Goal: Answer question/provide support: Share knowledge or assist other users

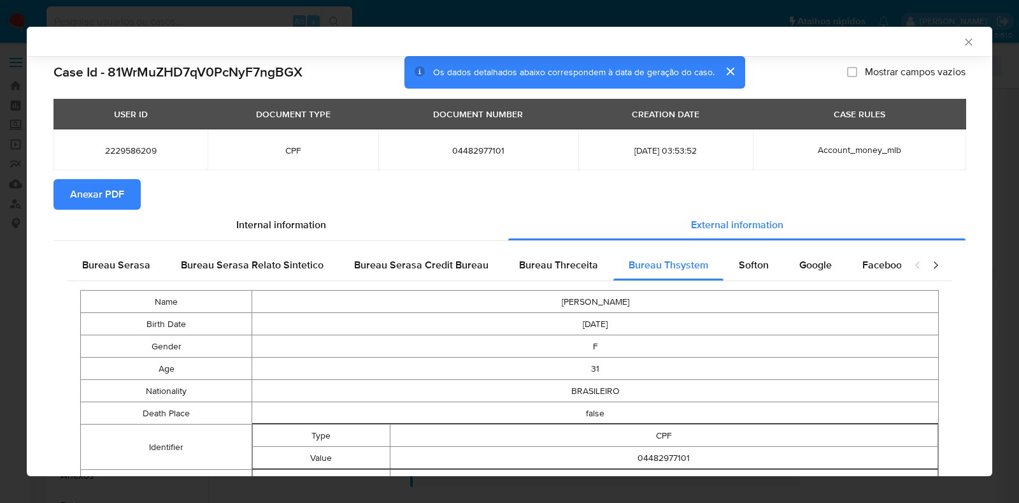
select select "10"
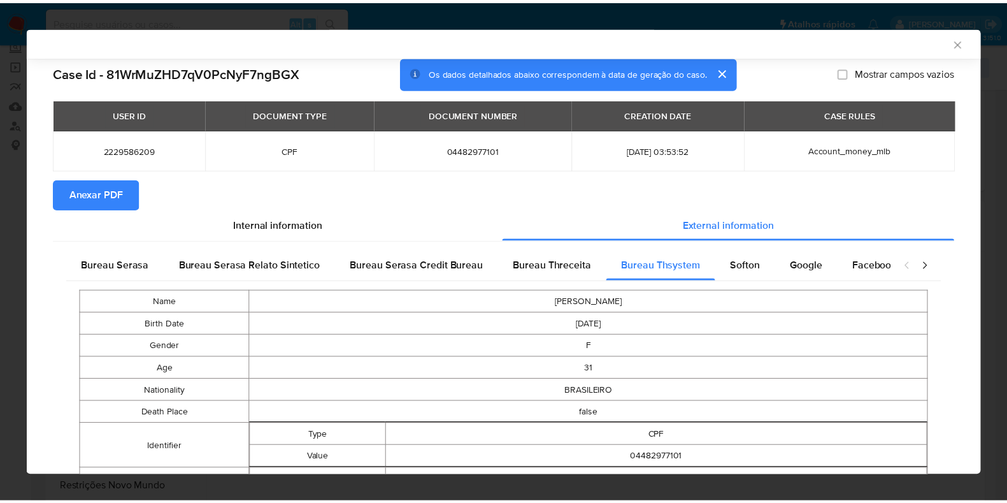
scroll to position [675, 0]
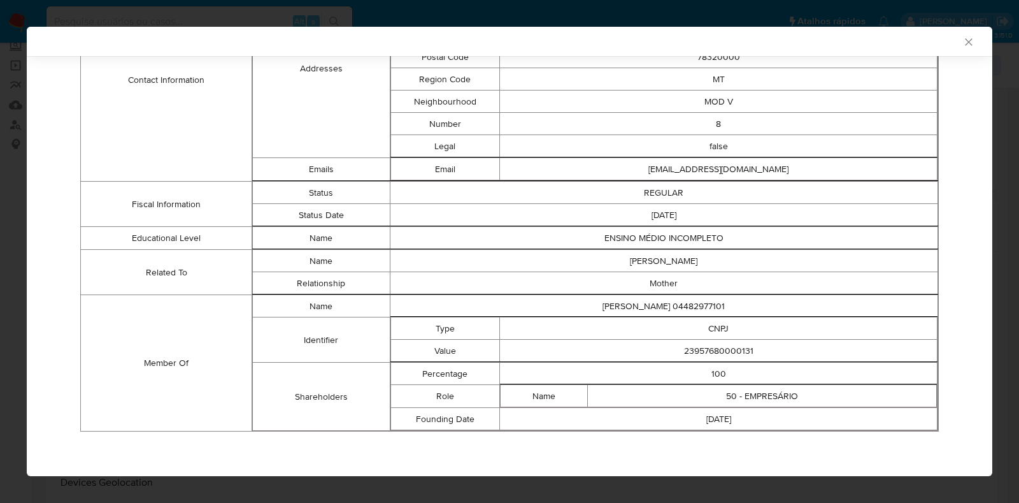
click at [957, 48] on div "AML Data Collector" at bounding box center [510, 41] width 966 height 29
click at [962, 43] on icon "Fechar a janela" at bounding box center [968, 42] width 13 height 13
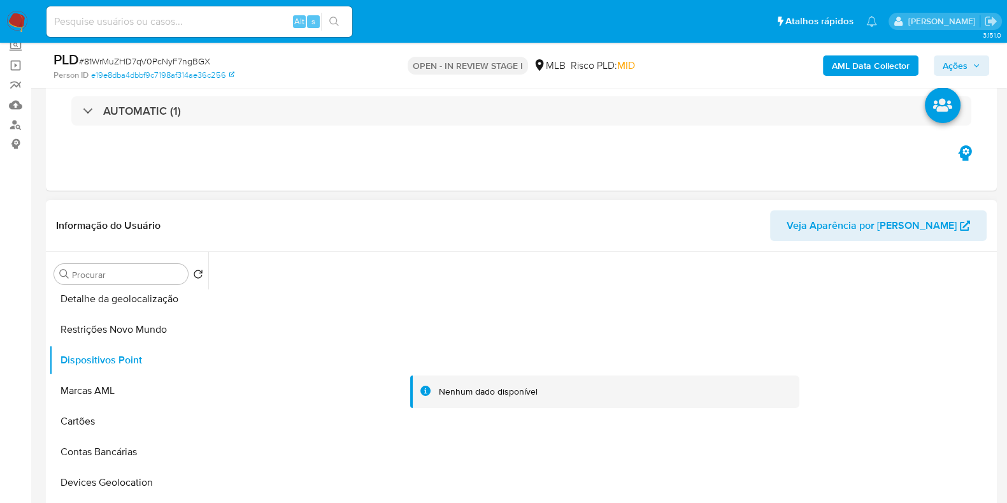
scroll to position [0, 0]
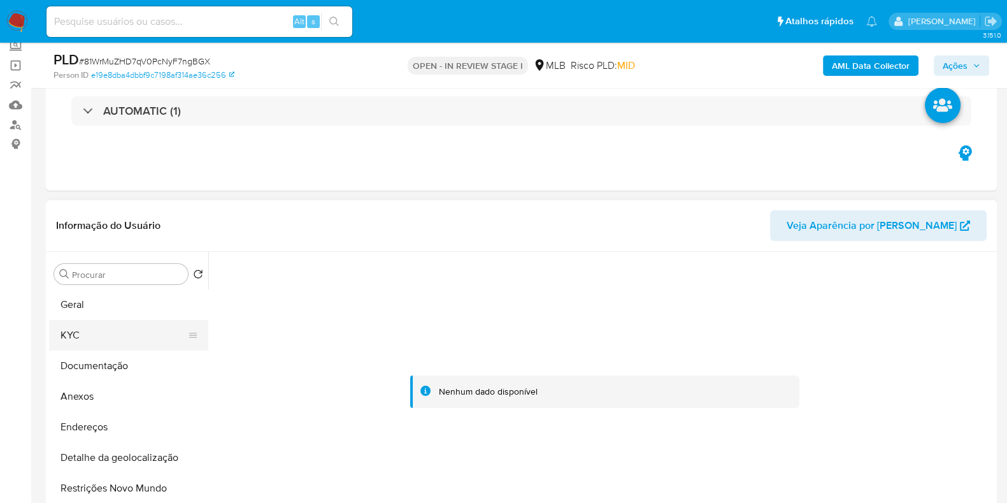
click at [137, 331] on button "KYC" at bounding box center [123, 335] width 149 height 31
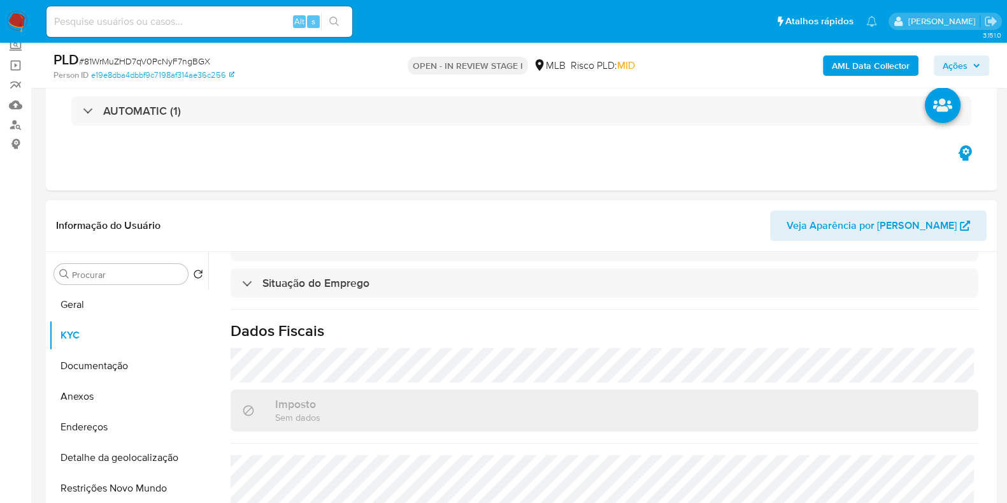
scroll to position [568, 0]
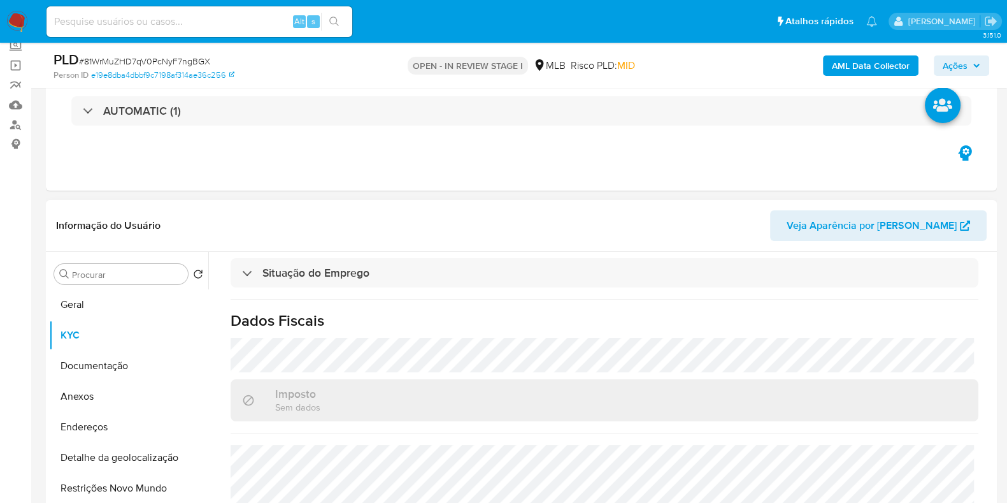
click at [996, 480] on div "Procurar Retornar ao pedido padrão Geral KYC Documentação Anexos Endereços Deta…" at bounding box center [521, 415] width 951 height 326
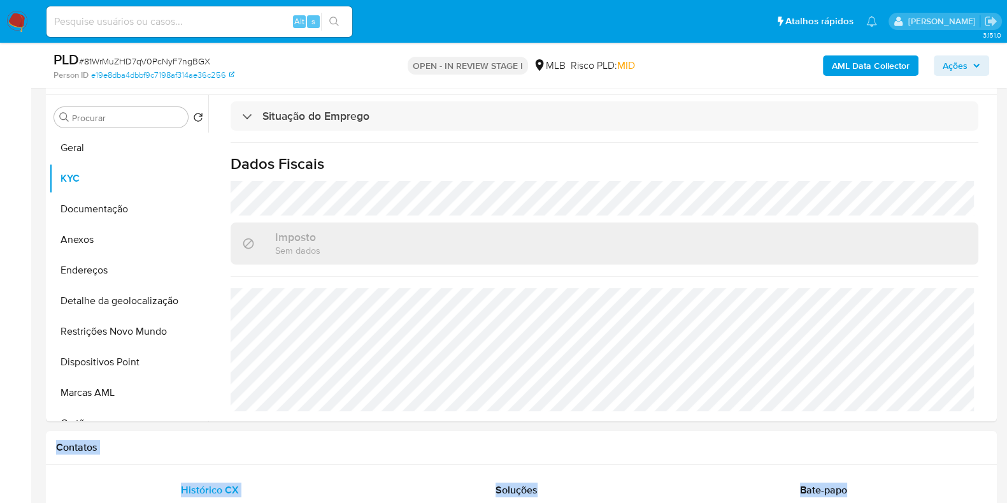
scroll to position [499, 0]
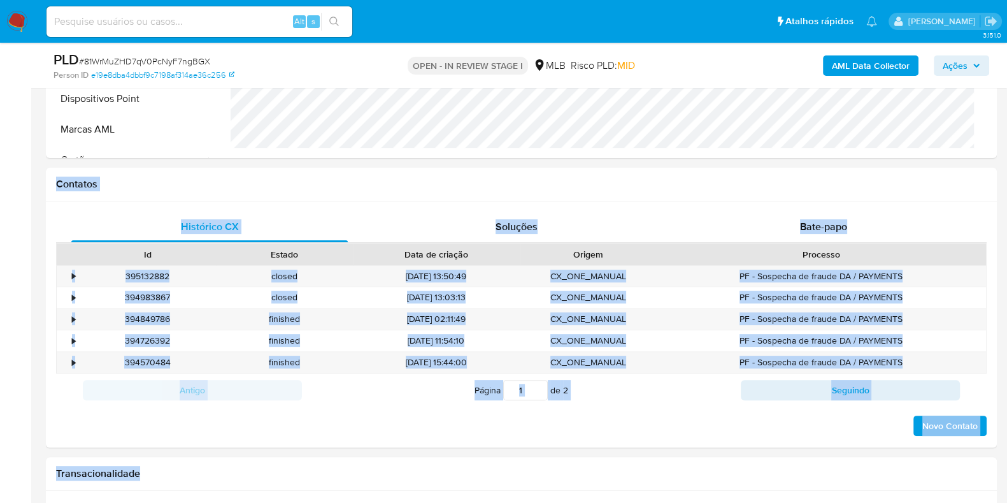
drag, startPoint x: 996, startPoint y: 480, endPoint x: 994, endPoint y: 529, distance: 49.1
click at [236, 189] on h1 "Contatos" at bounding box center [521, 184] width 931 height 13
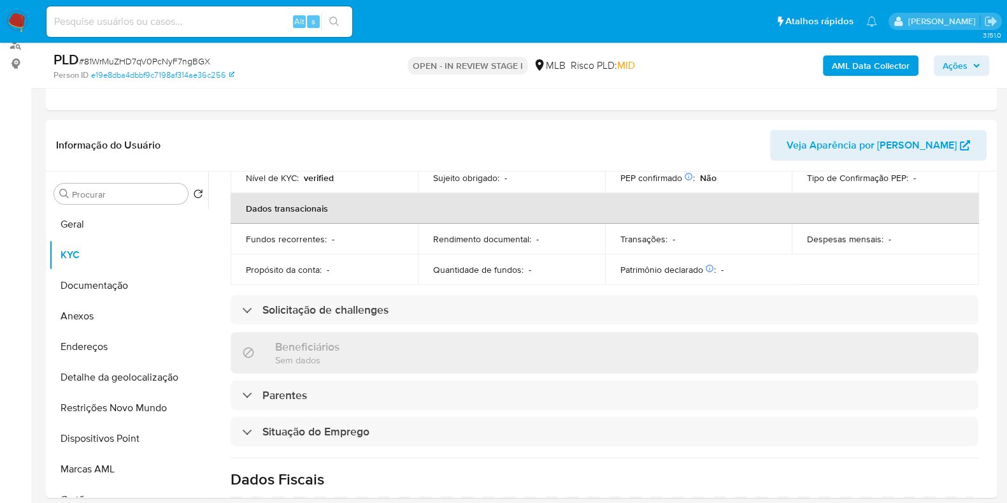
scroll to position [180, 0]
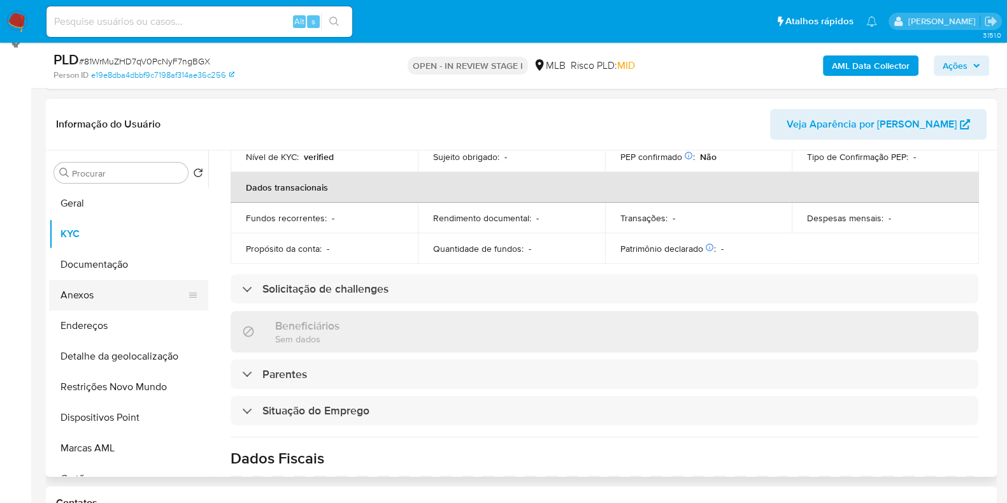
click at [102, 300] on button "Anexos" at bounding box center [123, 295] width 149 height 31
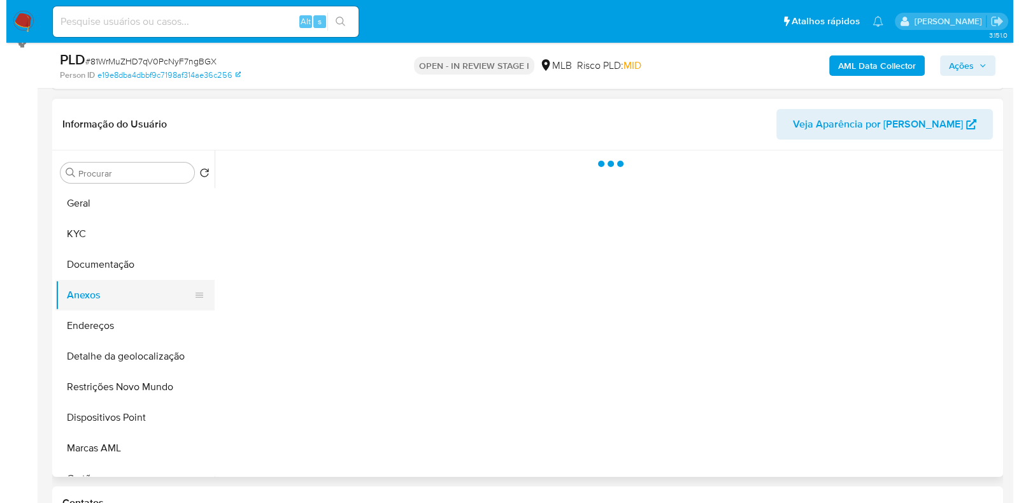
scroll to position [0, 0]
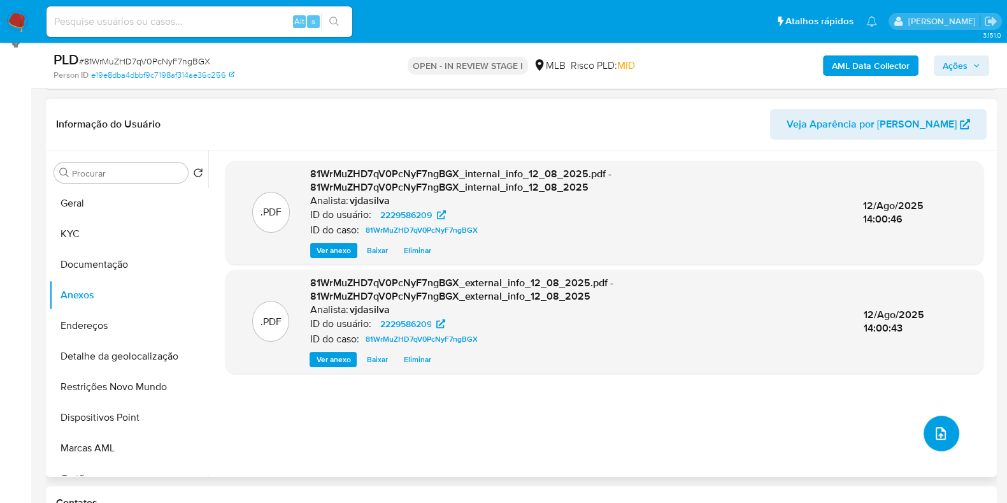
click at [941, 436] on icon "upload-file" at bounding box center [940, 432] width 15 height 15
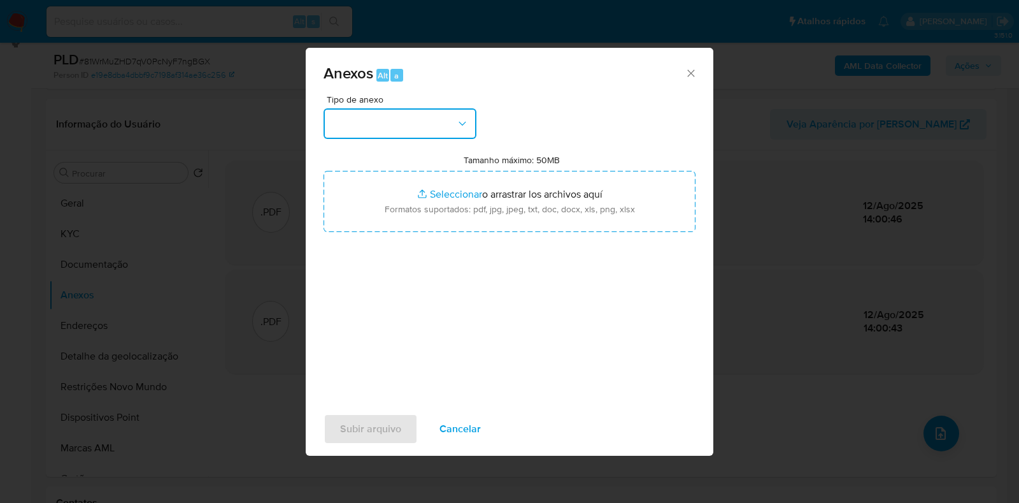
click at [459, 124] on icon "button" at bounding box center [462, 123] width 13 height 13
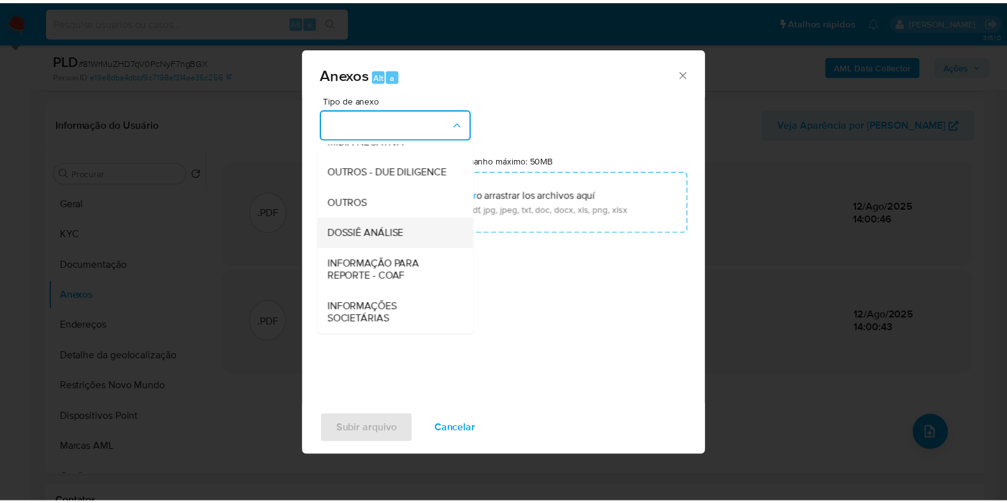
scroll to position [196, 0]
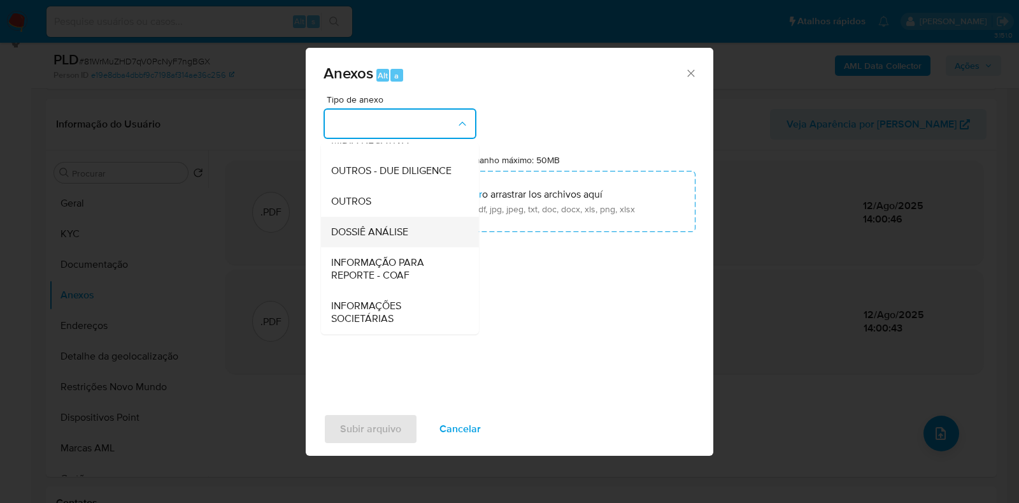
click at [395, 228] on span "DOSSIÊ ANÁLISE" at bounding box center [369, 231] width 77 height 13
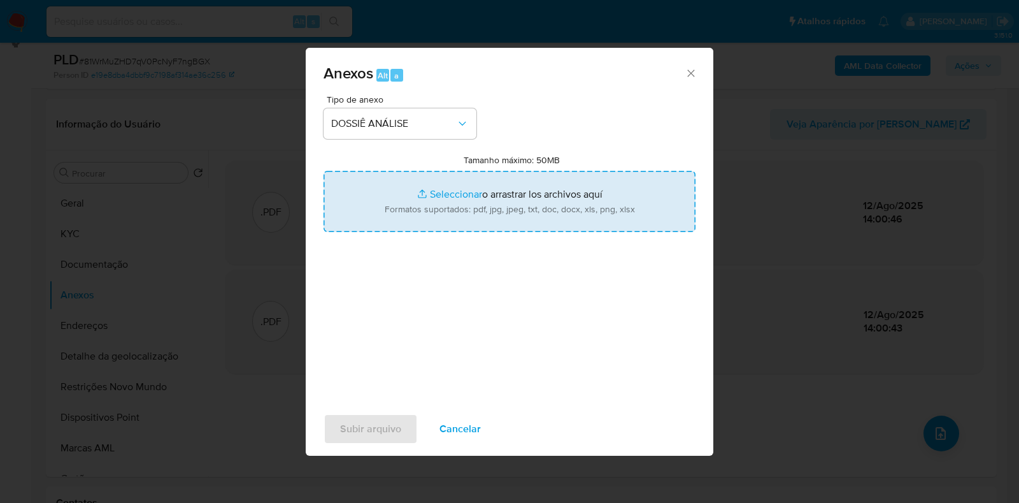
type input "C:\fakepath\SAR - XXXX - CPF 04482977101 - MICHELEE KEROLAYNE RODRIGUES.pdf"
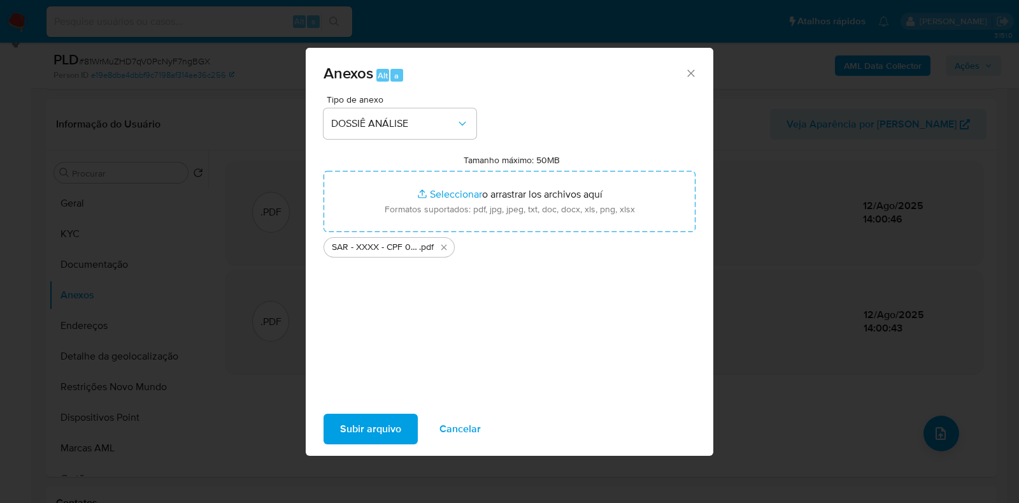
click at [379, 418] on span "Subir arquivo" at bounding box center [370, 429] width 61 height 28
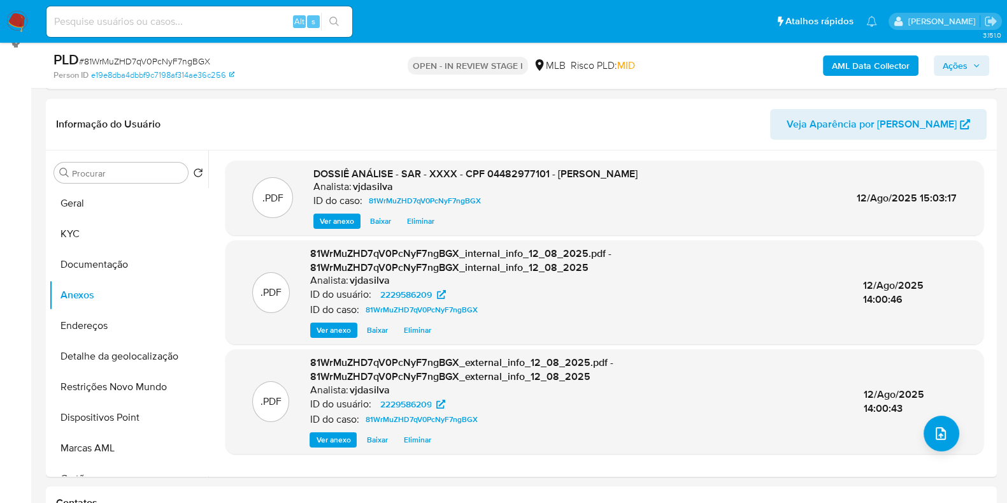
click at [957, 63] on span "Ações" at bounding box center [955, 65] width 25 height 20
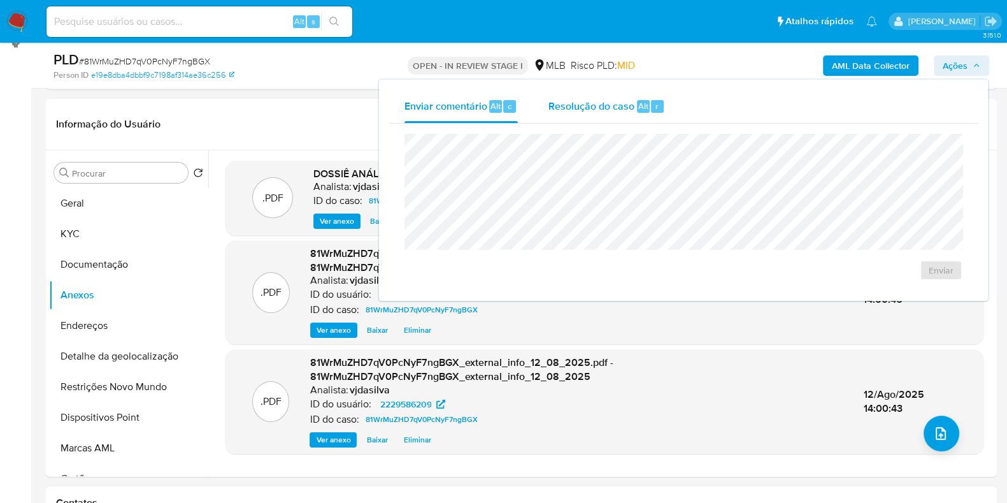
click at [577, 101] on span "Resolução do caso" at bounding box center [591, 105] width 86 height 15
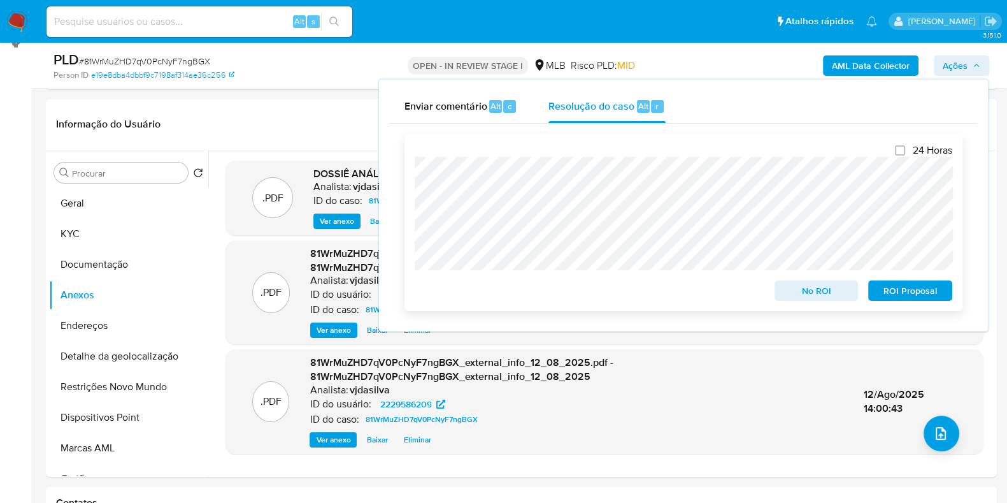
click at [908, 288] on span "ROI Proposal" at bounding box center [910, 291] width 66 height 18
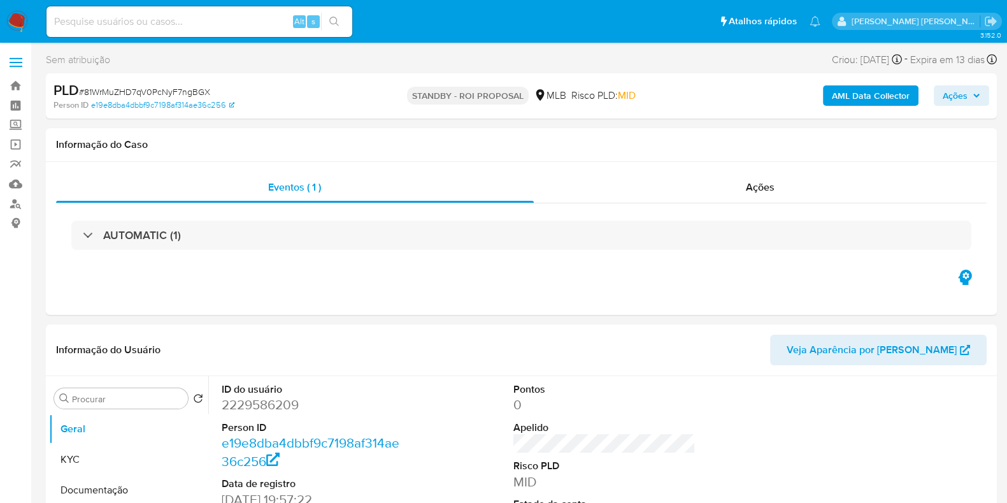
select select "10"
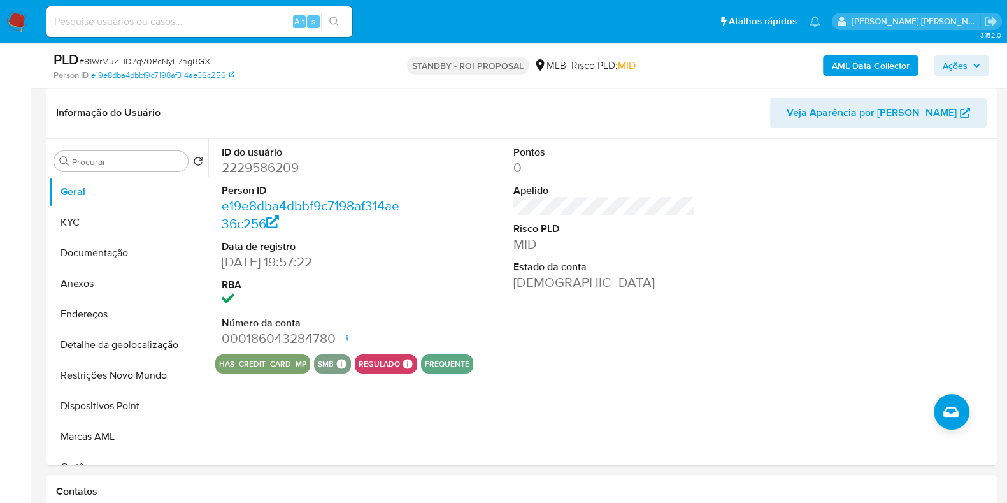
scroll to position [239, 0]
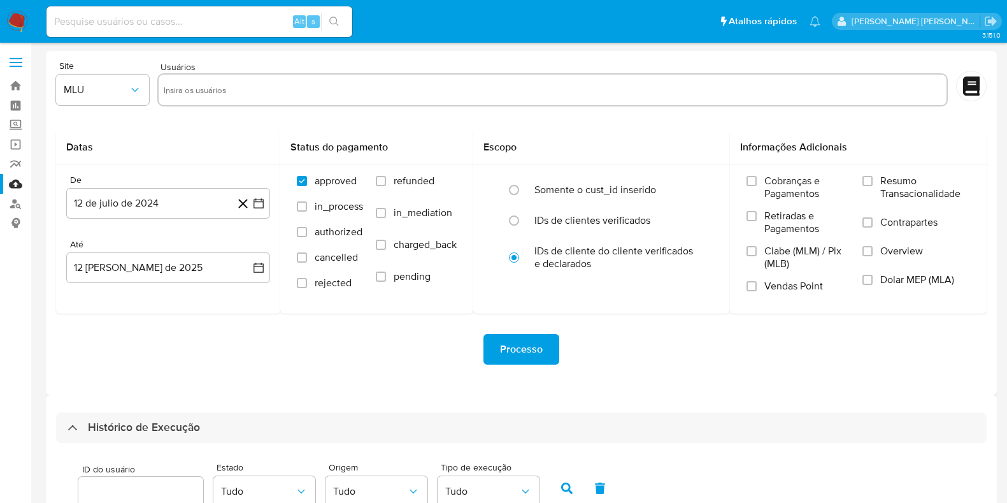
select select "10"
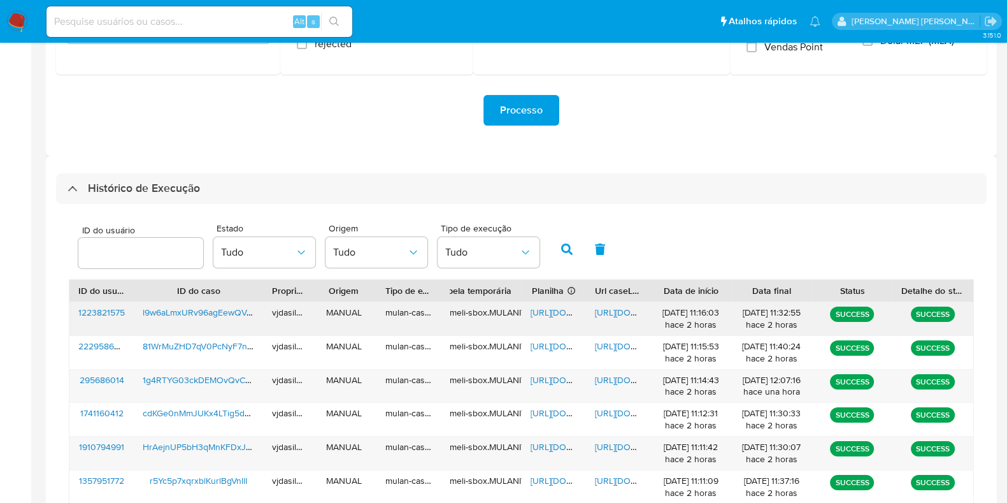
click at [602, 313] on span "[URL][DOMAIN_NAME]" at bounding box center [639, 312] width 88 height 13
click at [547, 311] on span "https://docs.google.com/spreadsheets/d/1yHnpPIhAEZh_hqR-1gmVvIUYfuqlM6Fi1eNYTtM…" at bounding box center [575, 312] width 88 height 13
click at [215, 314] on span "l9w6aLmxURv96agEewQVmqBD" at bounding box center [207, 312] width 128 height 13
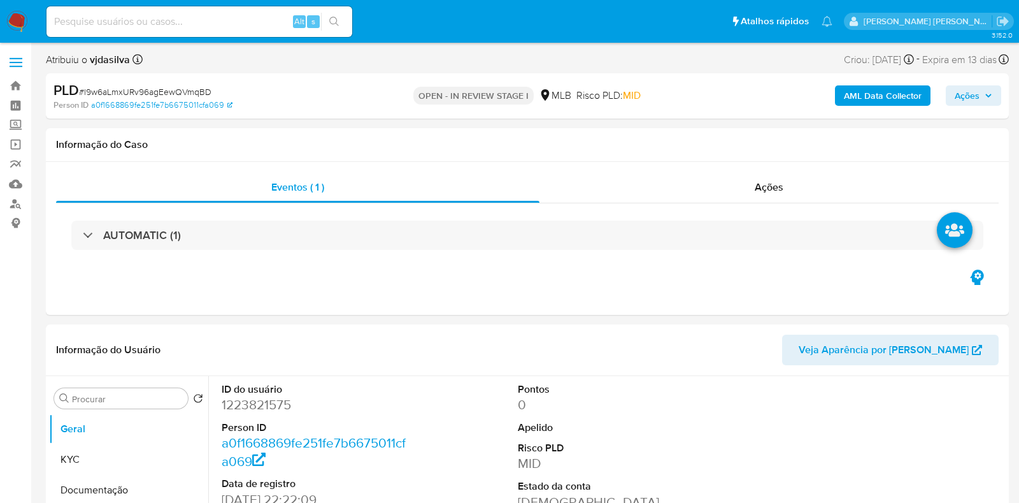
select select "10"
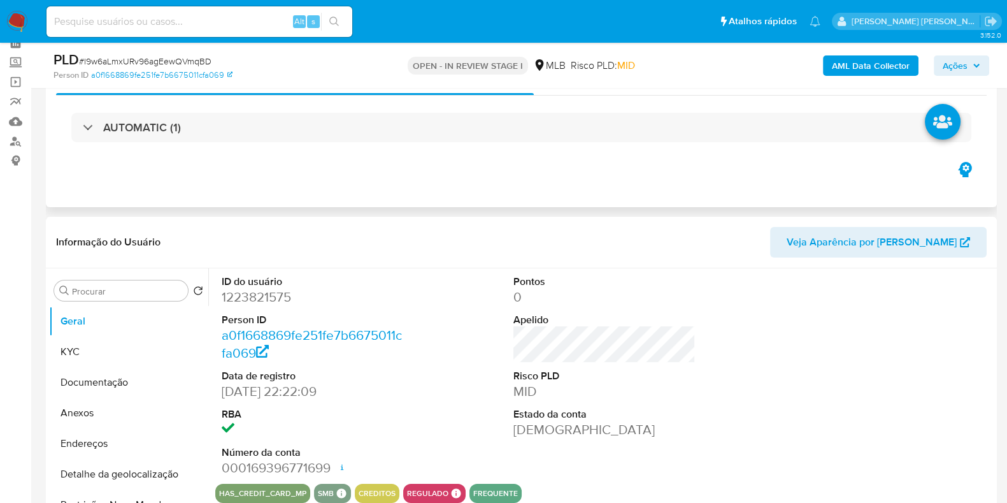
scroll to position [159, 0]
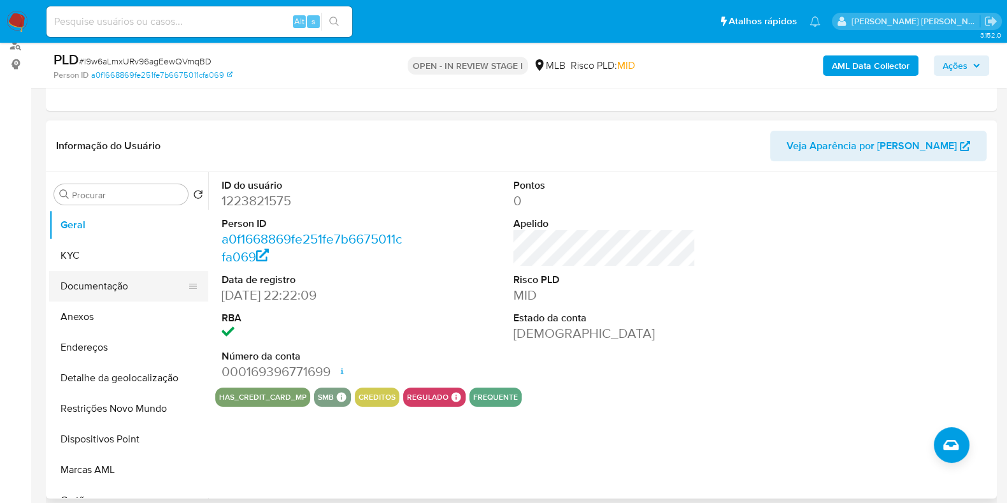
click at [115, 278] on button "Documentação" at bounding box center [123, 286] width 149 height 31
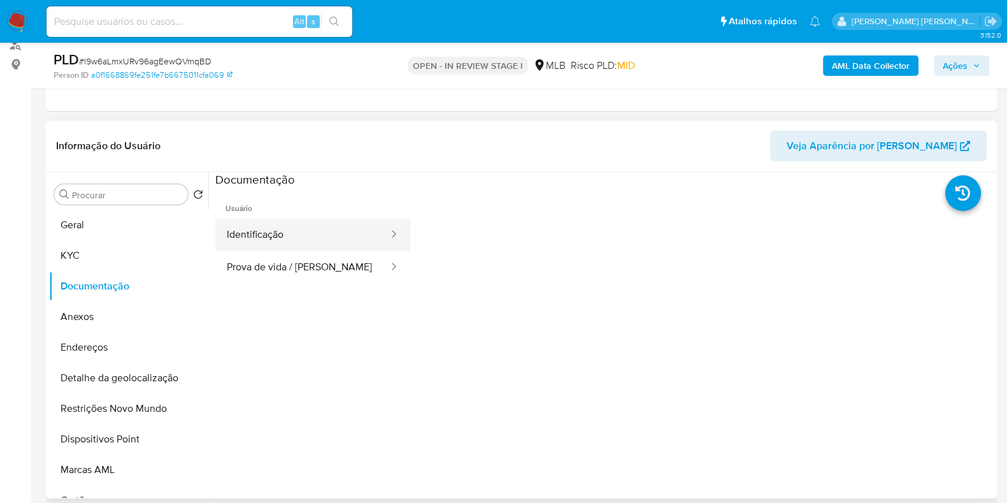
click at [311, 230] on button "Identificação" at bounding box center [302, 234] width 175 height 32
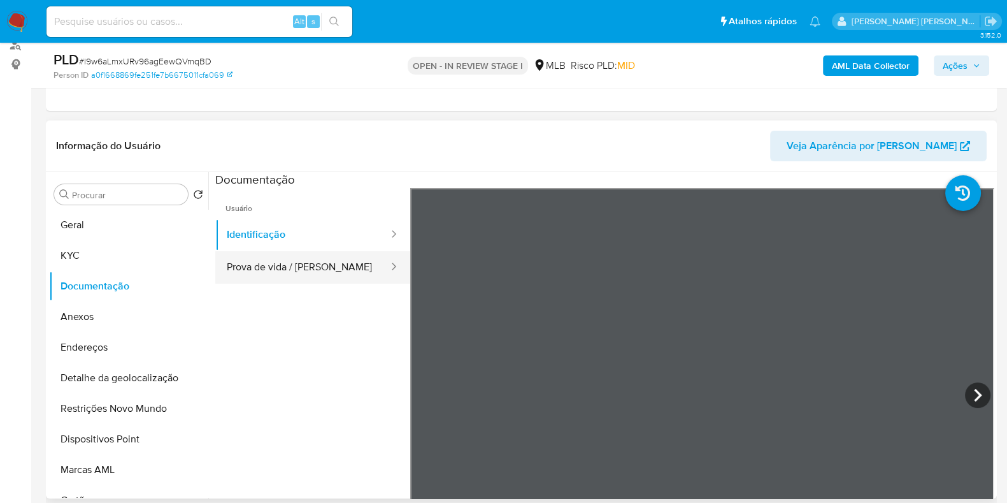
click at [301, 271] on button "Prova de vida / [PERSON_NAME]" at bounding box center [302, 267] width 175 height 32
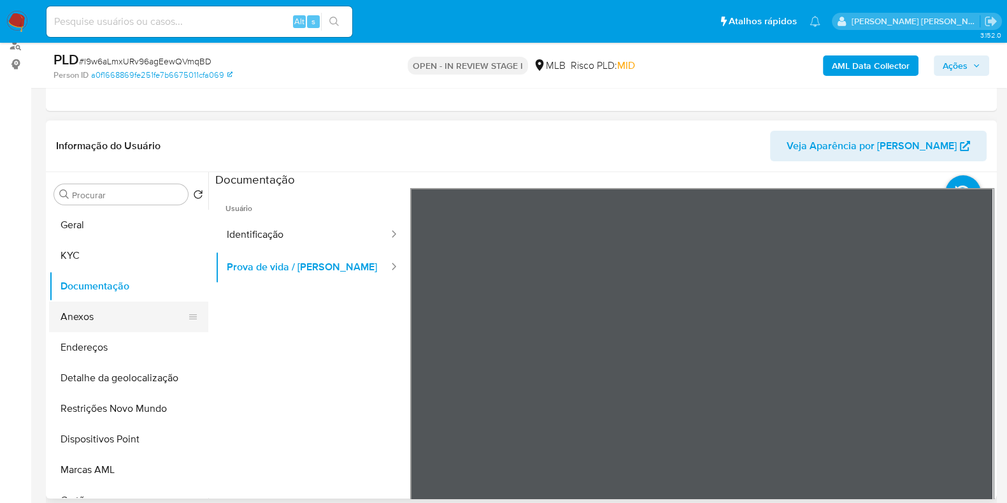
click at [109, 313] on button "Anexos" at bounding box center [123, 316] width 149 height 31
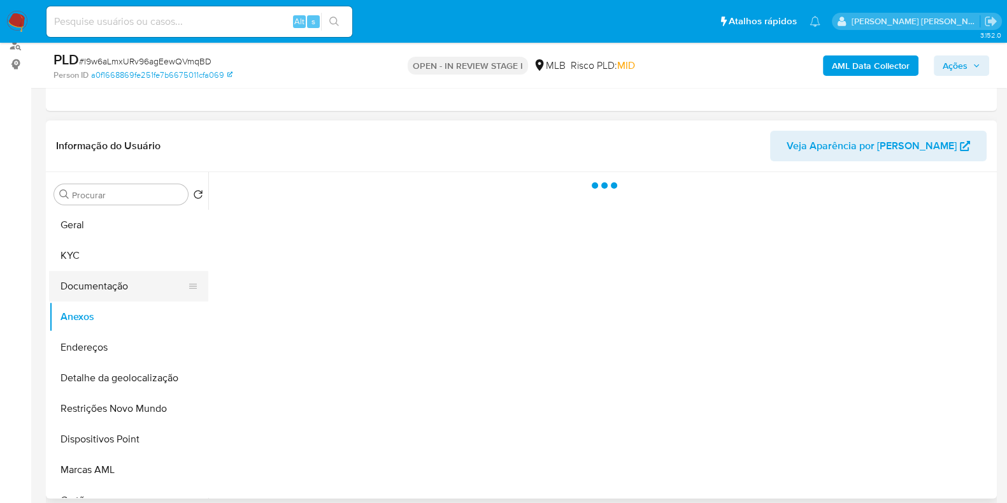
click at [114, 279] on button "Documentação" at bounding box center [123, 286] width 149 height 31
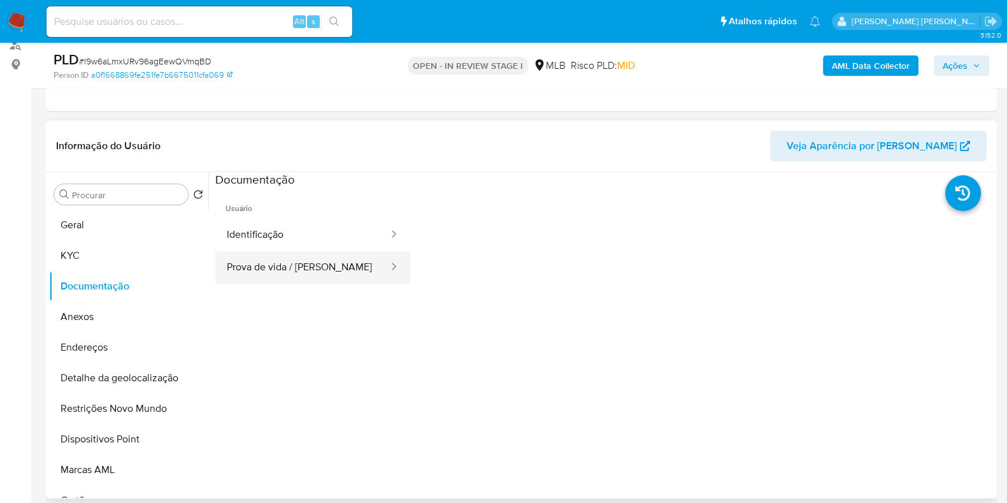
click at [272, 257] on button "Prova de vida / Selfie" at bounding box center [302, 267] width 175 height 32
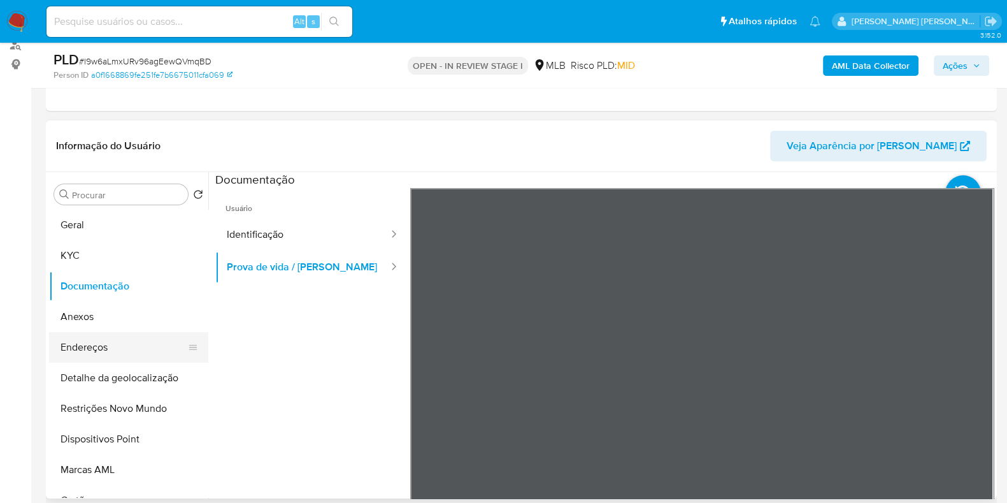
click at [90, 348] on button "Endereços" at bounding box center [123, 347] width 149 height 31
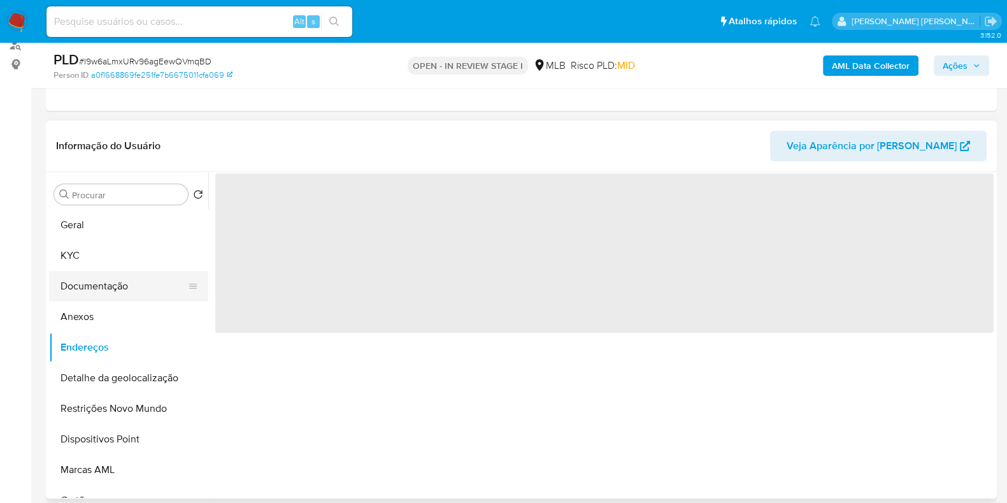
click at [148, 279] on button "Documentação" at bounding box center [123, 286] width 149 height 31
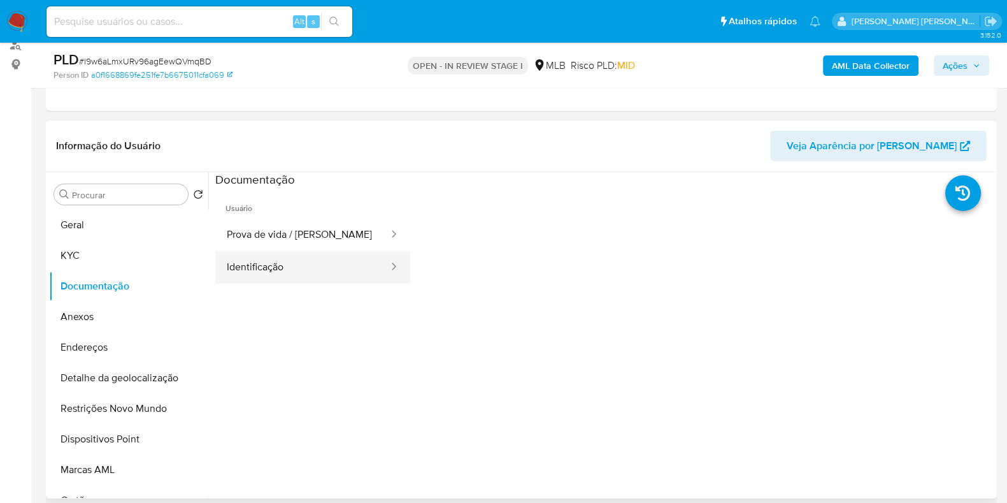
click at [334, 253] on button "Identificação" at bounding box center [302, 267] width 175 height 32
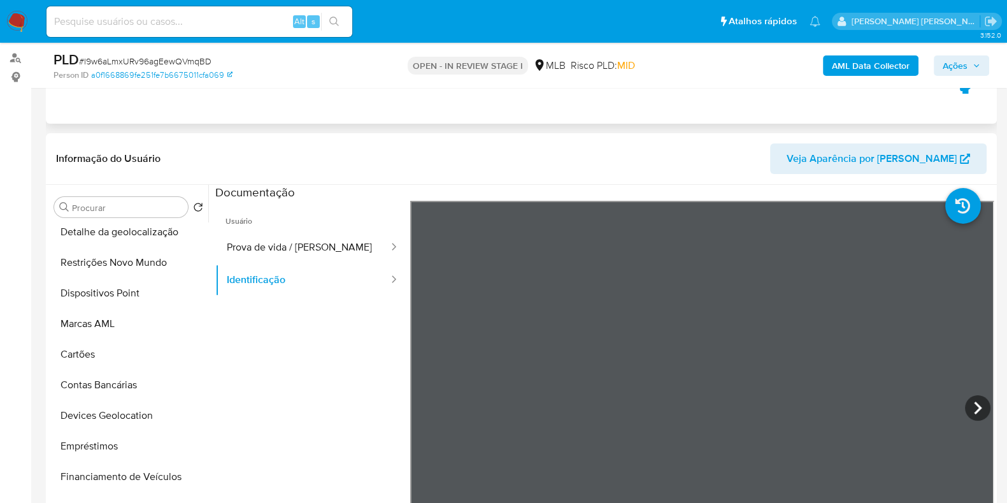
scroll to position [0, 0]
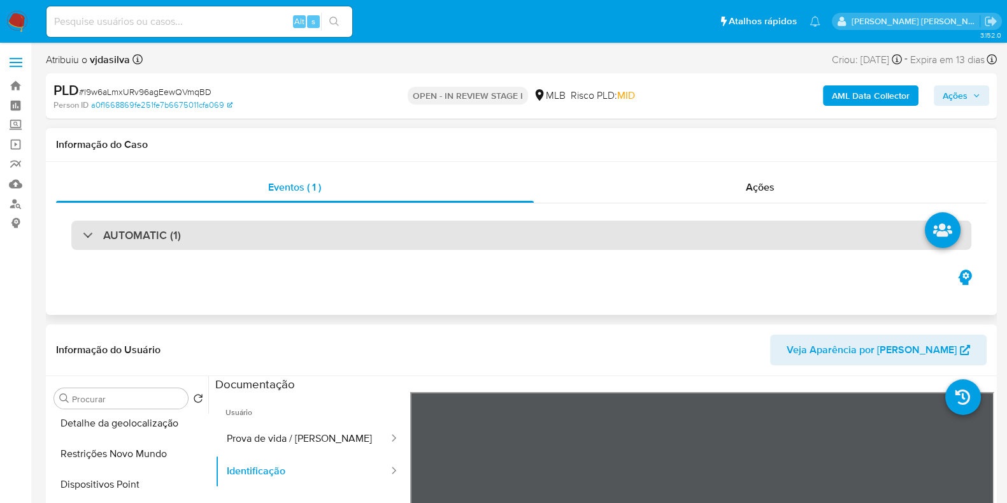
click at [210, 233] on div "AUTOMATIC (1)" at bounding box center [521, 234] width 900 height 29
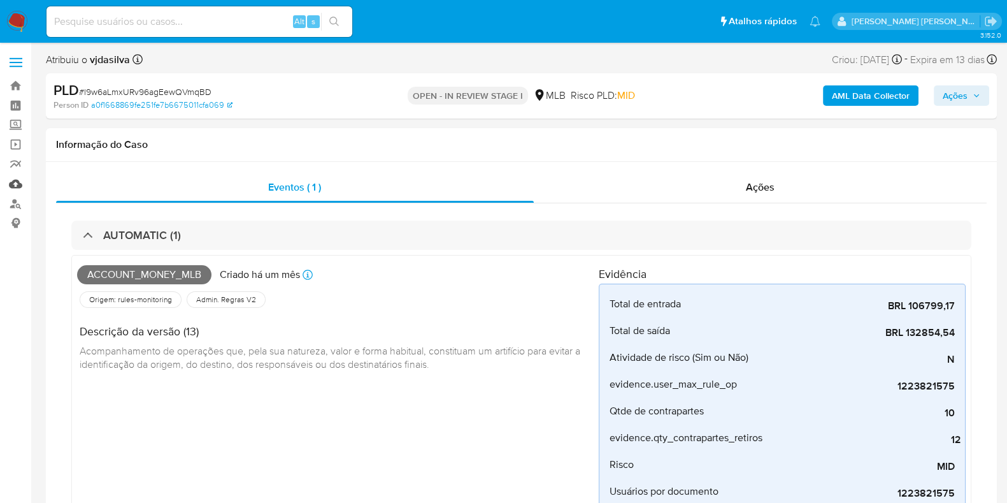
click at [21, 183] on link "Mulan" at bounding box center [76, 184] width 152 height 20
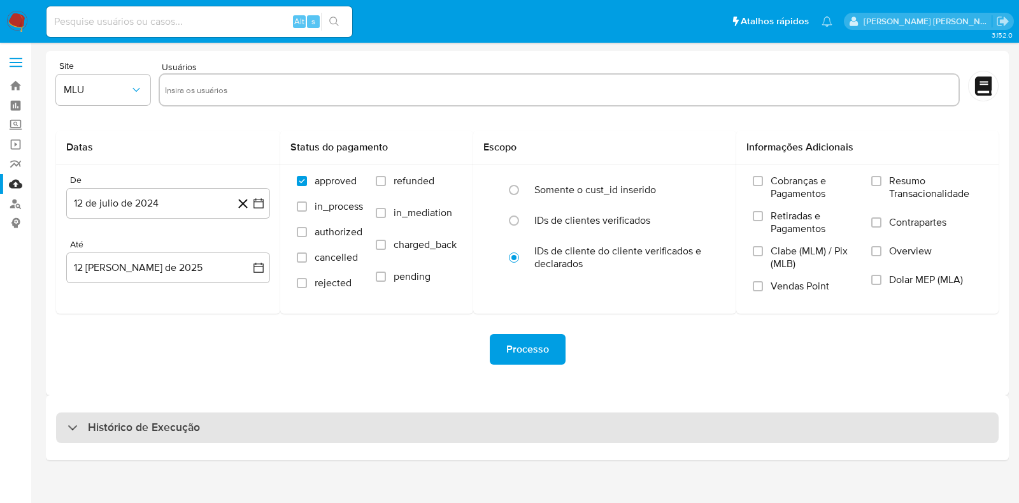
click at [182, 429] on h3 "Histórico de Execução" at bounding box center [144, 427] width 112 height 15
select select "10"
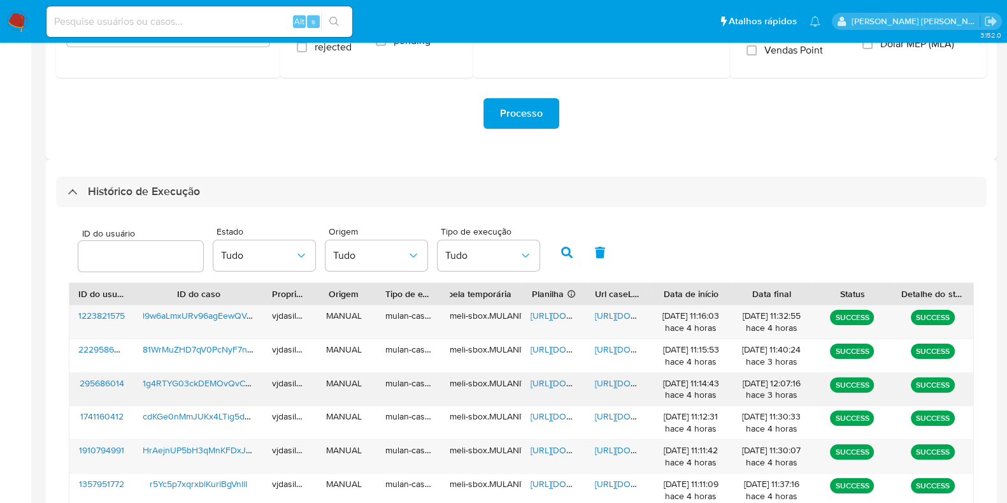
scroll to position [239, 0]
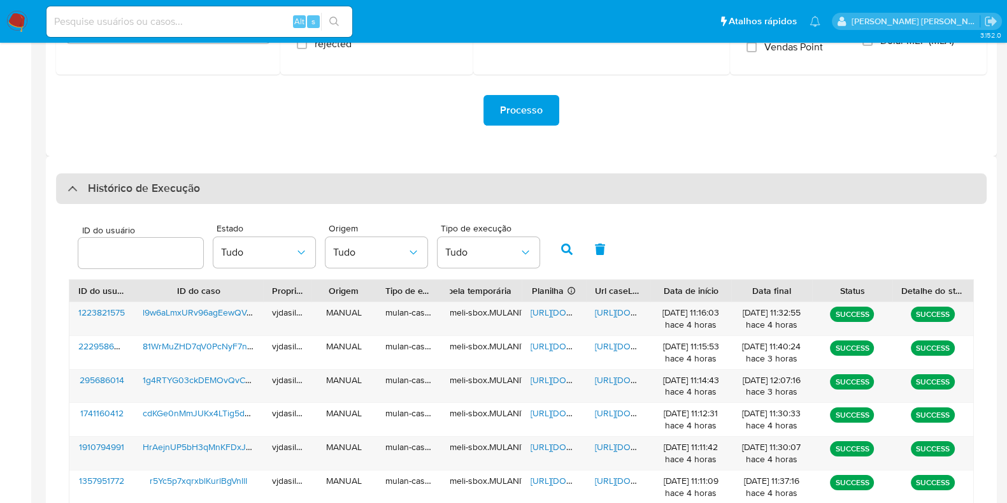
click at [691, 199] on div "Histórico de Execução" at bounding box center [521, 188] width 931 height 31
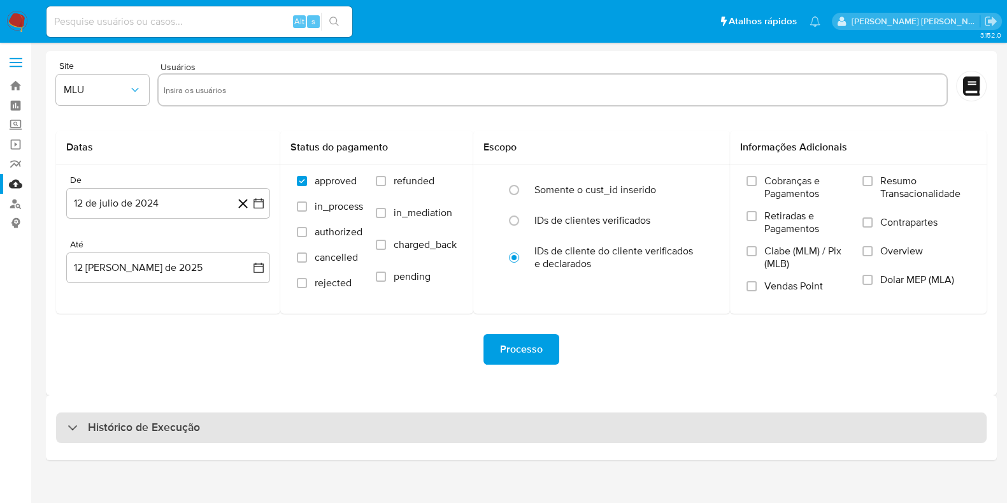
scroll to position [0, 0]
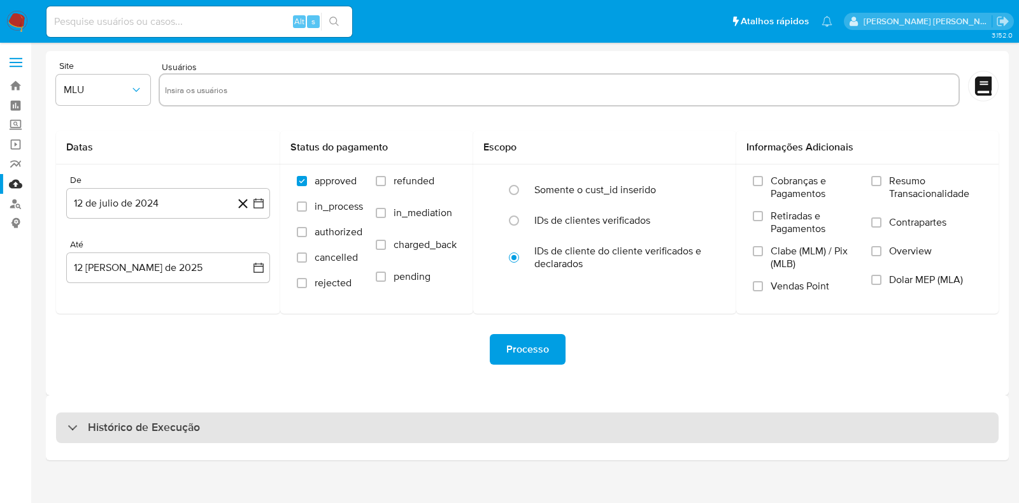
click at [483, 433] on div "Histórico de Execução" at bounding box center [527, 427] width 943 height 31
select select "10"
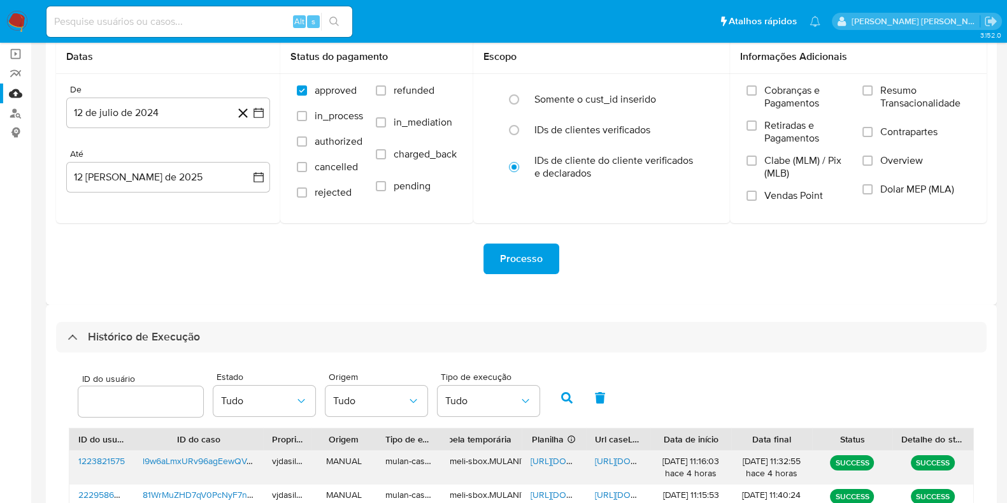
scroll to position [239, 0]
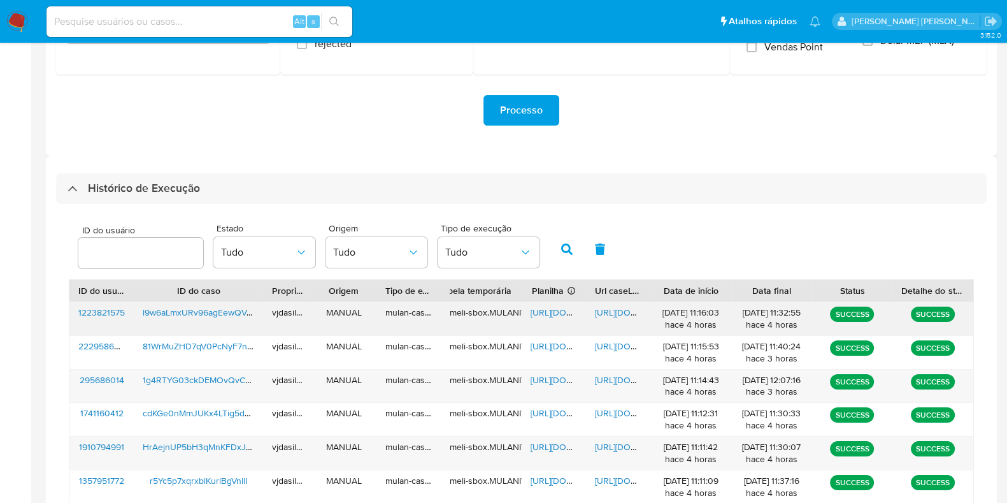
click at [182, 317] on span "l9w6aLmxURv96agEewQVmqBD" at bounding box center [207, 312] width 128 height 13
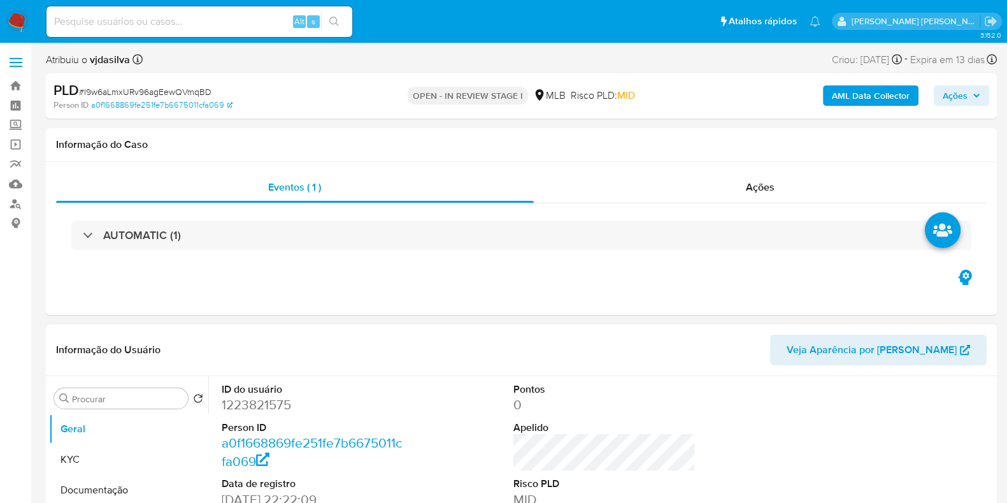
select select "10"
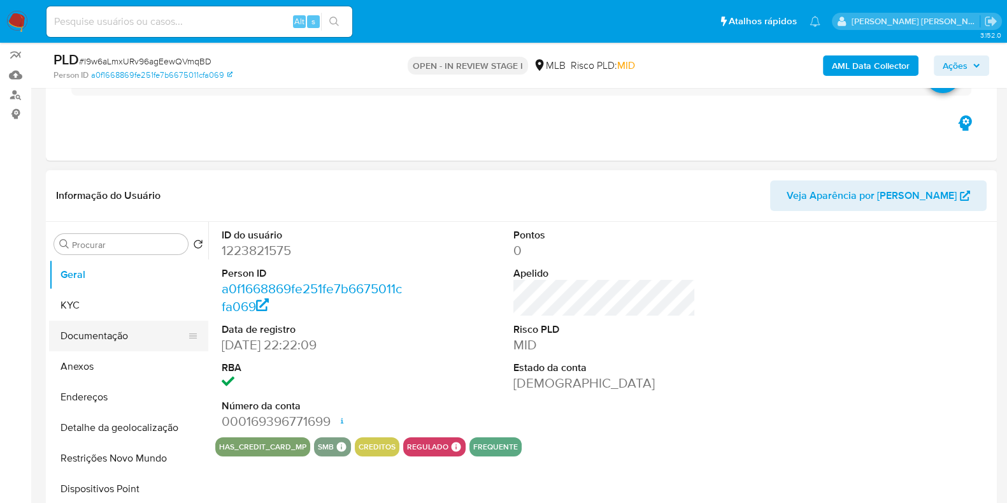
scroll to position [159, 0]
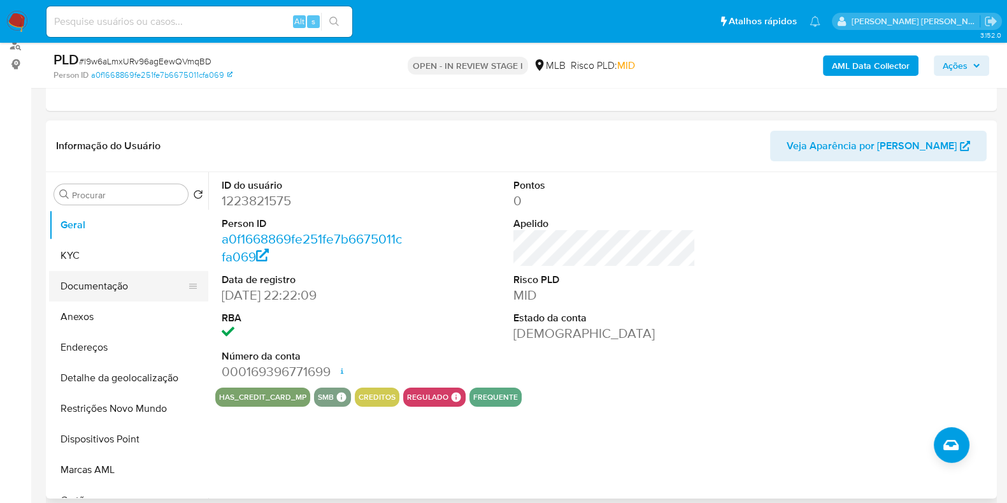
click at [104, 276] on button "Documentação" at bounding box center [123, 286] width 149 height 31
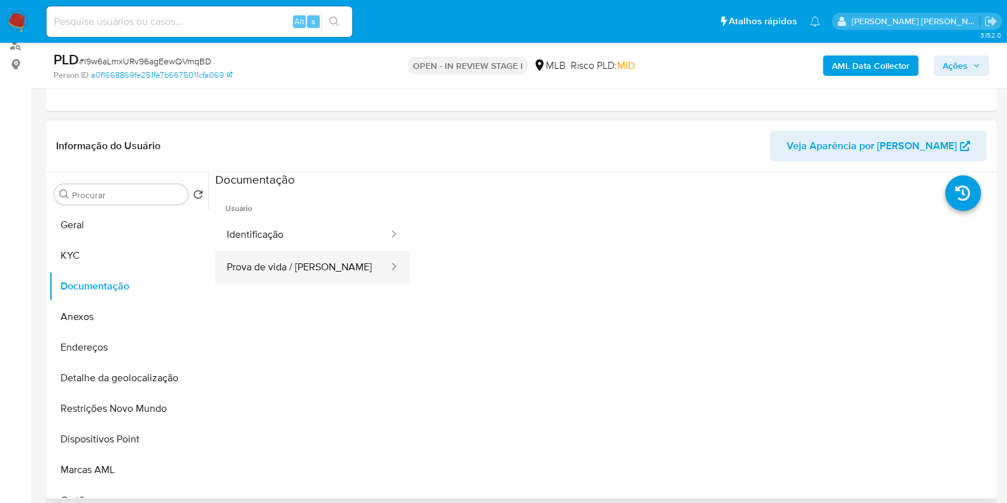
click at [250, 266] on button "Prova de vida / Selfie" at bounding box center [302, 267] width 175 height 32
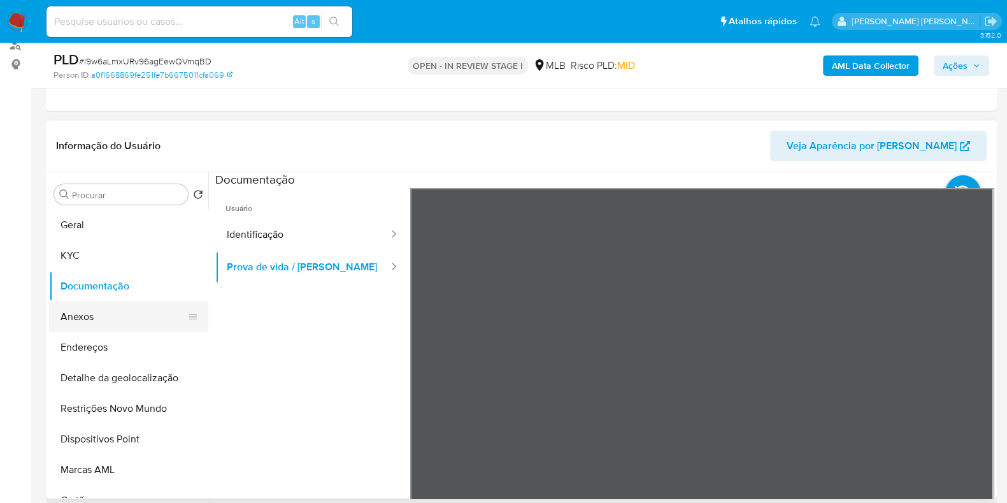
click at [132, 317] on button "Anexos" at bounding box center [123, 316] width 149 height 31
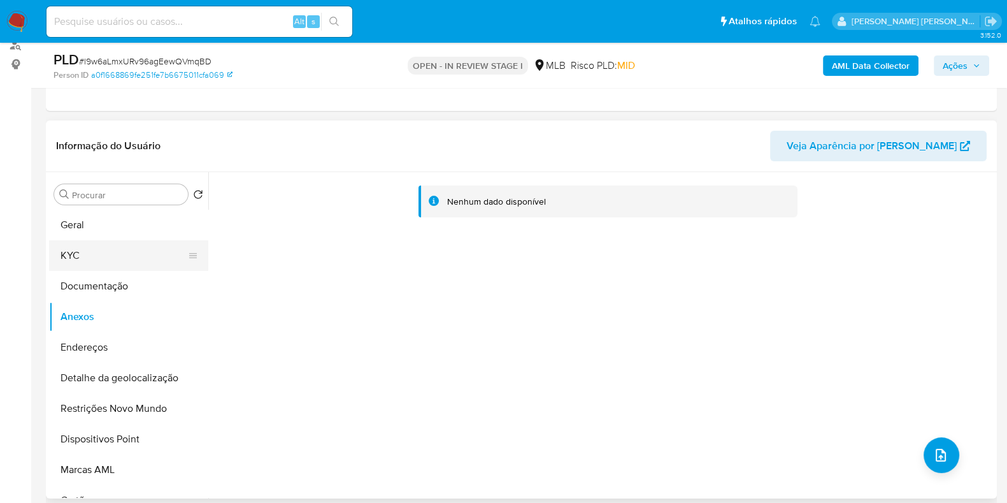
click at [124, 245] on button "KYC" at bounding box center [123, 255] width 149 height 31
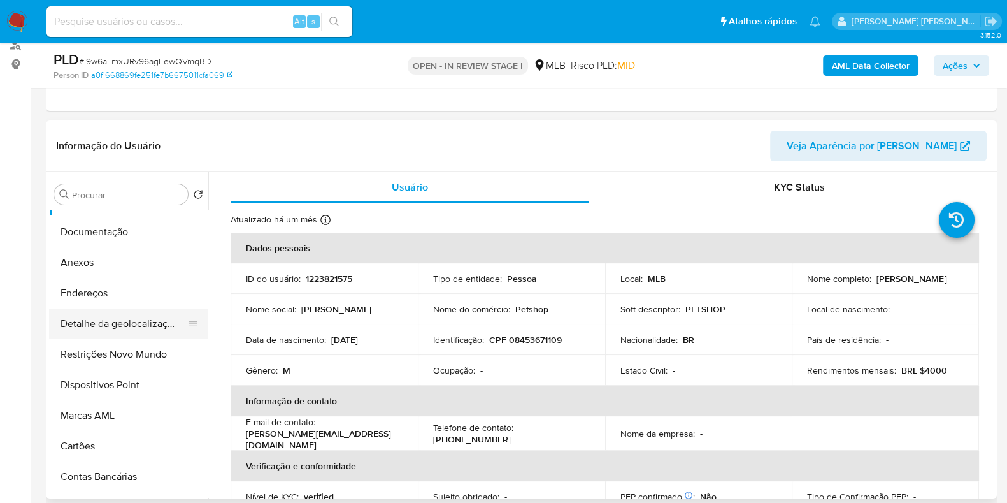
scroll to position [79, 0]
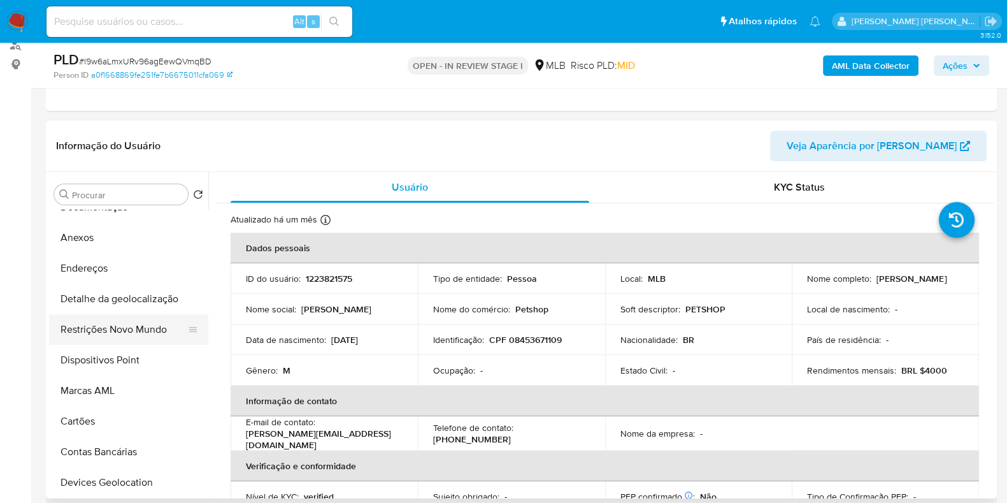
click at [108, 324] on button "Restrições Novo Mundo" at bounding box center [123, 329] width 149 height 31
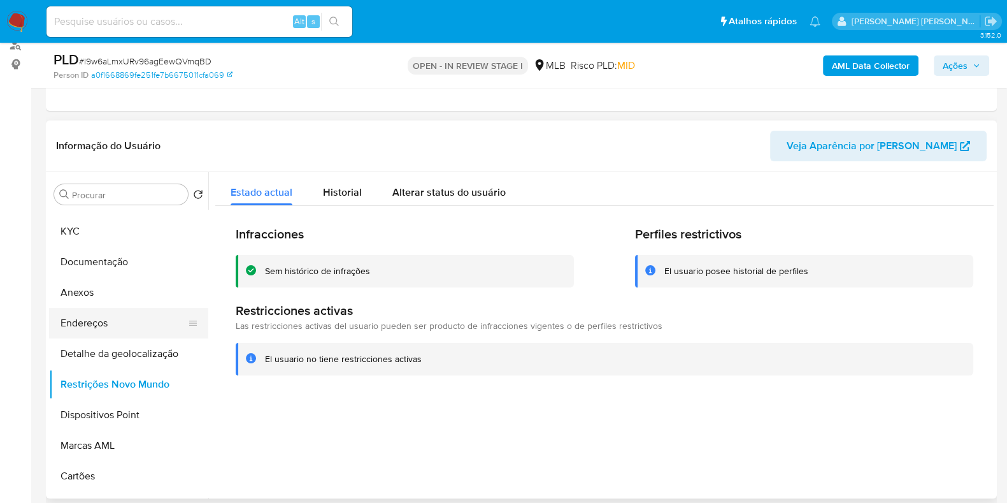
scroll to position [0, 0]
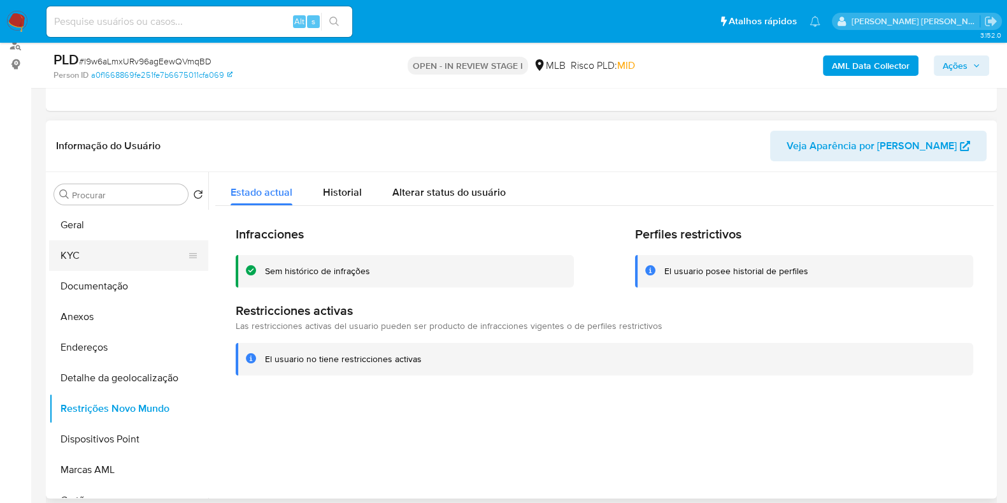
click at [148, 256] on button "KYC" at bounding box center [123, 255] width 149 height 31
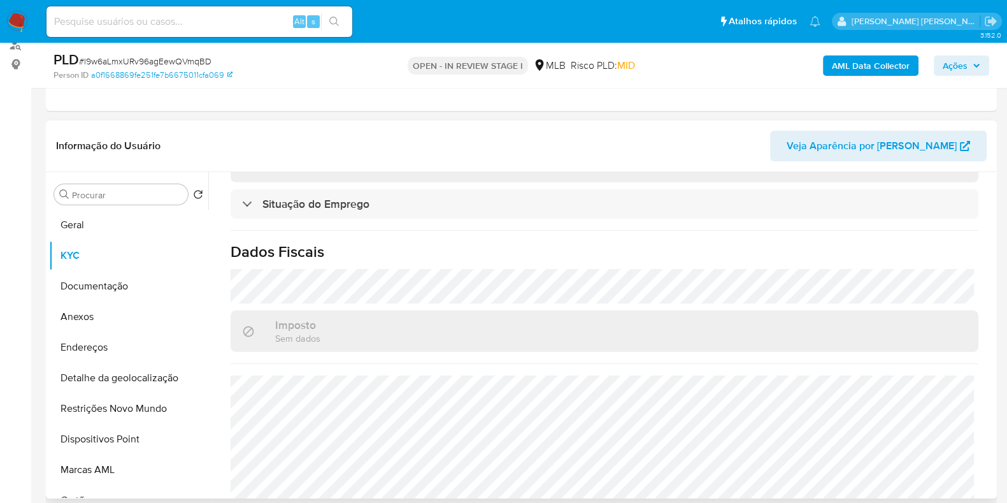
scroll to position [566, 0]
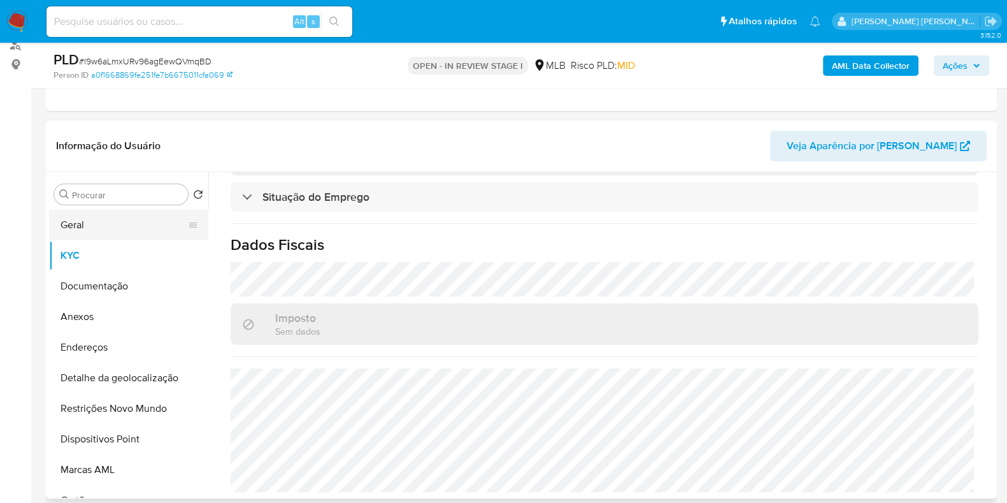
click at [76, 226] on button "Geral" at bounding box center [123, 225] width 149 height 31
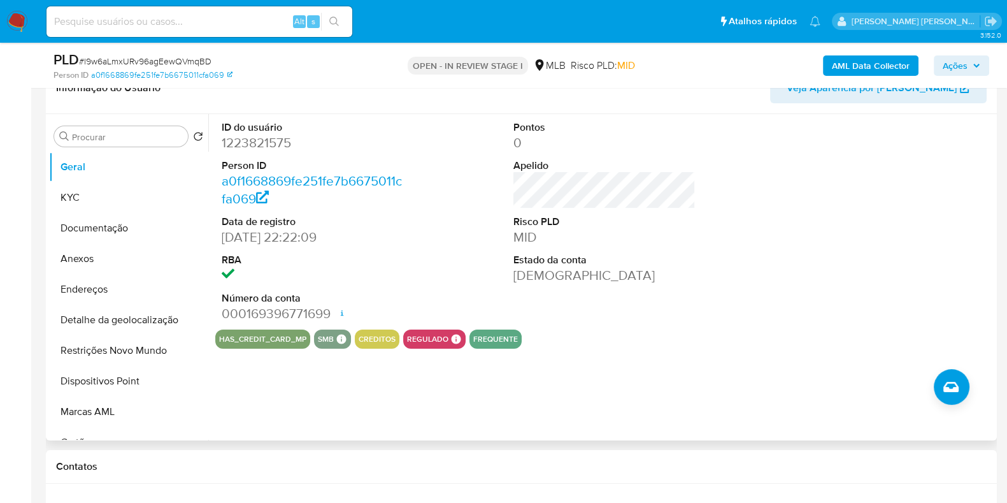
scroll to position [239, 0]
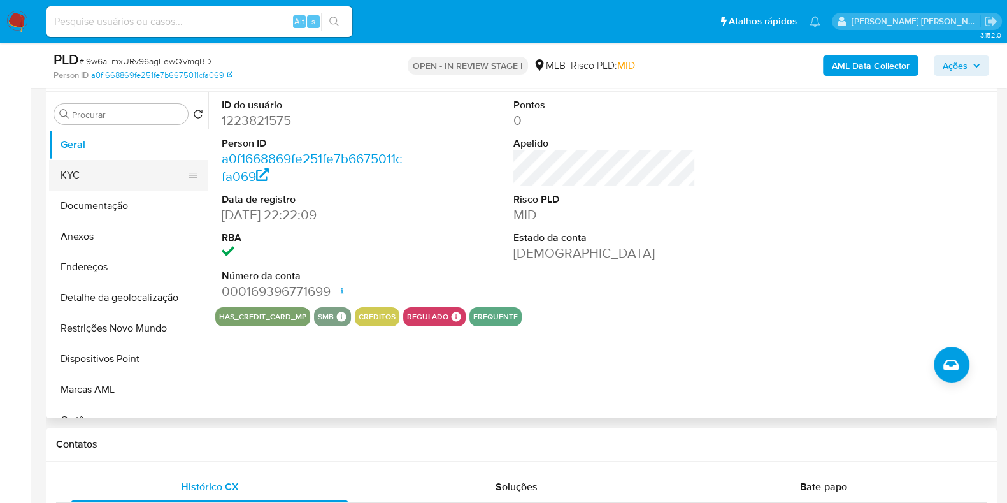
click at [89, 183] on button "KYC" at bounding box center [123, 175] width 149 height 31
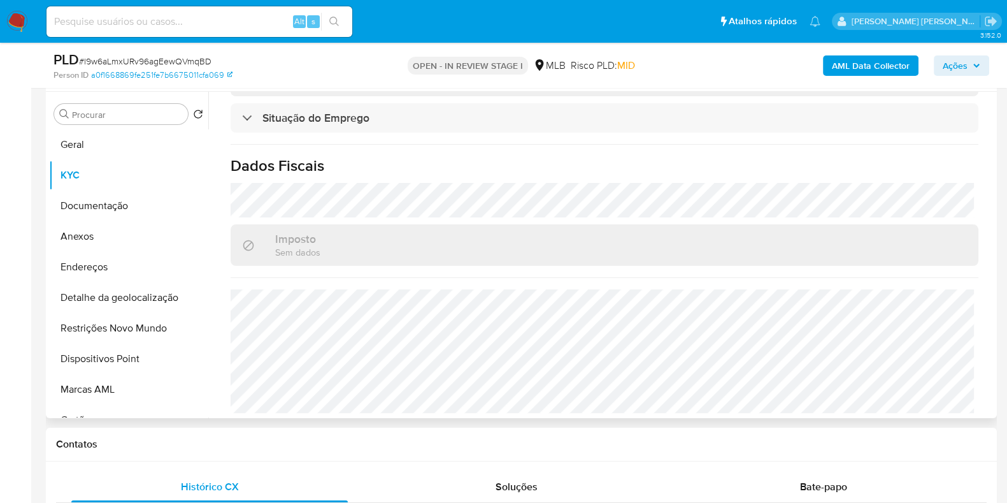
scroll to position [566, 0]
click at [94, 208] on button "Documentação" at bounding box center [123, 205] width 149 height 31
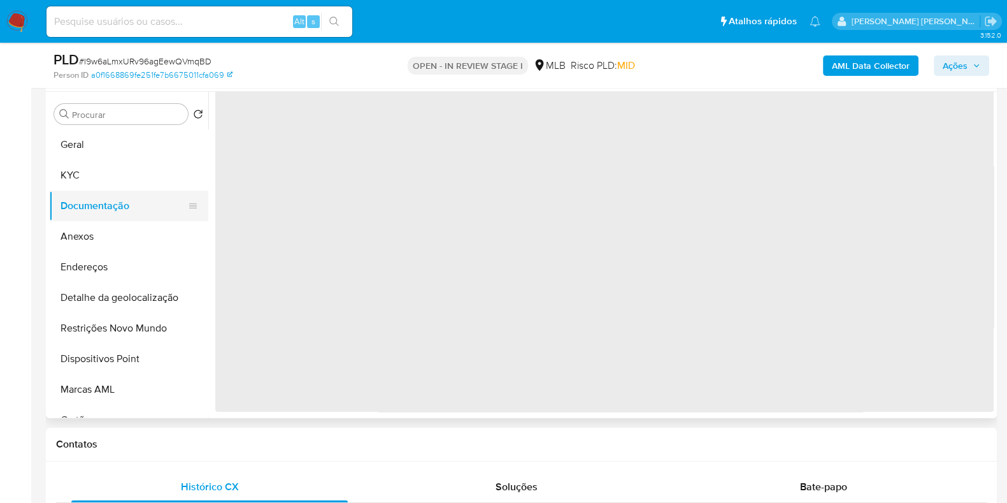
scroll to position [0, 0]
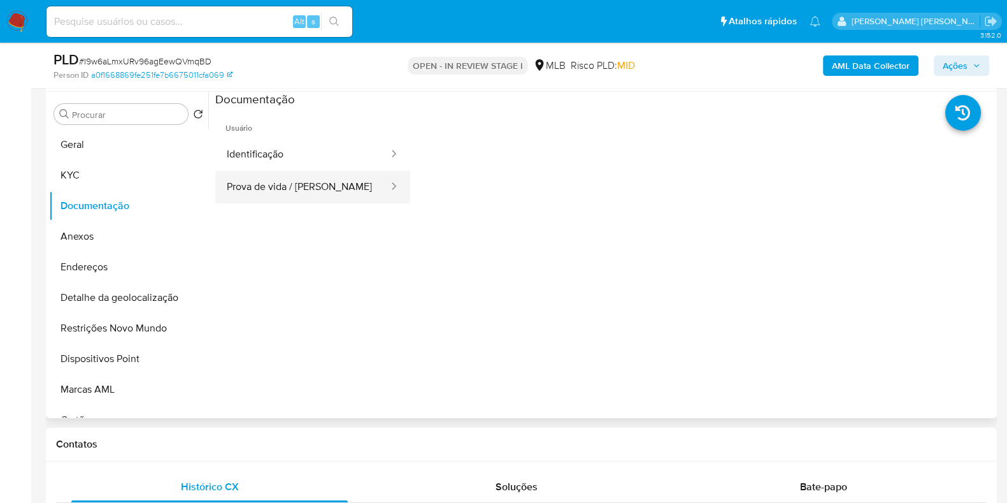
click at [278, 186] on button "Prova de vida / Selfie" at bounding box center [302, 187] width 175 height 32
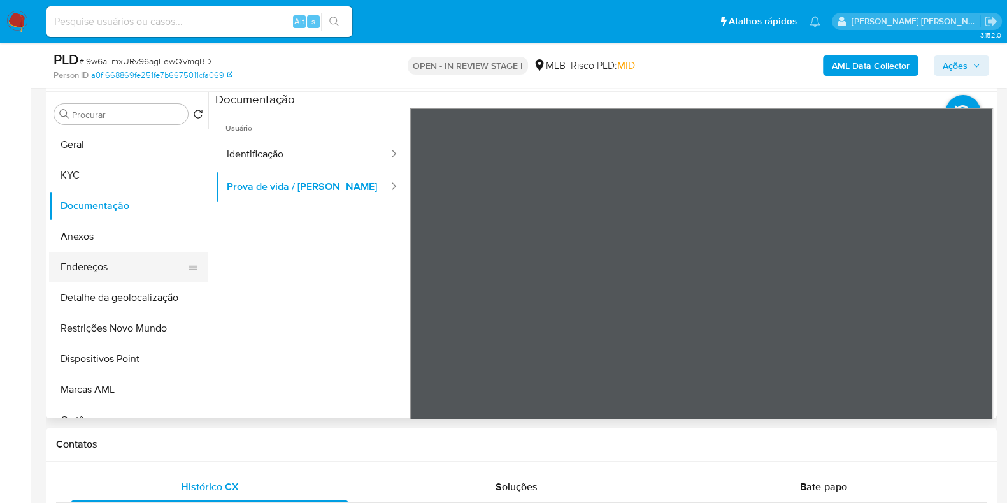
click at [132, 260] on button "Endereços" at bounding box center [123, 267] width 149 height 31
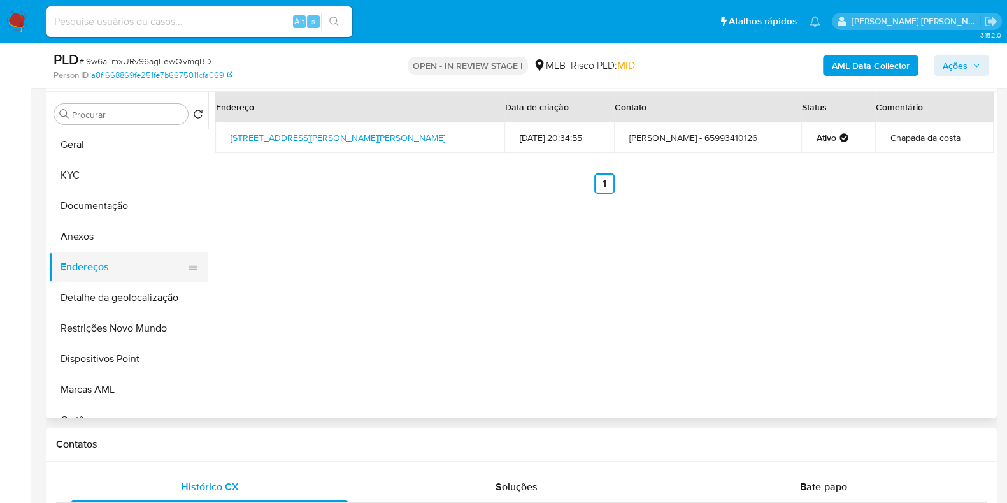
scroll to position [159, 0]
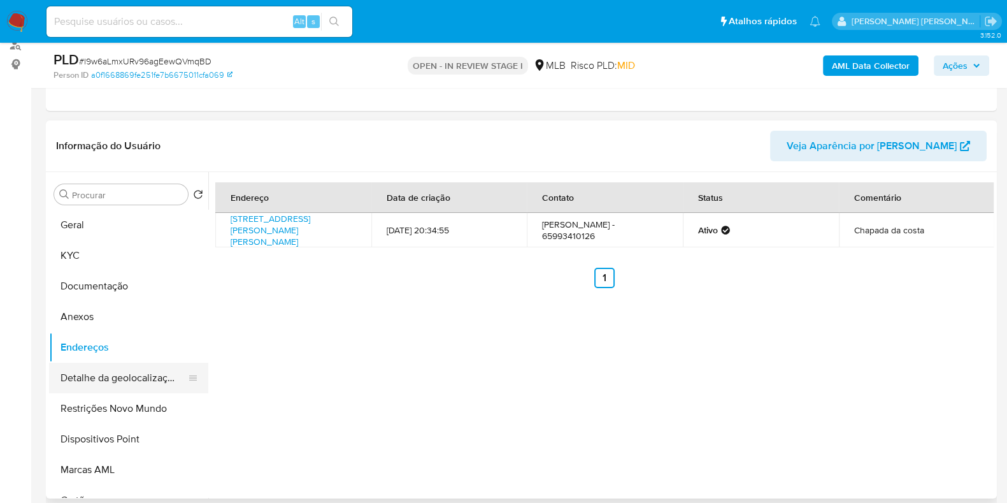
click at [137, 369] on button "Detalhe da geolocalização" at bounding box center [123, 377] width 149 height 31
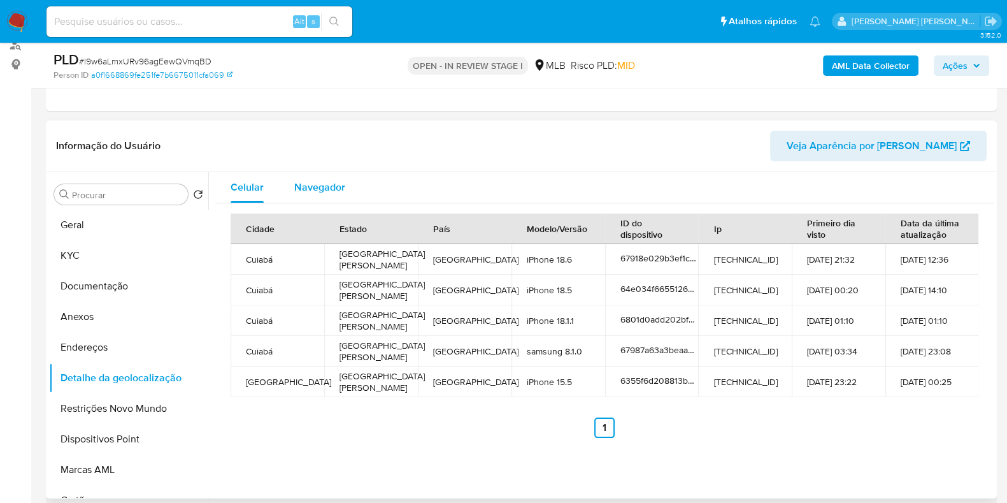
click at [338, 175] on div "Navegador" at bounding box center [319, 187] width 51 height 31
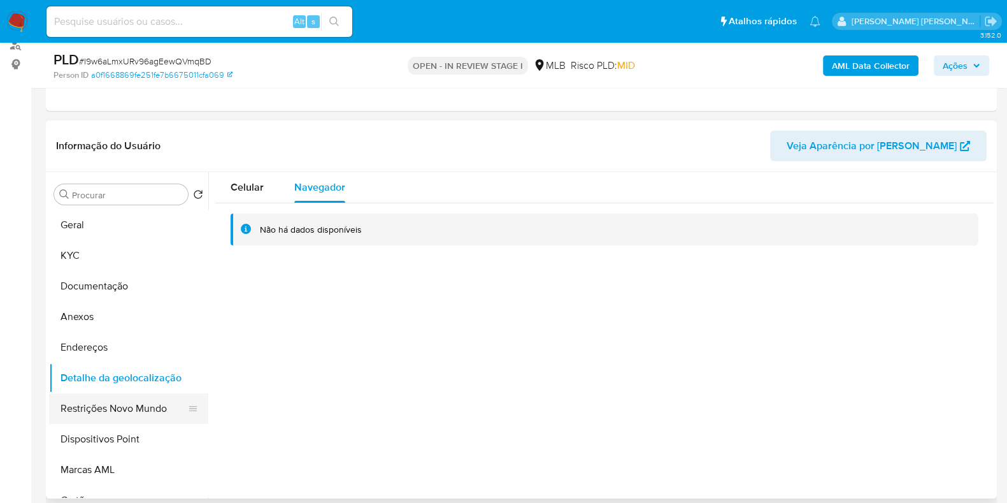
click at [113, 415] on button "Restrições Novo Mundo" at bounding box center [123, 408] width 149 height 31
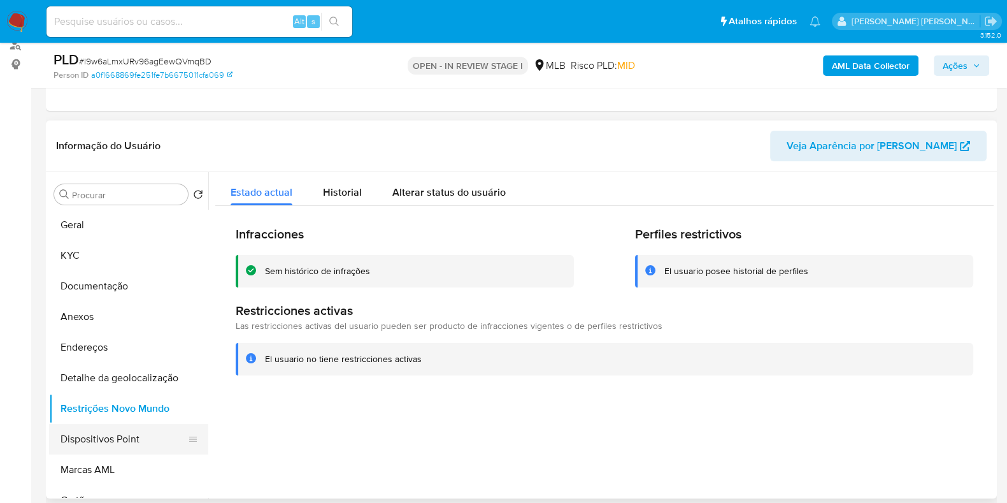
click at [107, 427] on button "Dispositivos Point" at bounding box center [123, 439] width 149 height 31
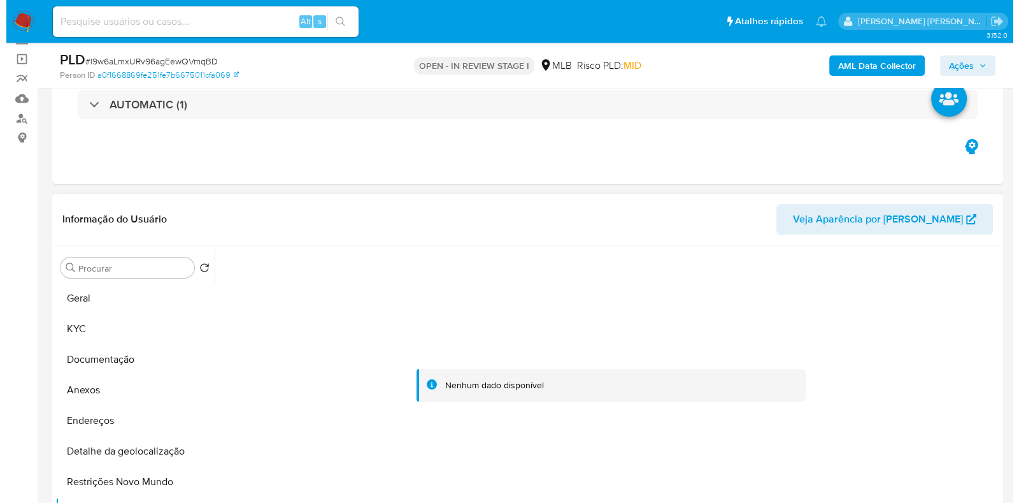
scroll to position [79, 0]
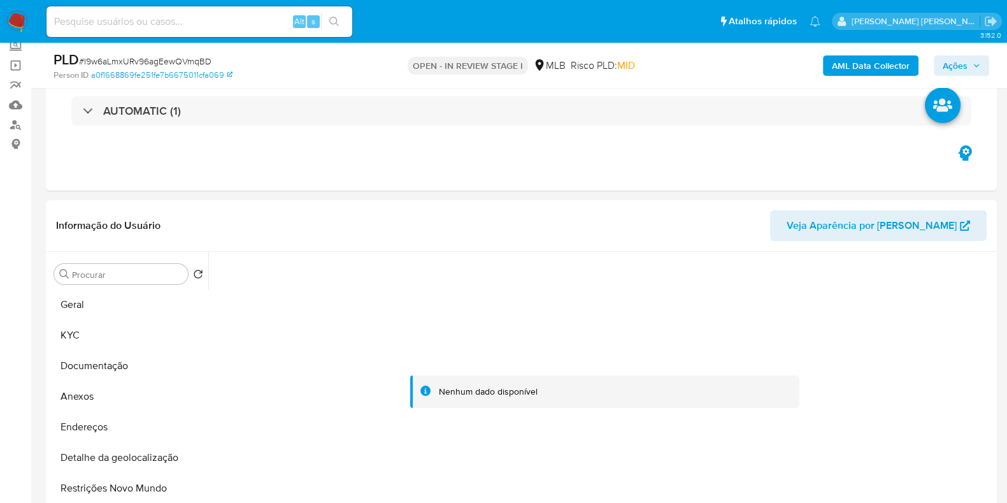
click at [872, 67] on b "AML Data Collector" at bounding box center [871, 65] width 78 height 20
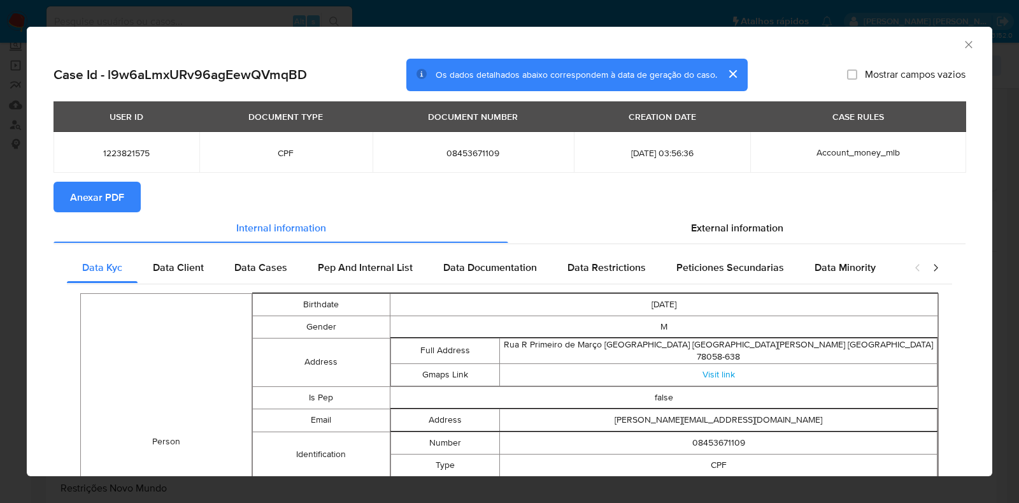
click at [112, 202] on span "Anexar PDF" at bounding box center [97, 197] width 54 height 28
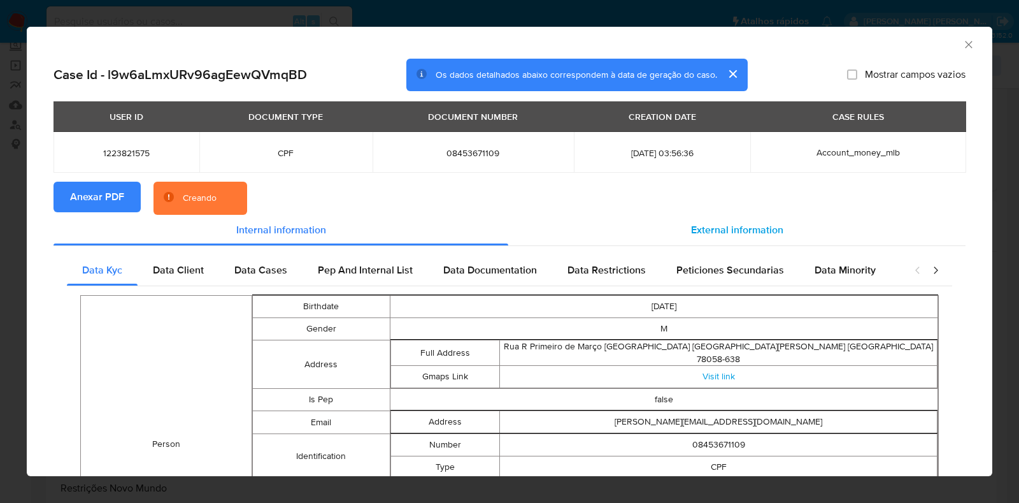
click at [711, 222] on span "External information" at bounding box center [737, 229] width 92 height 15
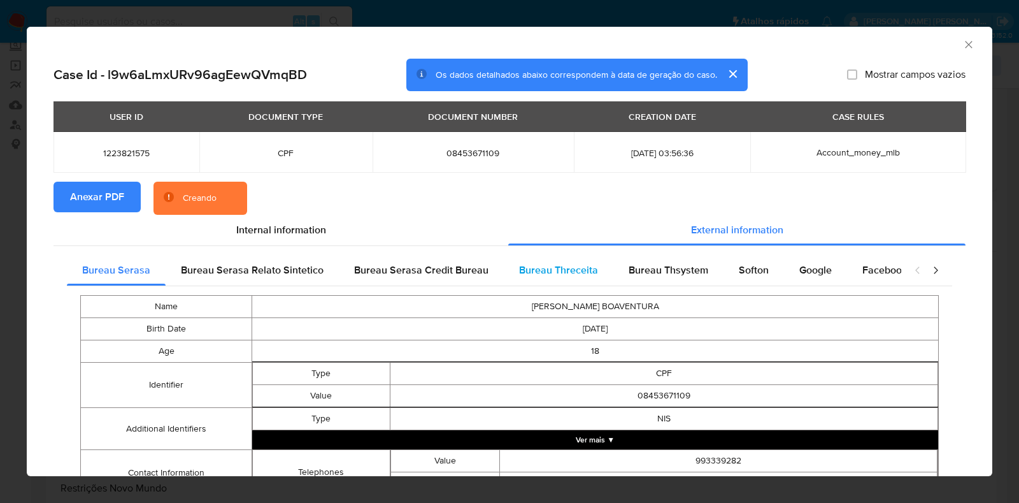
click at [590, 258] on div "Bureau Threceita" at bounding box center [559, 270] width 110 height 31
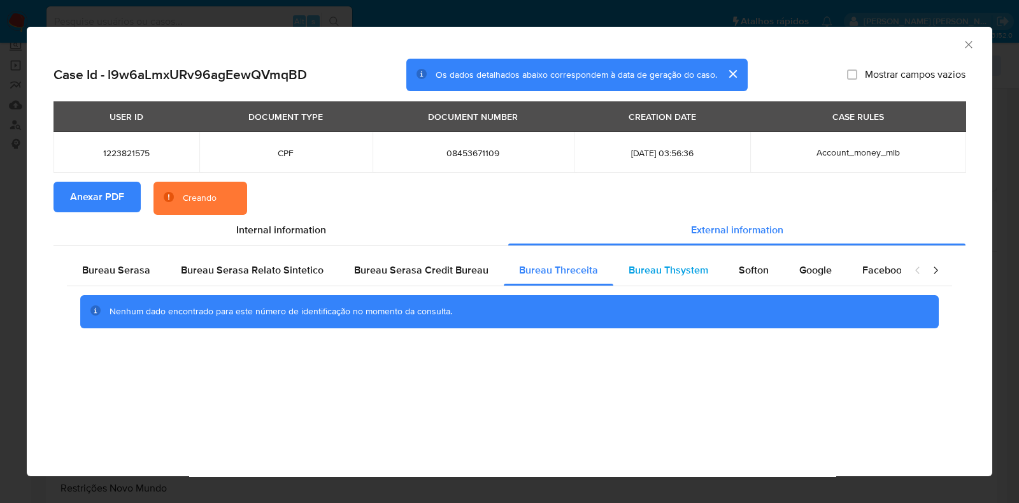
click at [664, 264] on span "Bureau Thsystem" at bounding box center [669, 269] width 80 height 15
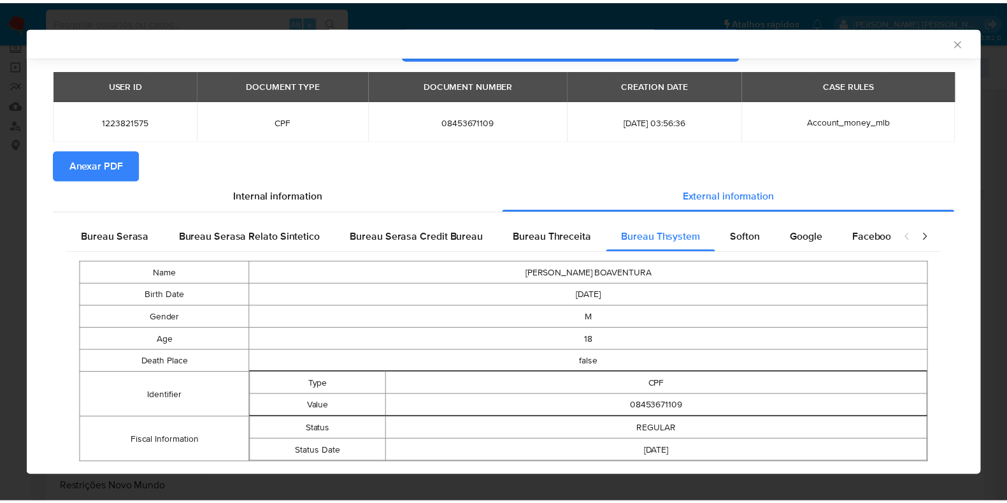
scroll to position [61, 0]
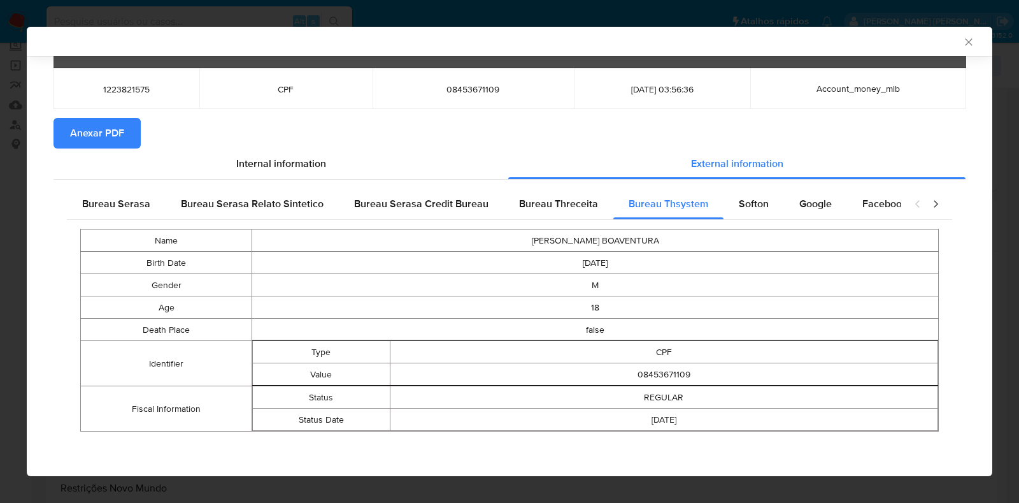
click at [962, 44] on icon "Fechar a janela" at bounding box center [968, 42] width 13 height 13
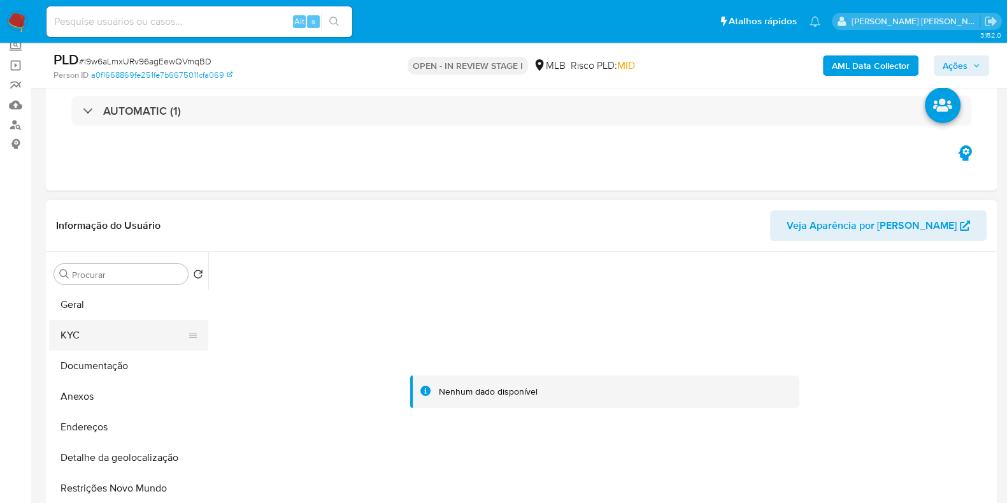
click at [83, 348] on button "KYC" at bounding box center [123, 335] width 149 height 31
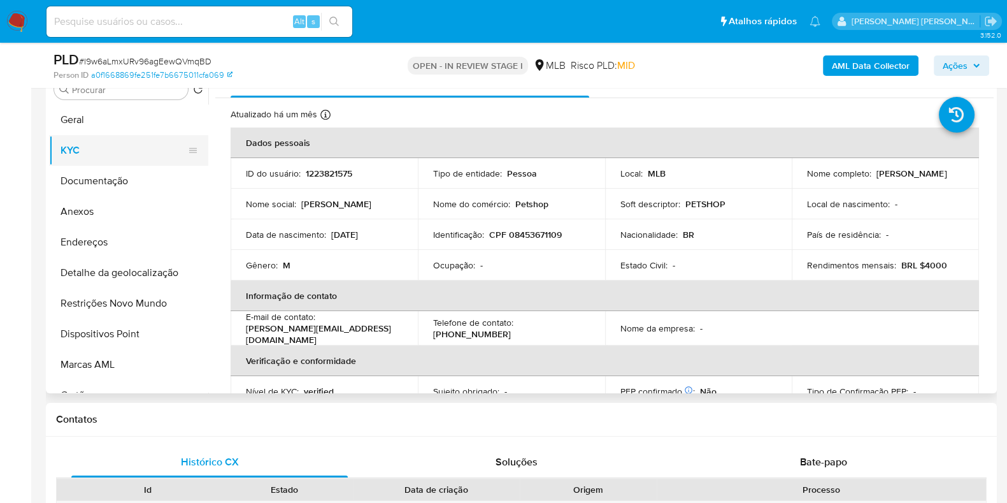
scroll to position [239, 0]
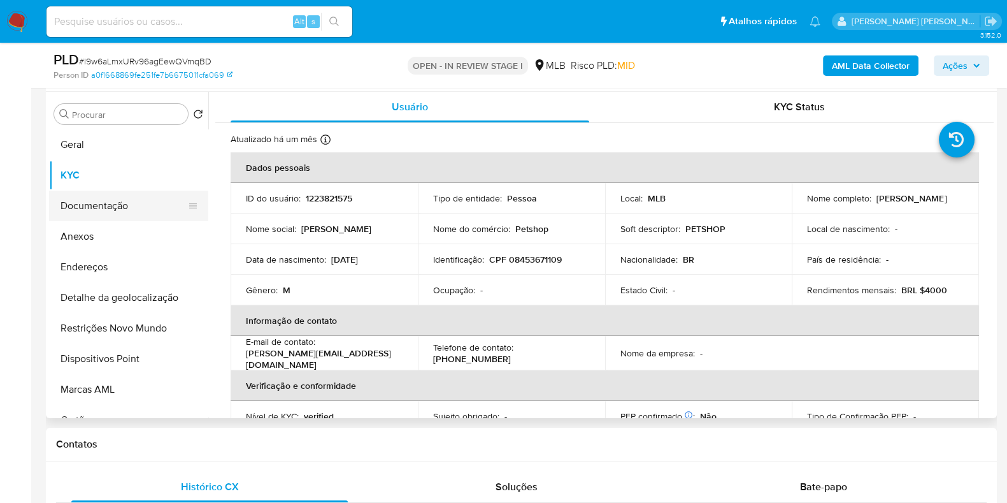
click at [76, 213] on button "Documentação" at bounding box center [123, 205] width 149 height 31
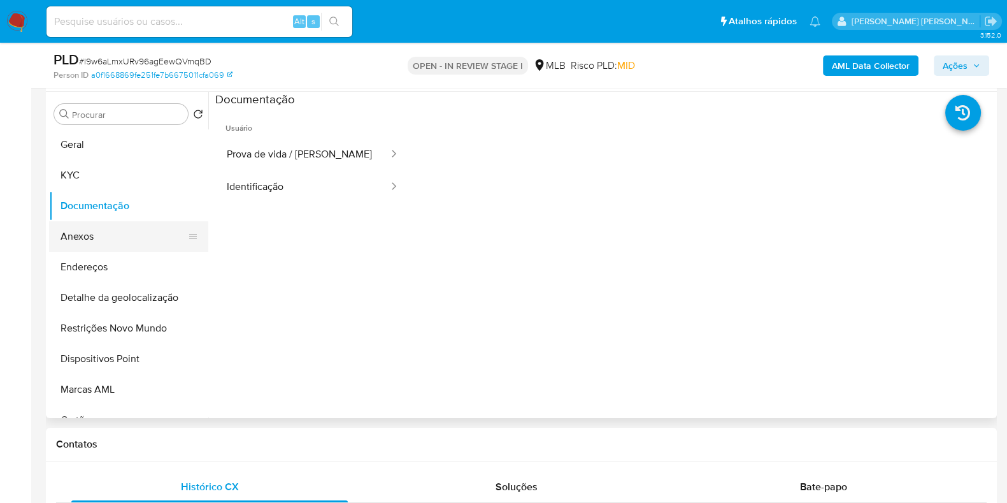
click at [90, 235] on button "Anexos" at bounding box center [123, 236] width 149 height 31
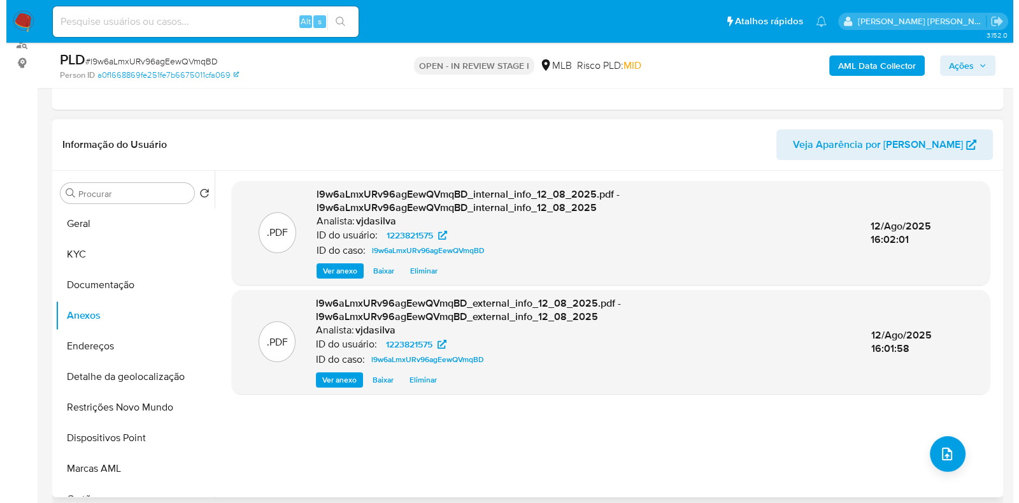
scroll to position [159, 0]
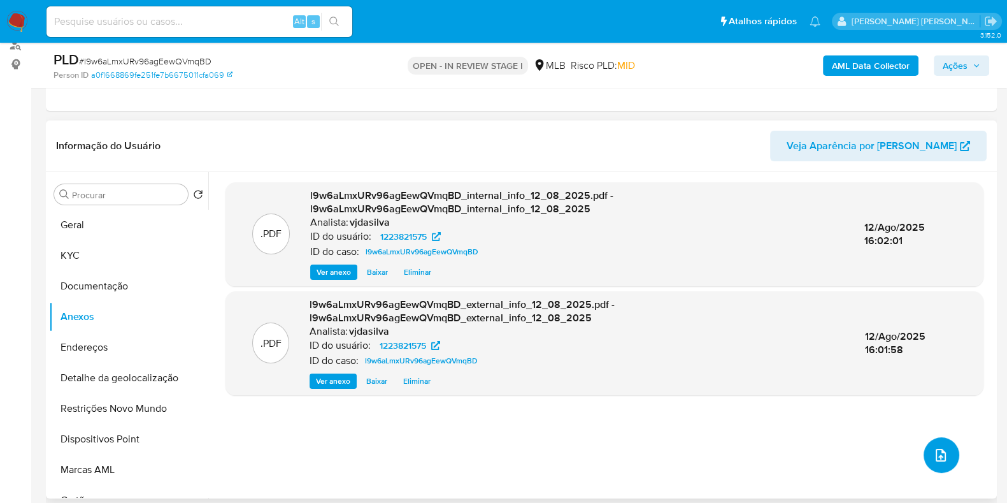
click at [939, 453] on icon "upload-file" at bounding box center [940, 454] width 15 height 15
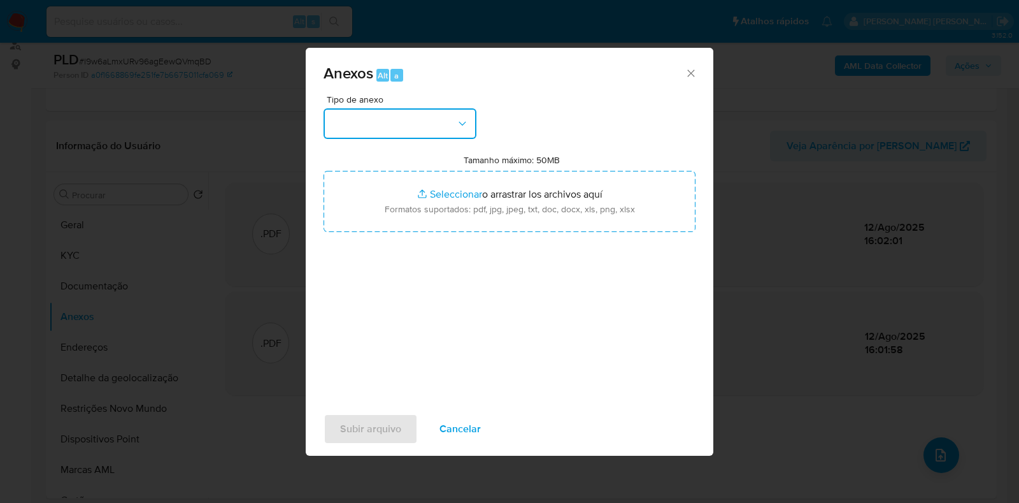
click at [463, 122] on icon "button" at bounding box center [462, 123] width 13 height 13
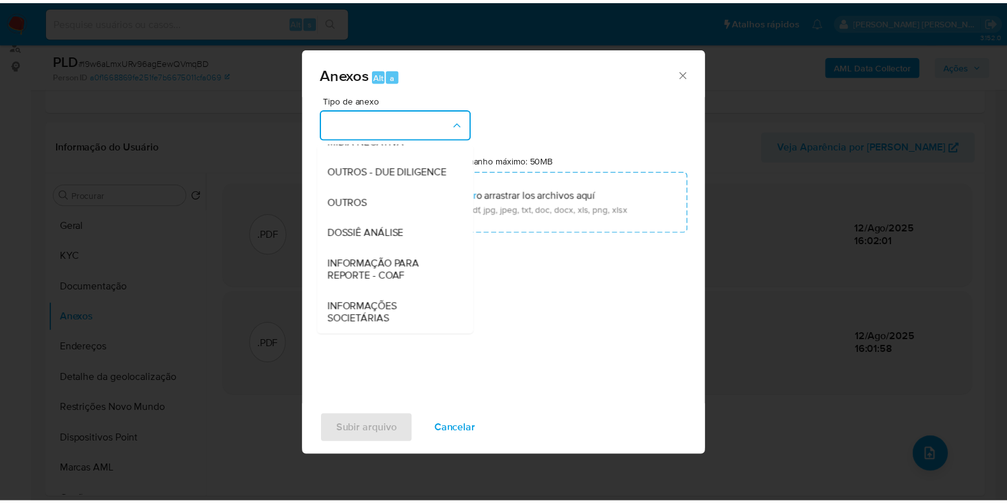
scroll to position [196, 0]
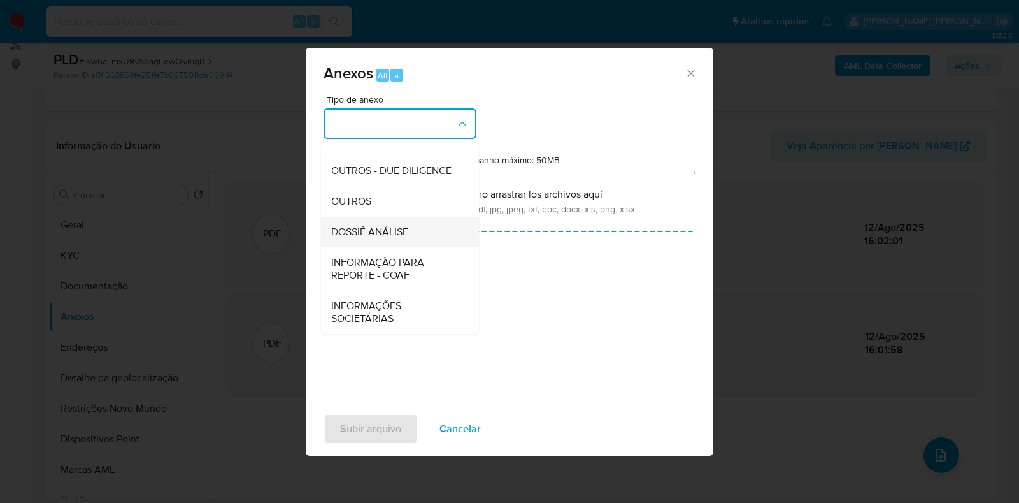
click at [387, 225] on span "DOSSIÊ ANÁLISE" at bounding box center [369, 231] width 77 height 13
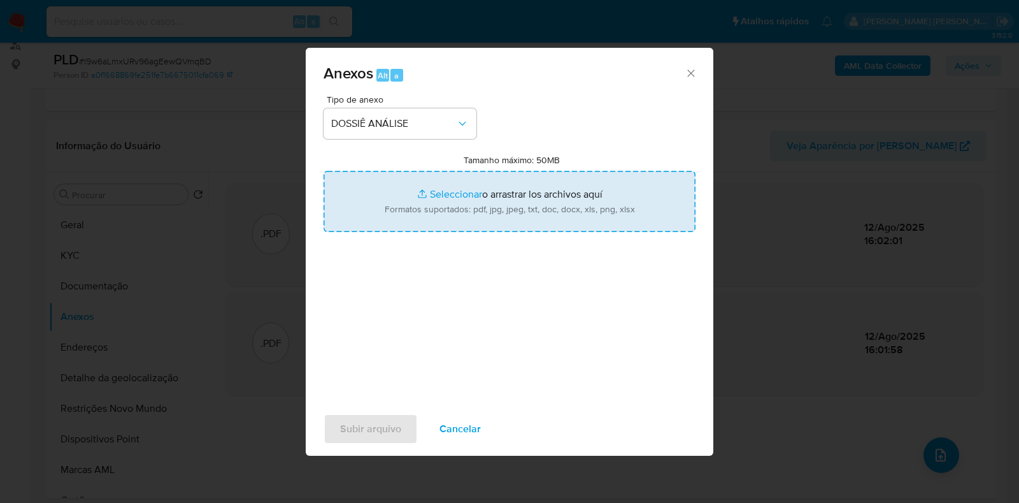
type input "C:\fakepath\SAR - XXXXX - CPF 08453671109 - LUCAS SANTOS GRILLAND BOAVENTURA.pdf"
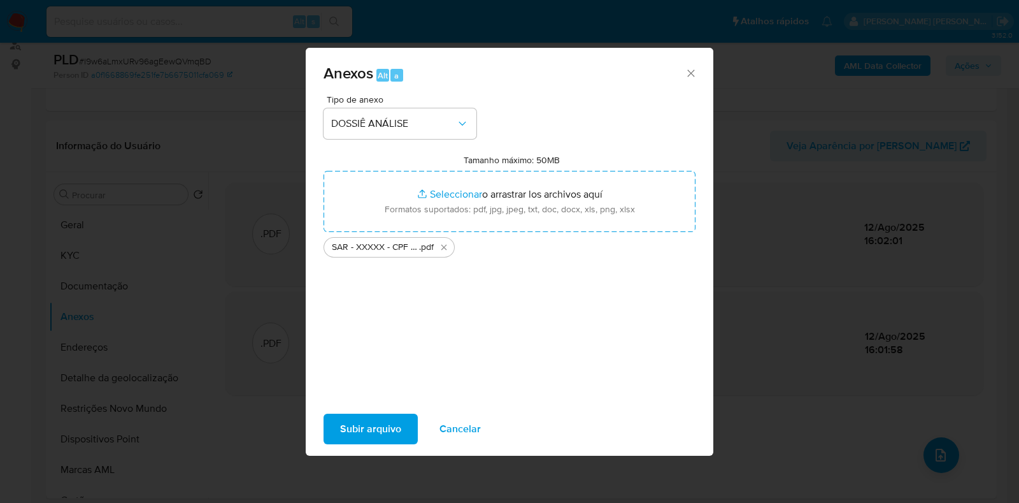
click at [373, 430] on span "Subir arquivo" at bounding box center [370, 429] width 61 height 28
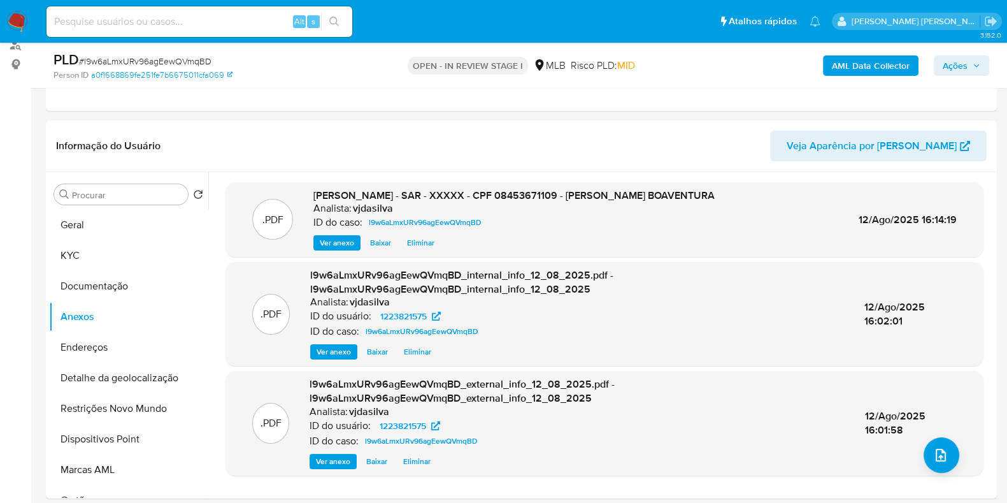
click at [971, 59] on span "Ações" at bounding box center [962, 66] width 38 height 18
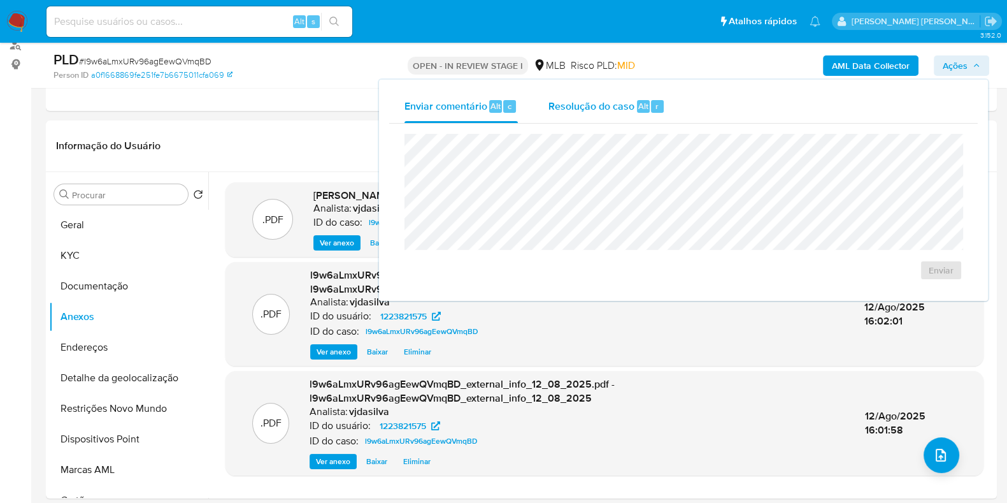
click at [603, 109] on span "Resolução do caso" at bounding box center [591, 105] width 86 height 15
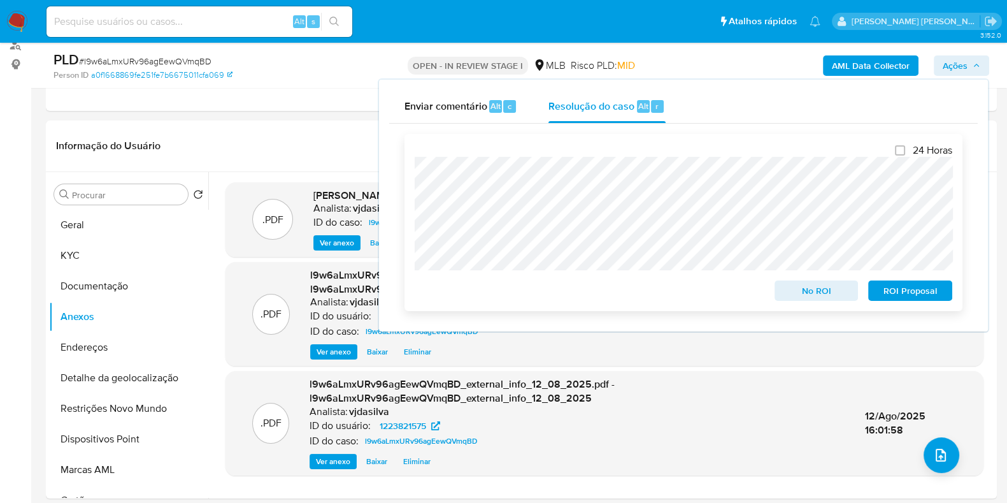
click at [917, 294] on span "ROI Proposal" at bounding box center [910, 291] width 66 height 18
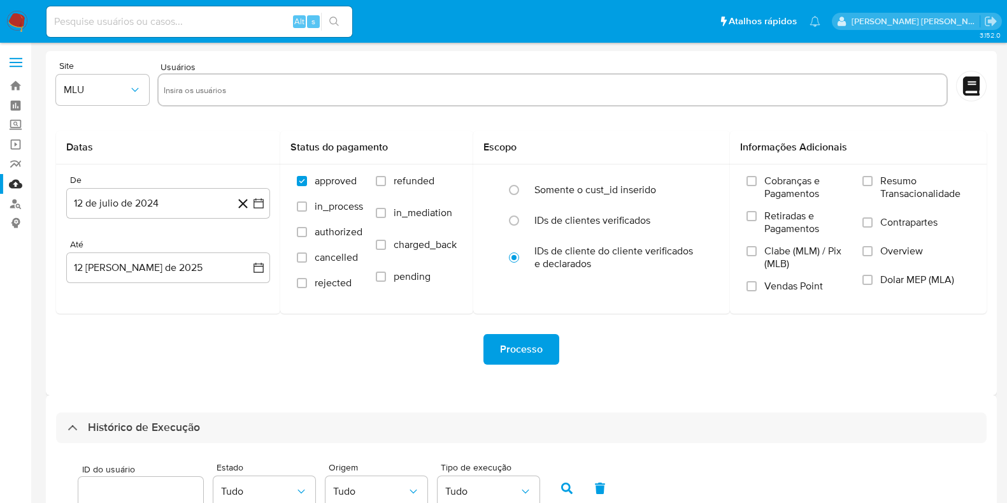
select select "10"
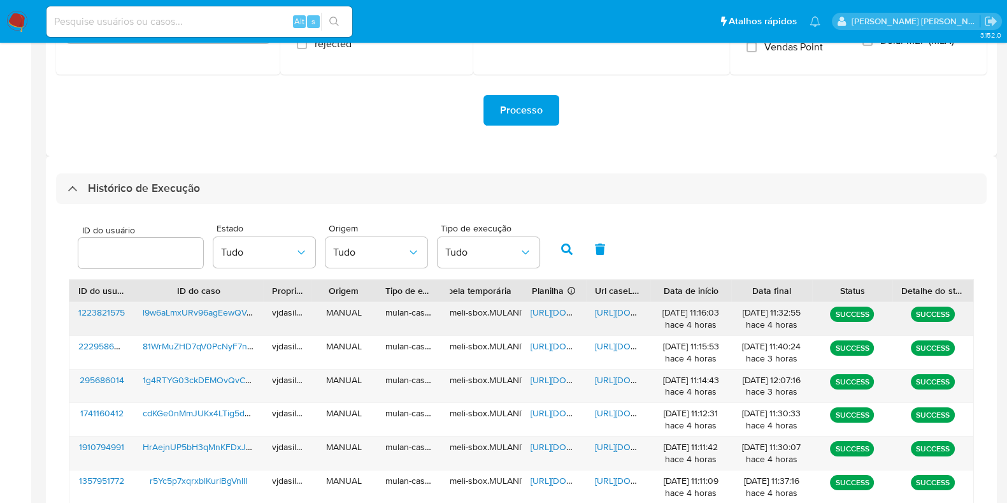
click at [613, 308] on span "[URL][DOMAIN_NAME]" at bounding box center [639, 312] width 88 height 13
click at [606, 374] on span "[URL][DOMAIN_NAME]" at bounding box center [639, 379] width 88 height 13
click at [553, 374] on span "[URL][DOMAIN_NAME]" at bounding box center [575, 379] width 88 height 13
click at [222, 380] on span "1g4RTYG03ckDEMOvQvC4pj0W" at bounding box center [207, 379] width 128 height 13
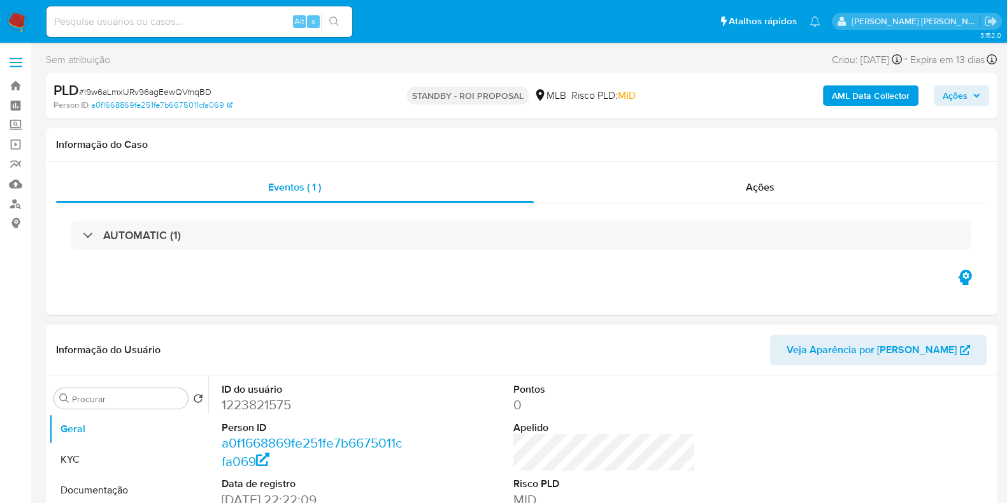
select select "10"
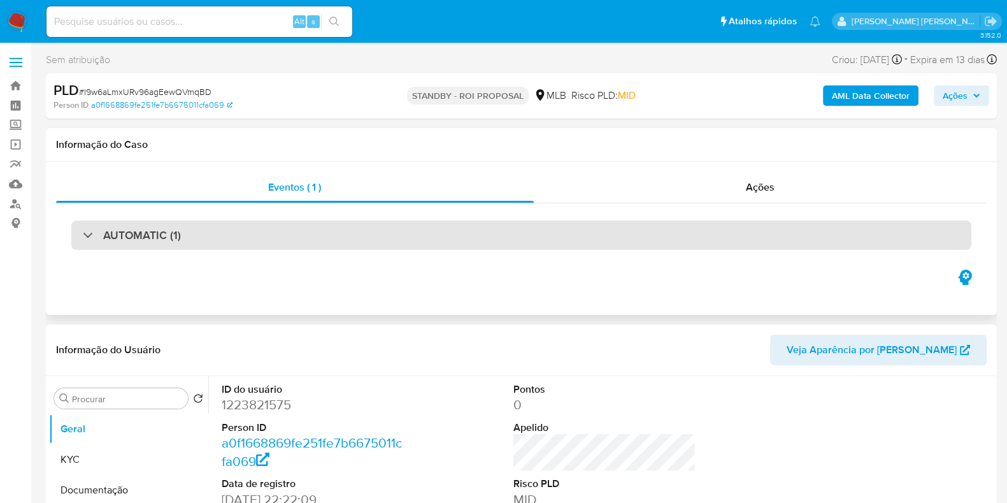
click at [223, 230] on div "AUTOMATIC (1)" at bounding box center [521, 234] width 900 height 29
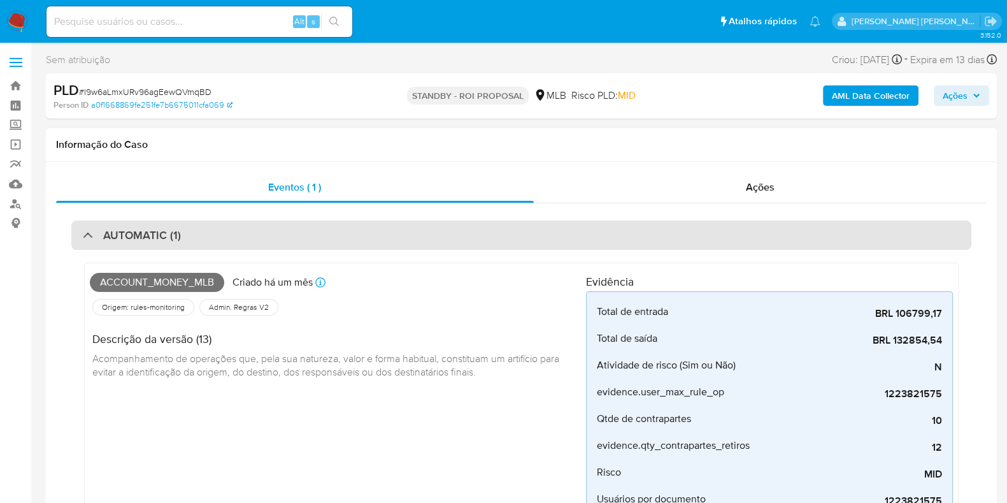
click at [278, 235] on div "AUTOMATIC (1)" at bounding box center [521, 234] width 900 height 29
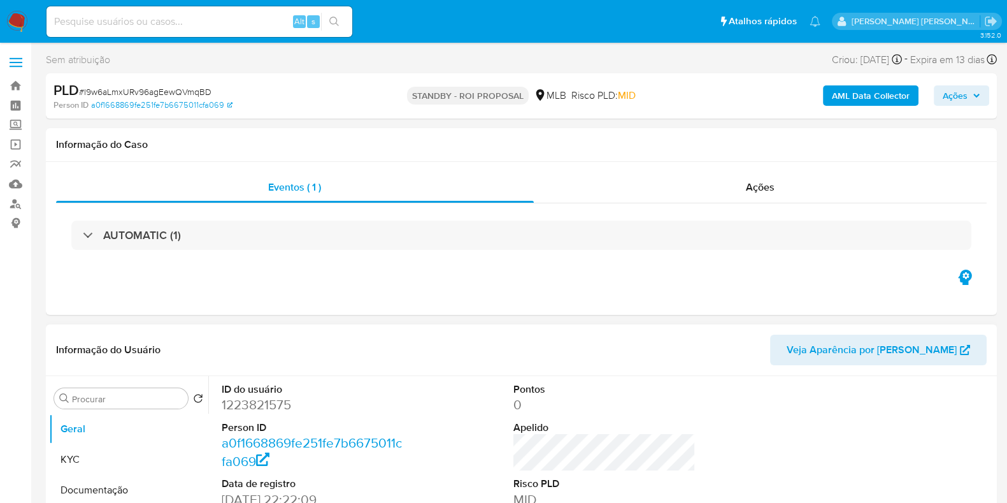
click at [258, 243] on div "AUTOMATIC (1)" at bounding box center [521, 234] width 900 height 29
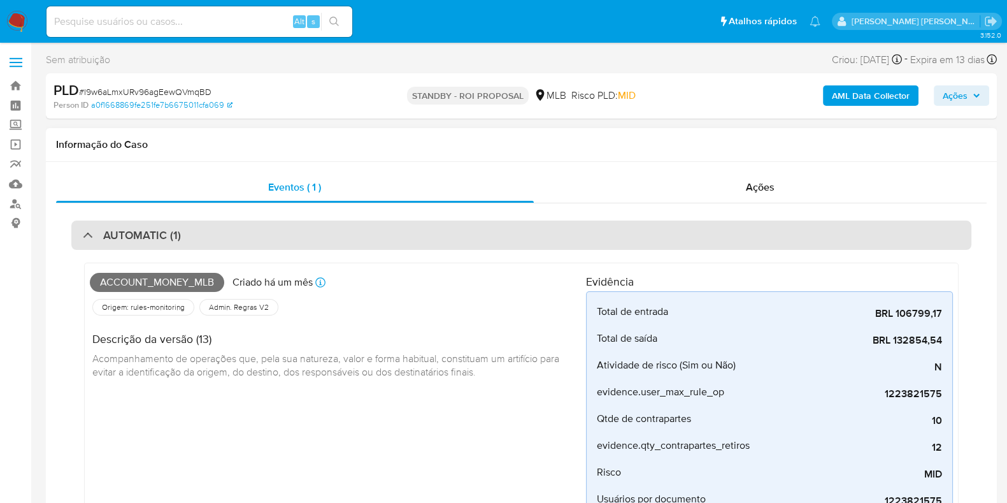
click at [104, 232] on h3 "AUTOMATIC (1)" at bounding box center [142, 235] width 78 height 14
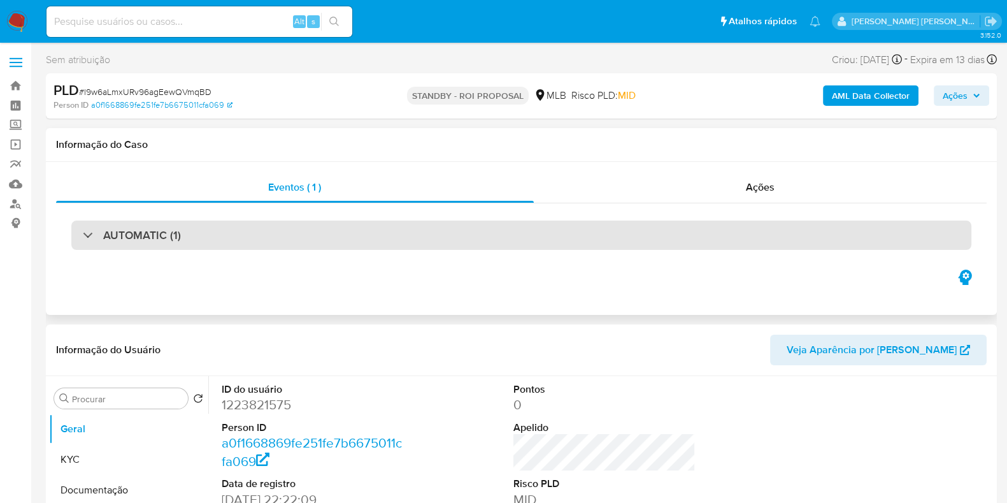
click at [104, 232] on h3 "AUTOMATIC (1)" at bounding box center [142, 235] width 78 height 14
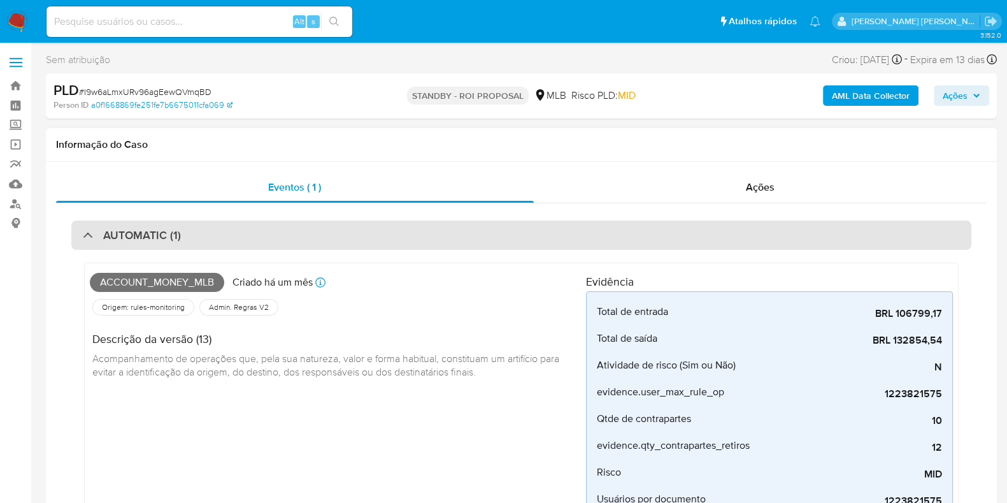
click at [104, 232] on h3 "AUTOMATIC (1)" at bounding box center [142, 235] width 78 height 14
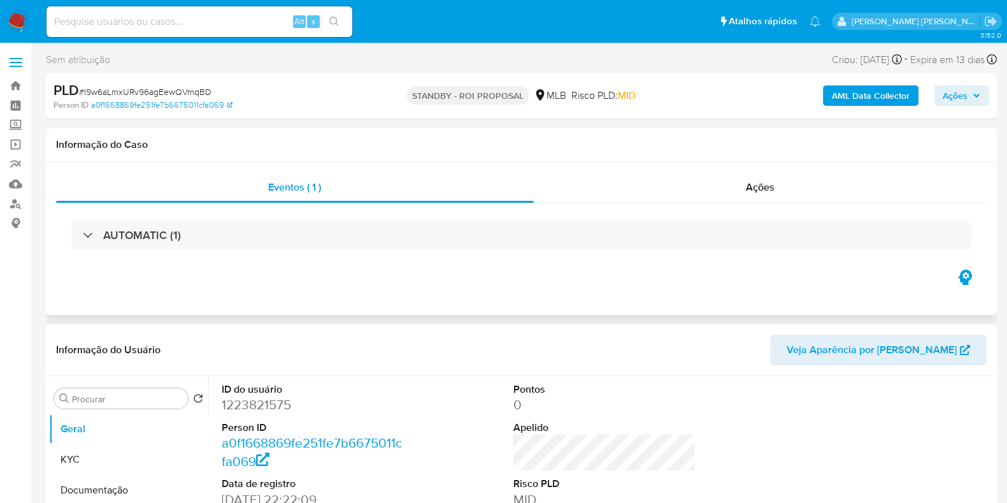
click at [763, 145] on h1 "Informação do Caso" at bounding box center [521, 144] width 931 height 13
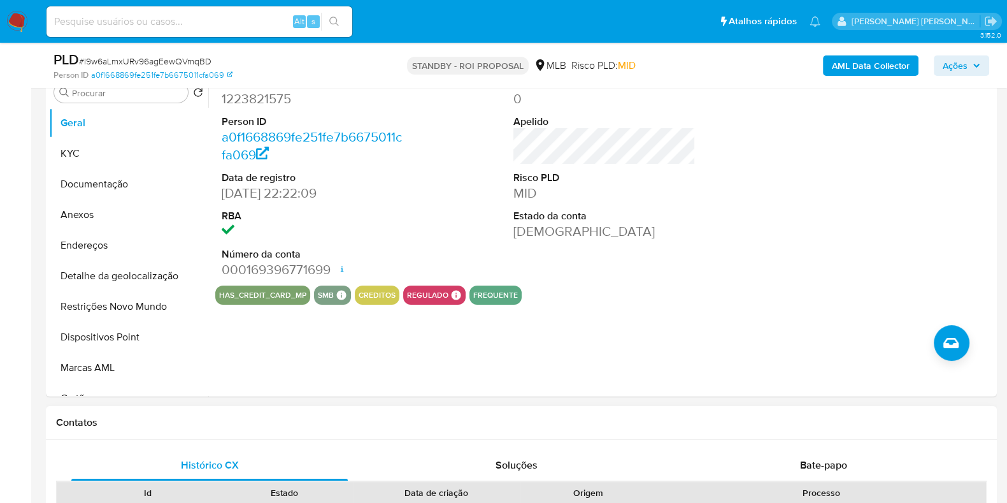
scroll to position [239, 0]
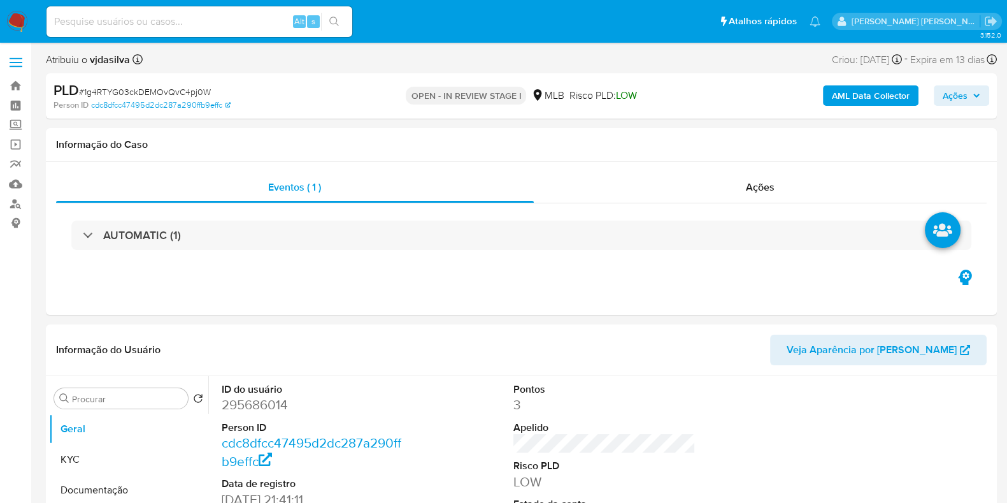
select select "10"
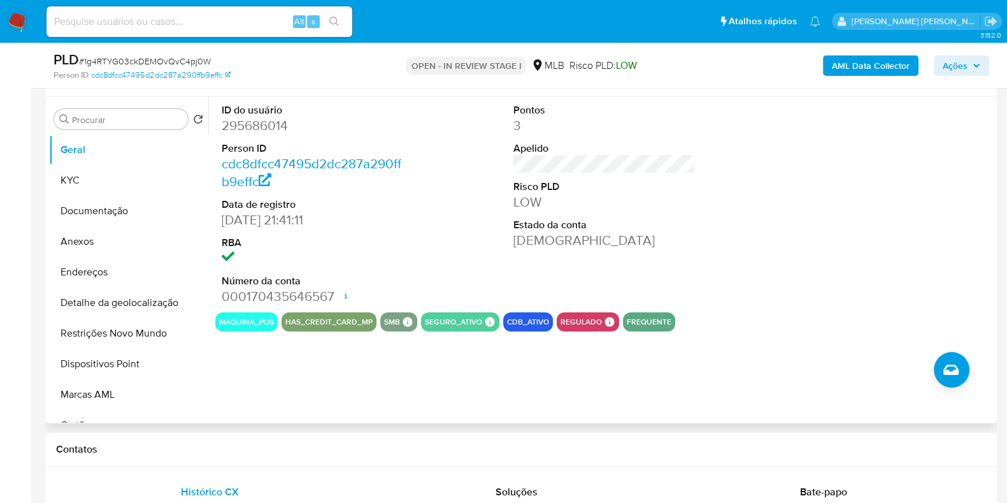
scroll to position [239, 0]
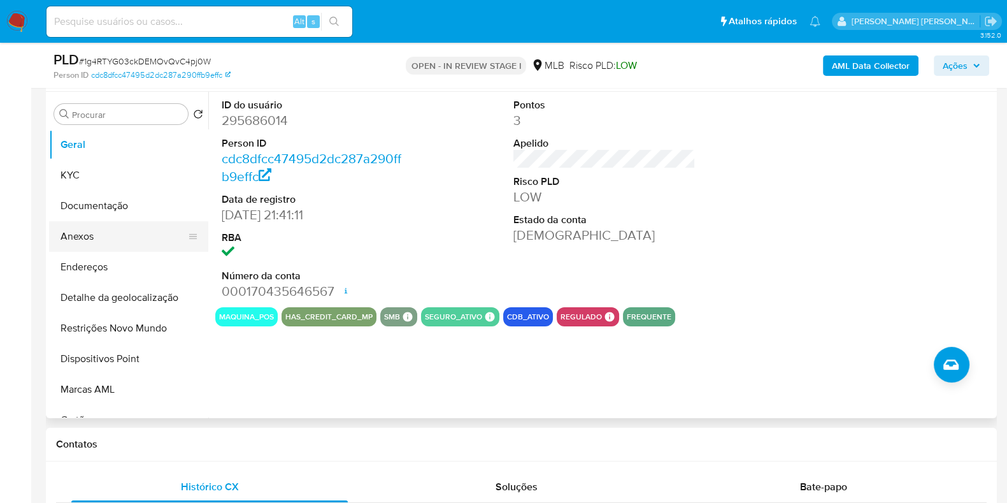
click at [129, 242] on button "Anexos" at bounding box center [123, 236] width 149 height 31
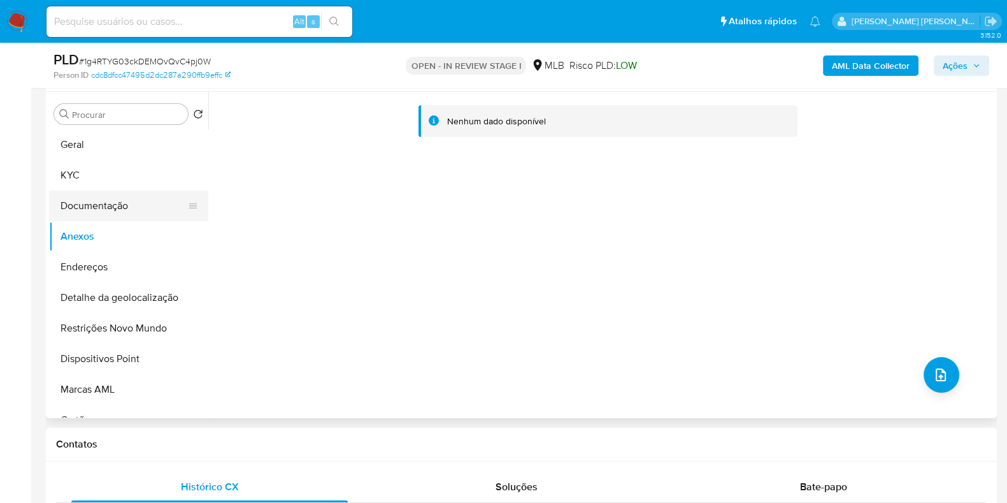
click at [148, 206] on button "Documentação" at bounding box center [123, 205] width 149 height 31
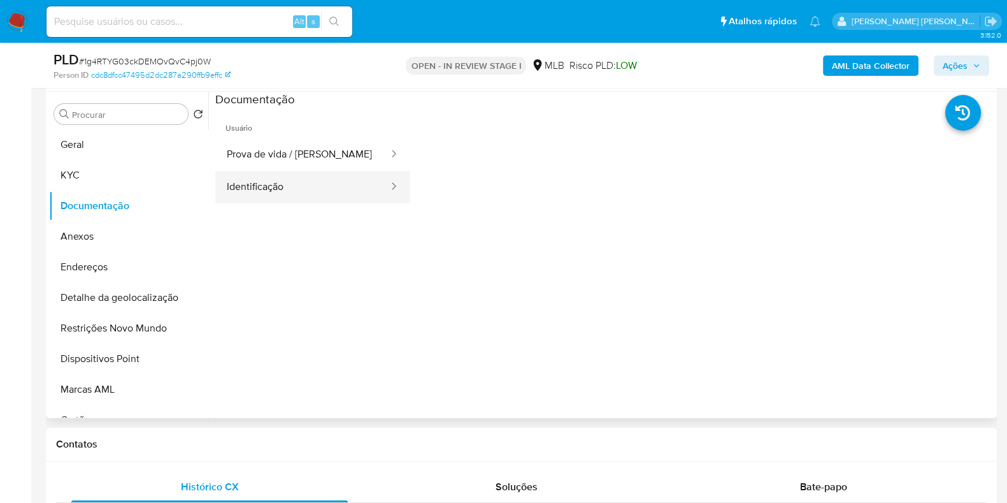
click at [292, 188] on button "Identificação" at bounding box center [302, 187] width 175 height 32
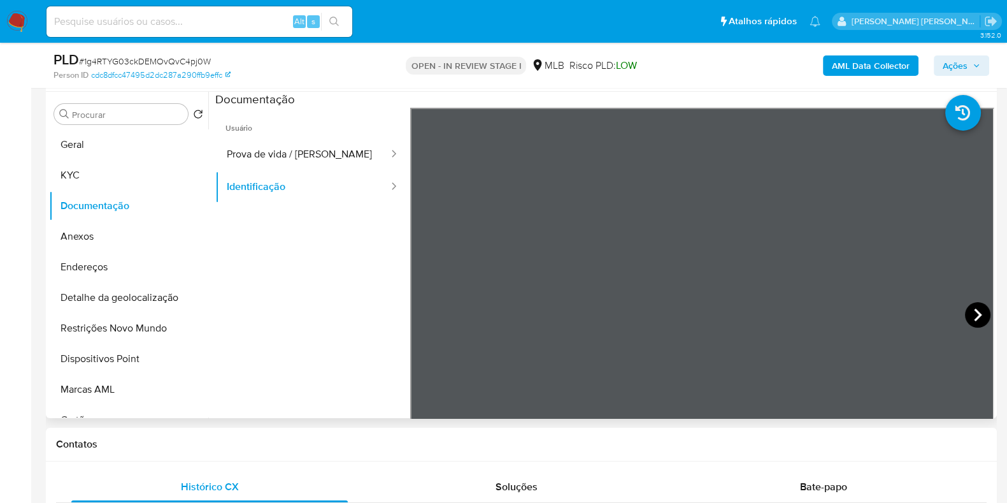
click at [974, 310] on icon at bounding box center [978, 314] width 8 height 13
click at [293, 151] on button "Prova de vida / [PERSON_NAME]" at bounding box center [302, 154] width 175 height 32
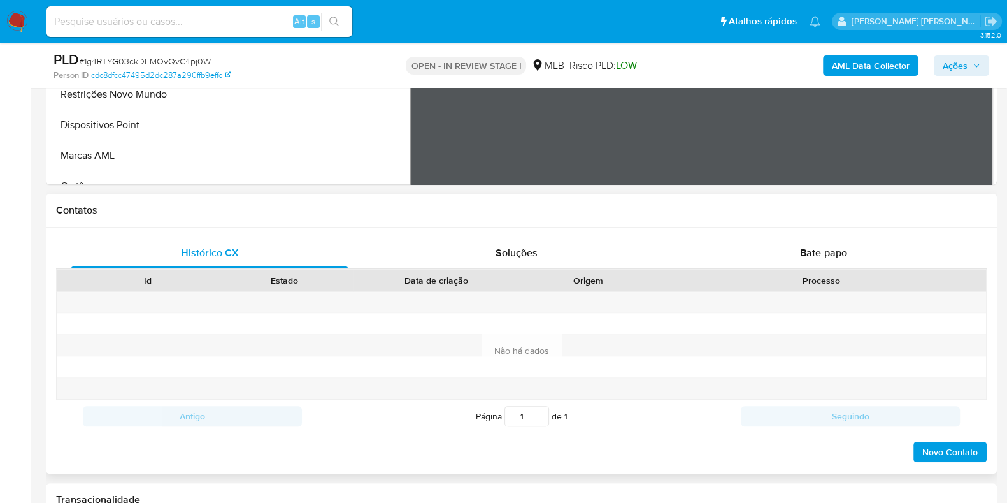
scroll to position [478, 0]
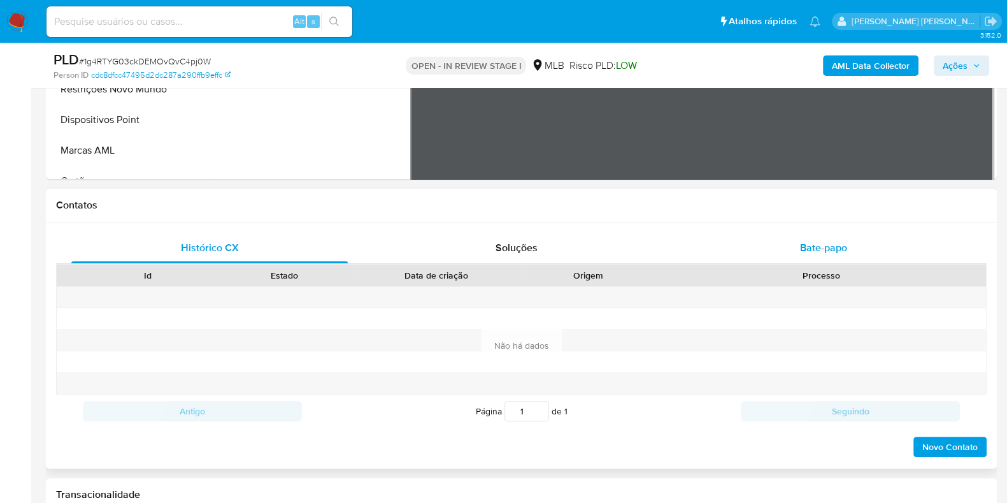
click at [776, 259] on div "Bate-papo" at bounding box center [823, 247] width 276 height 31
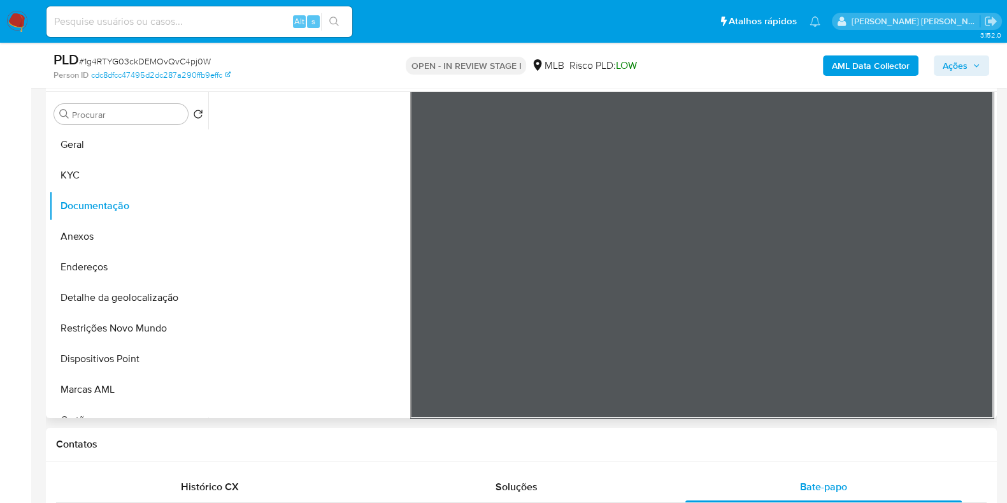
scroll to position [0, 0]
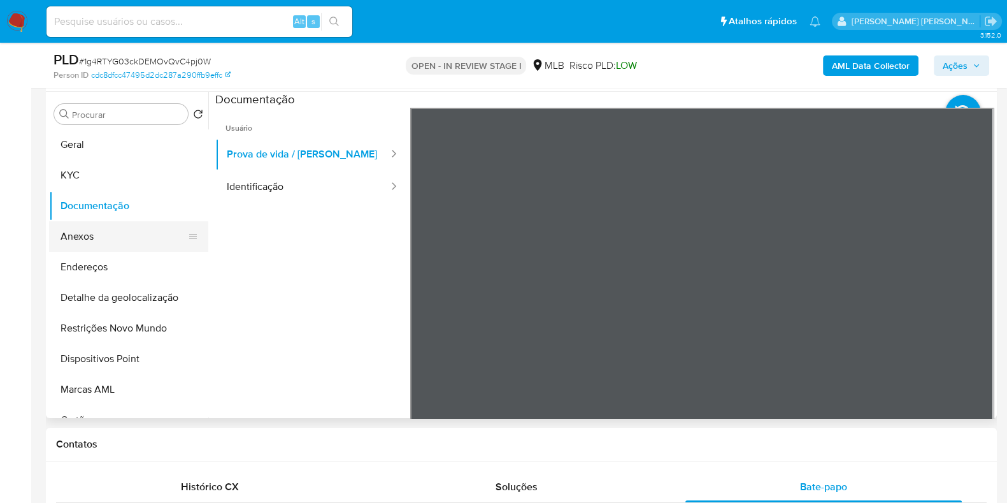
click at [110, 234] on button "Anexos" at bounding box center [123, 236] width 149 height 31
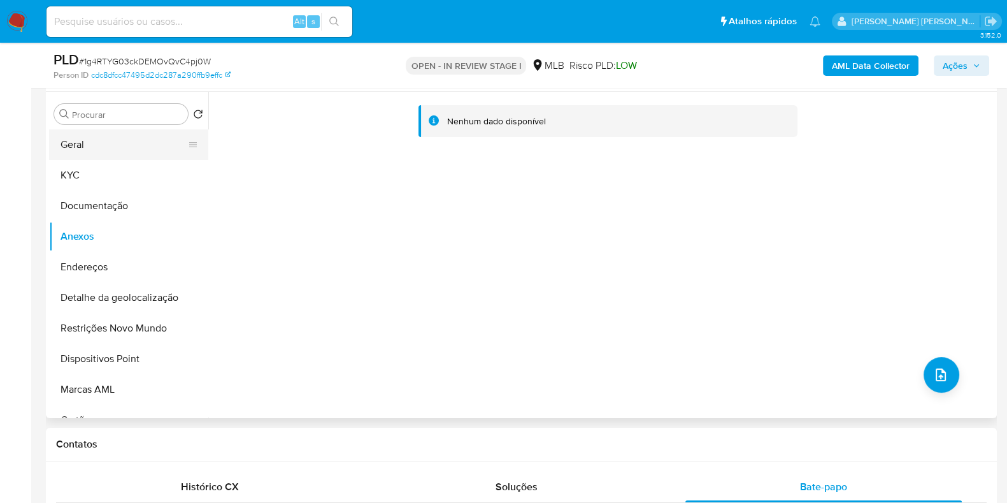
click at [126, 141] on button "Geral" at bounding box center [123, 144] width 149 height 31
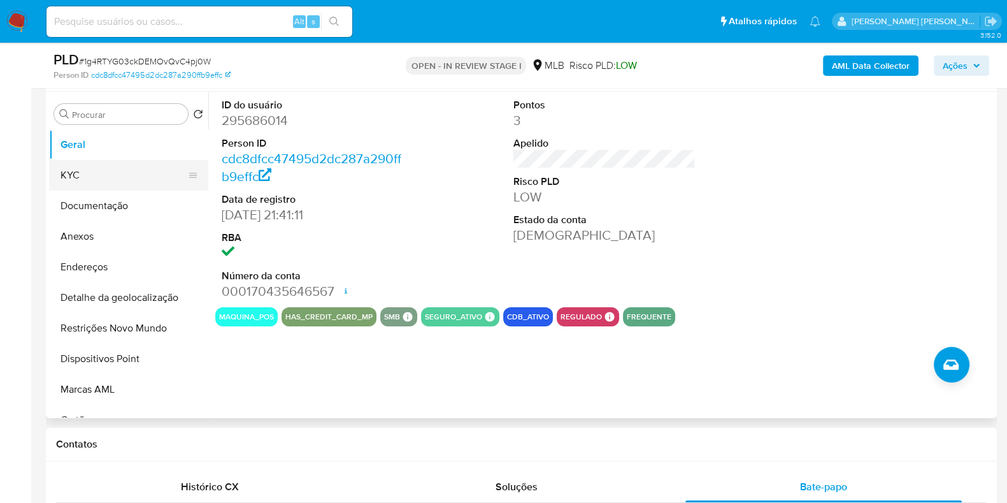
click at [89, 176] on button "KYC" at bounding box center [123, 175] width 149 height 31
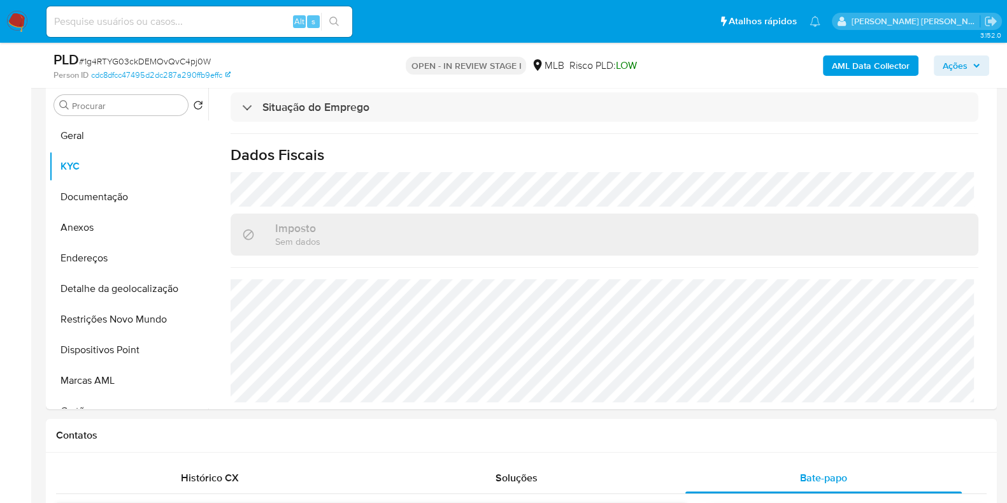
scroll to position [159, 0]
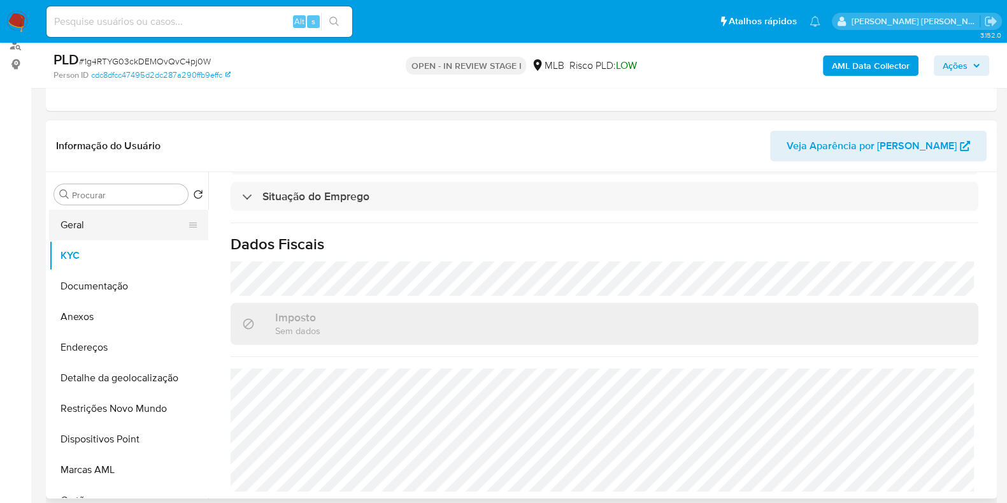
click at [94, 220] on button "Geral" at bounding box center [123, 225] width 149 height 31
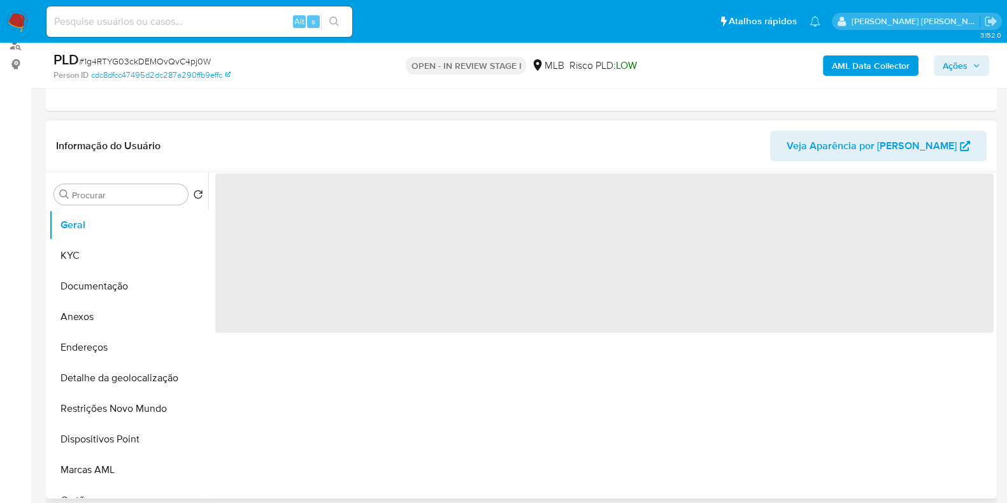
scroll to position [0, 0]
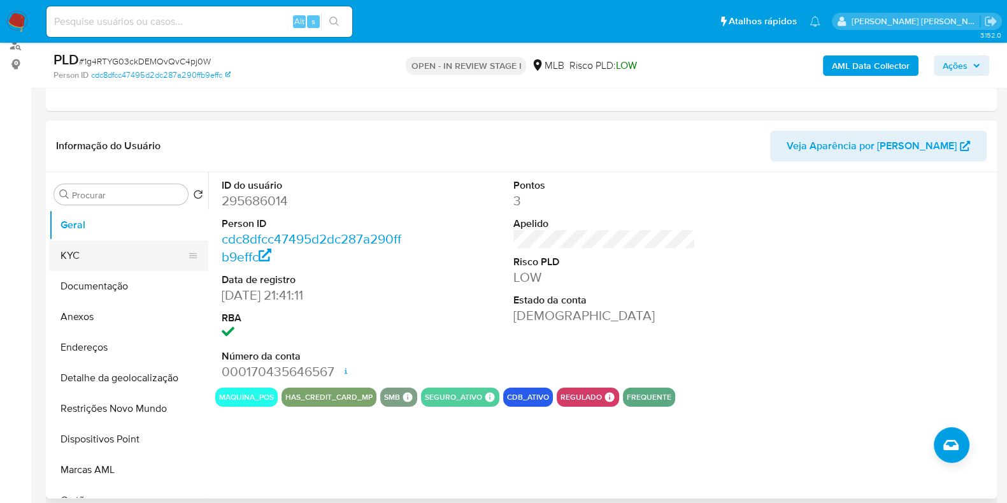
click at [83, 244] on button "KYC" at bounding box center [123, 255] width 149 height 31
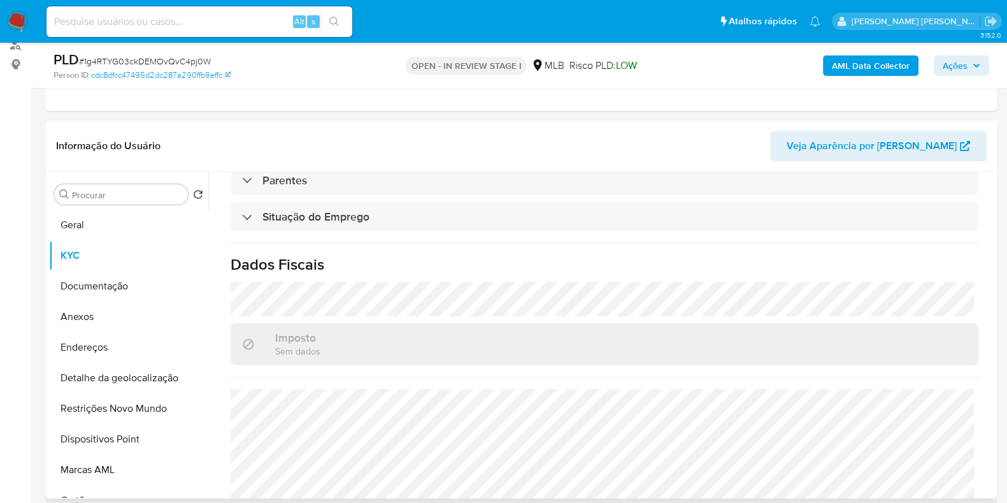
scroll to position [553, 0]
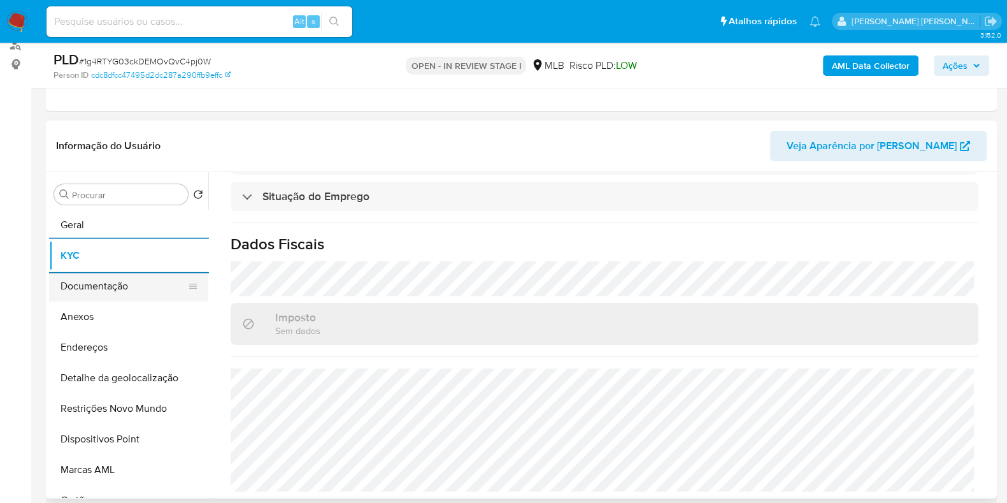
click at [149, 293] on button "Documentação" at bounding box center [123, 286] width 149 height 31
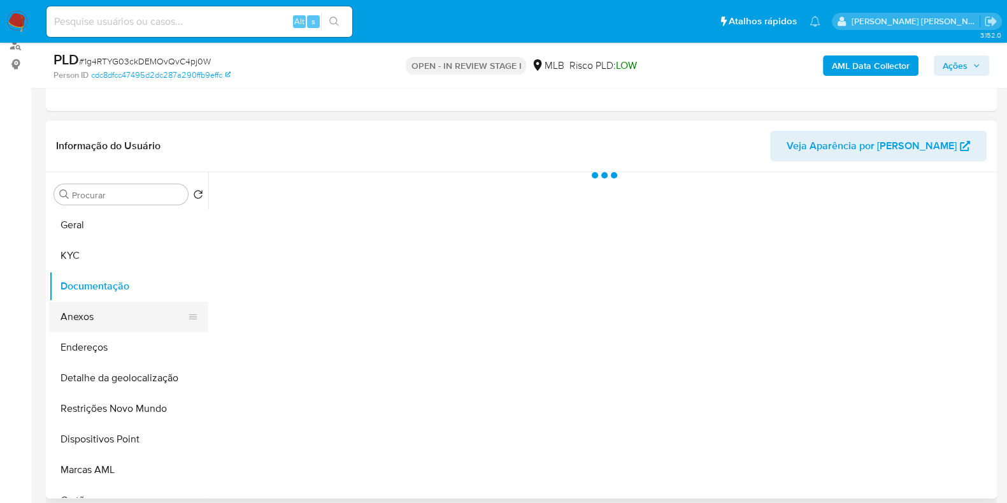
scroll to position [0, 0]
click at [151, 317] on button "Anexos" at bounding box center [123, 316] width 149 height 31
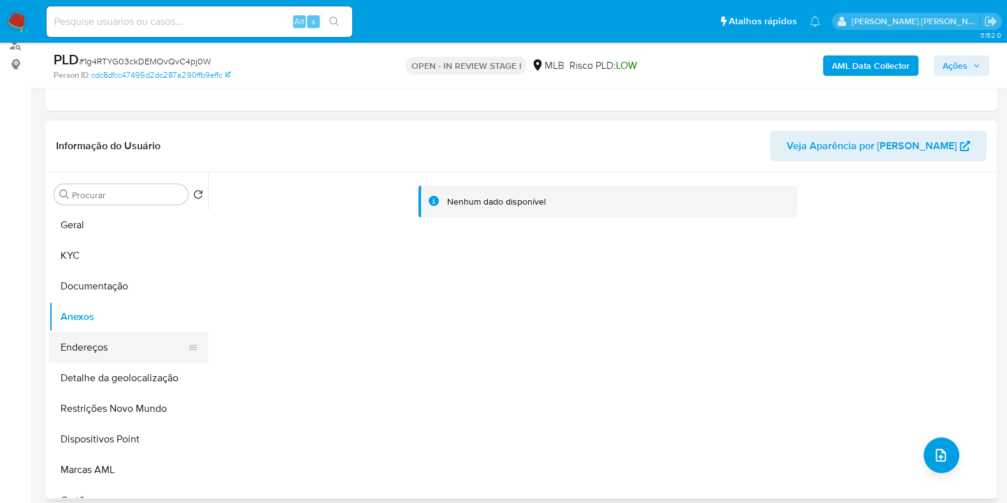
click at [143, 355] on button "Endereços" at bounding box center [123, 347] width 149 height 31
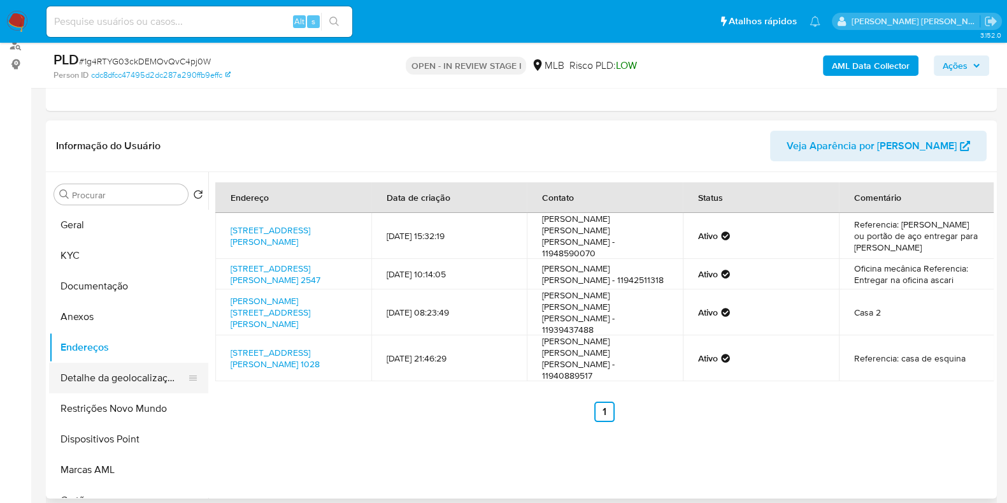
click at [96, 380] on button "Detalhe da geolocalização" at bounding box center [123, 377] width 149 height 31
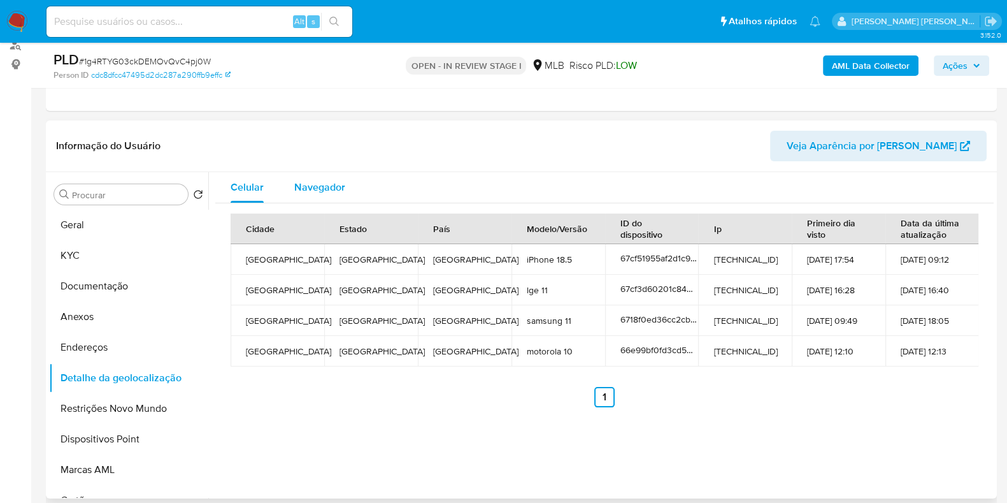
click at [294, 187] on span "Navegador" at bounding box center [319, 187] width 51 height 15
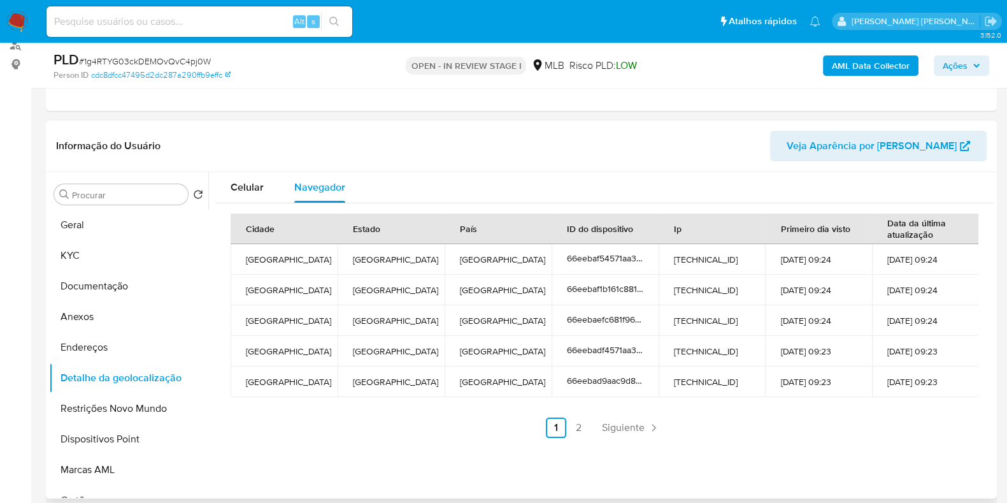
click at [462, 154] on header "Informação do Usuário Veja Aparência por Pessoa" at bounding box center [521, 146] width 931 height 31
click at [120, 403] on button "Restrições Novo Mundo" at bounding box center [123, 408] width 149 height 31
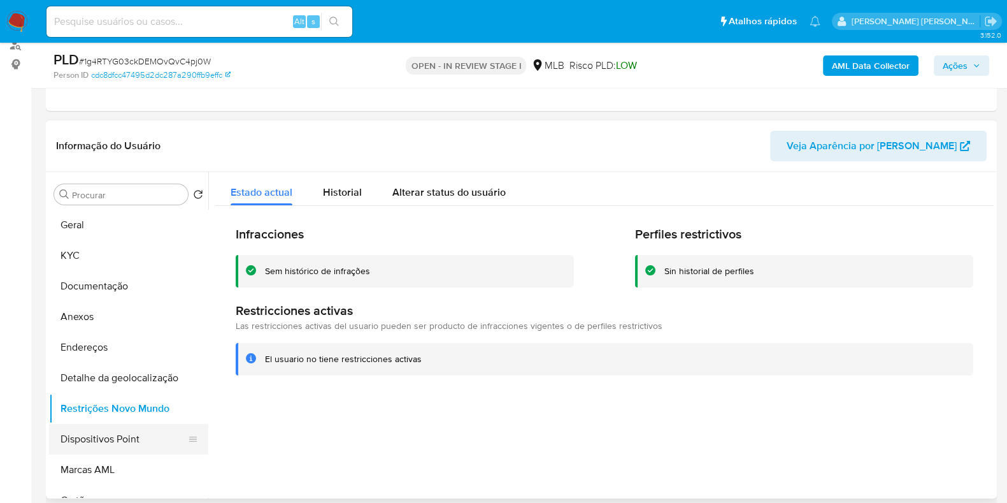
click at [121, 431] on button "Dispositivos Point" at bounding box center [123, 439] width 149 height 31
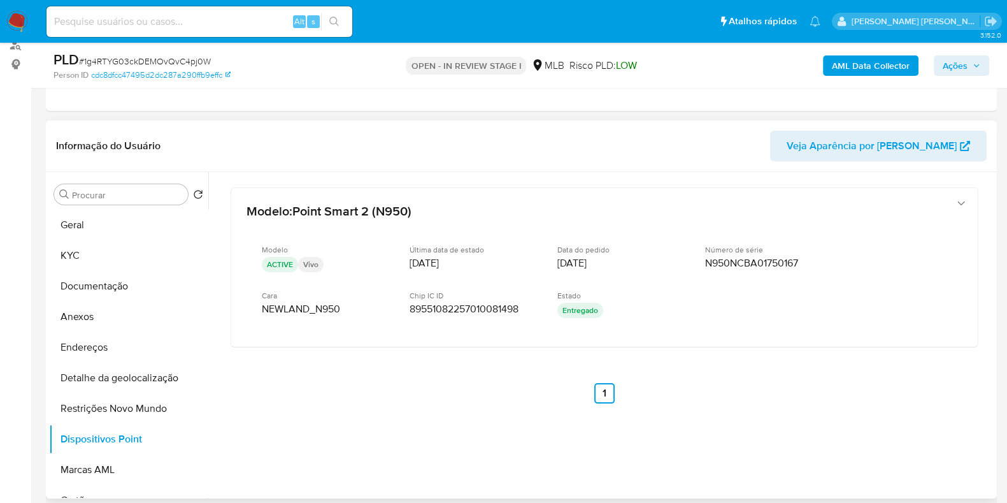
click at [296, 375] on div "Modelo : Point Smart 2 (N950) Modelo ACTIVE Vivo Última data de estado 14/03/20…" at bounding box center [604, 312] width 778 height 280
click at [353, 400] on div "Modelo : Point Smart 2 (N950) Modelo ACTIVE Vivo Última data de estado 14/03/20…" at bounding box center [604, 312] width 778 height 280
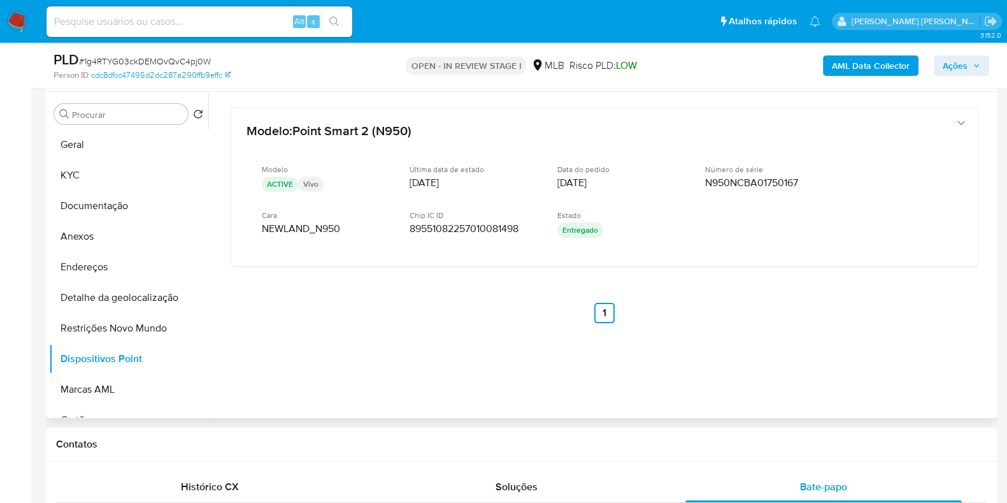
scroll to position [159, 0]
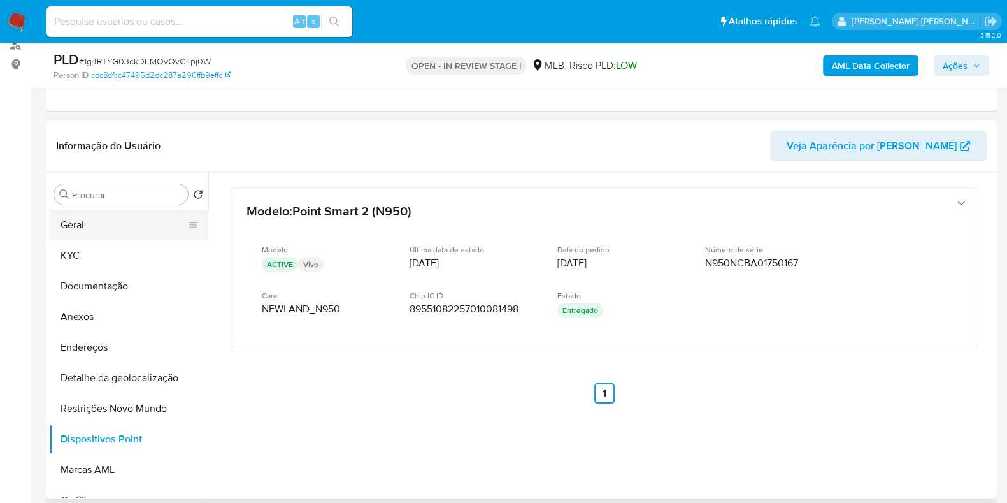
click at [120, 231] on button "Geral" at bounding box center [123, 225] width 149 height 31
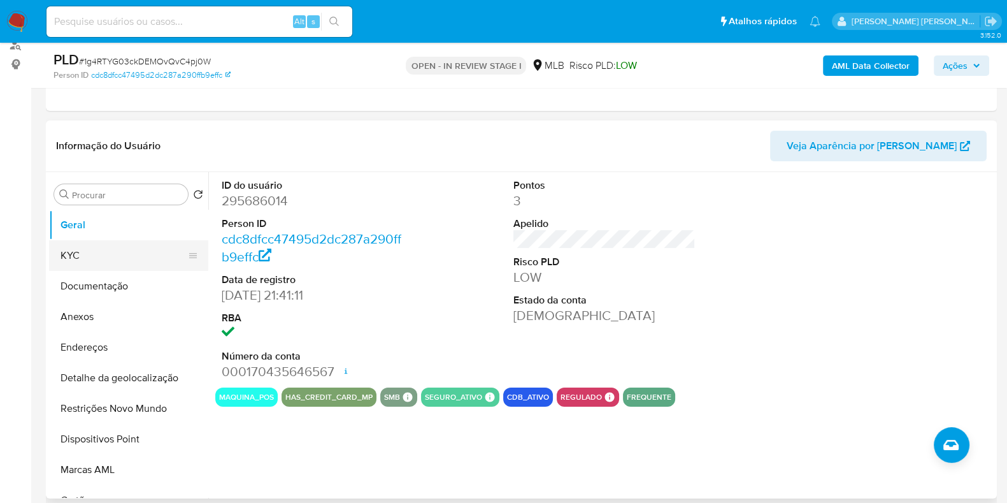
click at [131, 259] on button "KYC" at bounding box center [123, 255] width 149 height 31
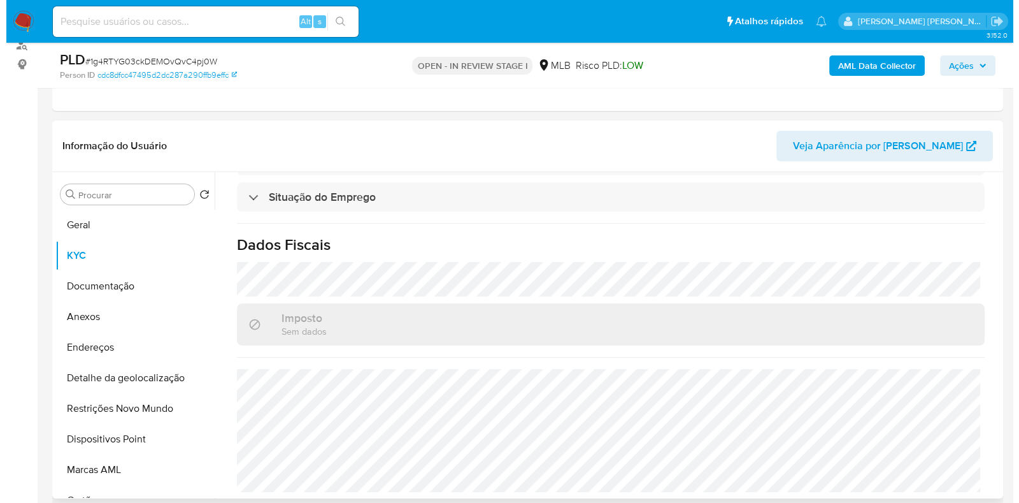
scroll to position [553, 0]
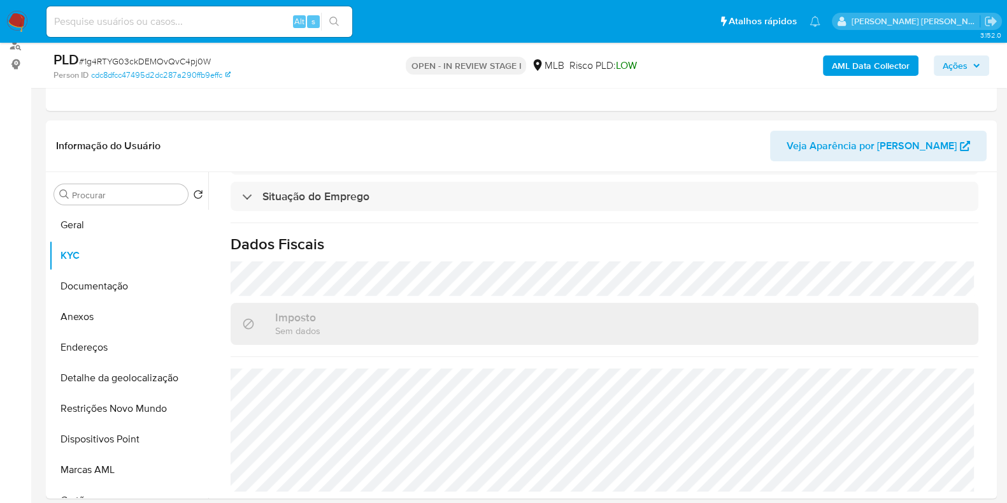
click at [852, 59] on b "AML Data Collector" at bounding box center [871, 65] width 78 height 20
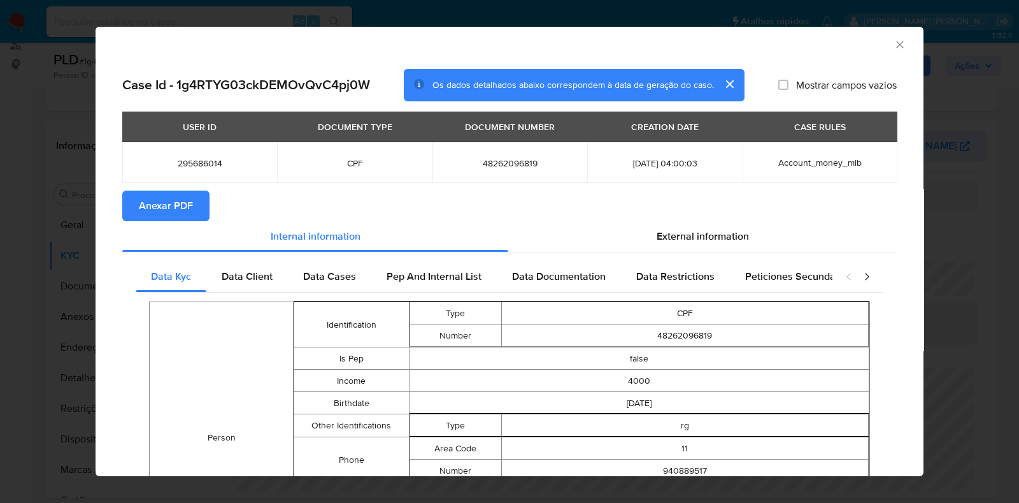
click at [166, 199] on span "Anexar PDF" at bounding box center [166, 206] width 54 height 28
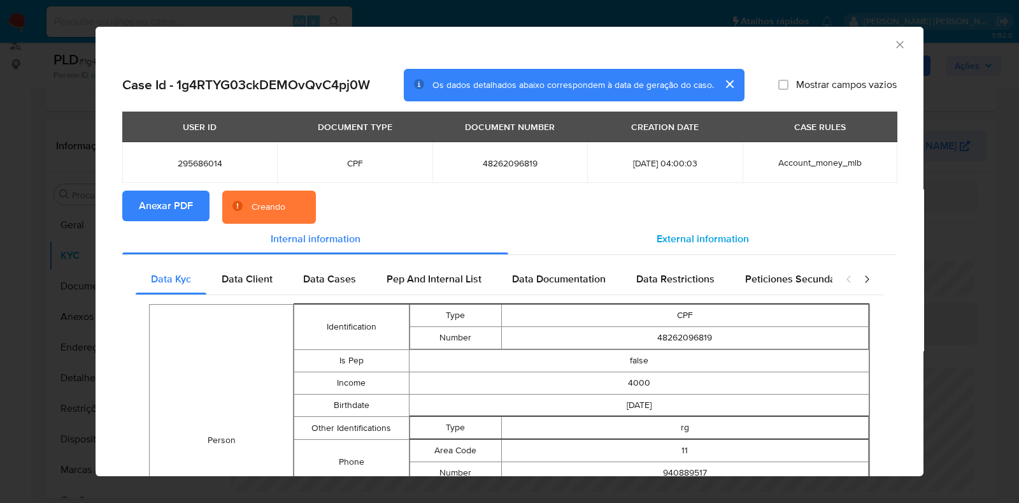
click at [704, 242] on span "External information" at bounding box center [703, 238] width 92 height 15
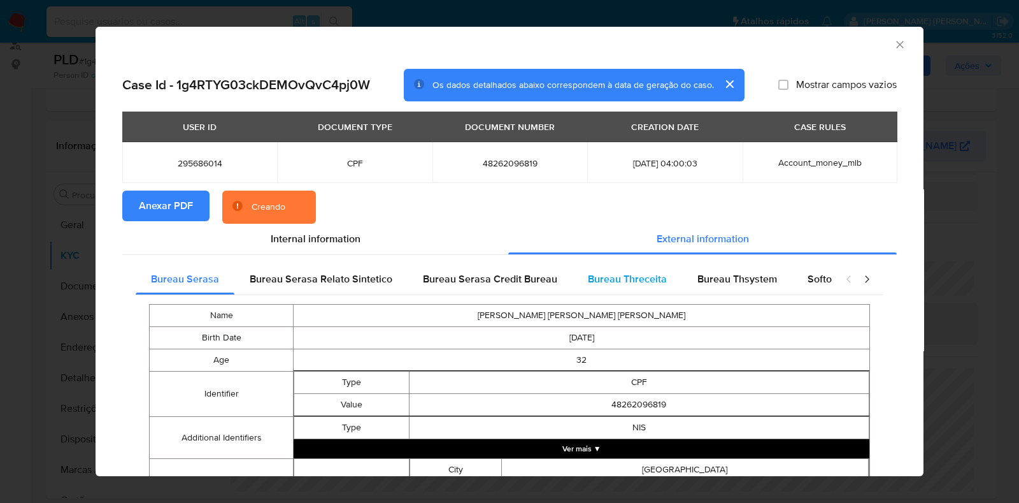
click at [606, 280] on span "Bureau Threceita" at bounding box center [627, 278] width 79 height 15
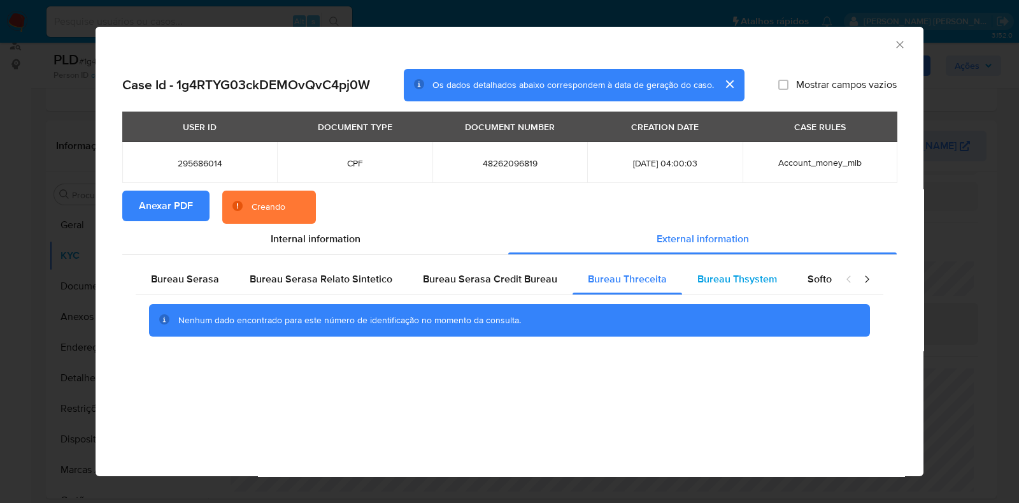
click at [719, 268] on div "Bureau Thsystem" at bounding box center [737, 279] width 110 height 31
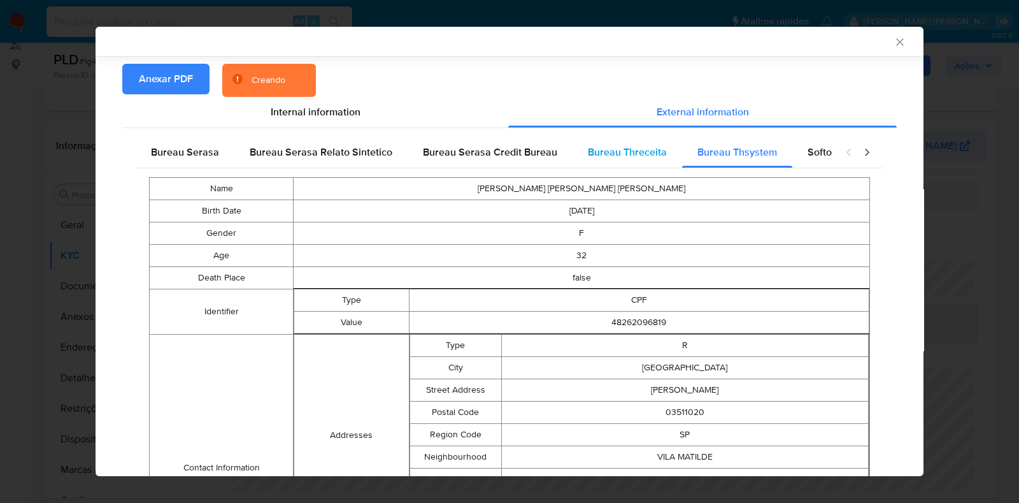
scroll to position [156, 0]
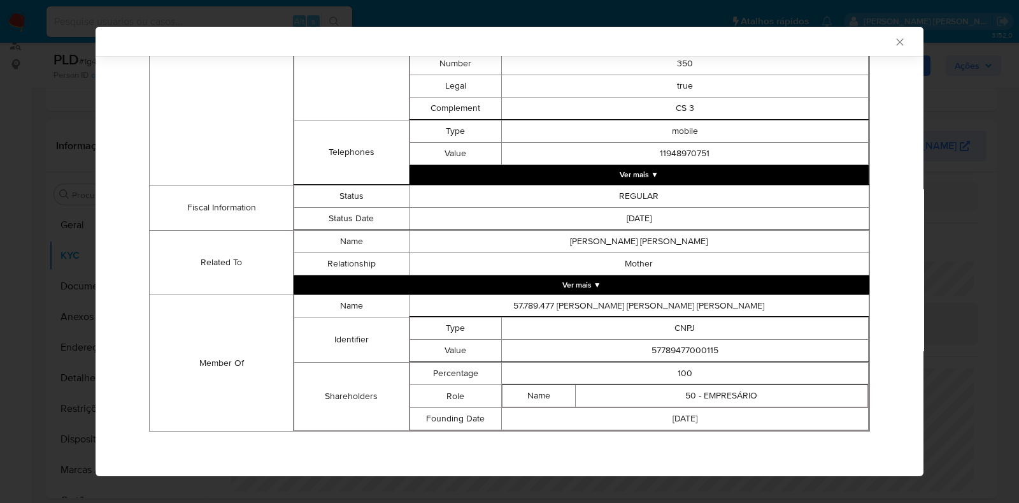
click at [669, 282] on button "Ver mais ▼" at bounding box center [582, 284] width 576 height 19
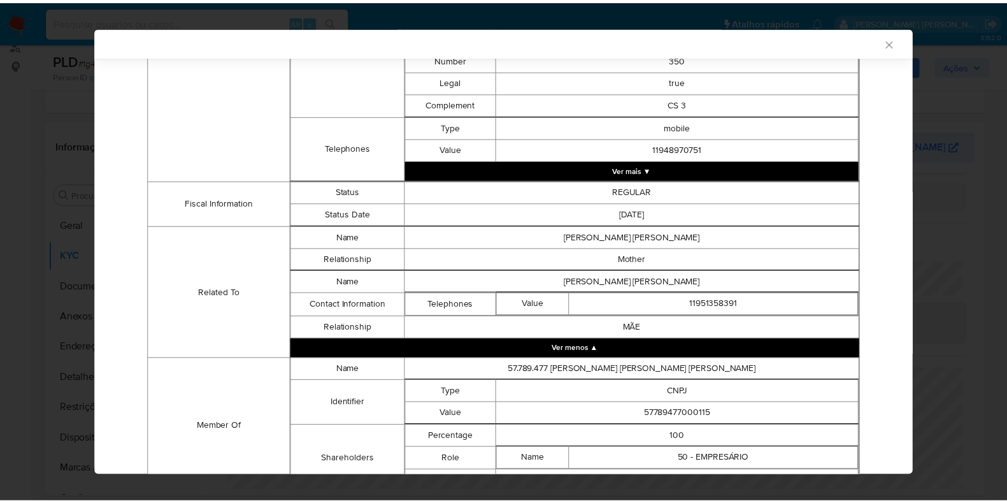
scroll to position [611, 0]
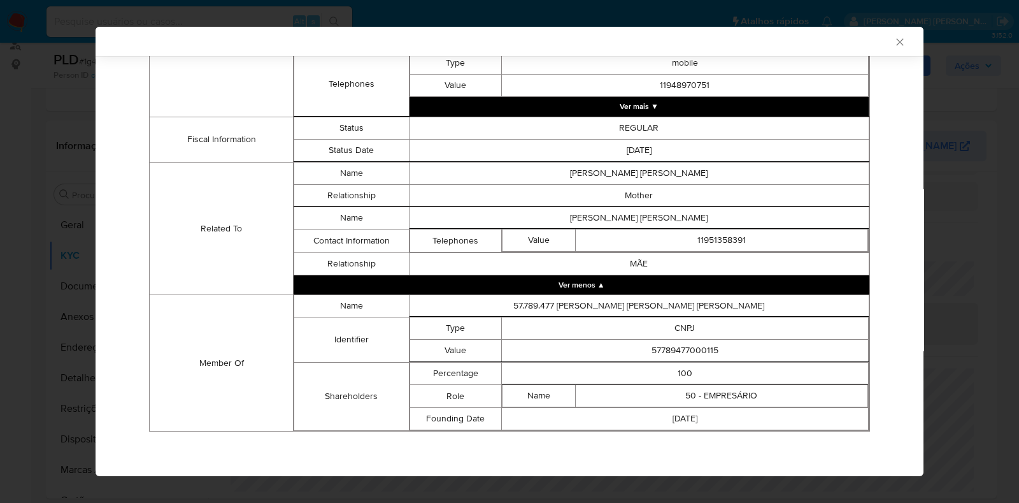
click at [894, 46] on icon "Fechar a janela" at bounding box center [900, 42] width 13 height 13
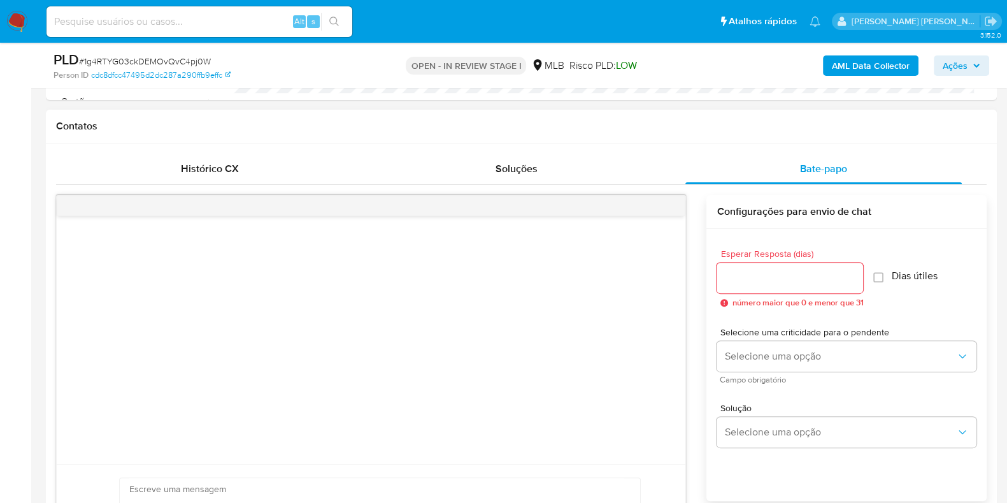
scroll to position [239, 0]
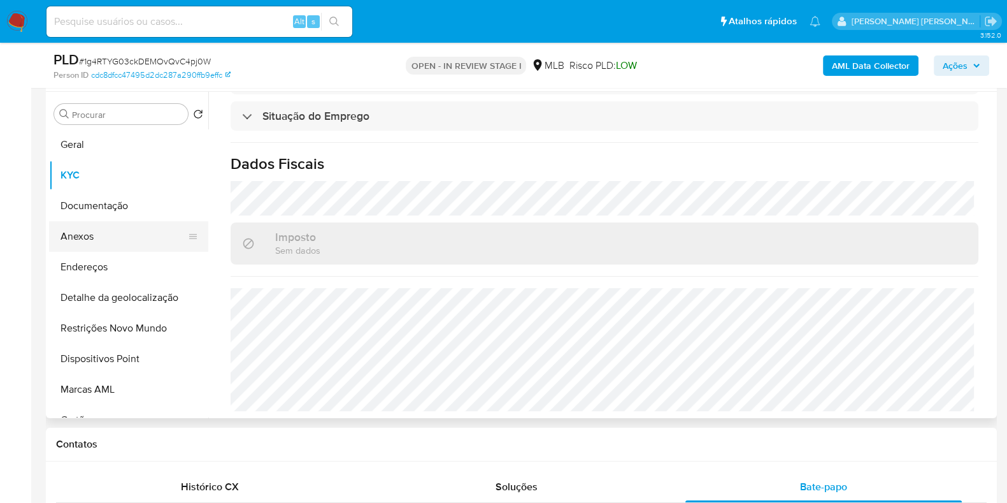
click at [121, 243] on button "Anexos" at bounding box center [123, 236] width 149 height 31
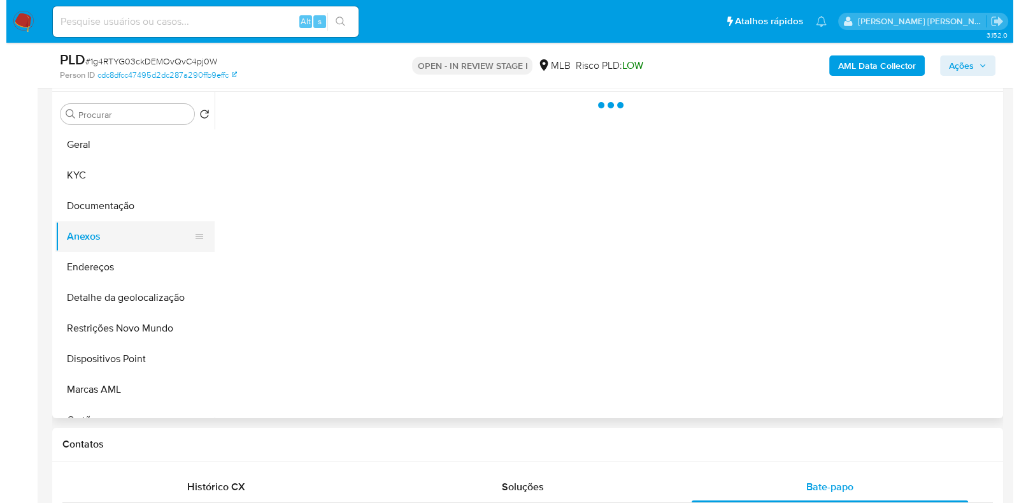
scroll to position [0, 0]
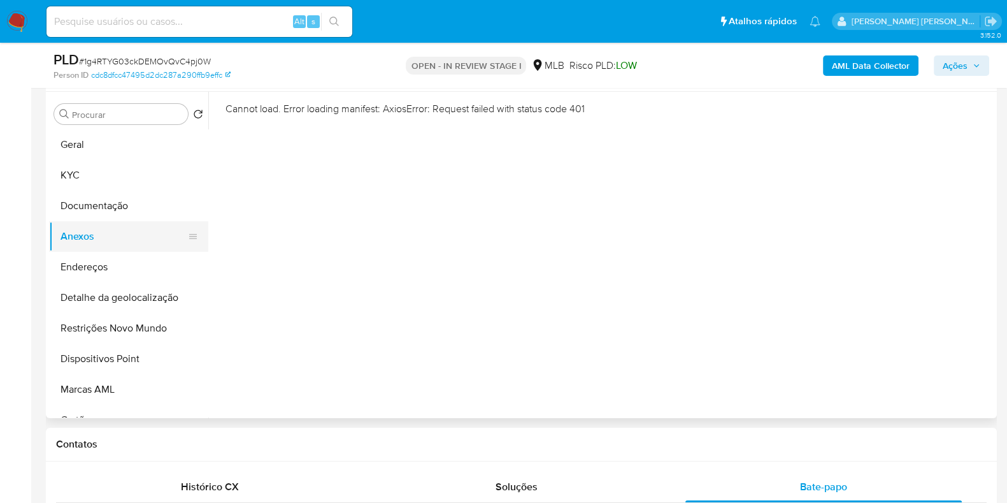
click at [125, 240] on button "Anexos" at bounding box center [123, 236] width 149 height 31
click at [138, 216] on button "Documentação" at bounding box center [123, 205] width 149 height 31
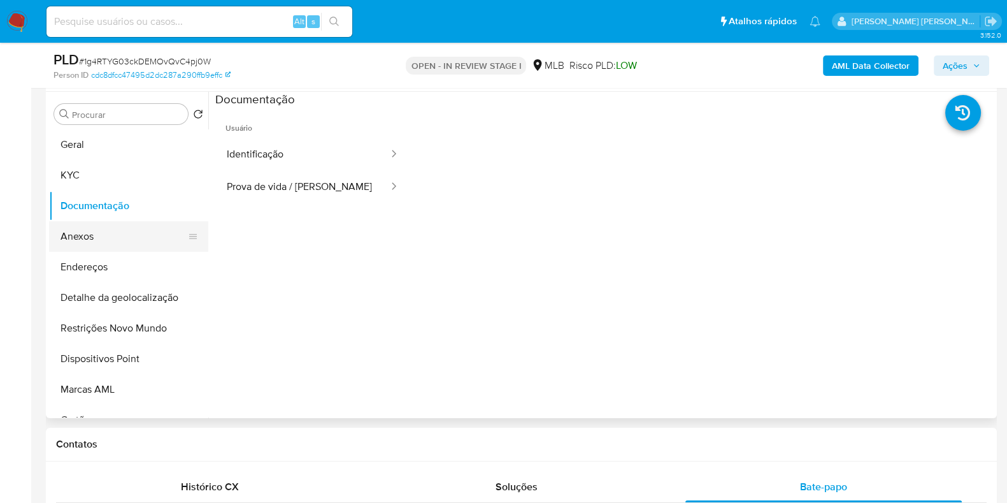
click at [115, 241] on button "Anexos" at bounding box center [123, 236] width 149 height 31
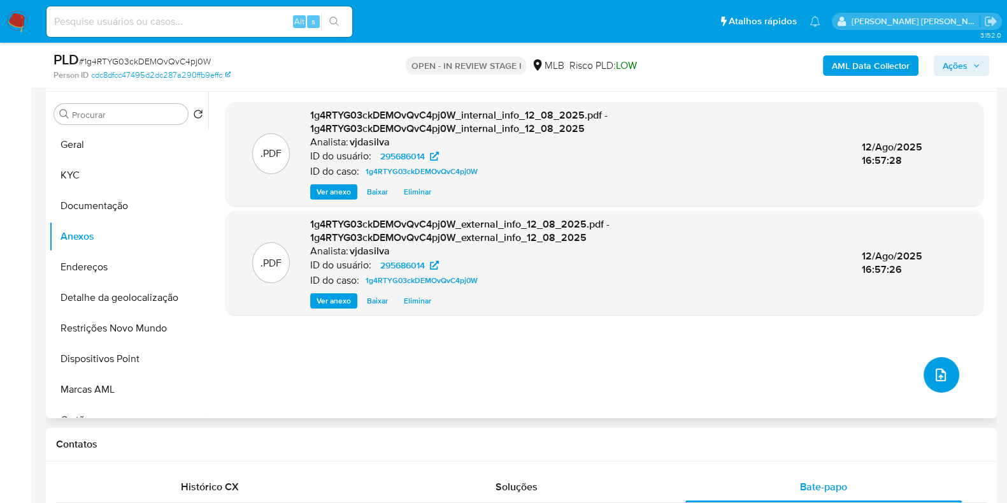
click at [931, 361] on button "upload-file" at bounding box center [942, 375] width 36 height 36
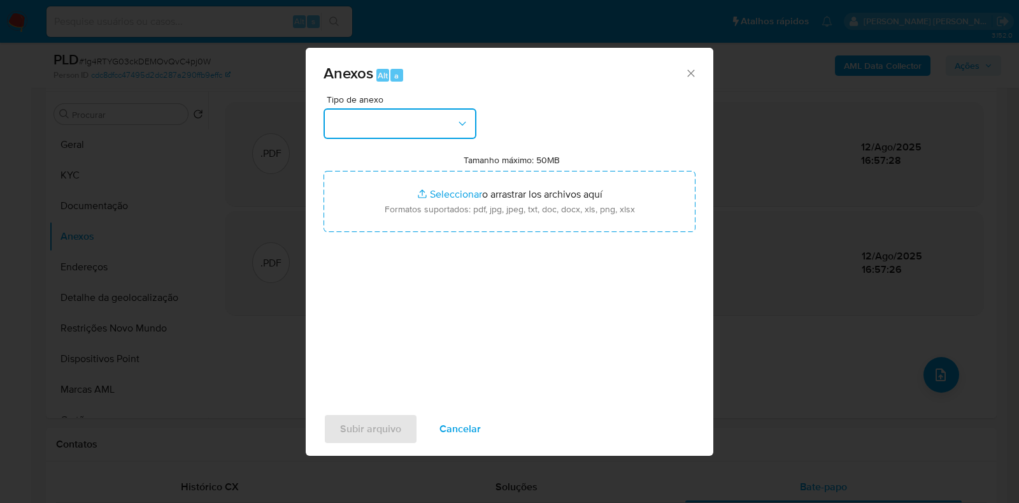
click at [456, 126] on icon "button" at bounding box center [462, 123] width 13 height 13
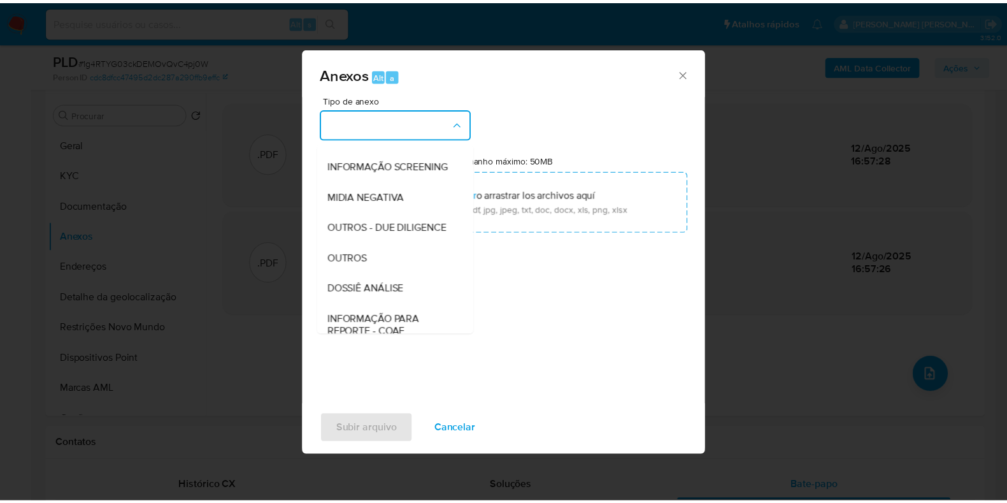
scroll to position [196, 0]
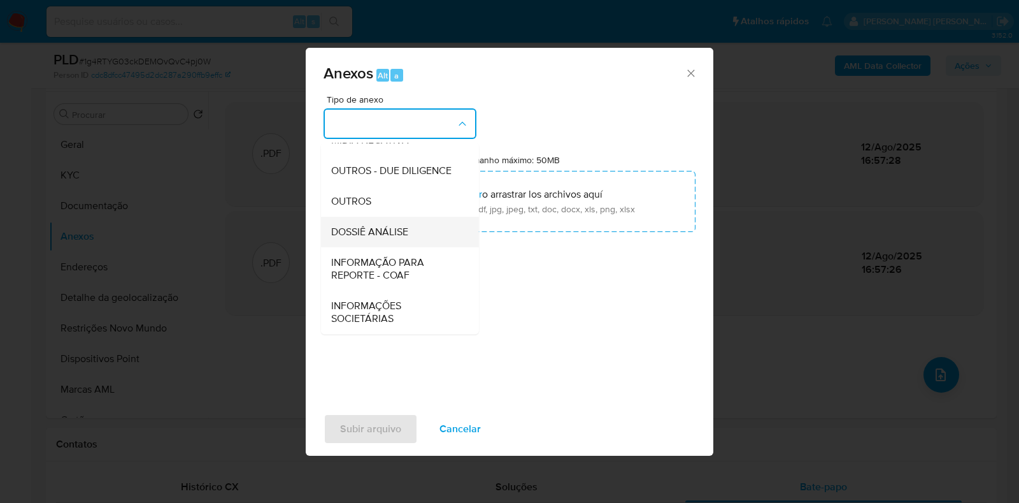
click at [399, 229] on span "DOSSIÊ ANÁLISE" at bounding box center [369, 231] width 77 height 13
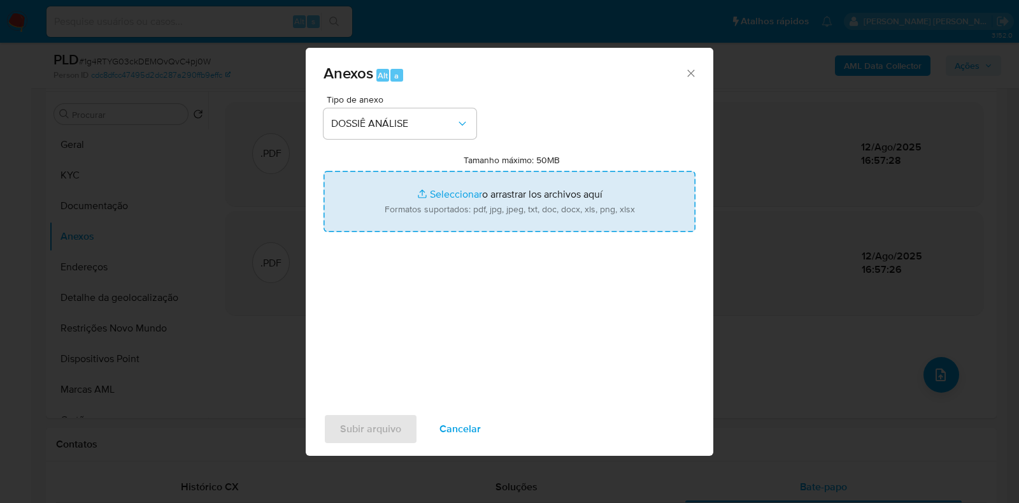
type input "C:\fakepath\SAR - XXXX - CPF 48262096819 - PAOLA IASMIN DE LIMA MELO (1).pdf"
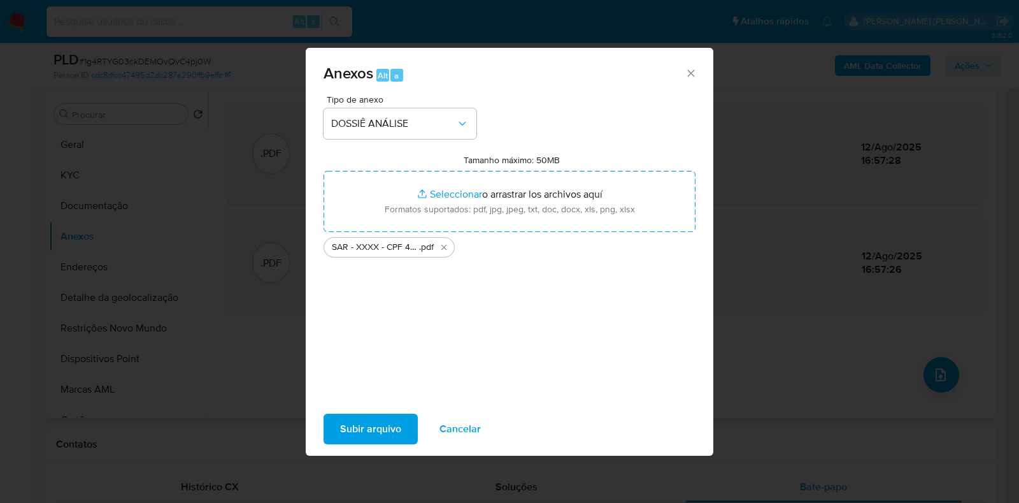
click at [371, 420] on span "Subir arquivo" at bounding box center [370, 429] width 61 height 28
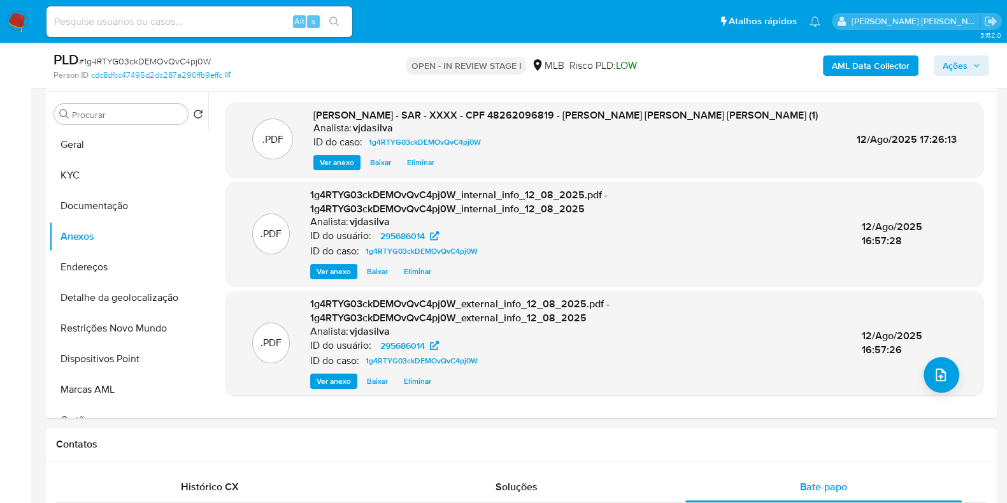
click at [953, 68] on span "Ações" at bounding box center [955, 65] width 25 height 20
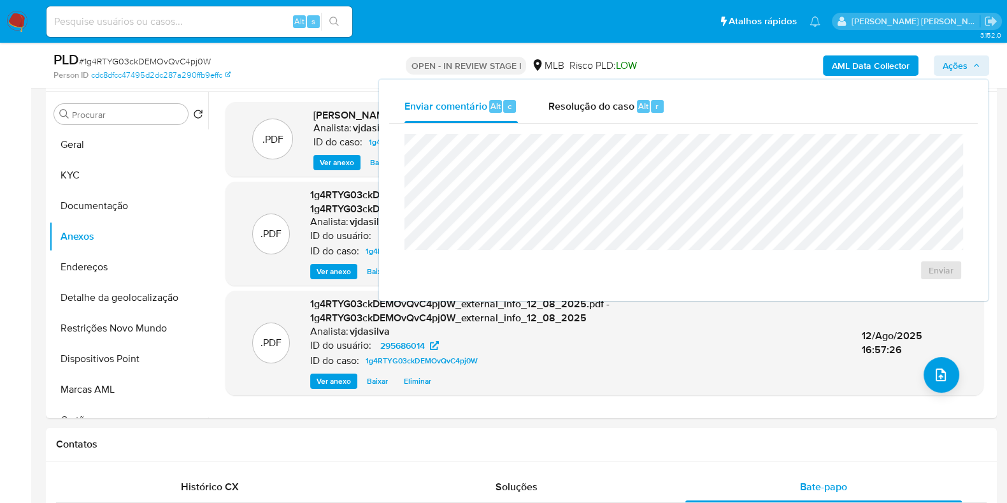
drag, startPoint x: 568, startPoint y: 97, endPoint x: 562, endPoint y: 126, distance: 29.1
click at [568, 101] on span "Resolução do caso" at bounding box center [591, 105] width 86 height 15
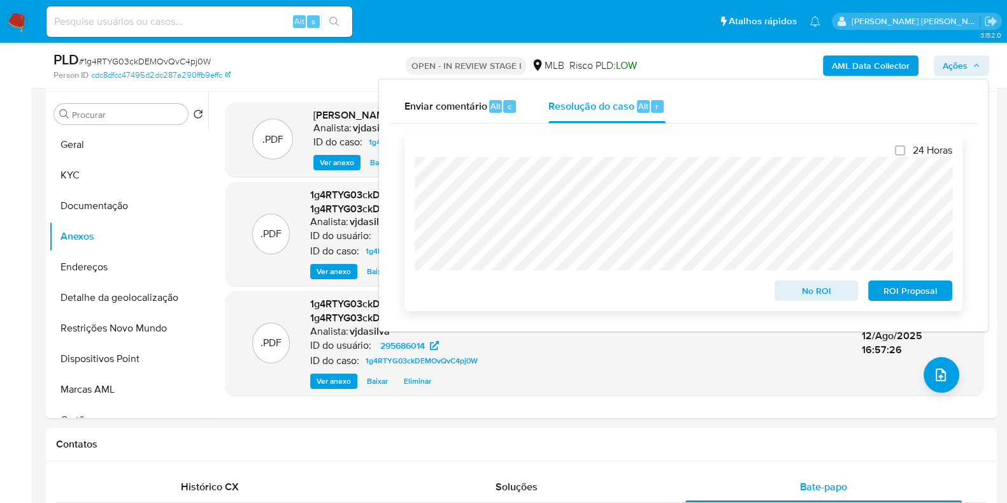
click at [932, 294] on span "ROI Proposal" at bounding box center [910, 291] width 66 height 18
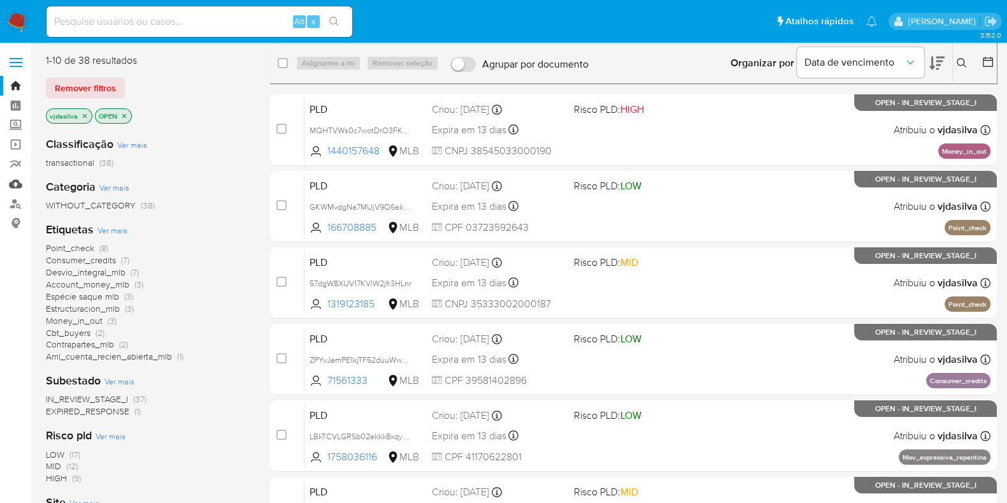
drag, startPoint x: 22, startPoint y: 184, endPoint x: 38, endPoint y: 174, distance: 18.9
click at [22, 184] on link "Mulan" at bounding box center [76, 184] width 152 height 20
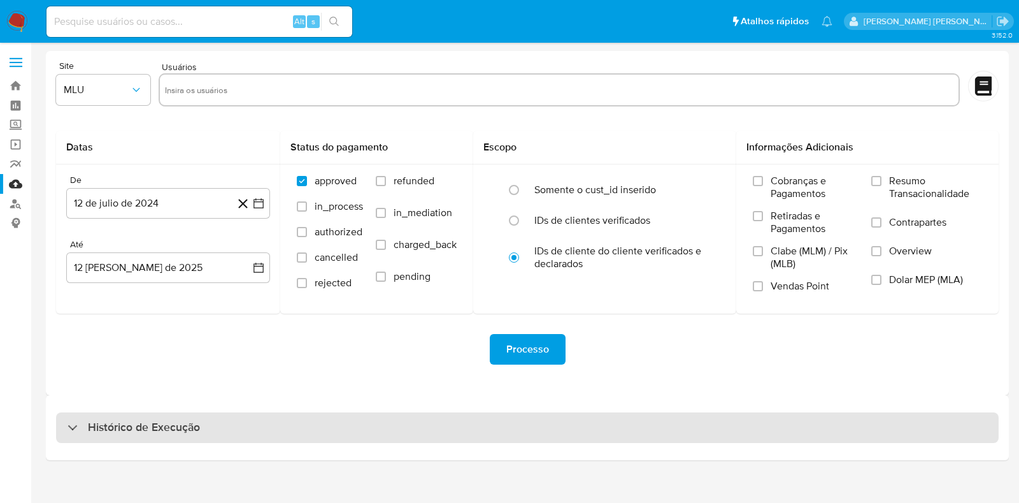
click at [176, 422] on h3 "Histórico de Execução" at bounding box center [144, 427] width 112 height 15
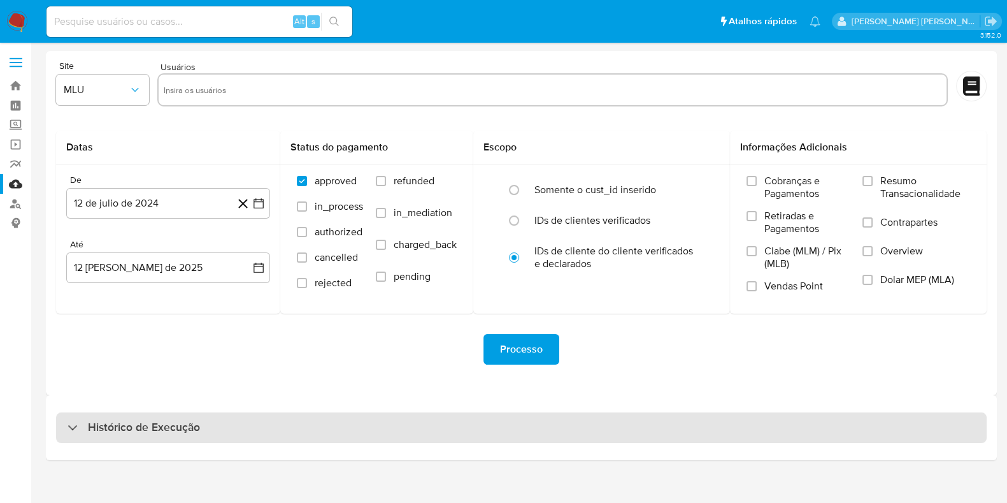
select select "10"
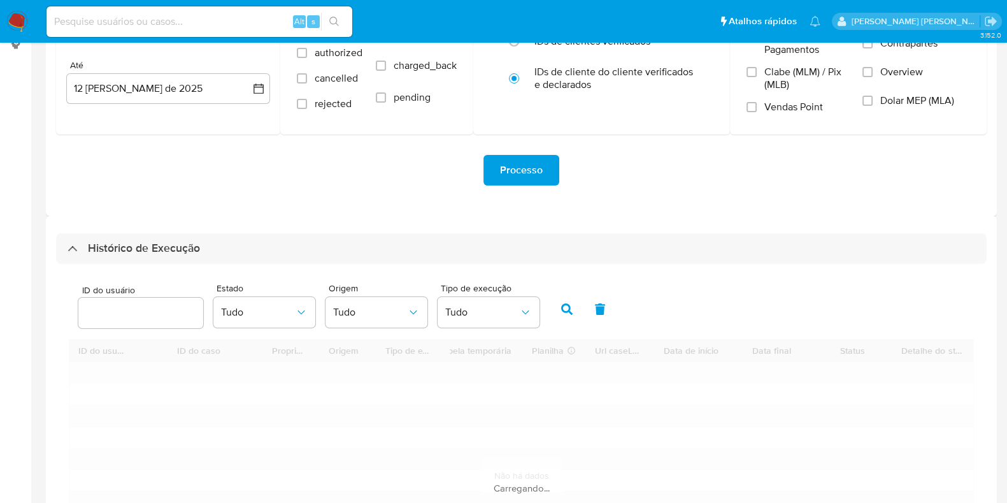
scroll to position [239, 0]
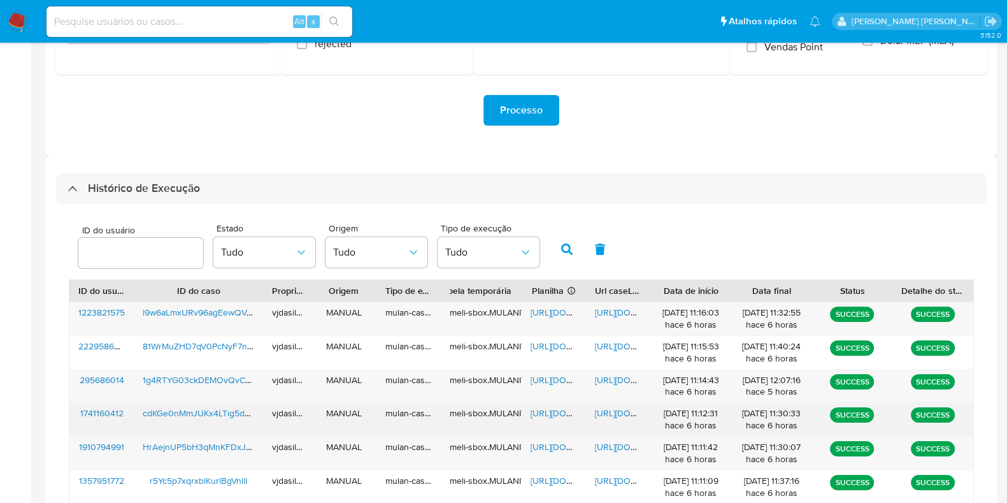
click at [612, 406] on span "[URL][DOMAIN_NAME]" at bounding box center [639, 412] width 88 height 13
click at [555, 413] on span "https://docs.google.com/spreadsheets/d/1VdXD1CKztrPb7sQIGfj-sacLZDuq8iP_gfgobpH…" at bounding box center [575, 412] width 88 height 13
click at [162, 409] on span "cdKGe0nMmJUKx4LTig5d5TK4" at bounding box center [204, 412] width 122 height 13
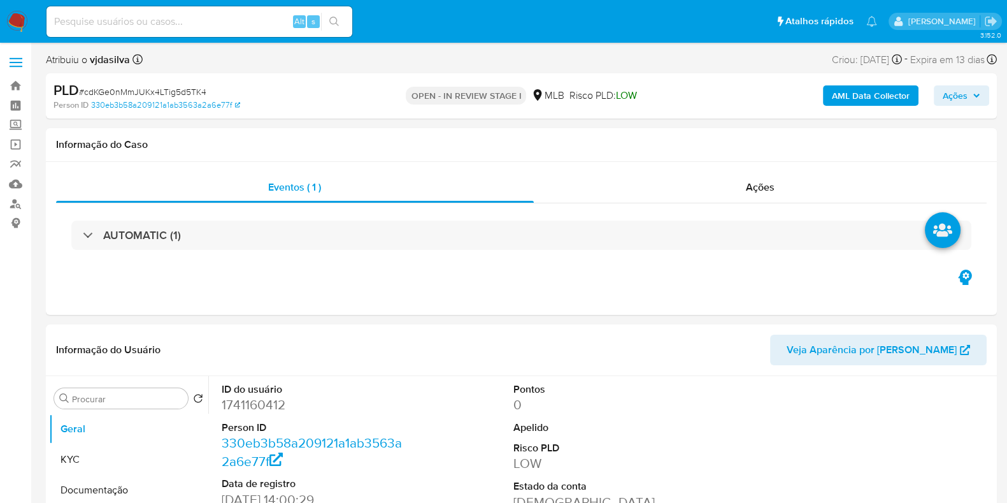
select select "10"
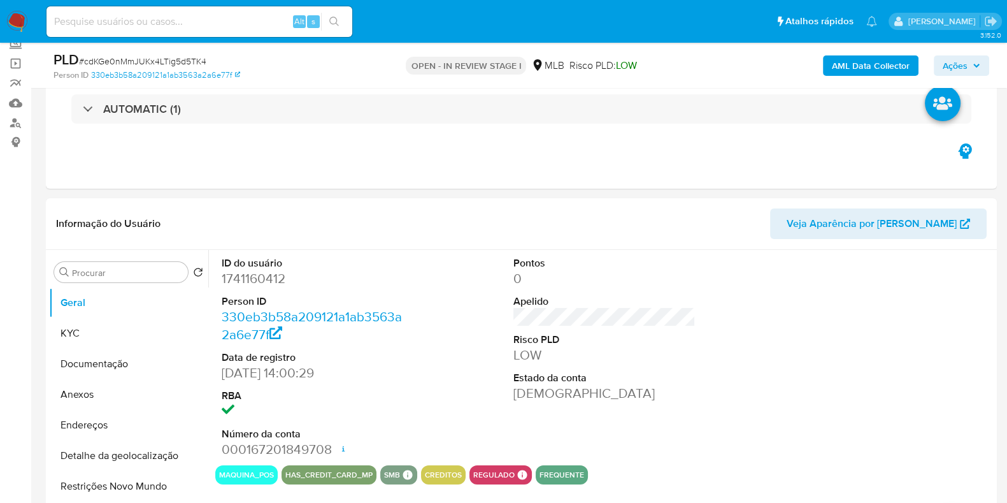
scroll to position [239, 0]
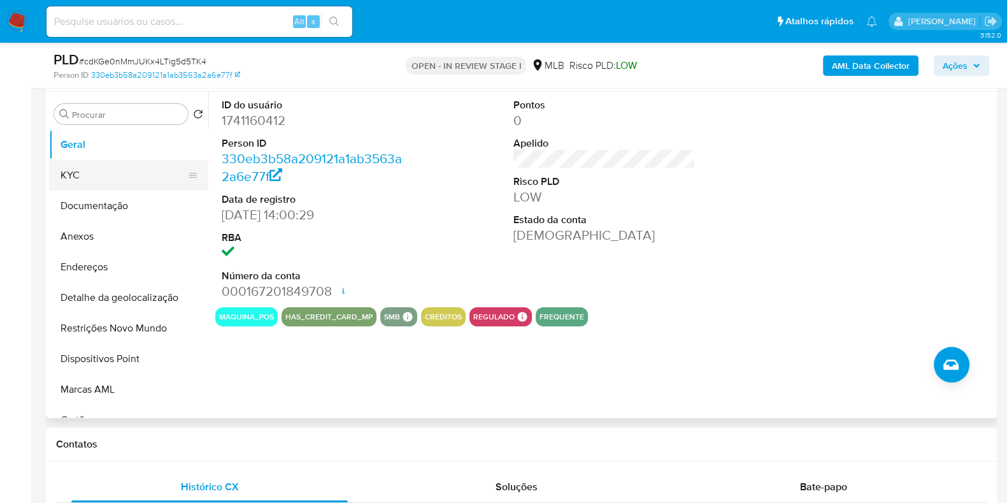
click at [85, 173] on button "KYC" at bounding box center [123, 175] width 149 height 31
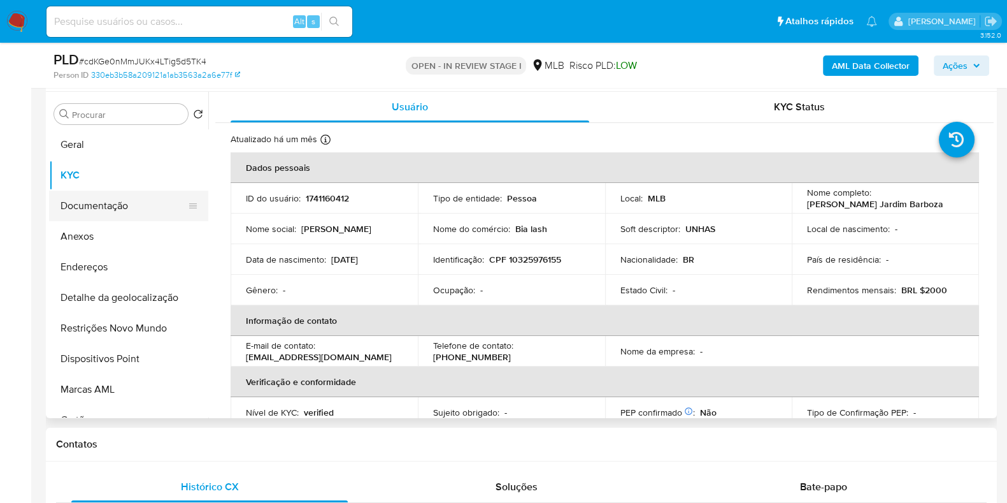
click at [106, 196] on button "Documentação" at bounding box center [123, 205] width 149 height 31
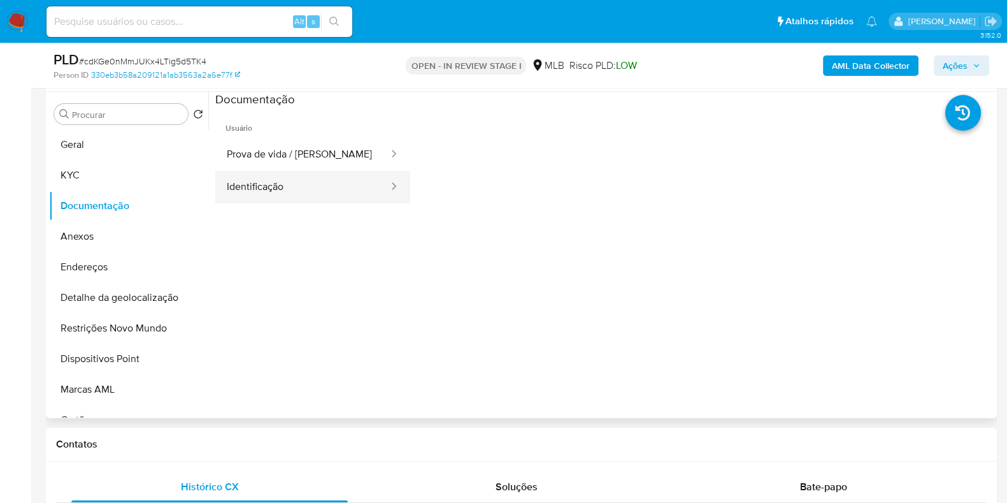
click at [307, 182] on button "Identificação" at bounding box center [302, 187] width 175 height 32
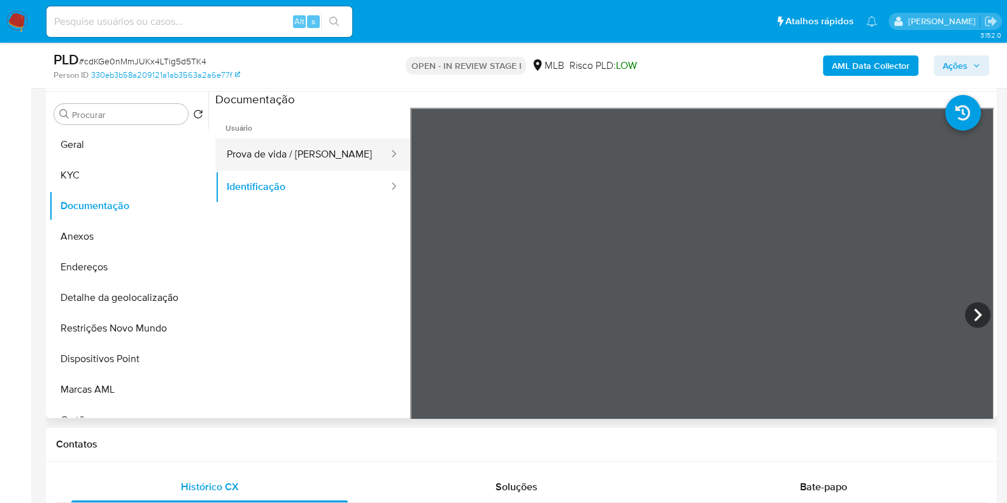
click at [331, 149] on button "Prova de vida / [PERSON_NAME]" at bounding box center [302, 154] width 175 height 32
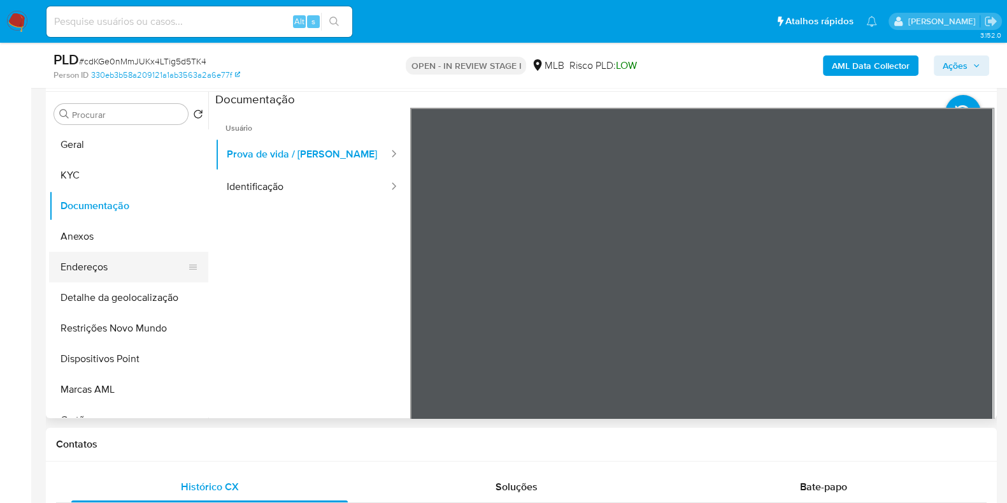
click at [92, 258] on button "Endereços" at bounding box center [123, 267] width 149 height 31
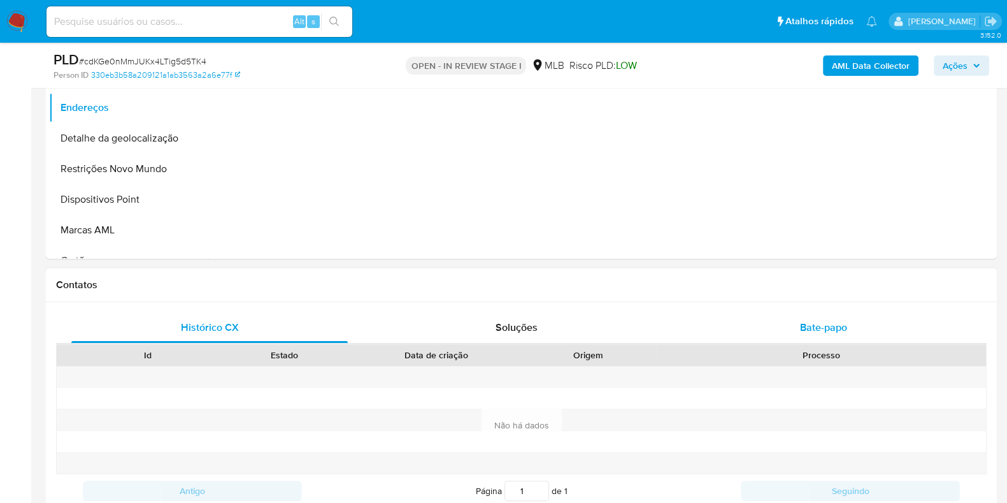
click at [821, 338] on div "Bate-papo" at bounding box center [823, 327] width 276 height 31
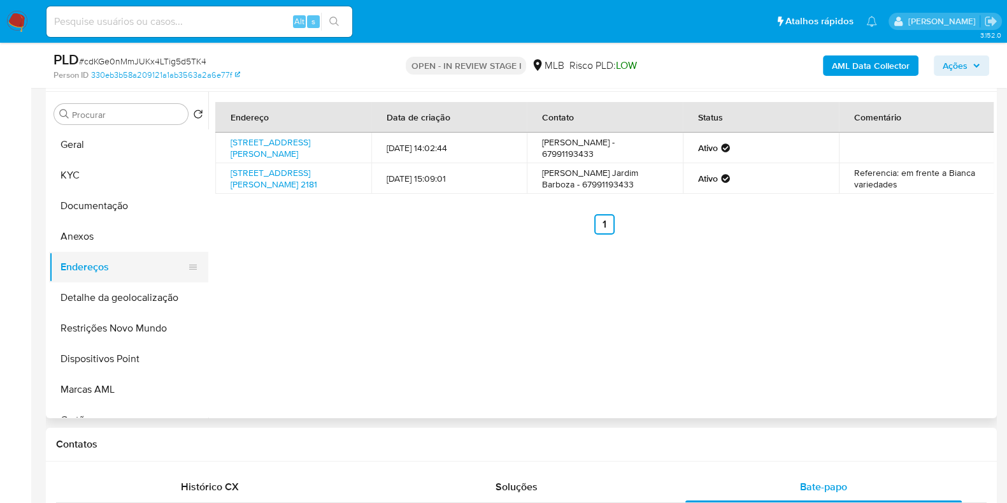
scroll to position [0, 0]
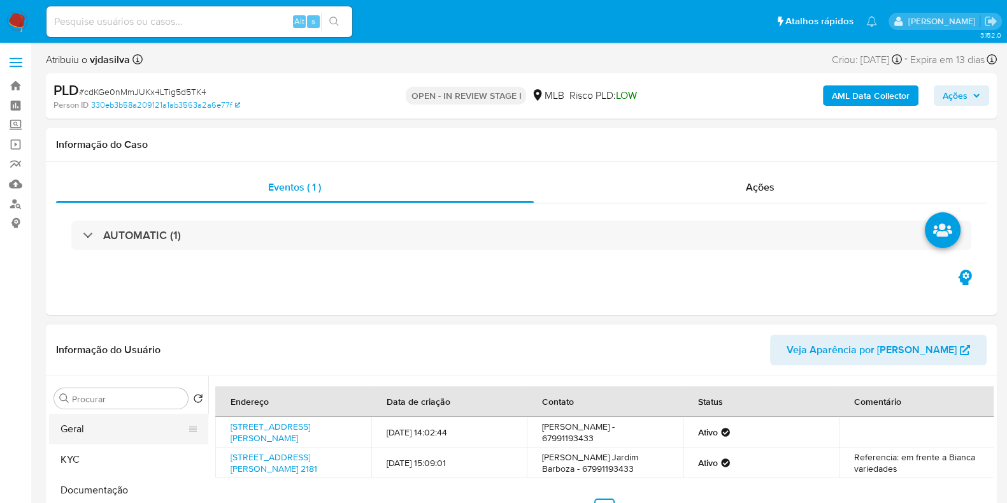
click at [67, 432] on button "Geral" at bounding box center [123, 428] width 149 height 31
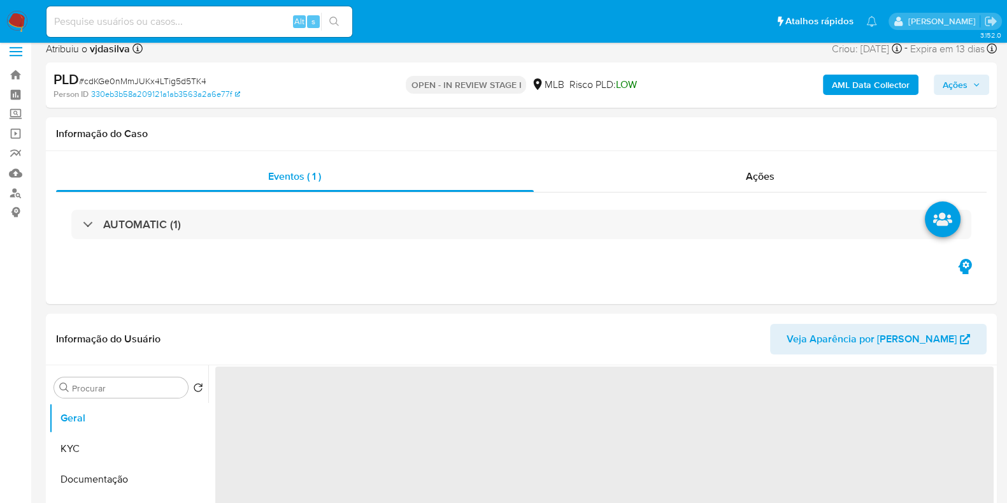
scroll to position [159, 0]
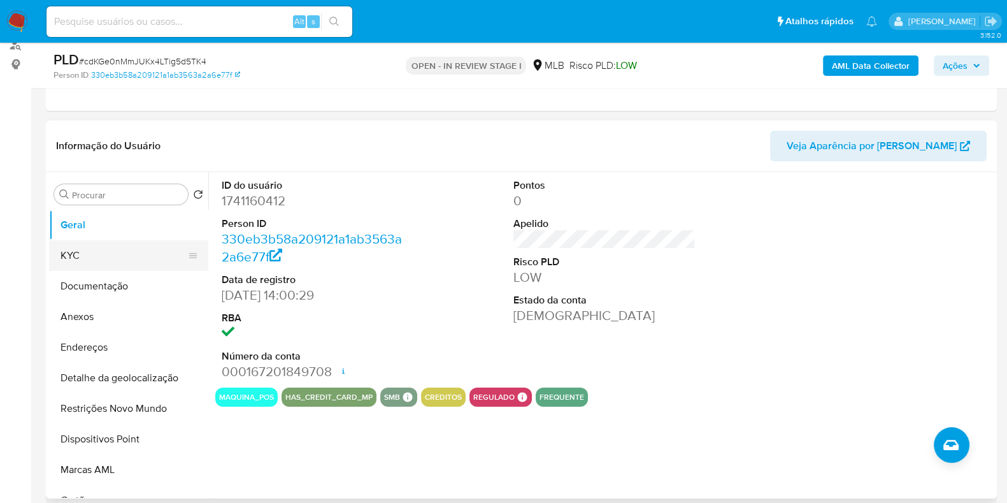
click at [99, 256] on button "KYC" at bounding box center [123, 255] width 149 height 31
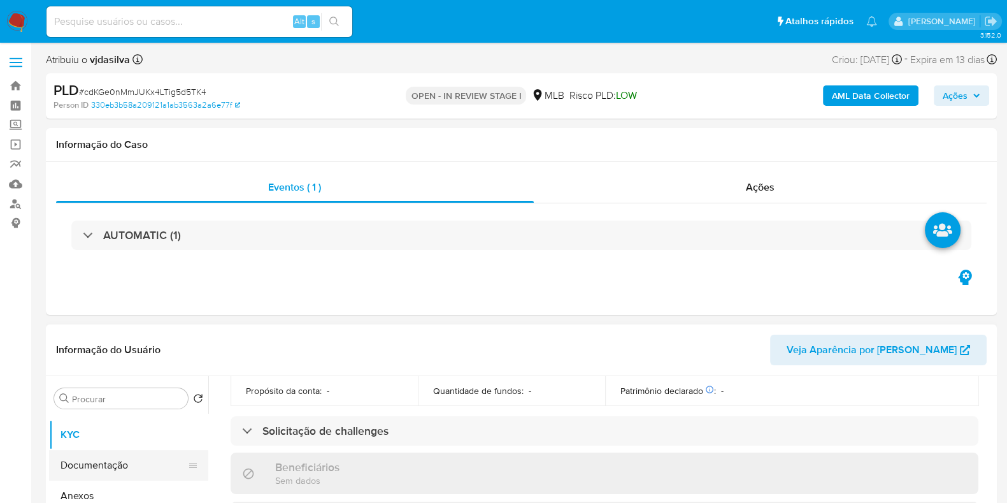
scroll to position [0, 0]
drag, startPoint x: 1004, startPoint y: 83, endPoint x: 1011, endPoint y: 101, distance: 19.8
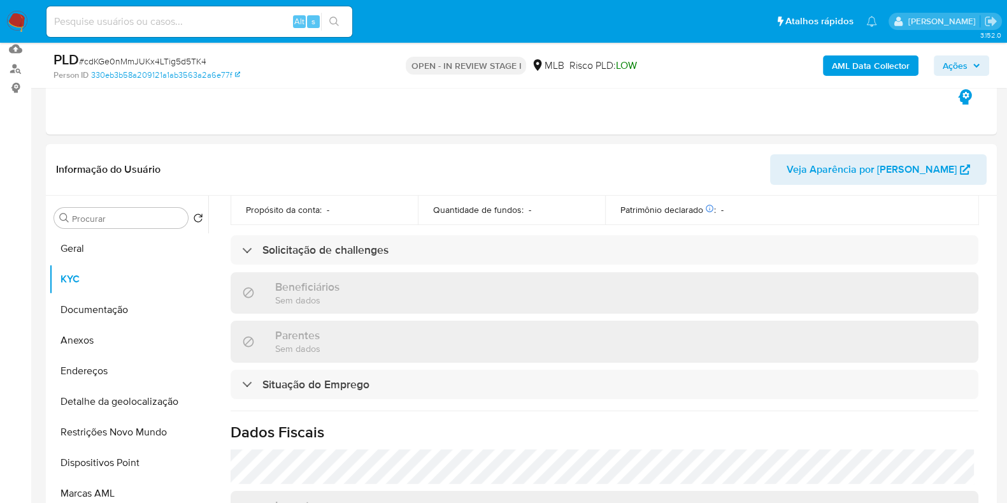
scroll to position [210, 0]
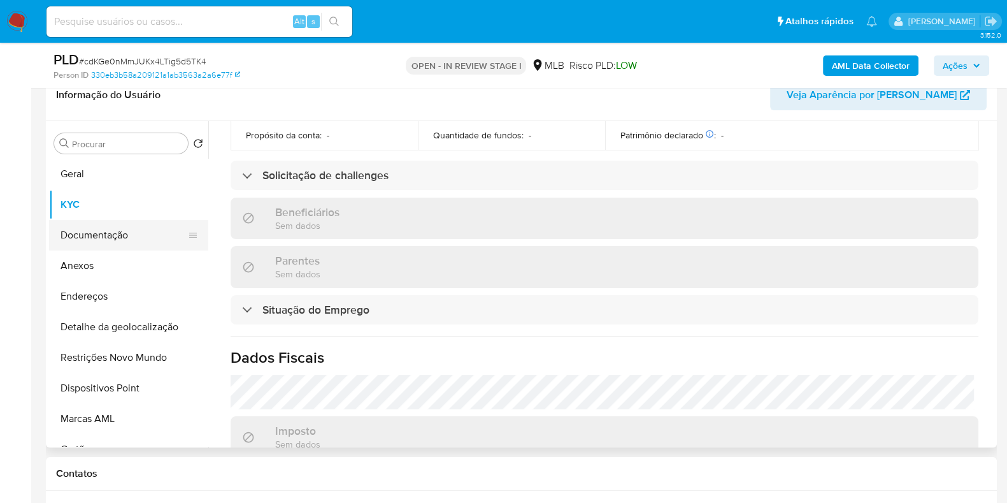
click at [100, 231] on button "Documentação" at bounding box center [123, 235] width 149 height 31
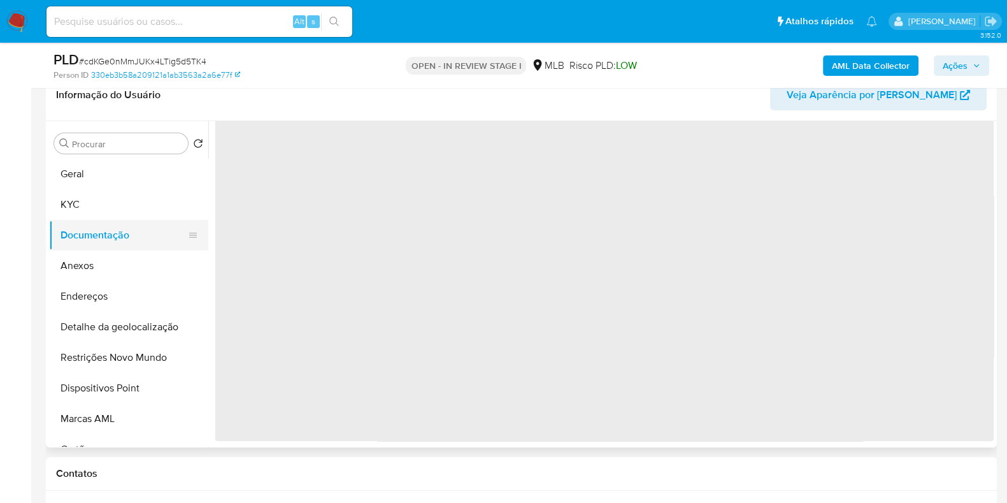
scroll to position [0, 0]
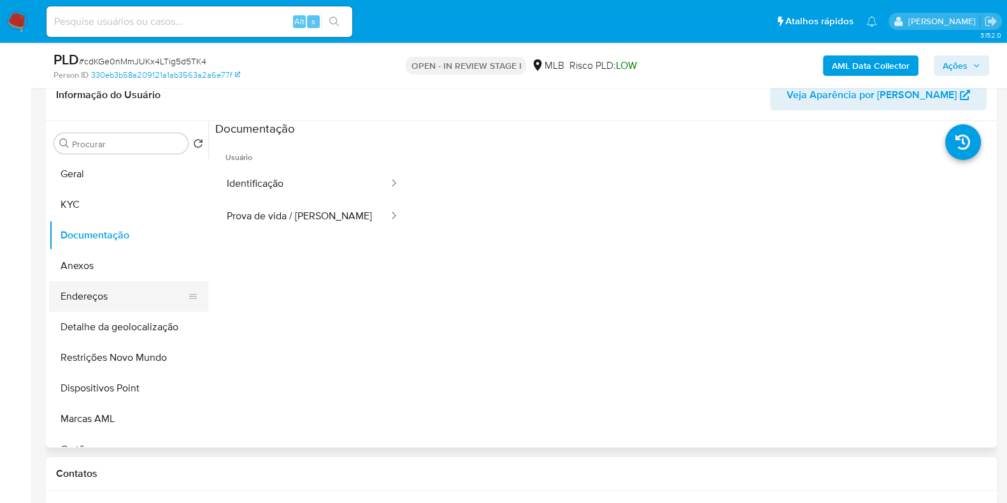
click at [108, 285] on button "Endereços" at bounding box center [123, 296] width 149 height 31
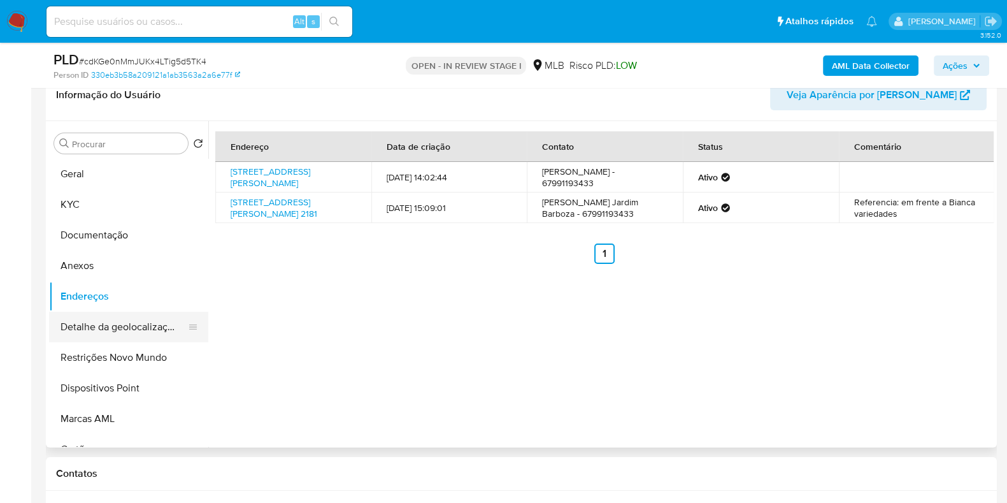
click at [110, 327] on button "Detalhe da geolocalização" at bounding box center [123, 326] width 149 height 31
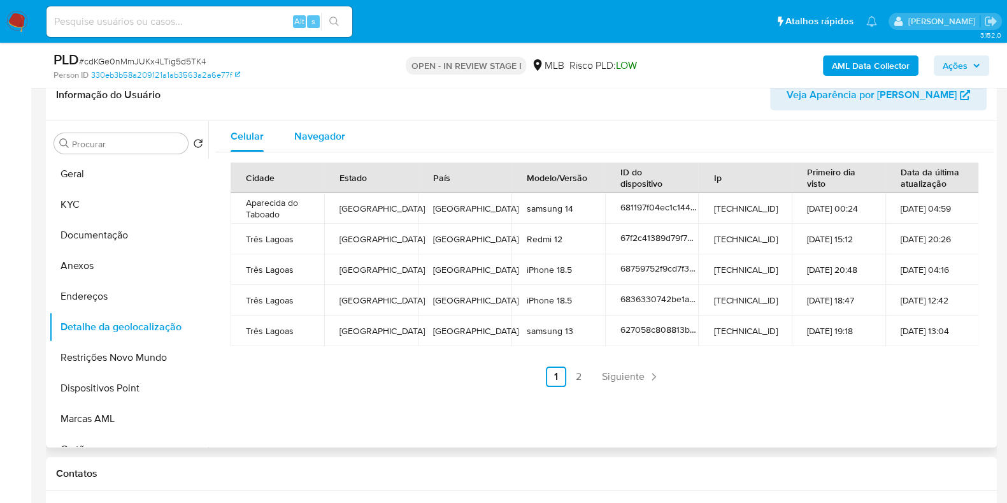
click at [323, 132] on span "Navegador" at bounding box center [319, 136] width 51 height 15
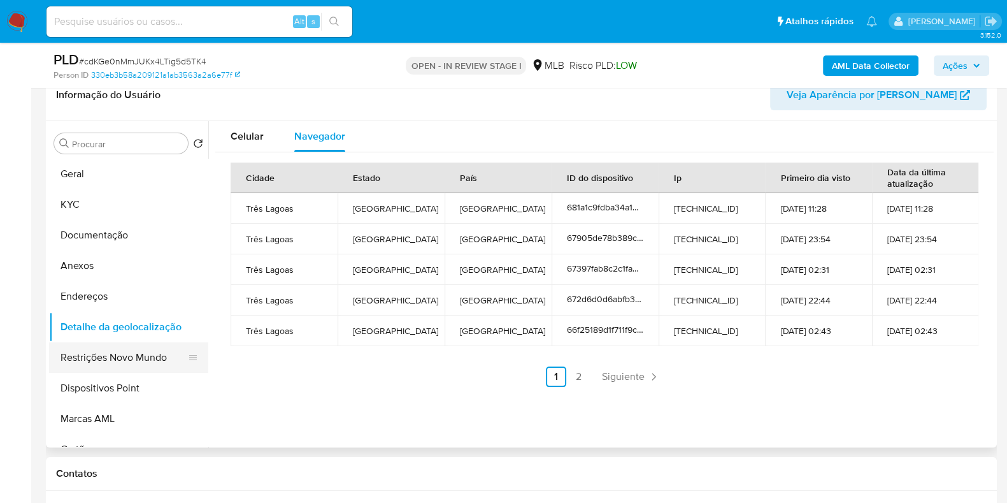
click at [140, 357] on button "Restrições Novo Mundo" at bounding box center [123, 357] width 149 height 31
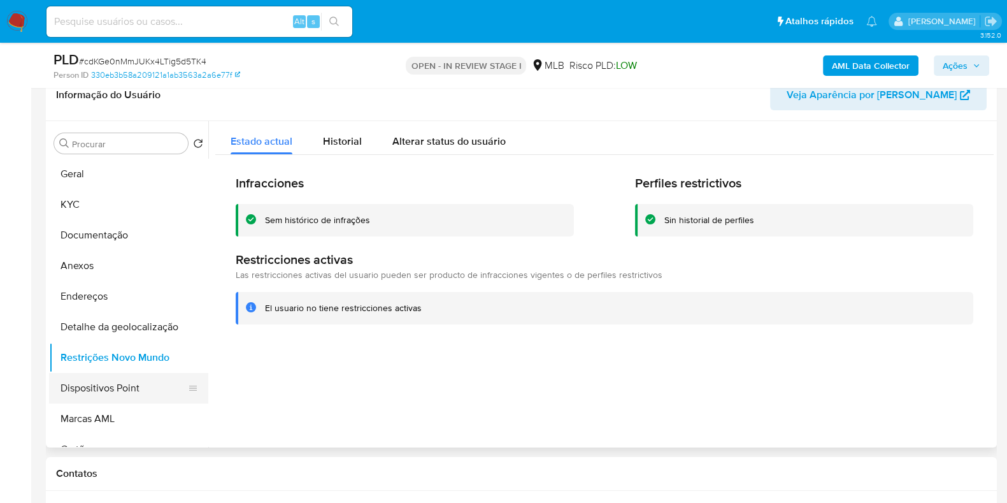
click at [103, 392] on button "Dispositivos Point" at bounding box center [123, 388] width 149 height 31
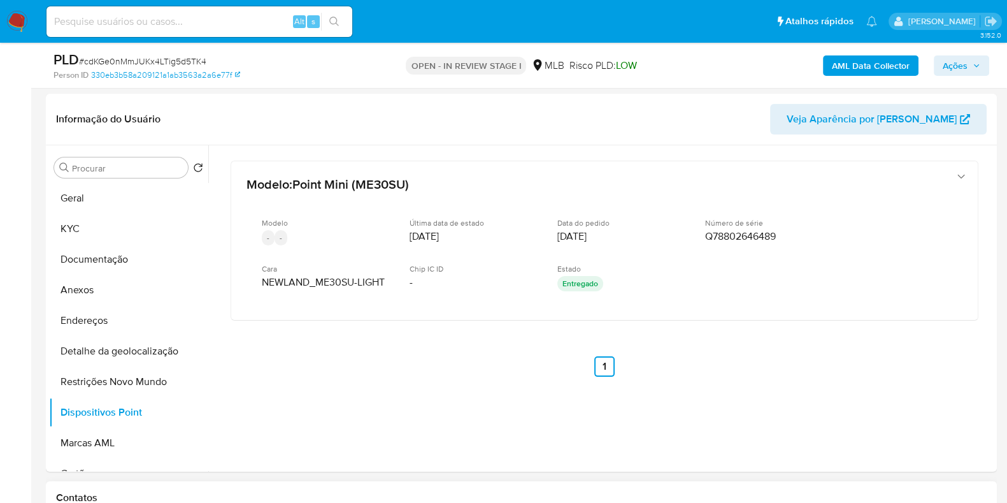
scroll to position [210, 0]
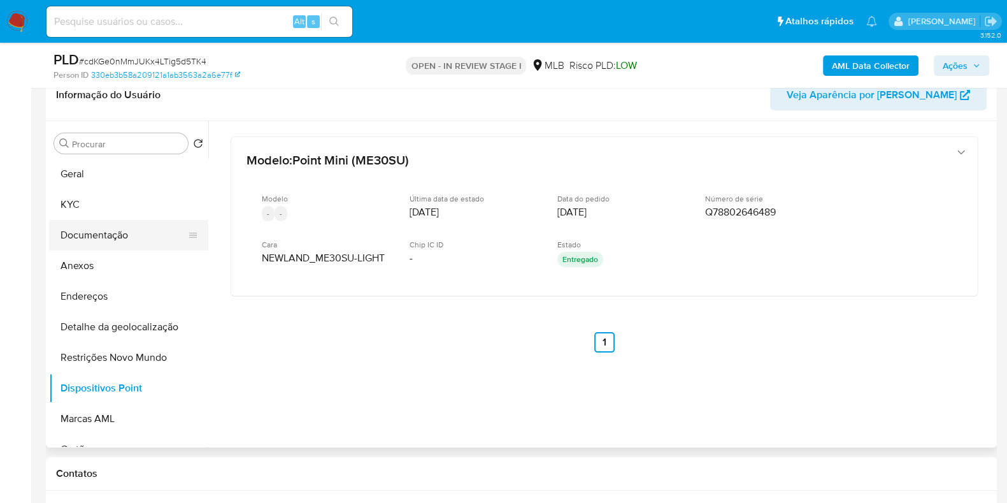
click at [89, 232] on button "Documentação" at bounding box center [123, 235] width 149 height 31
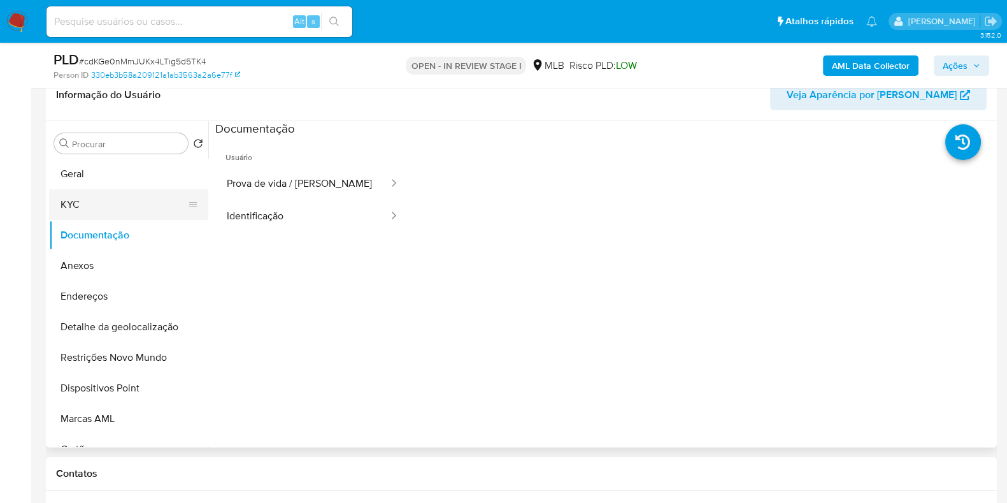
click at [101, 203] on button "KYC" at bounding box center [123, 204] width 149 height 31
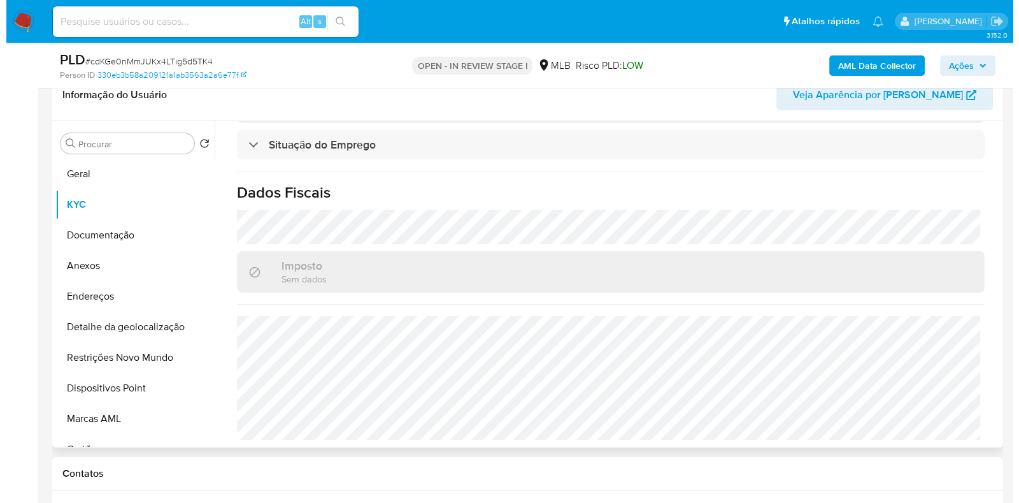
scroll to position [566, 0]
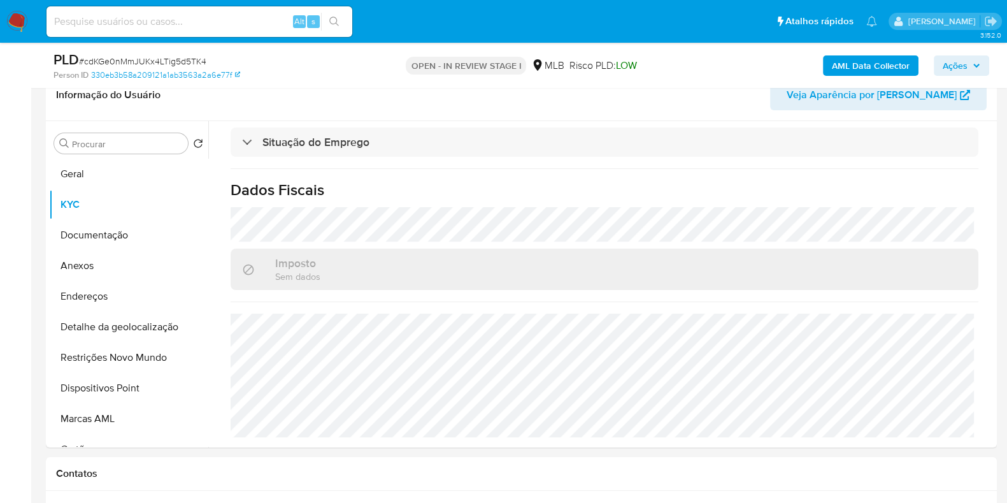
click at [869, 68] on b "AML Data Collector" at bounding box center [871, 65] width 78 height 20
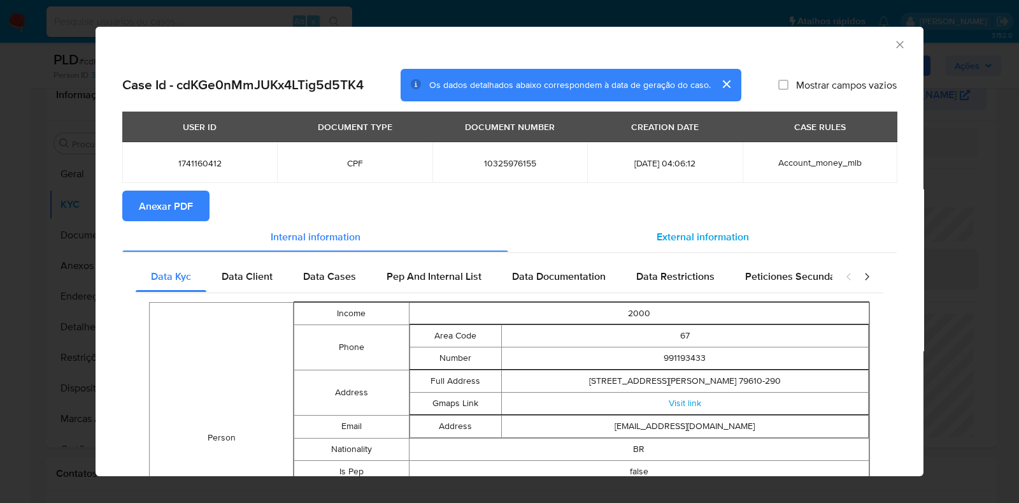
click at [706, 243] on span "External information" at bounding box center [703, 236] width 92 height 15
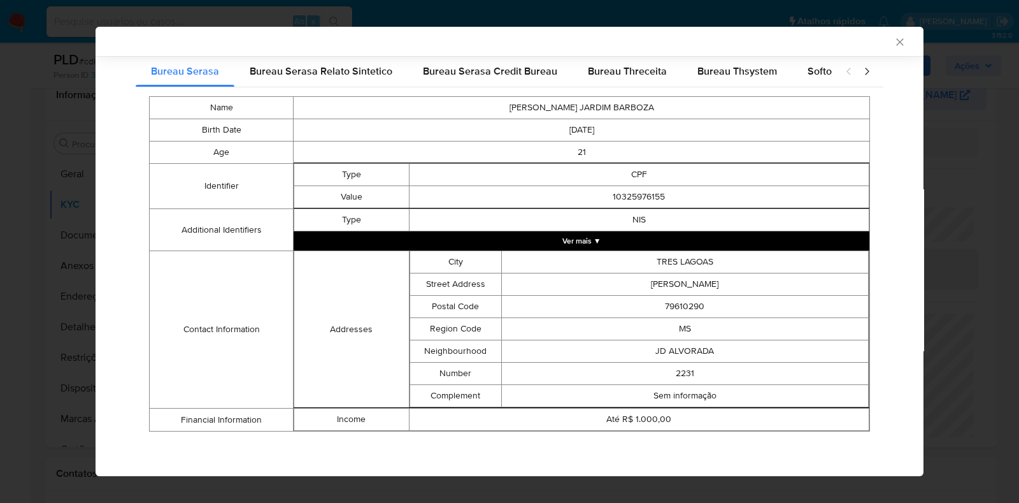
scroll to position [204, 0]
click at [665, 231] on button "Ver mais ▼" at bounding box center [582, 240] width 576 height 19
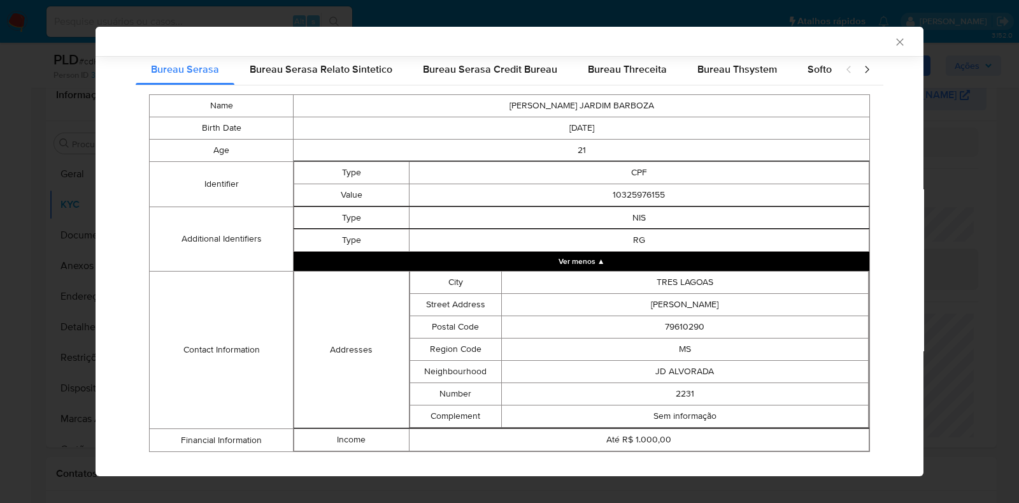
click at [653, 256] on button "Ver menos ▲" at bounding box center [582, 261] width 576 height 19
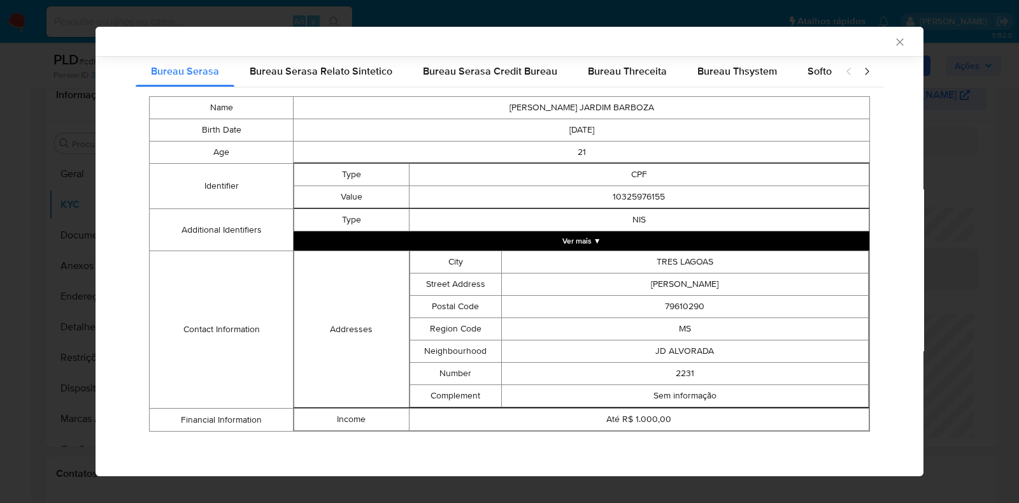
click at [653, 256] on td "TRES LAGOAS" at bounding box center [684, 262] width 367 height 22
click at [648, 246] on button "Ver mais ▼" at bounding box center [582, 240] width 576 height 19
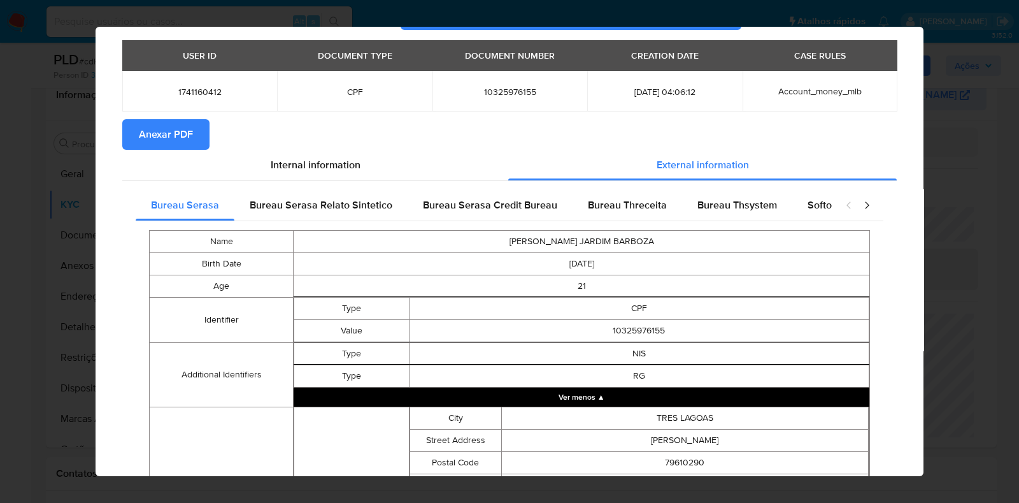
scroll to position [0, 0]
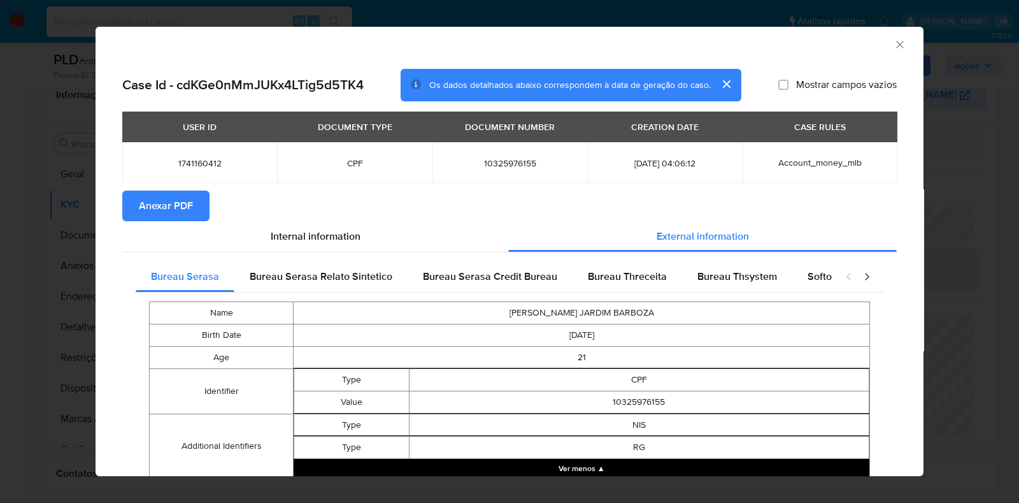
click at [183, 205] on span "Anexar PDF" at bounding box center [166, 206] width 54 height 28
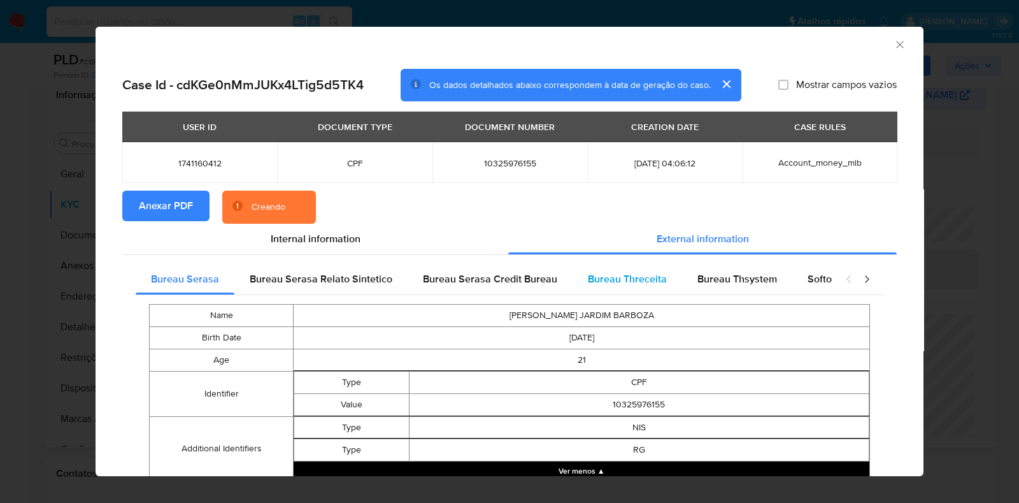
click at [613, 278] on span "Bureau Threceita" at bounding box center [627, 278] width 79 height 15
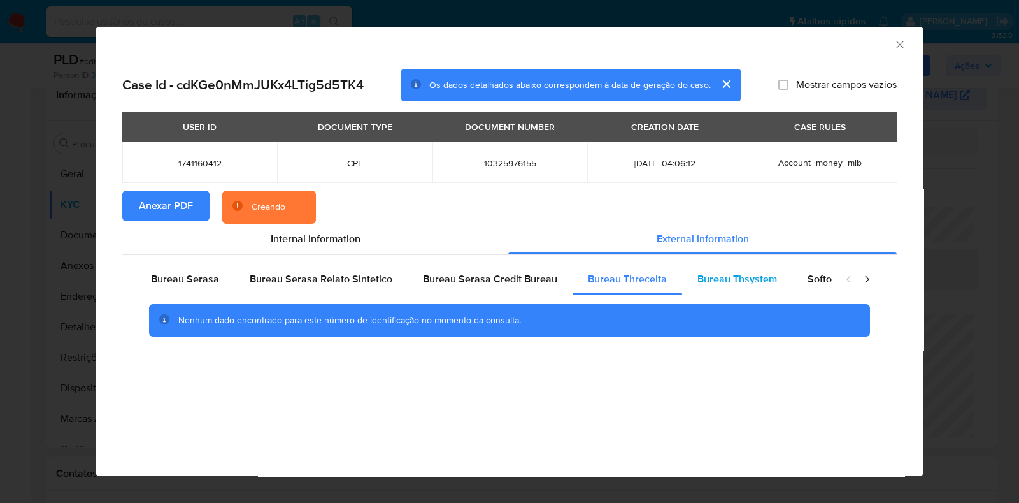
click at [714, 268] on div "Bureau Thsystem" at bounding box center [737, 279] width 110 height 31
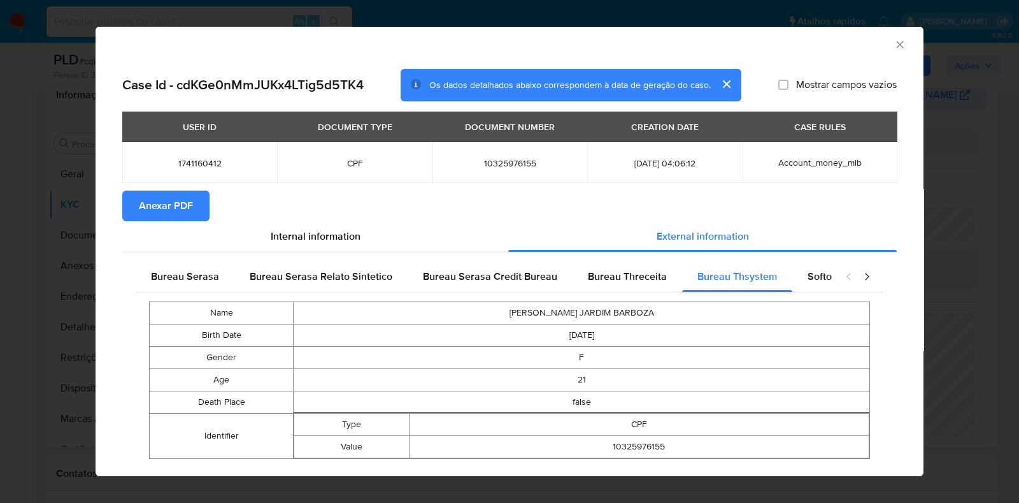
click at [896, 47] on icon "Fechar a janela" at bounding box center [899, 44] width 7 height 7
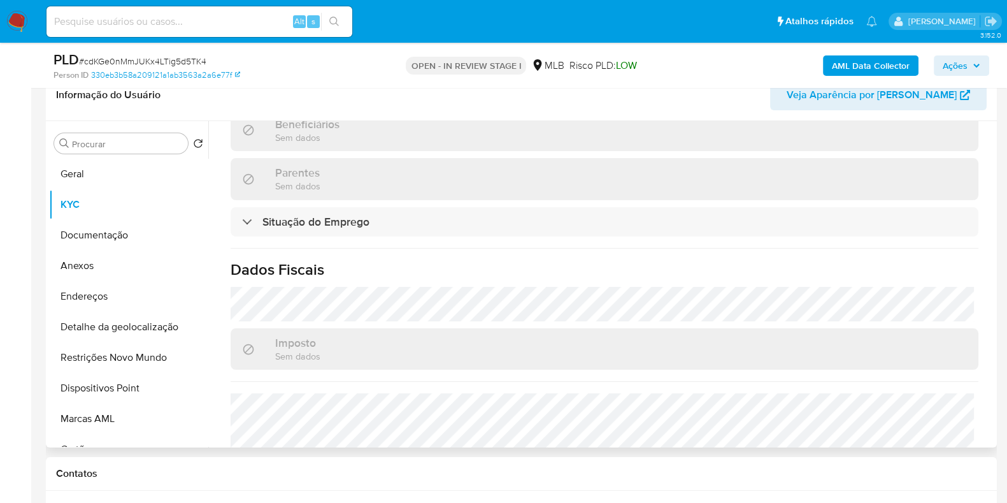
scroll to position [327, 0]
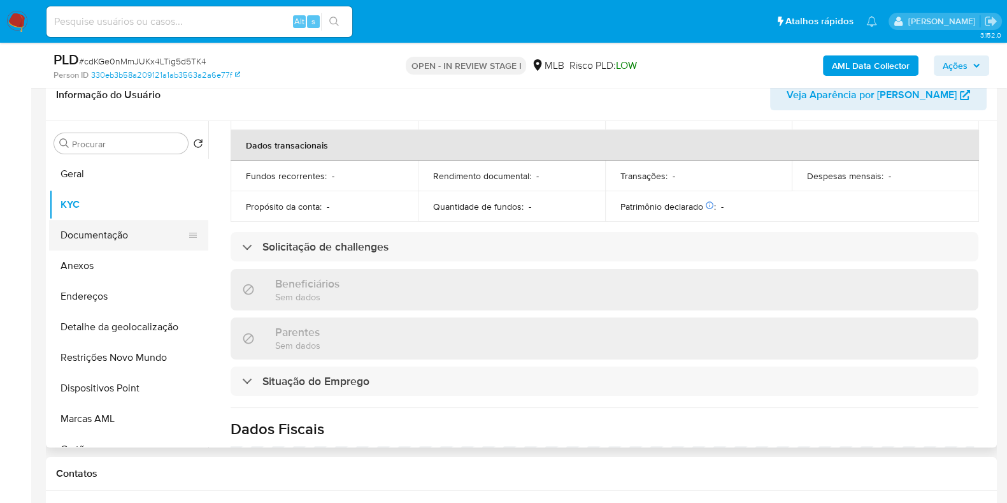
click at [92, 240] on button "Documentação" at bounding box center [123, 235] width 149 height 31
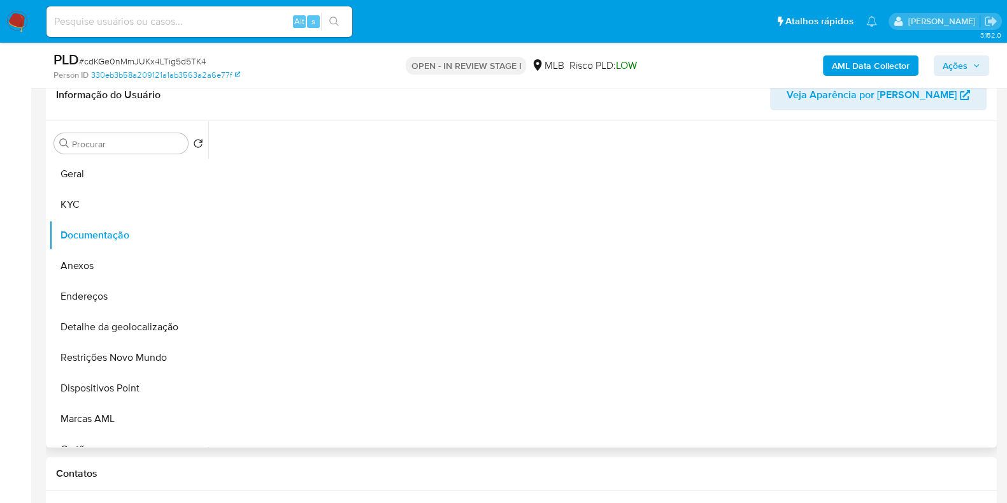
scroll to position [0, 0]
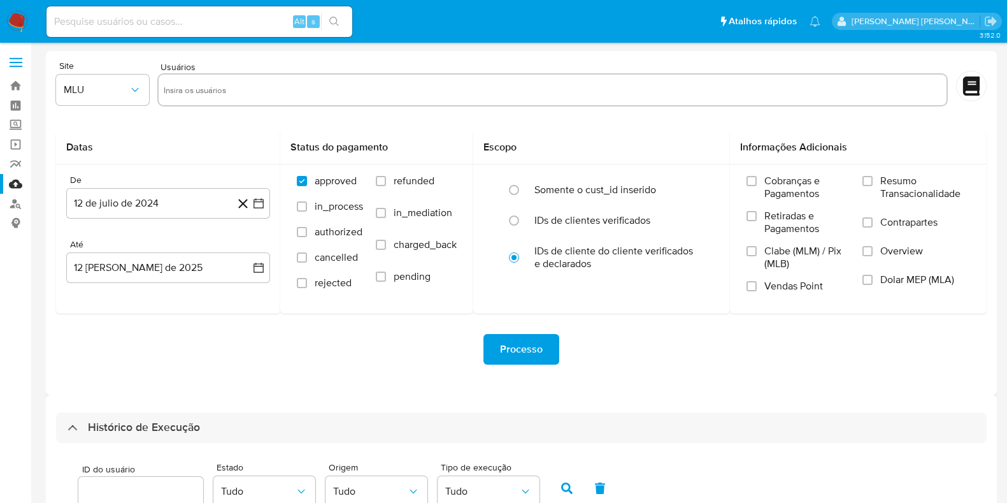
select select "10"
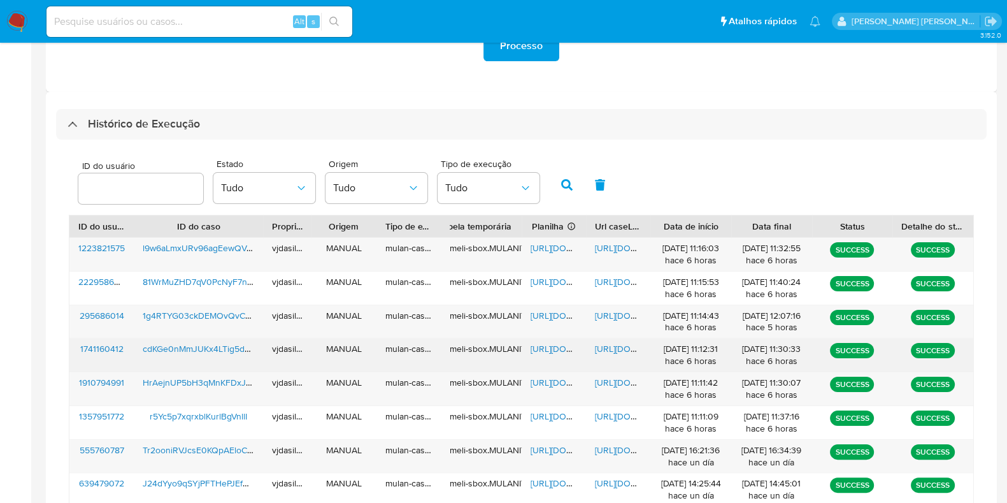
scroll to position [318, 0]
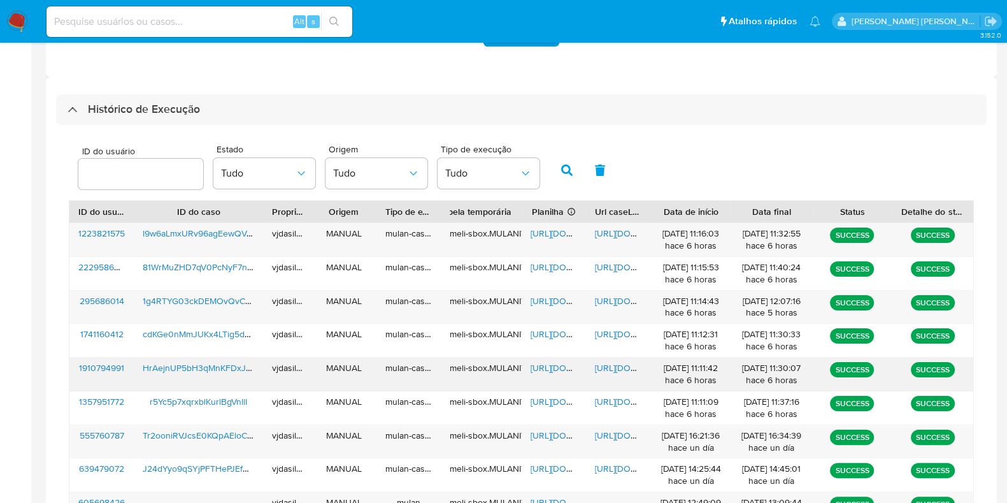
click at [620, 361] on span "[URL][DOMAIN_NAME]" at bounding box center [639, 367] width 88 height 13
click at [566, 364] on span "https://docs.google.com/spreadsheets/d/16drzbkFKQZ4A81QR_ndOi_7CcGe56-I3wU3LjxJ…" at bounding box center [575, 367] width 88 height 13
click at [221, 368] on span "HrAejnUP5bH3qMnKFDxJheL4" at bounding box center [204, 367] width 123 height 13
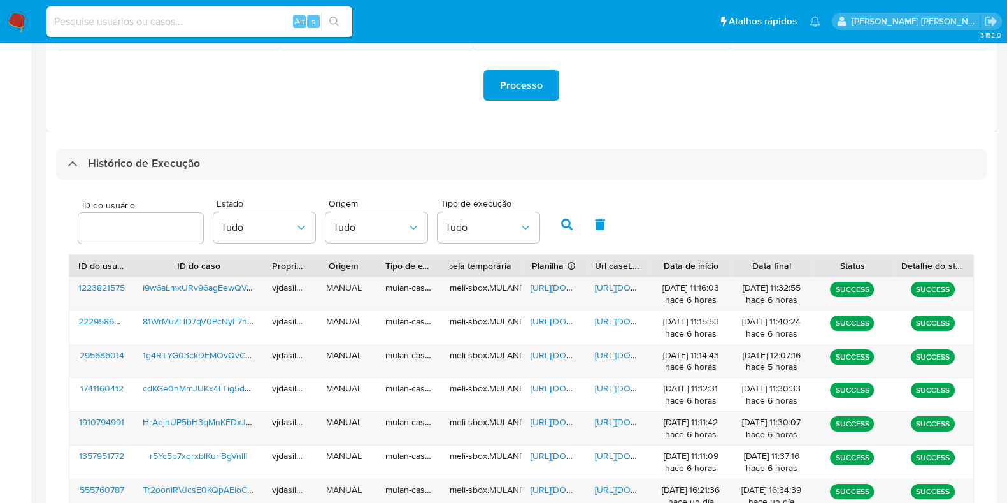
scroll to position [239, 0]
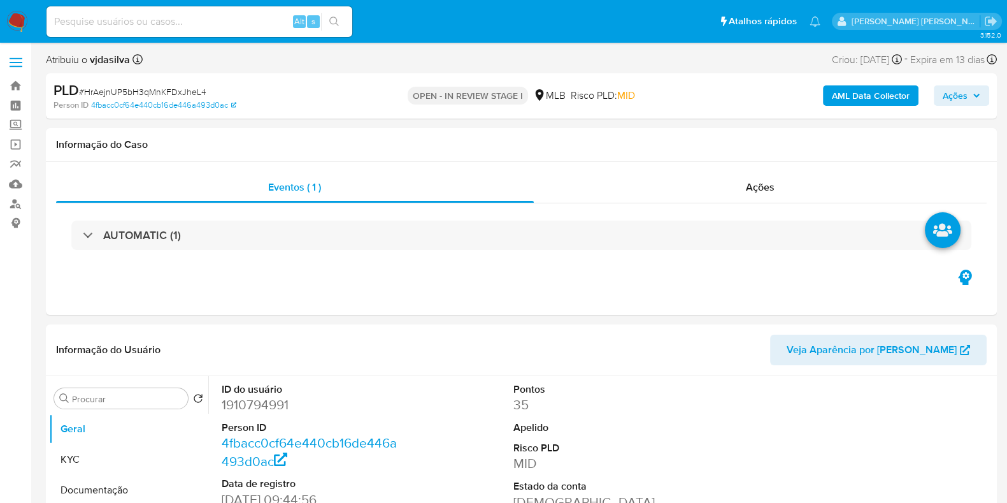
select select "10"
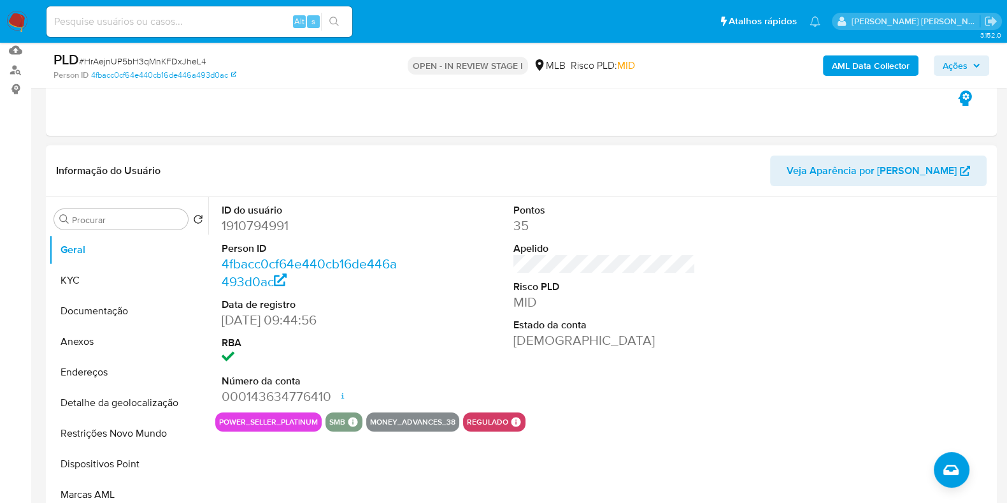
scroll to position [159, 0]
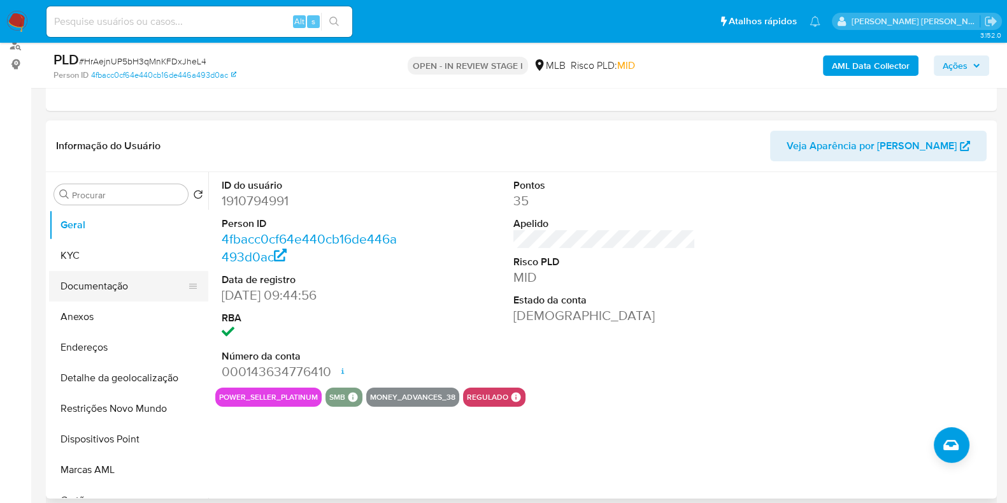
click at [96, 294] on button "Documentação" at bounding box center [123, 286] width 149 height 31
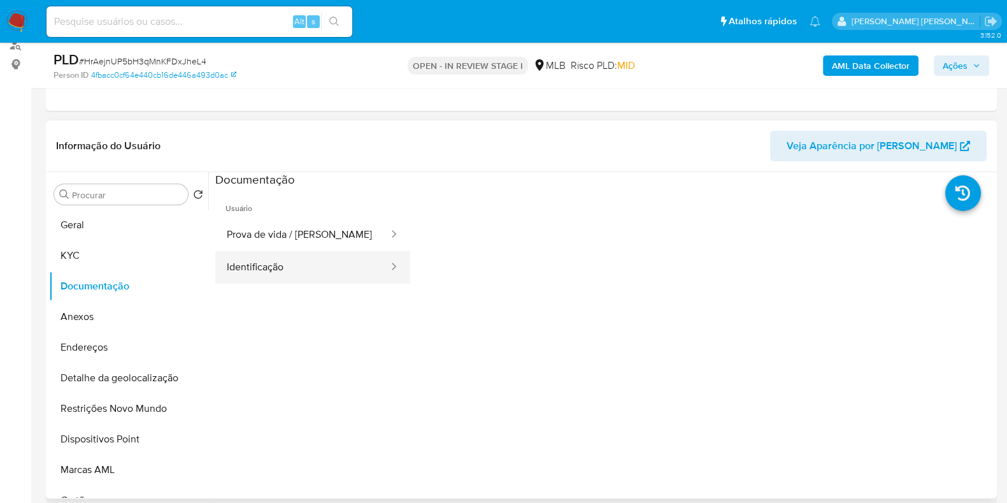
click at [267, 259] on button "Identificação" at bounding box center [302, 267] width 175 height 32
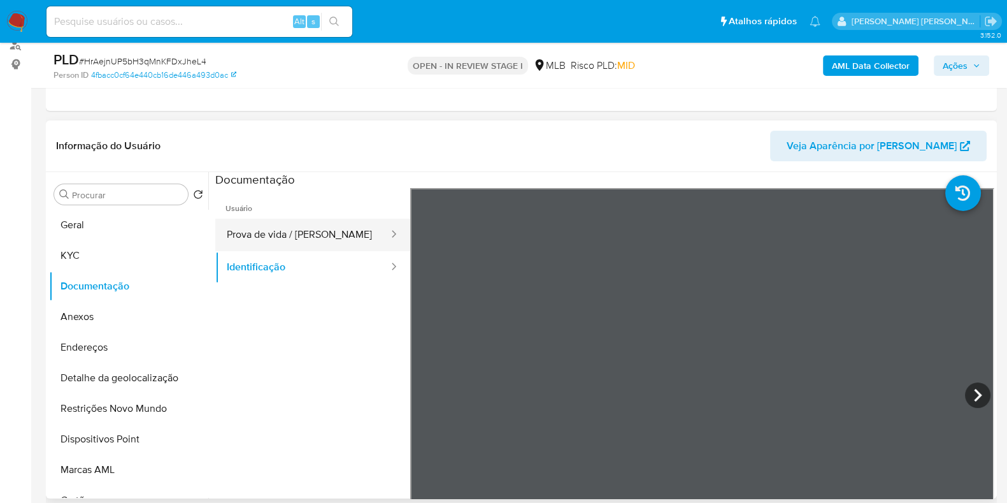
click at [287, 227] on button "Prova de vida / [PERSON_NAME]" at bounding box center [302, 234] width 175 height 32
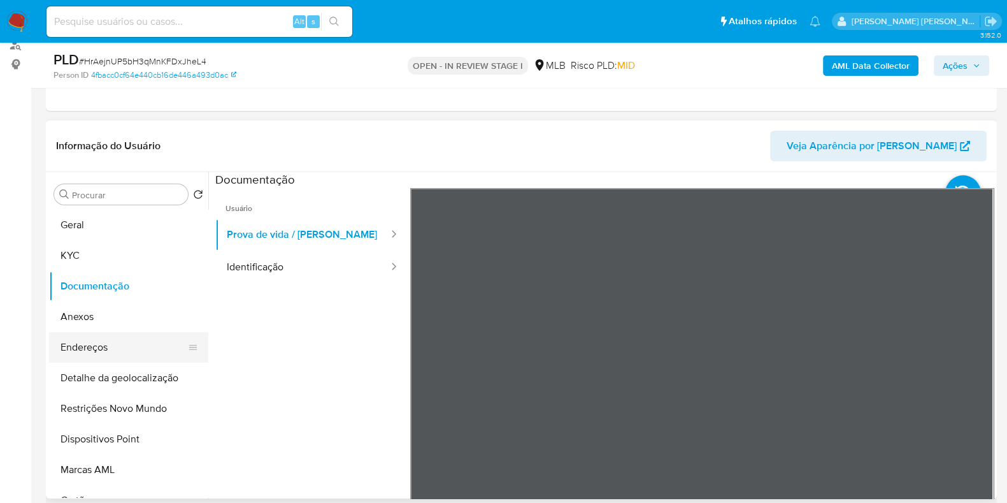
click at [141, 352] on button "Endereços" at bounding box center [123, 347] width 149 height 31
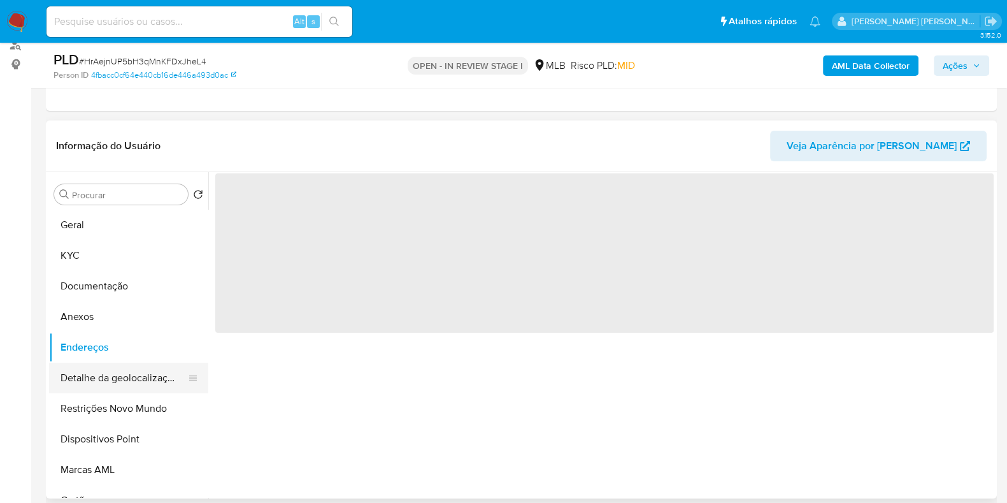
click at [154, 374] on button "Detalhe da geolocalização" at bounding box center [123, 377] width 149 height 31
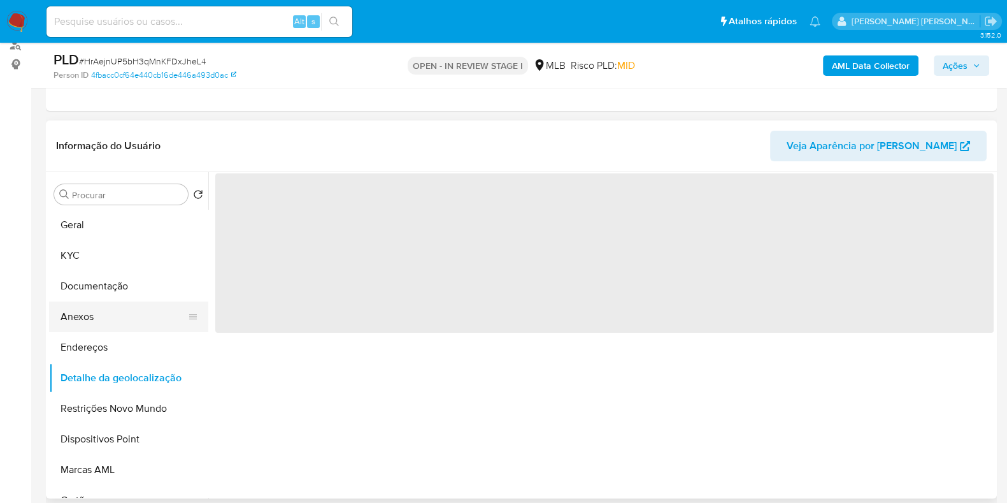
click at [117, 323] on button "Anexos" at bounding box center [123, 316] width 149 height 31
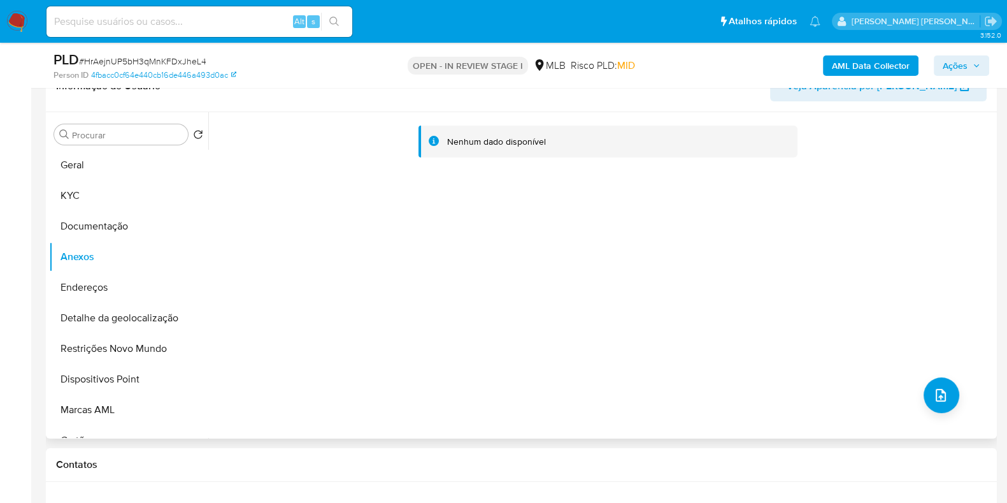
scroll to position [239, 0]
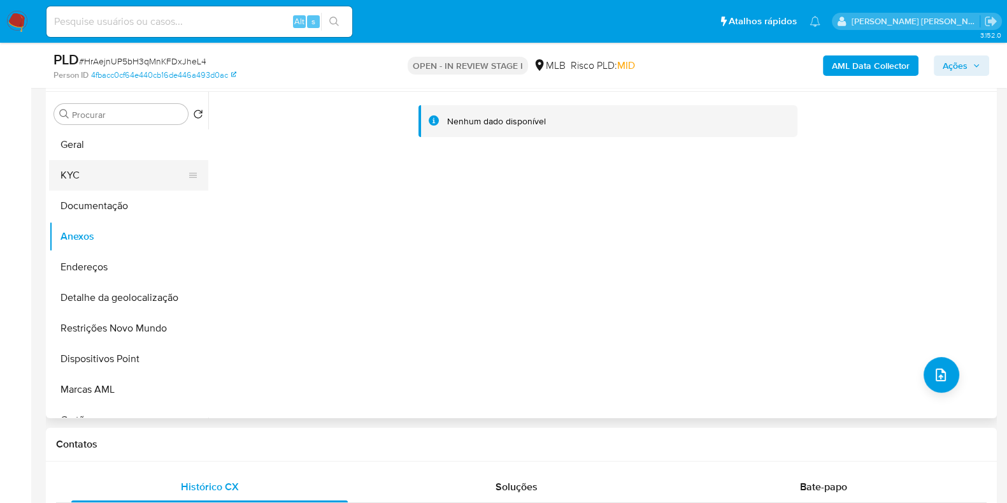
click at [121, 176] on button "KYC" at bounding box center [123, 175] width 149 height 31
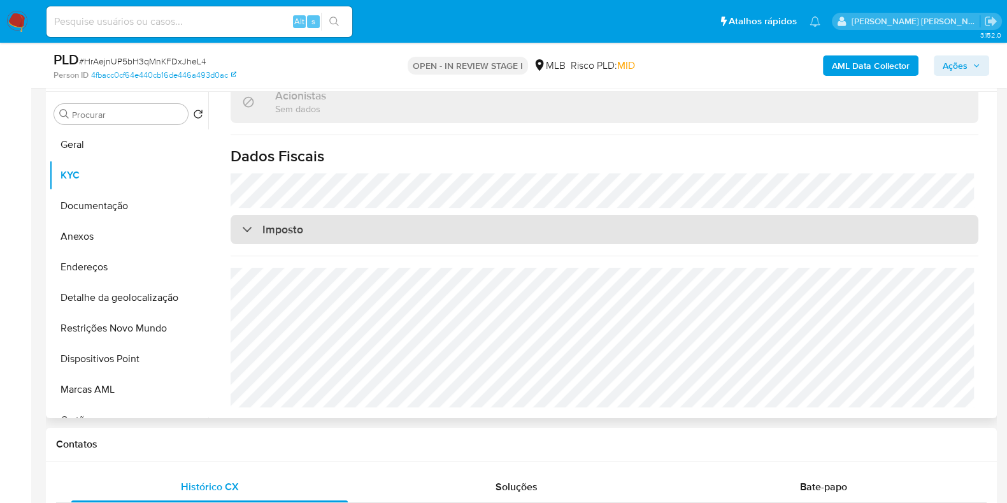
scroll to position [768, 0]
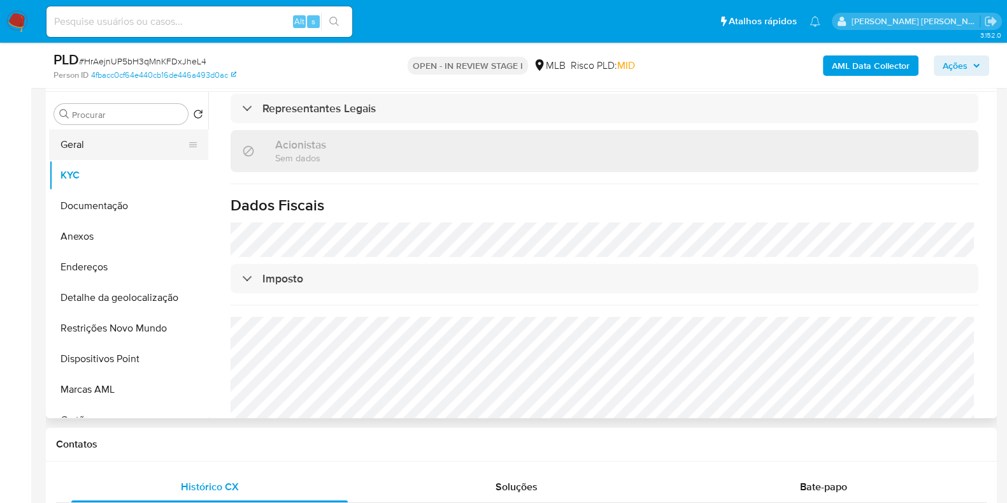
click at [103, 149] on button "Geral" at bounding box center [123, 144] width 149 height 31
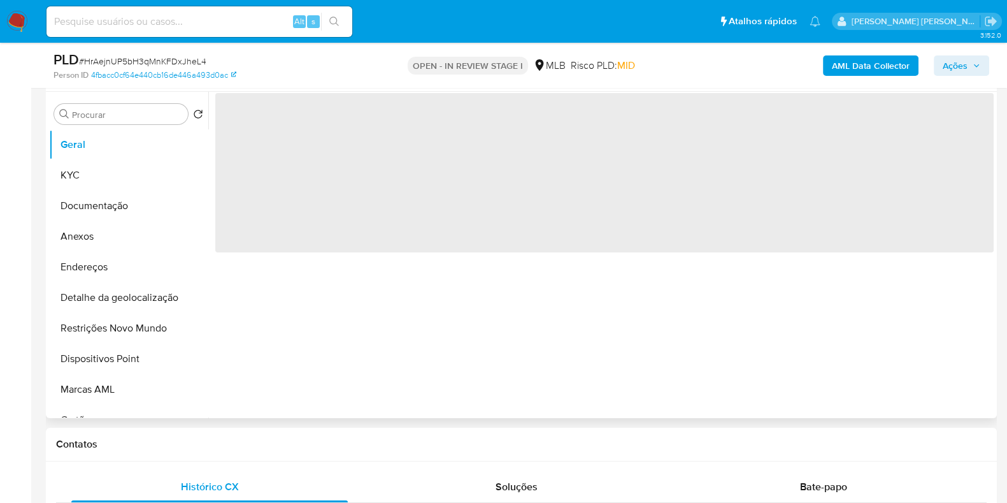
scroll to position [0, 0]
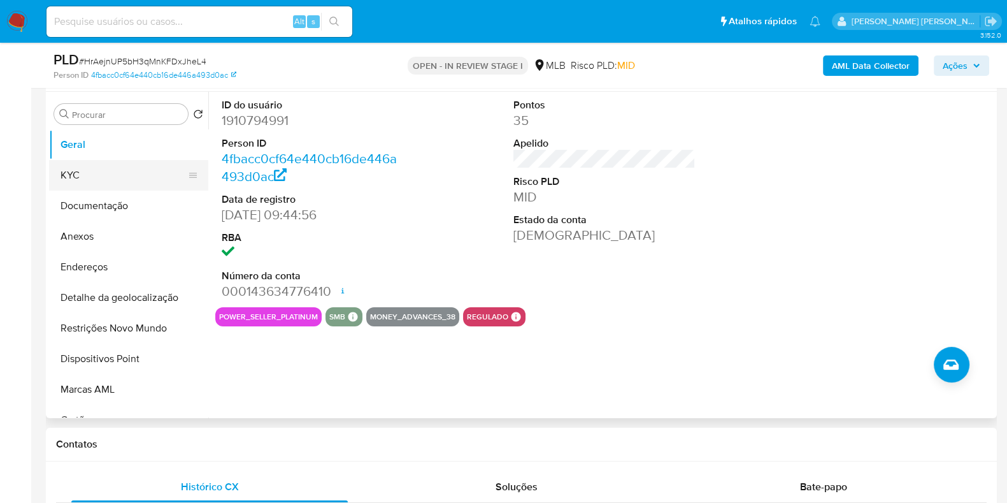
click at [108, 189] on button "KYC" at bounding box center [123, 175] width 149 height 31
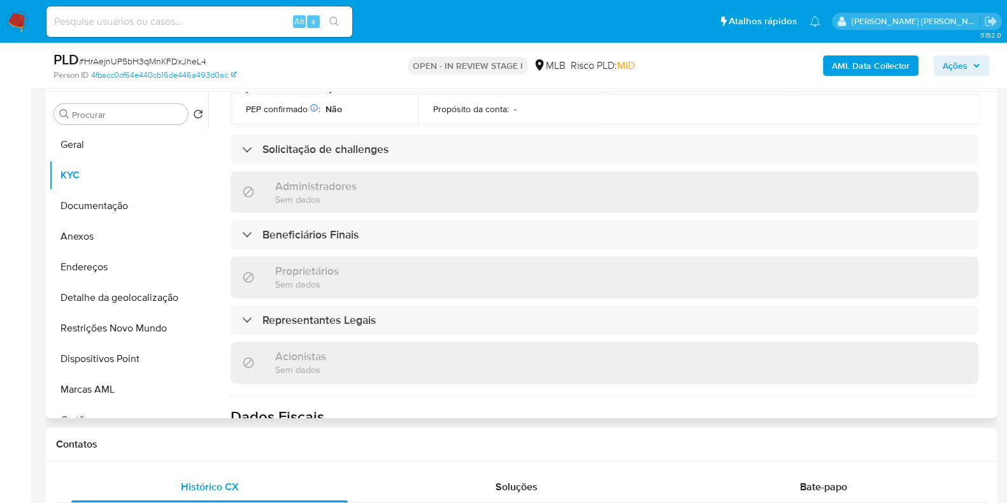
scroll to position [769, 0]
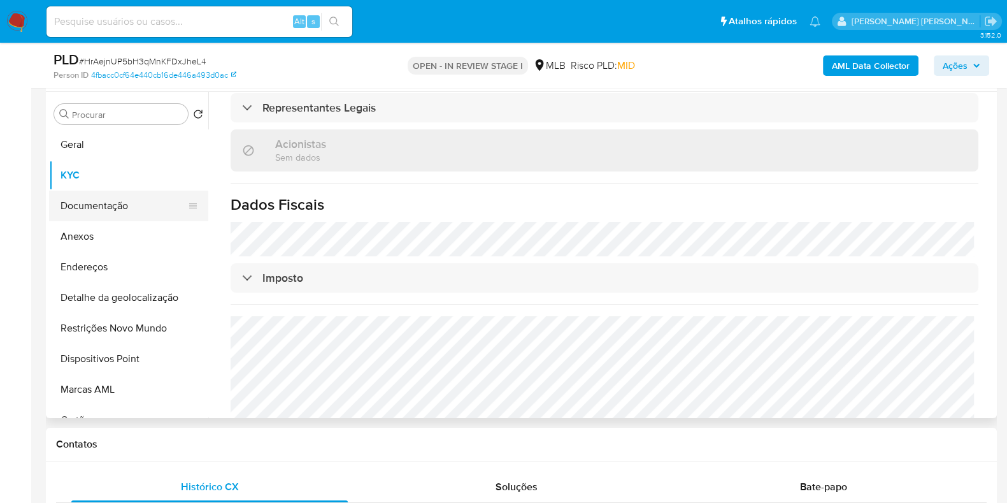
click at [73, 199] on button "Documentação" at bounding box center [123, 205] width 149 height 31
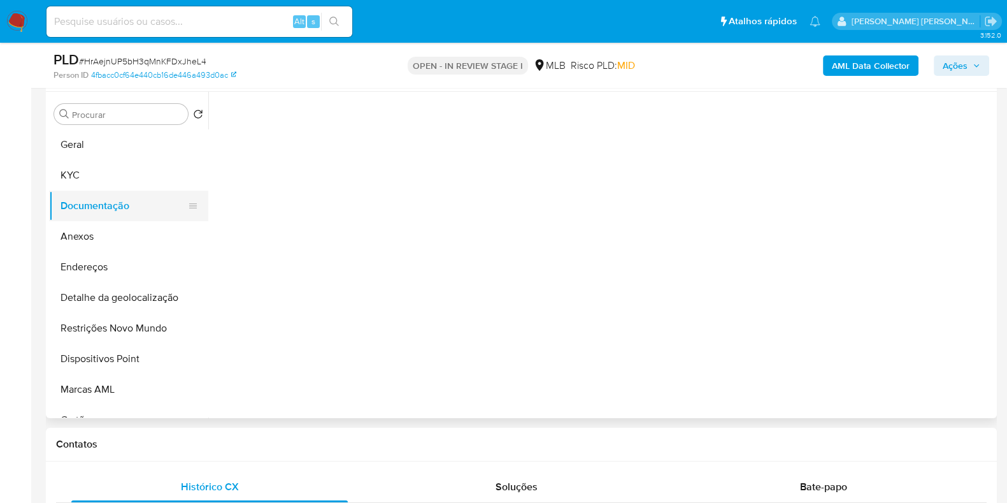
scroll to position [0, 0]
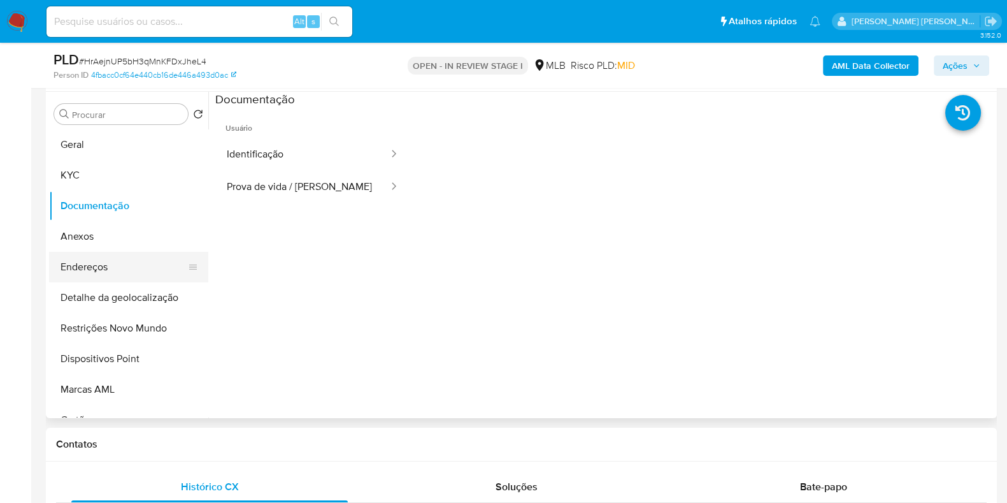
click at [105, 269] on button "Endereços" at bounding box center [123, 267] width 149 height 31
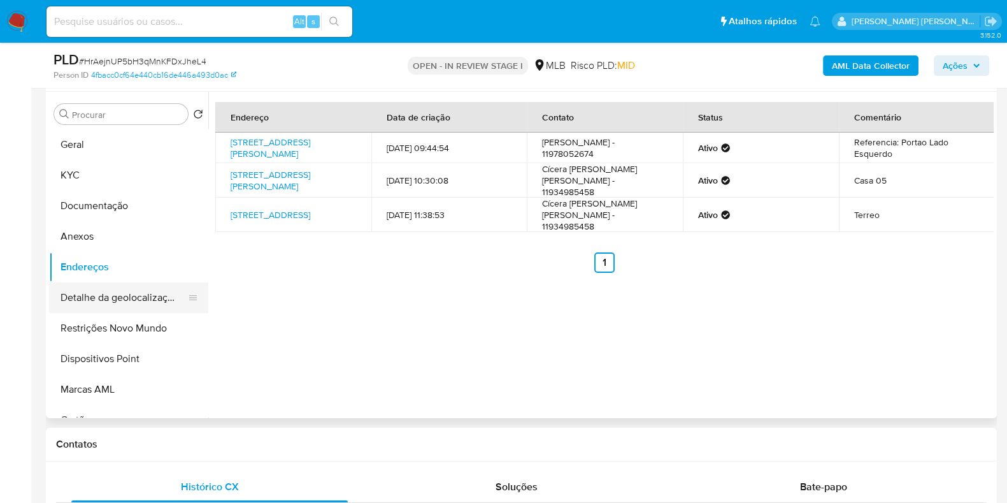
click at [139, 291] on button "Detalhe da geolocalização" at bounding box center [123, 297] width 149 height 31
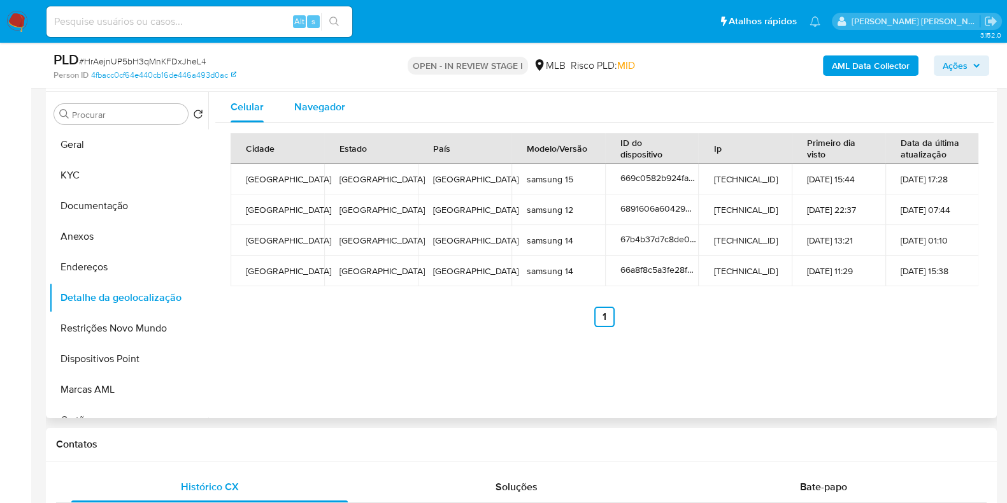
click at [328, 109] on span "Navegador" at bounding box center [319, 106] width 51 height 15
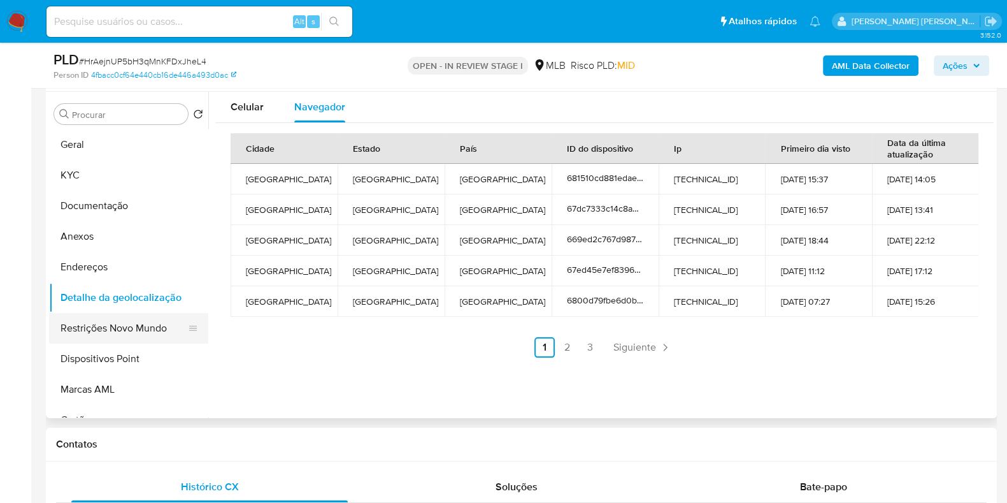
click at [137, 326] on button "Restrições Novo Mundo" at bounding box center [123, 328] width 149 height 31
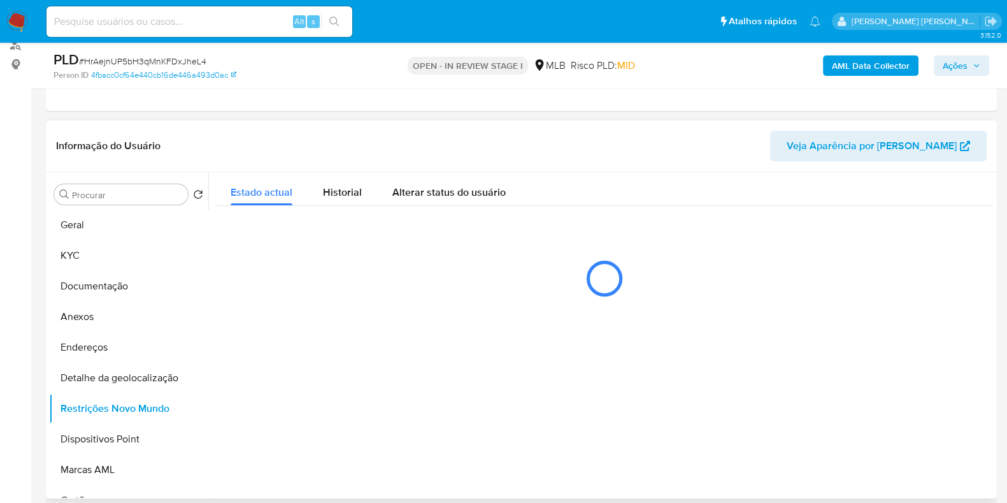
scroll to position [239, 0]
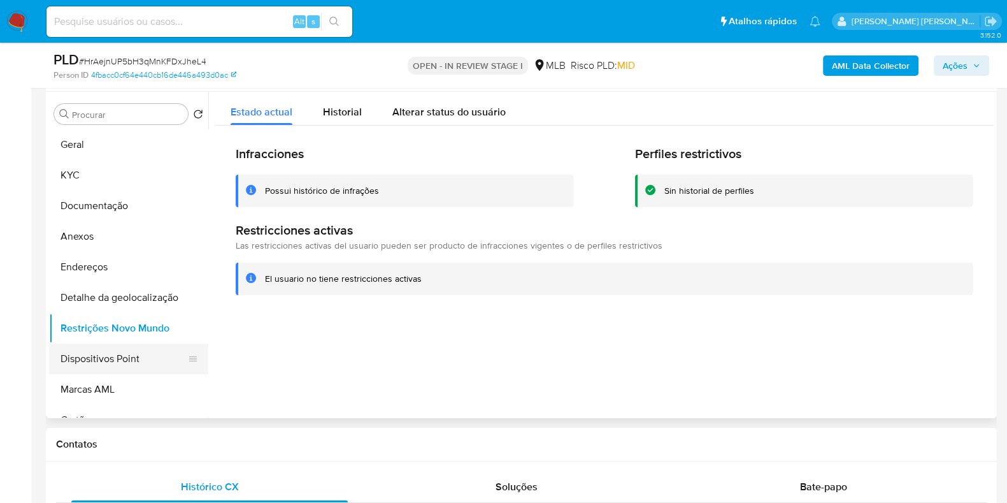
click at [114, 360] on button "Dispositivos Point" at bounding box center [123, 358] width 149 height 31
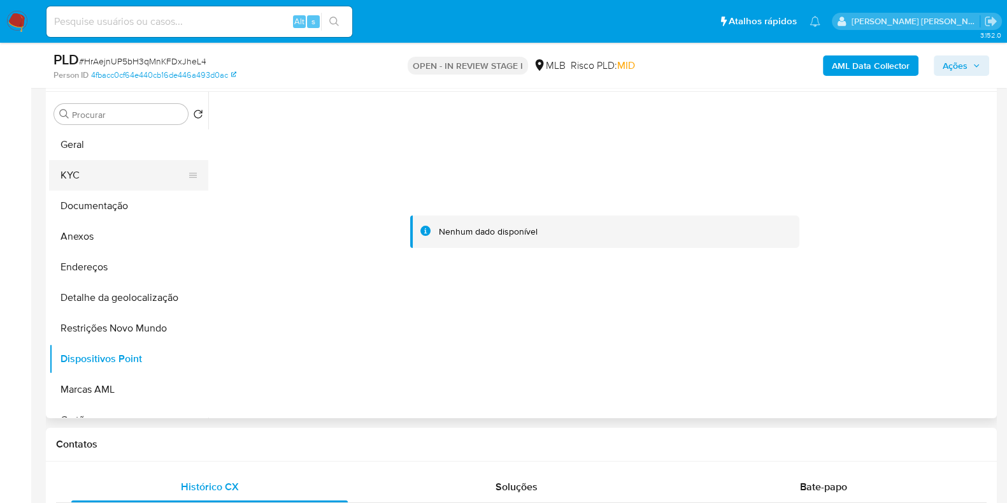
click at [91, 172] on button "KYC" at bounding box center [123, 175] width 149 height 31
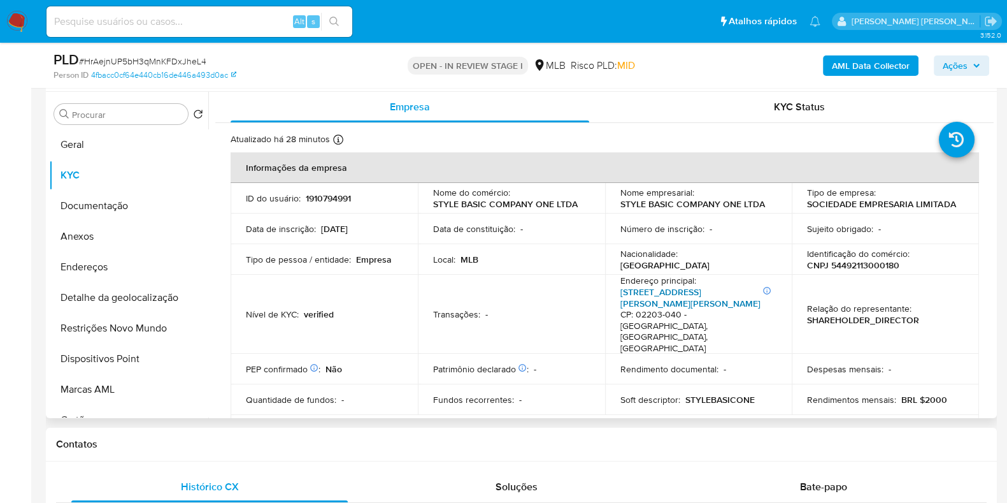
click at [624, 290] on link "Rua Adelaide Boschetti 80, Vila Ede" at bounding box center [690, 297] width 140 height 24
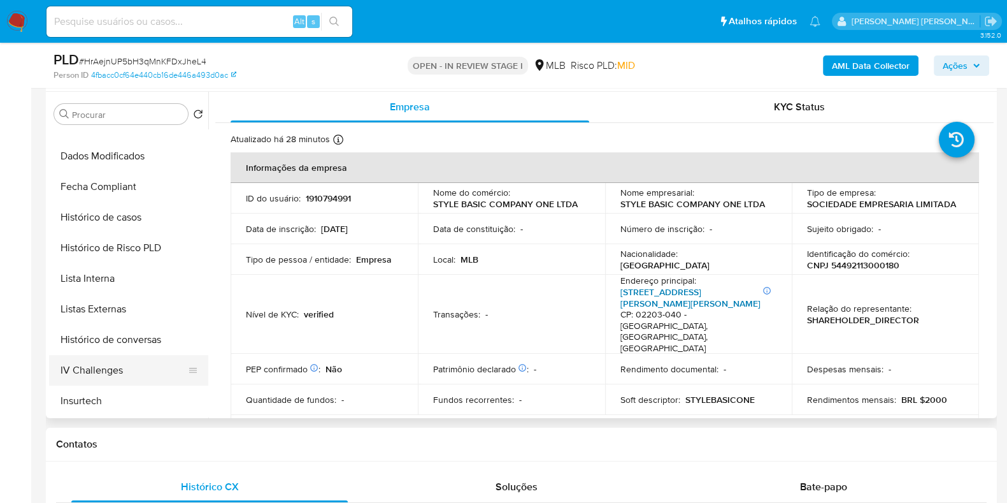
scroll to position [538, 0]
click at [108, 363] on button "Items" at bounding box center [123, 371] width 149 height 31
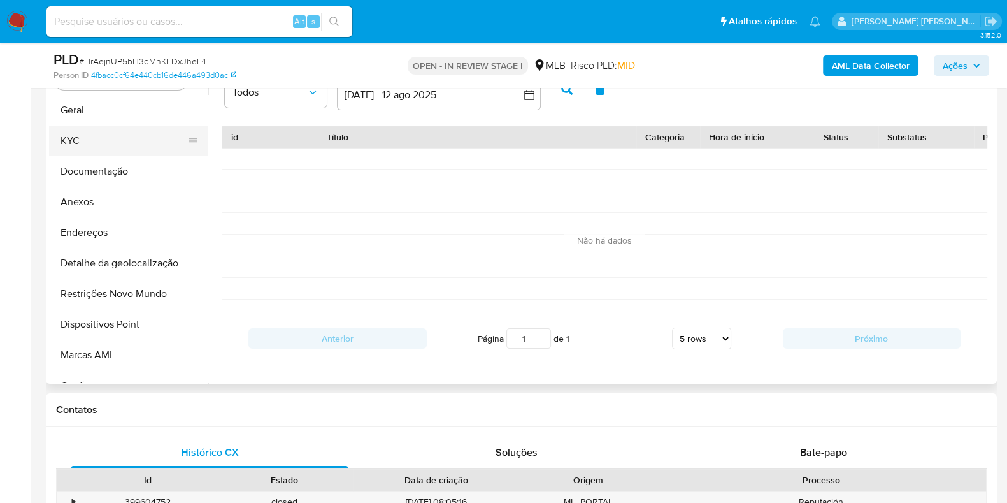
scroll to position [239, 0]
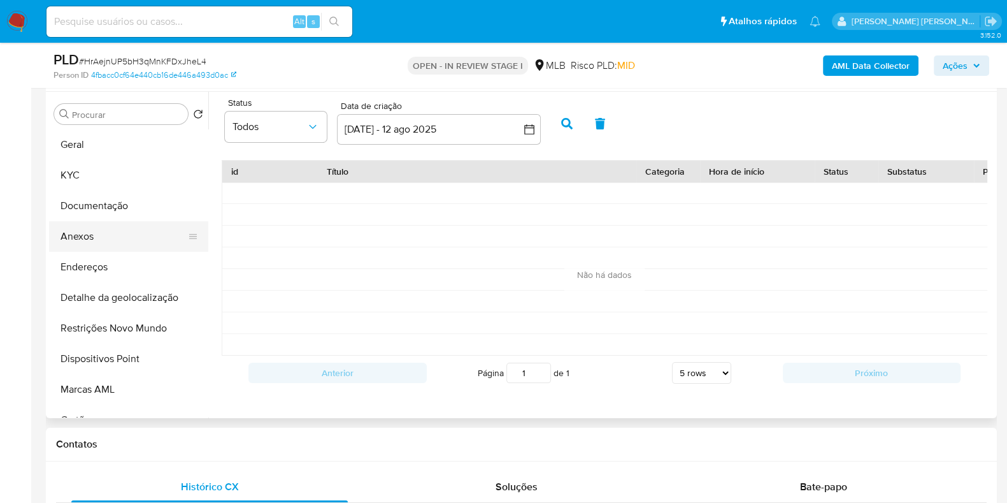
click at [149, 237] on button "Anexos" at bounding box center [123, 236] width 149 height 31
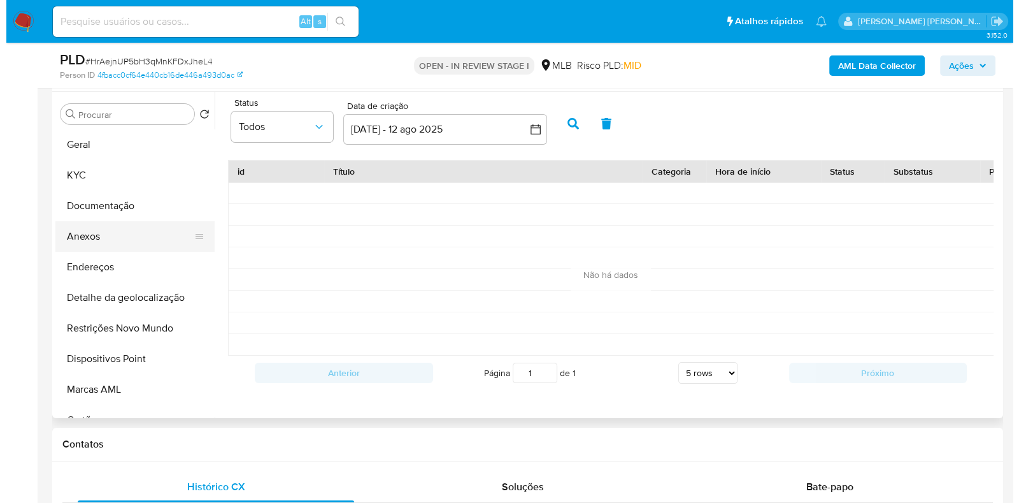
scroll to position [0, 0]
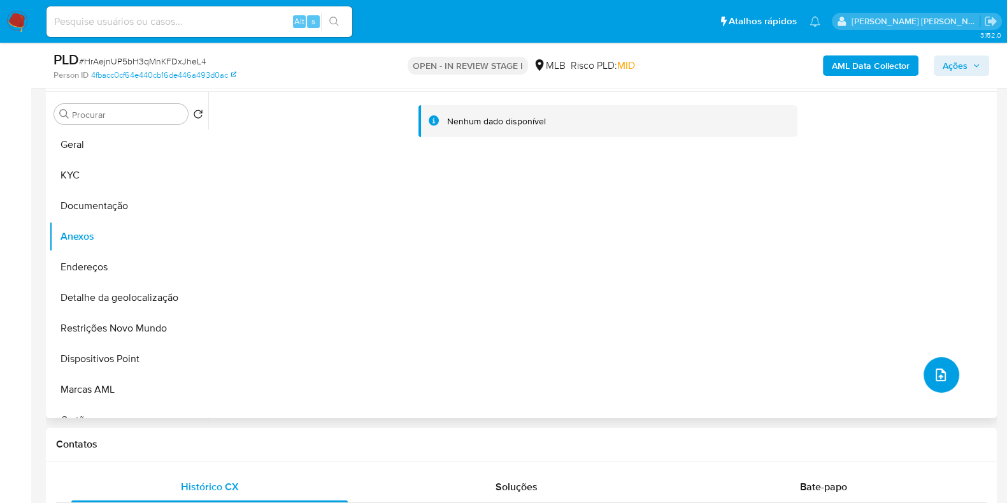
click at [939, 364] on button "upload-file" at bounding box center [942, 375] width 36 height 36
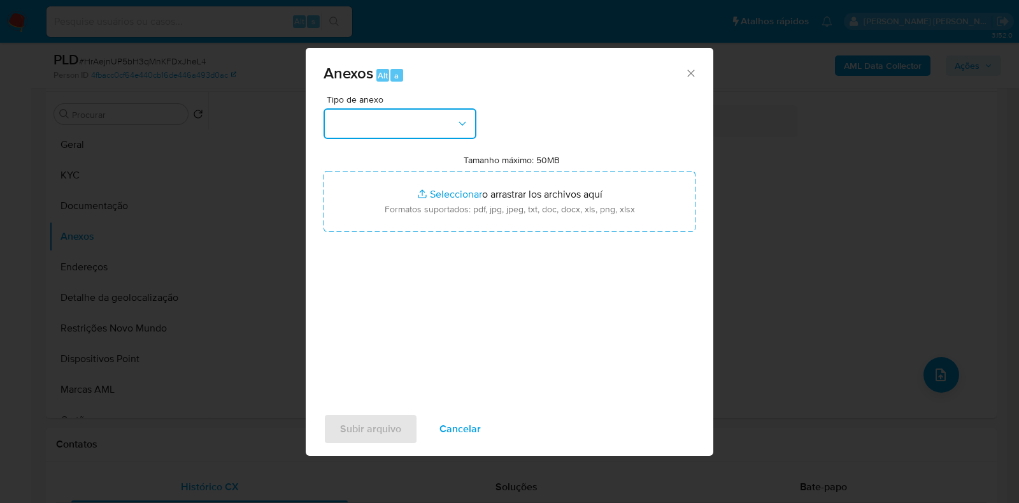
click at [453, 121] on button "button" at bounding box center [400, 123] width 153 height 31
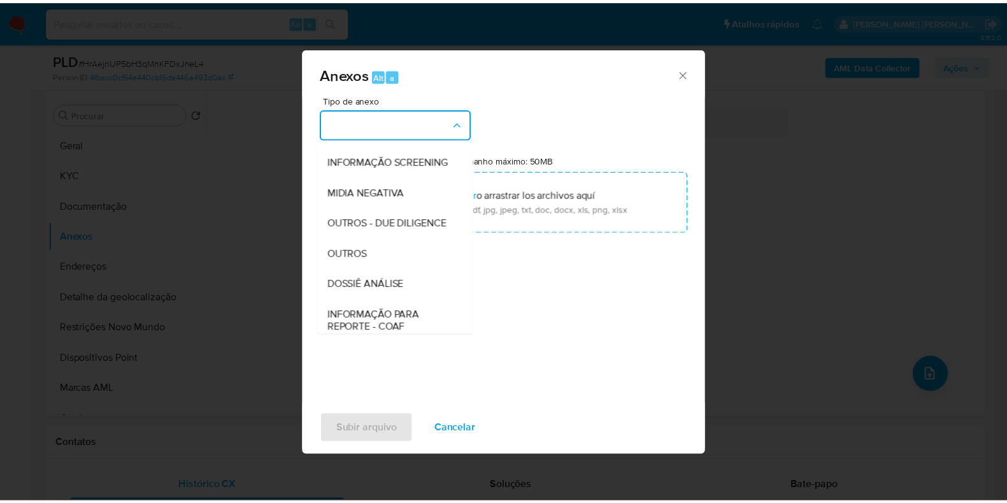
scroll to position [159, 0]
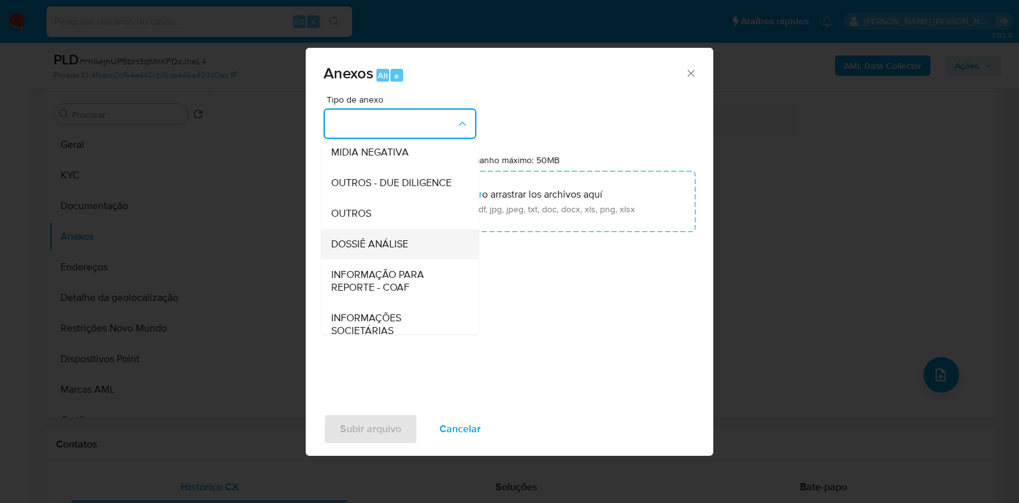
click at [382, 250] on span "DOSSIÊ ANÁLISE" at bounding box center [369, 244] width 77 height 13
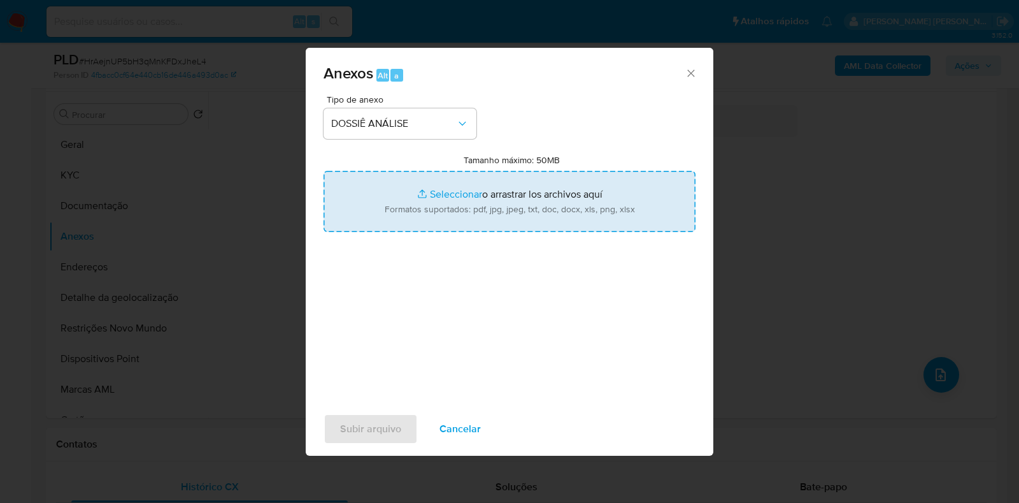
type input "C:\fakepath\SAR - XXXX - CNPJ 54492113000180 - STYLE BASIC COMPANY ONE LTDA.pdf"
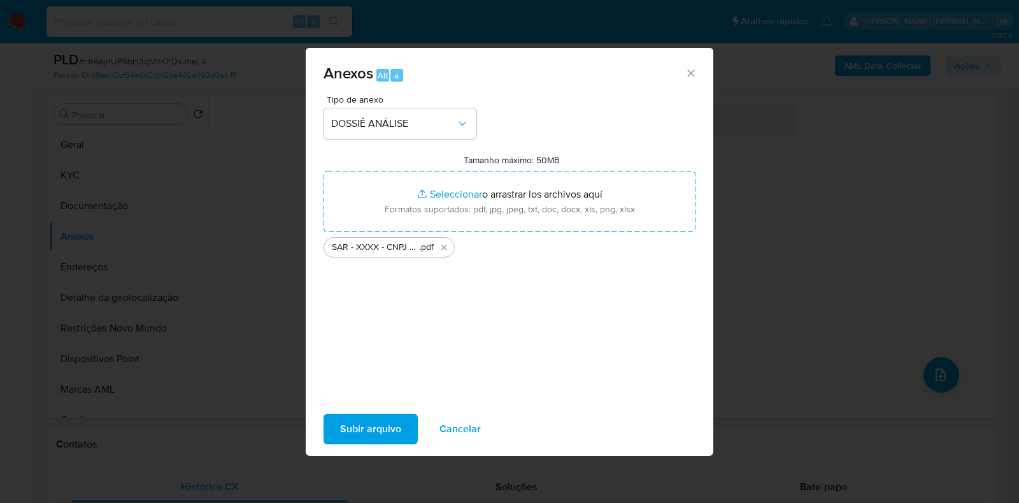
click at [368, 440] on span "Subir arquivo" at bounding box center [370, 429] width 61 height 28
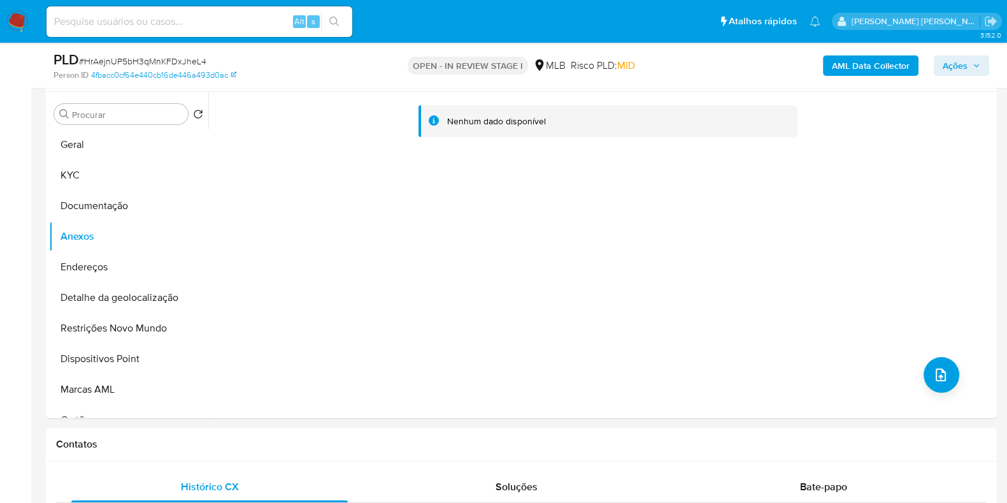
click at [961, 68] on span "Ações" at bounding box center [955, 65] width 25 height 20
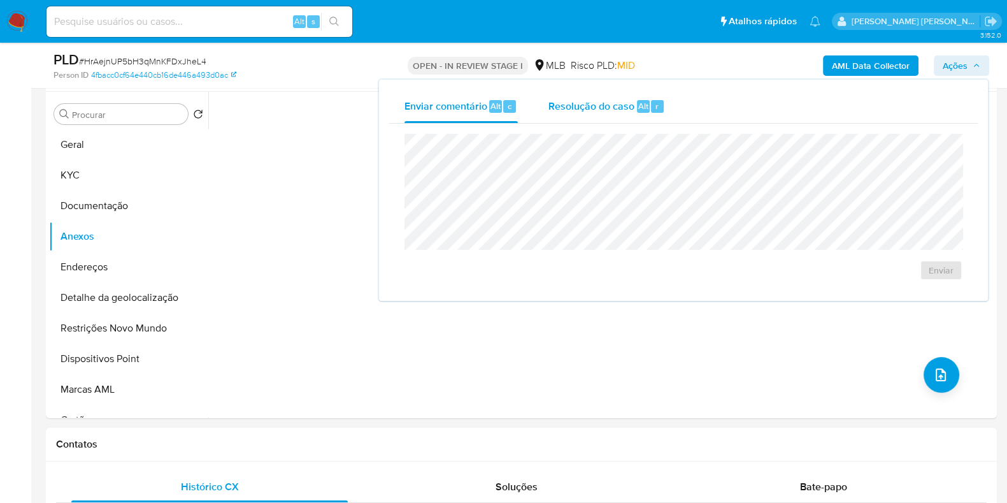
click at [595, 99] on span "Resolução do caso" at bounding box center [591, 105] width 86 height 15
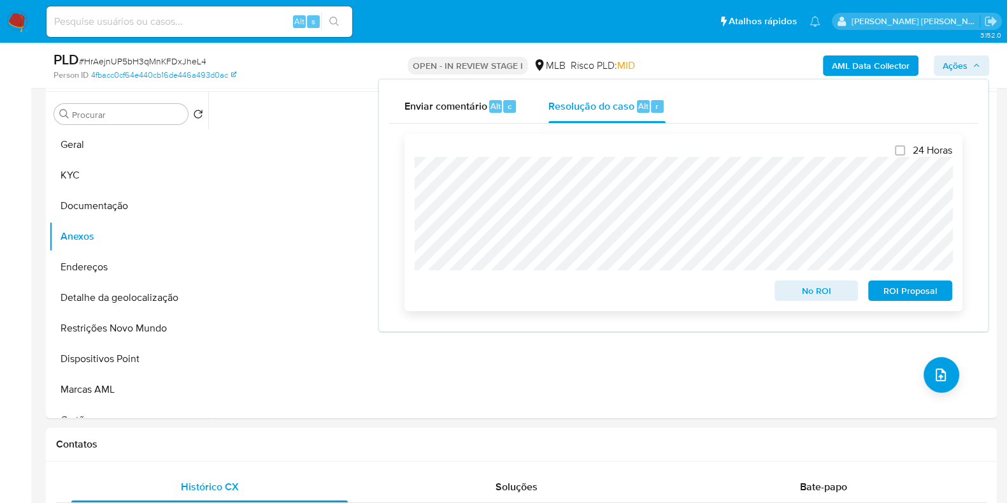
click at [909, 289] on span "ROI Proposal" at bounding box center [910, 291] width 66 height 18
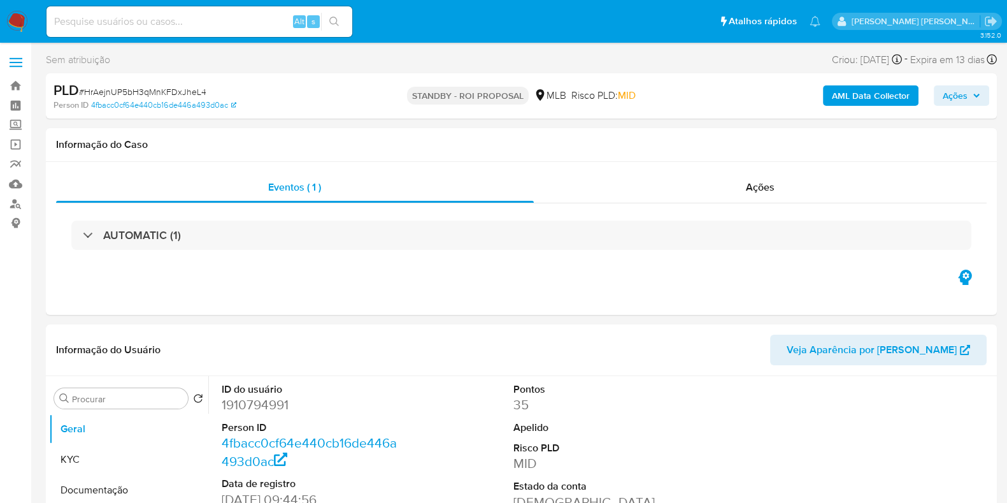
select select "10"
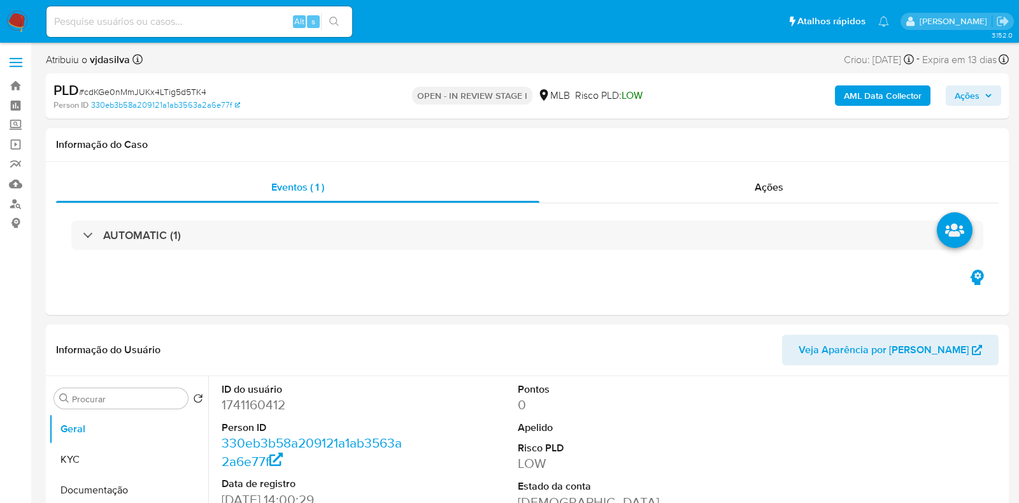
select select "10"
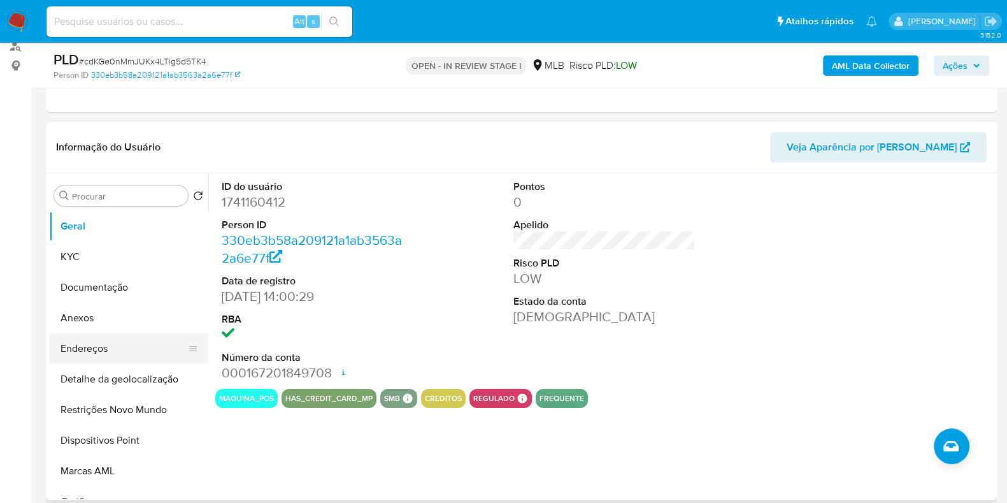
scroll to position [159, 0]
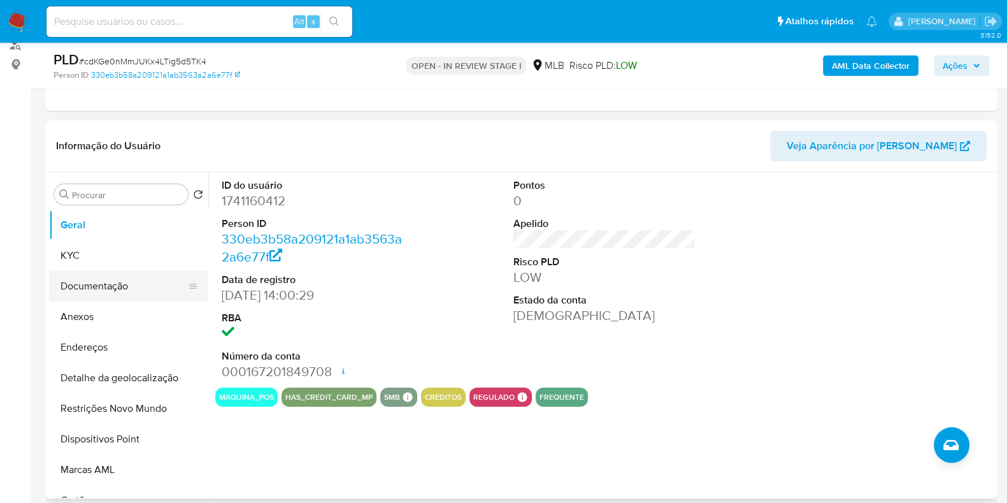
click at [87, 283] on button "Documentação" at bounding box center [123, 286] width 149 height 31
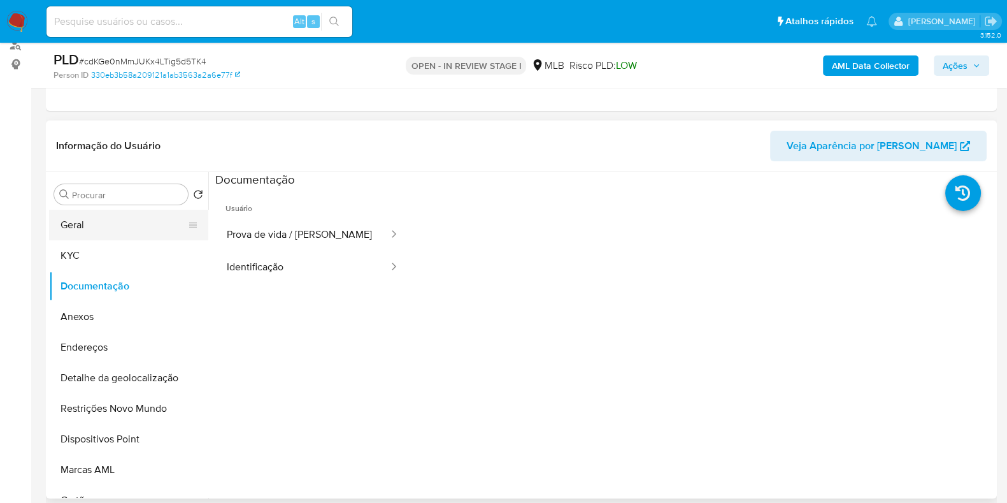
click at [86, 231] on button "Geral" at bounding box center [123, 225] width 149 height 31
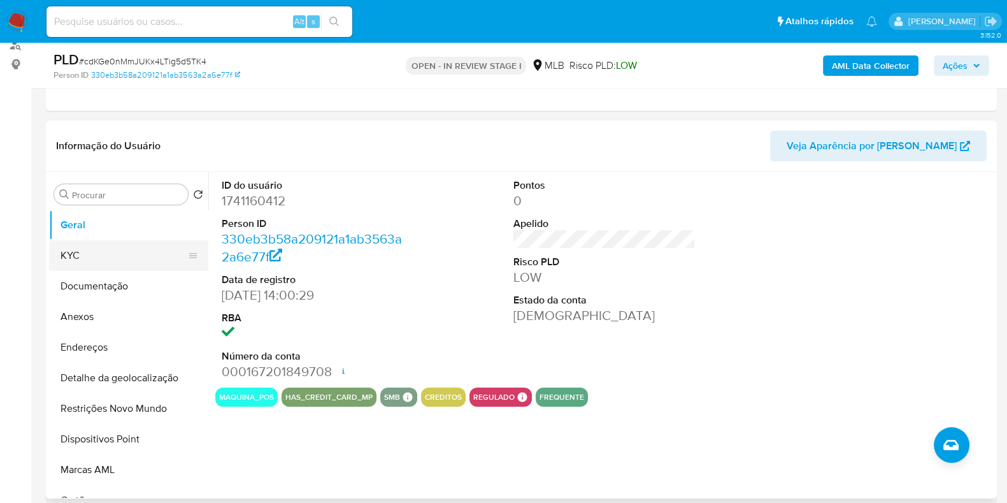
click at [117, 255] on button "KYC" at bounding box center [123, 255] width 149 height 31
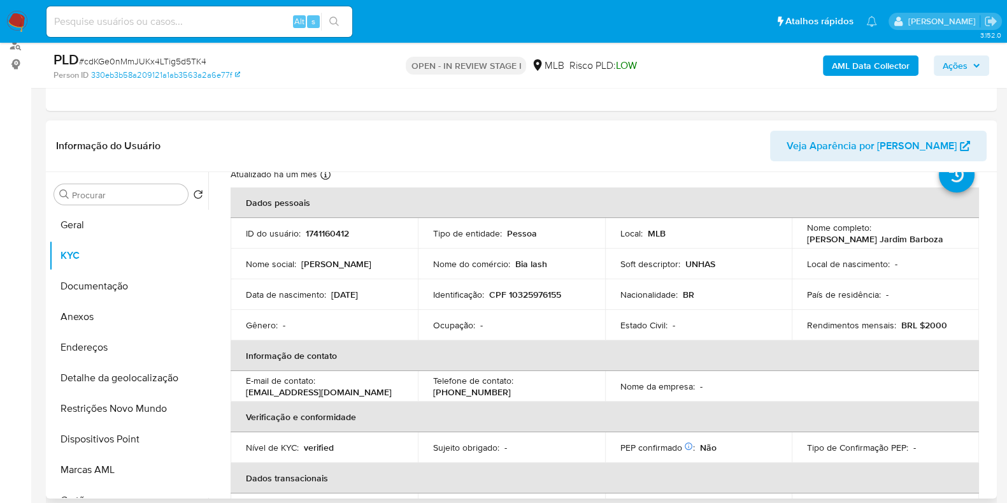
scroll to position [79, 0]
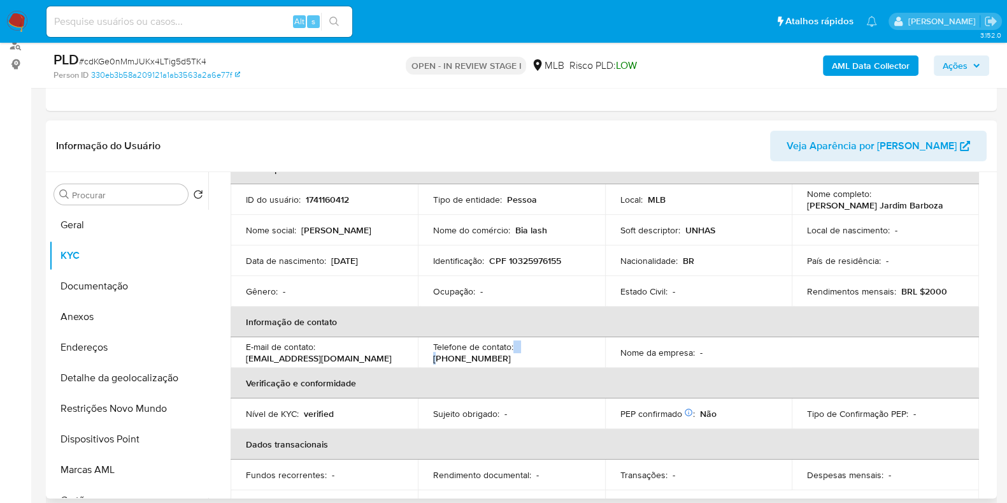
drag, startPoint x: 520, startPoint y: 354, endPoint x: 512, endPoint y: 354, distance: 7.6
click at [512, 354] on div "Telefone de contato : [PHONE_NUMBER]" at bounding box center [511, 352] width 157 height 23
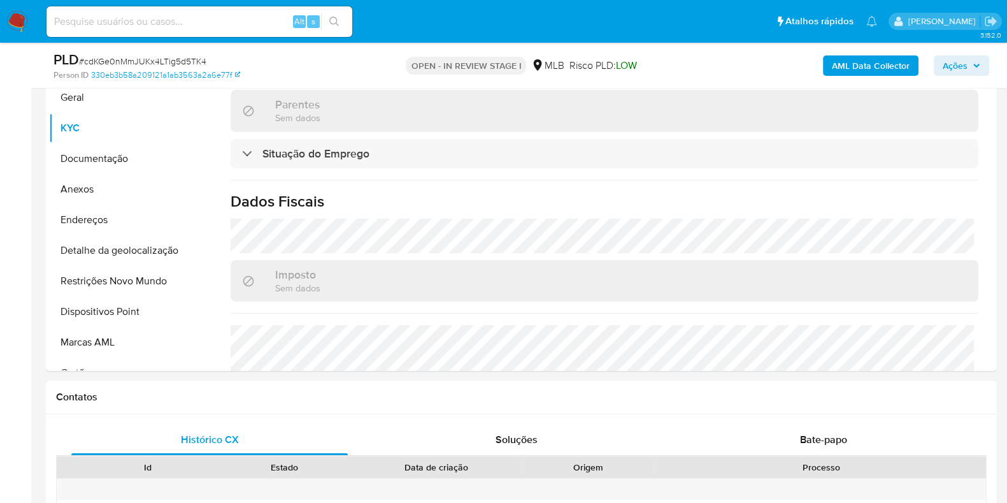
scroll to position [239, 0]
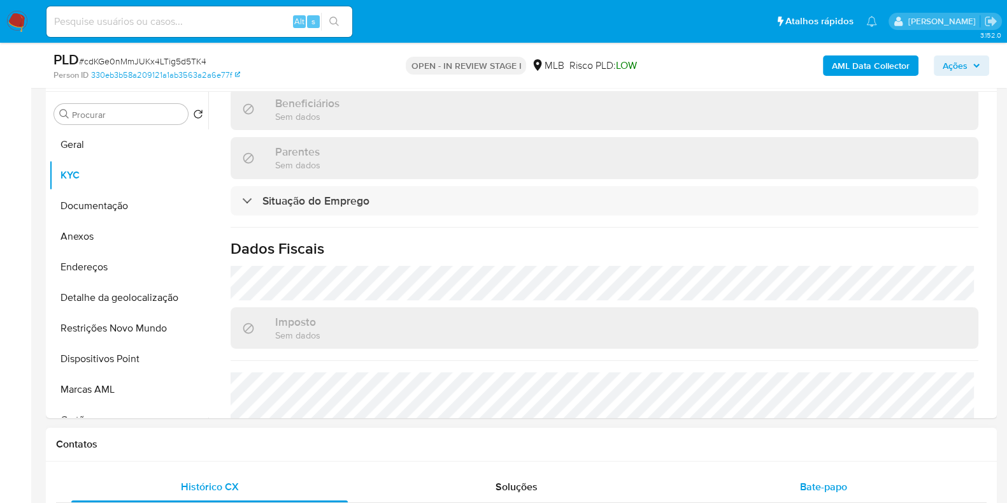
click at [820, 487] on span "Bate-papo" at bounding box center [823, 486] width 47 height 15
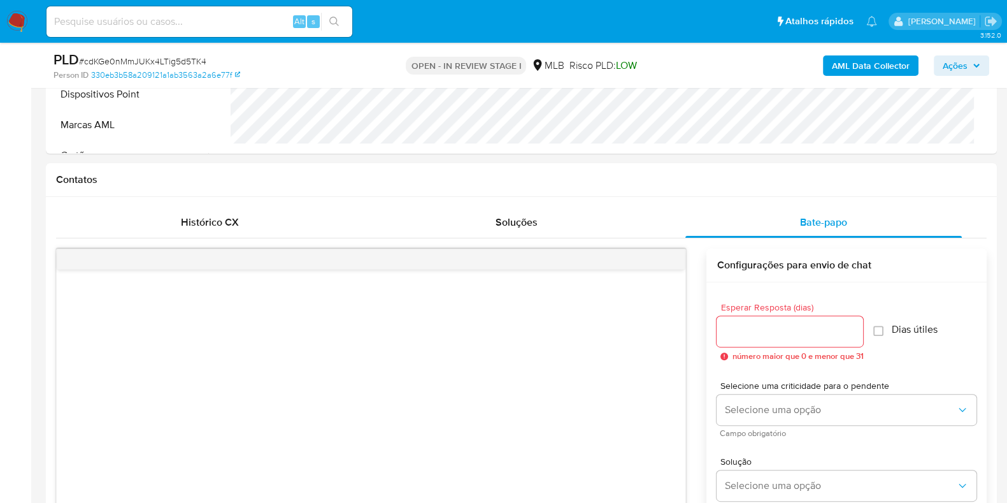
scroll to position [557, 0]
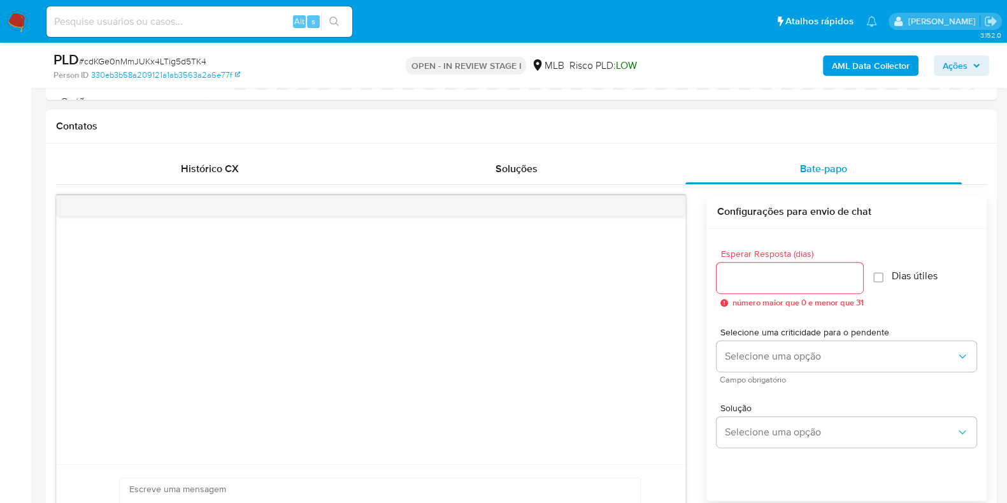
click at [744, 272] on input "Esperar Resposta (dias)" at bounding box center [790, 277] width 146 height 17
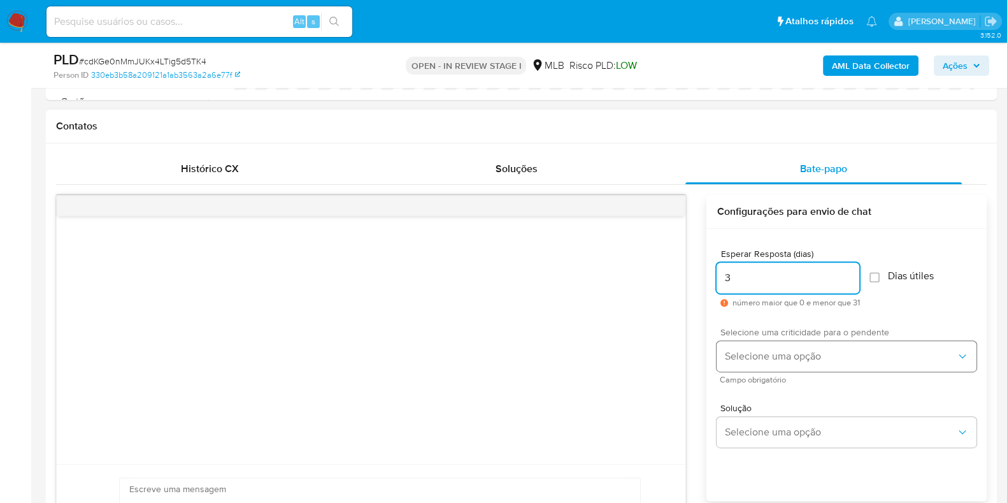
type input "3"
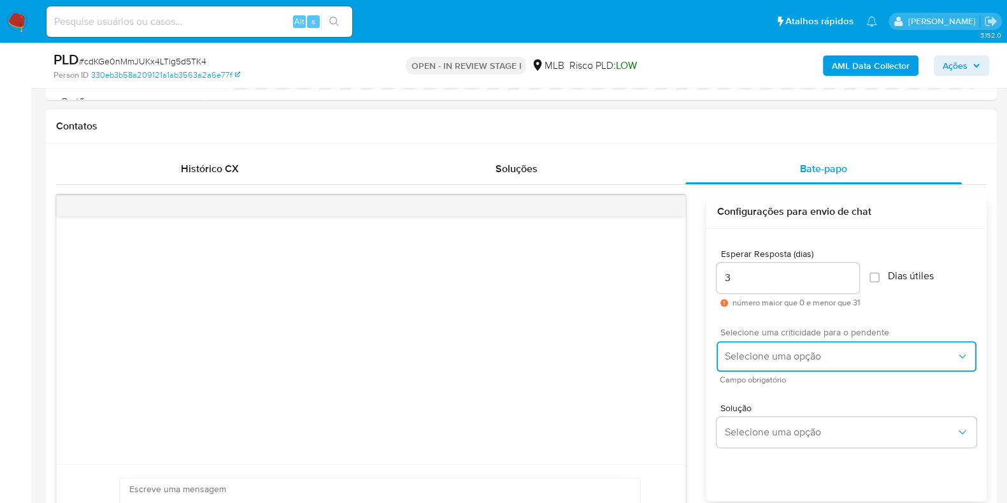
click at [769, 357] on span "Selecione uma opção" at bounding box center [840, 356] width 232 height 13
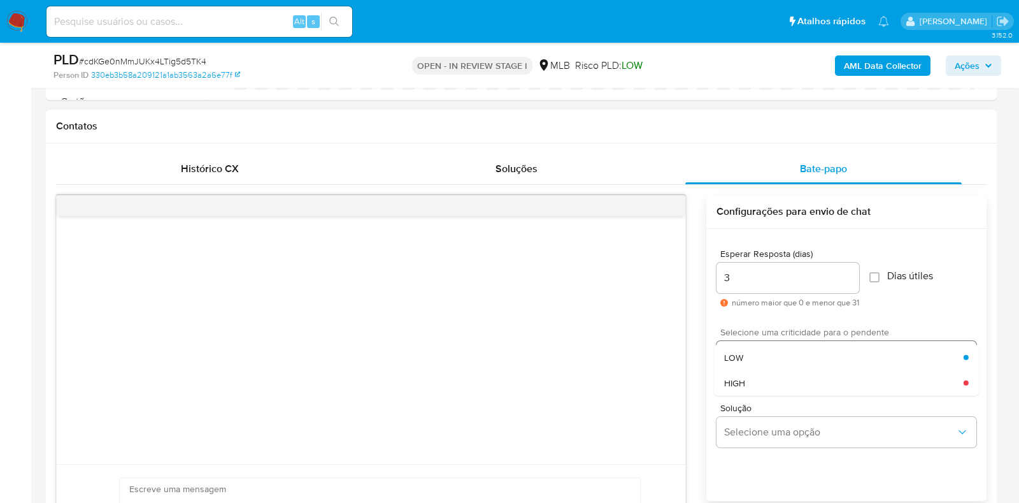
click at [769, 357] on div "LOW" at bounding box center [843, 356] width 239 height 25
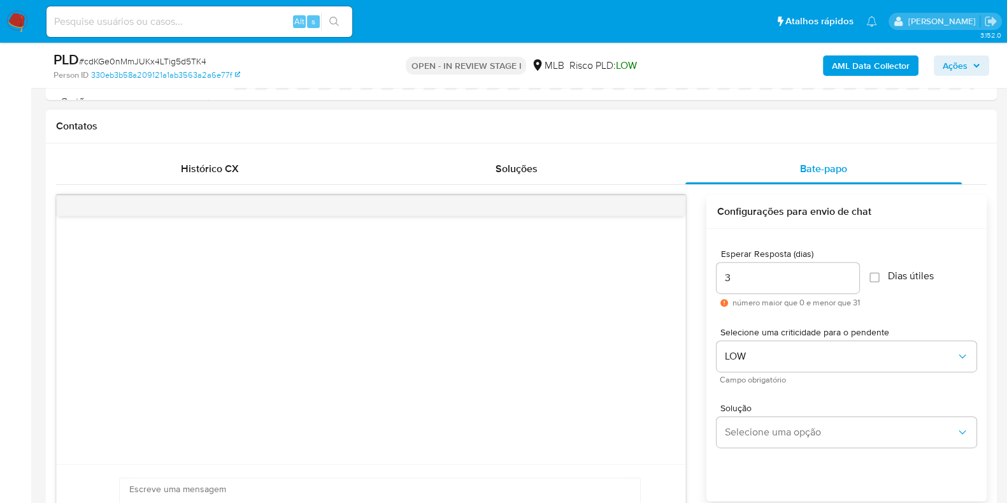
click at [740, 264] on div "3" at bounding box center [788, 277] width 143 height 31
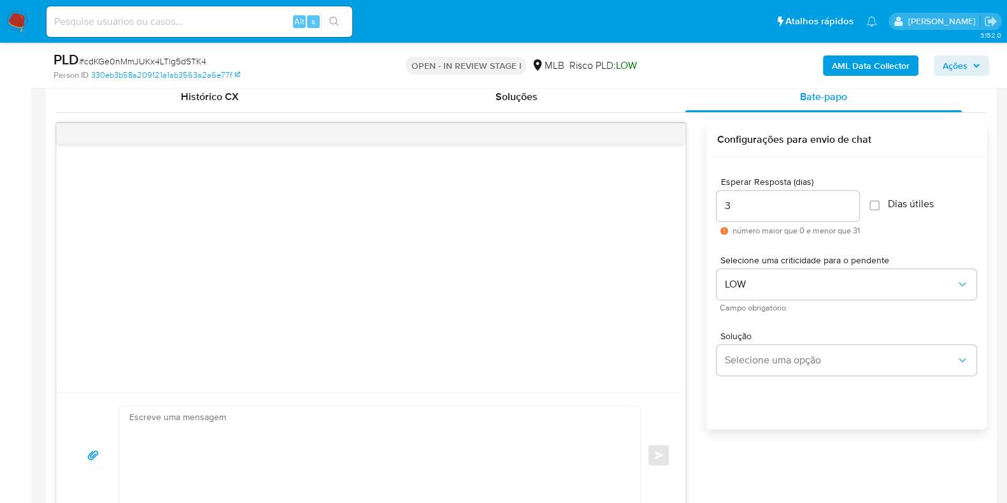
scroll to position [717, 0]
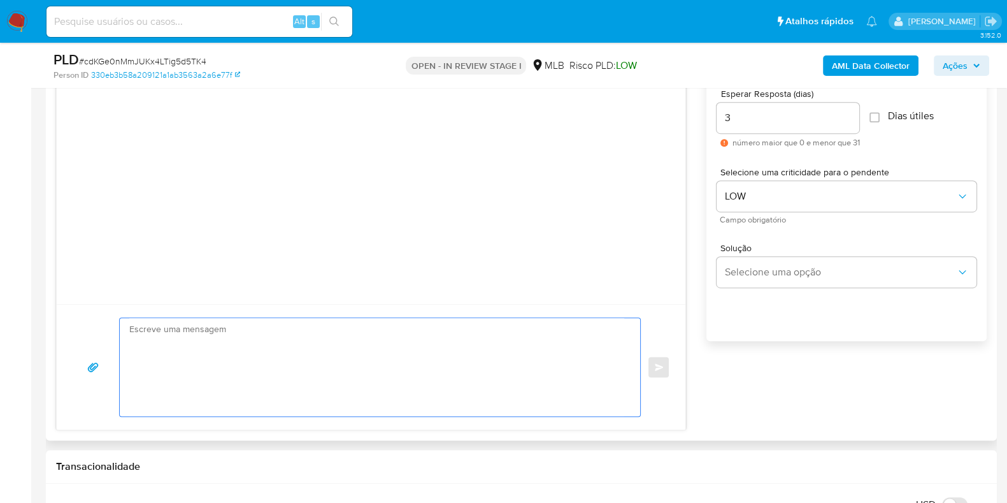
click at [328, 366] on textarea at bounding box center [376, 367] width 495 height 98
paste textarea "Ola, Estamos realizando uma verificação adicional de segurança em contas de usu…"
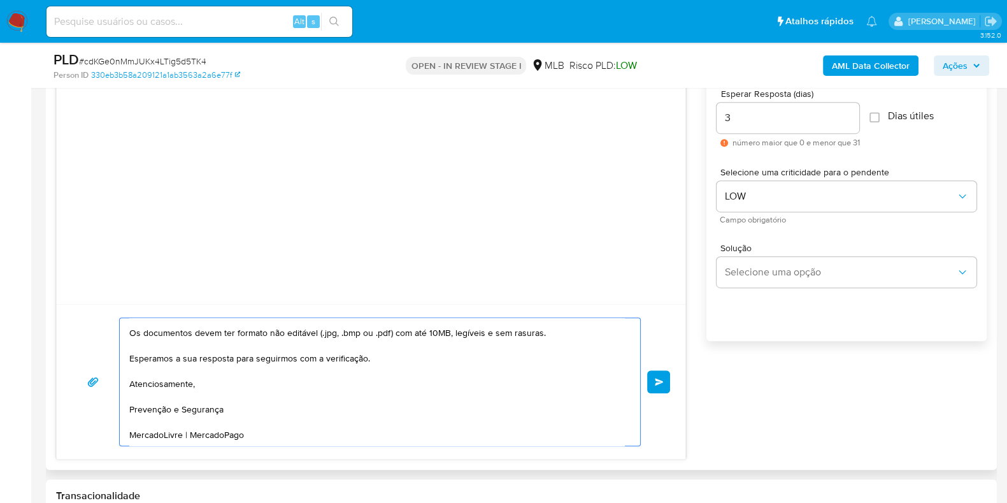
scroll to position [65, 0]
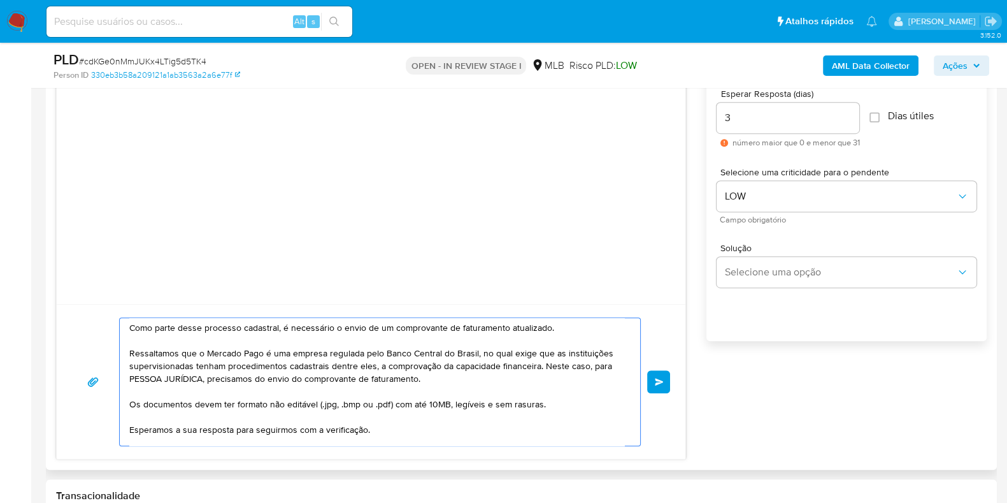
click at [204, 376] on textarea "Ola, Estamos realizando uma verificação adicional de segurança em contas de usu…" at bounding box center [376, 381] width 495 height 127
type textarea "Ola, Estamos realizando uma verificação adicional de segurança em contas de usu…"
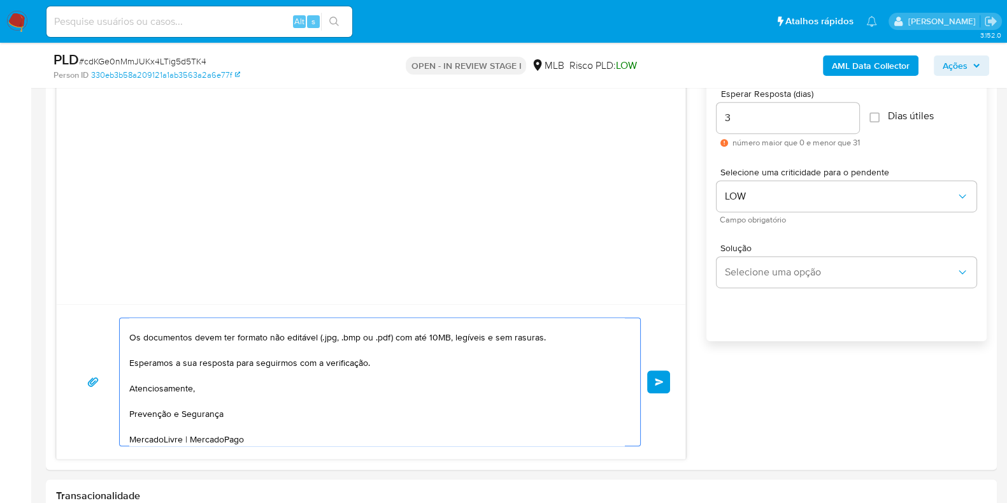
scroll to position [149, 0]
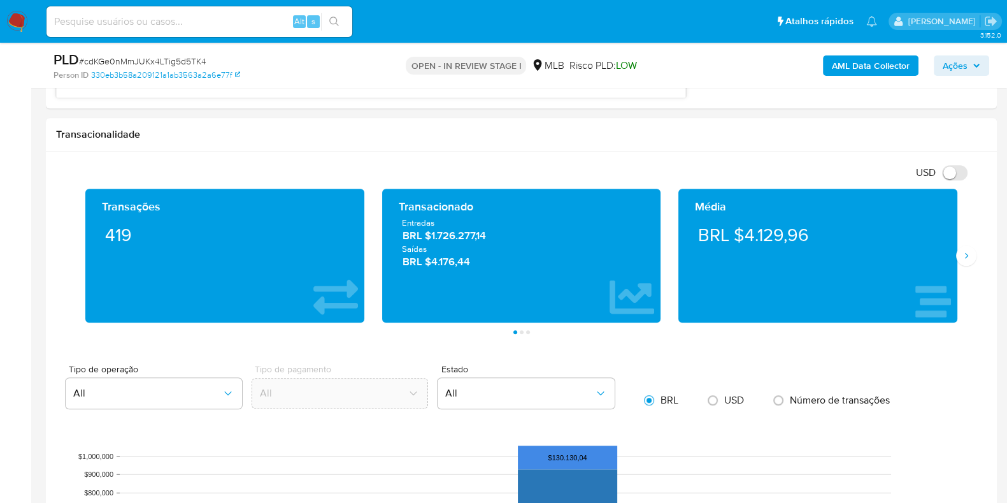
drag, startPoint x: 131, startPoint y: 326, endPoint x: 455, endPoint y: 508, distance: 372.1
click at [455, 502] on html "Pausado Ver notificaciones Alt s Atalhos rápidos Presiona las siguientes teclas…" at bounding box center [503, 312] width 1007 height 2780
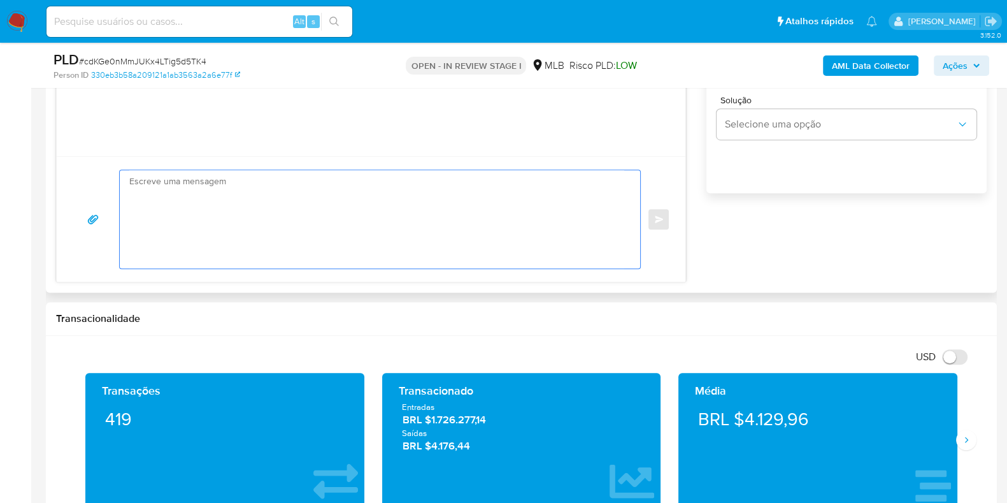
scroll to position [719, 0]
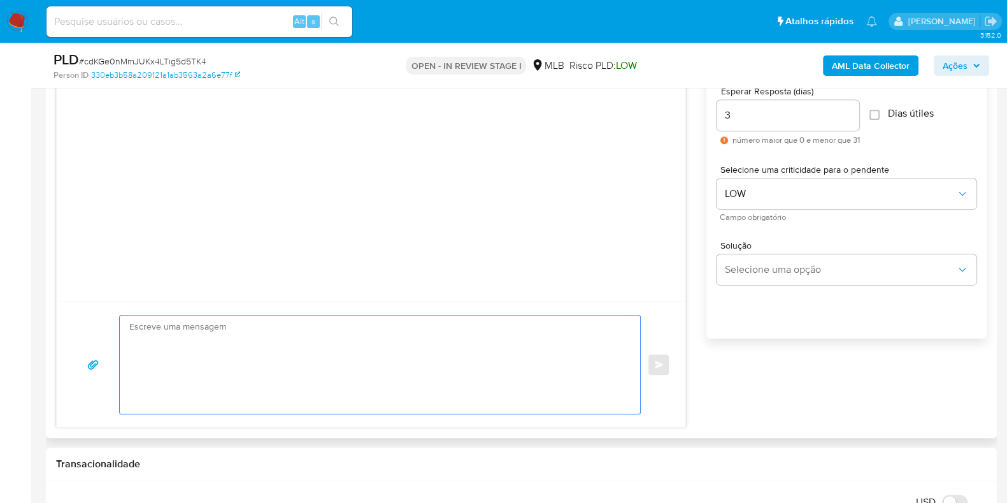
click at [392, 350] on textarea at bounding box center [376, 364] width 495 height 98
paste textarea "Ola, Estamos realizando uma verificação adicional de segurança em contas de usu…"
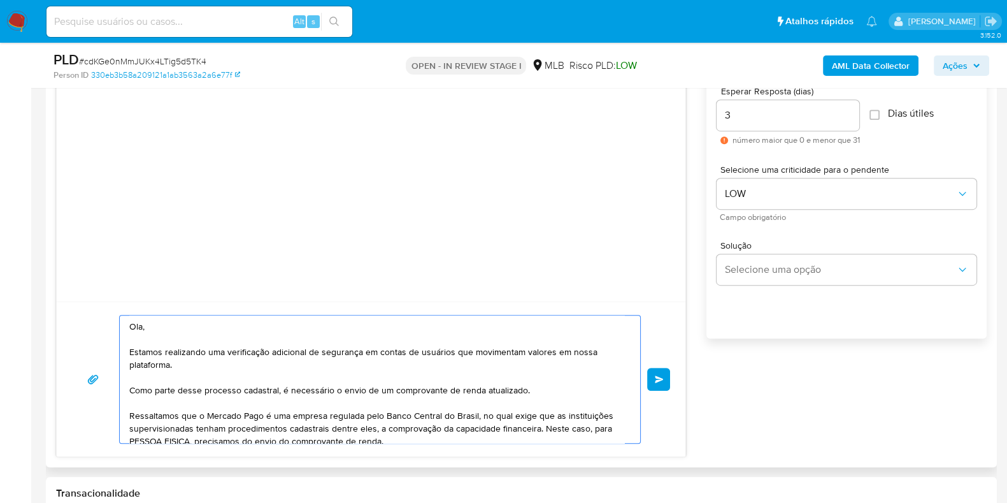
scroll to position [132, 0]
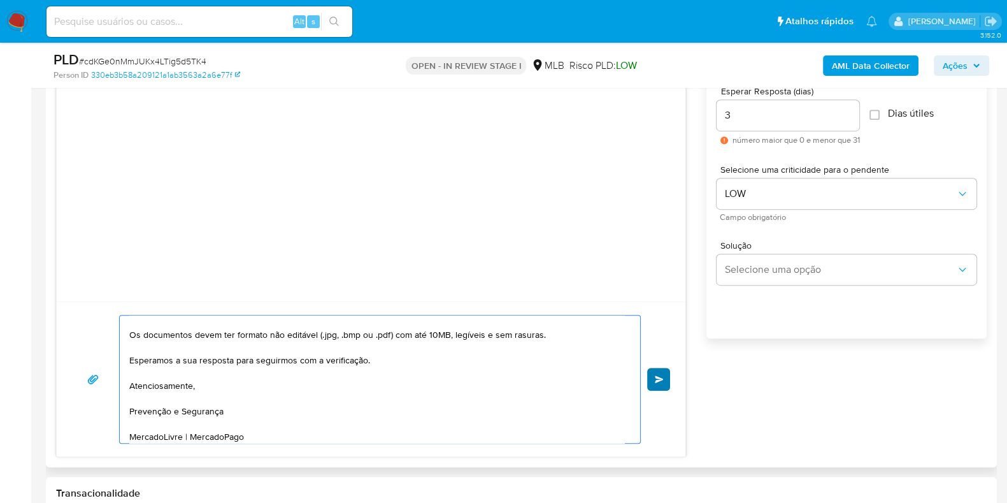
type textarea "Ola, Estamos realizando uma verificação adicional de segurança em contas de usu…"
click at [656, 375] on span "common.send" at bounding box center [659, 379] width 9 height 8
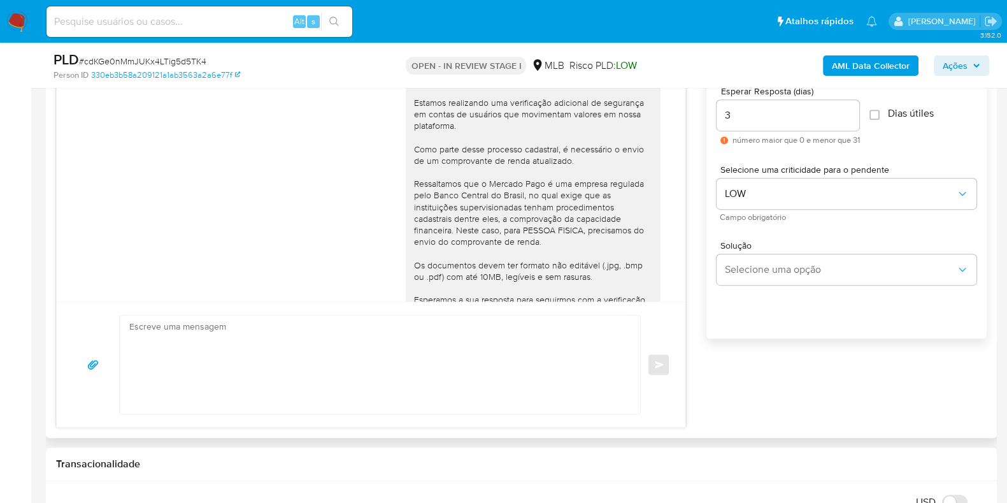
scroll to position [103, 0]
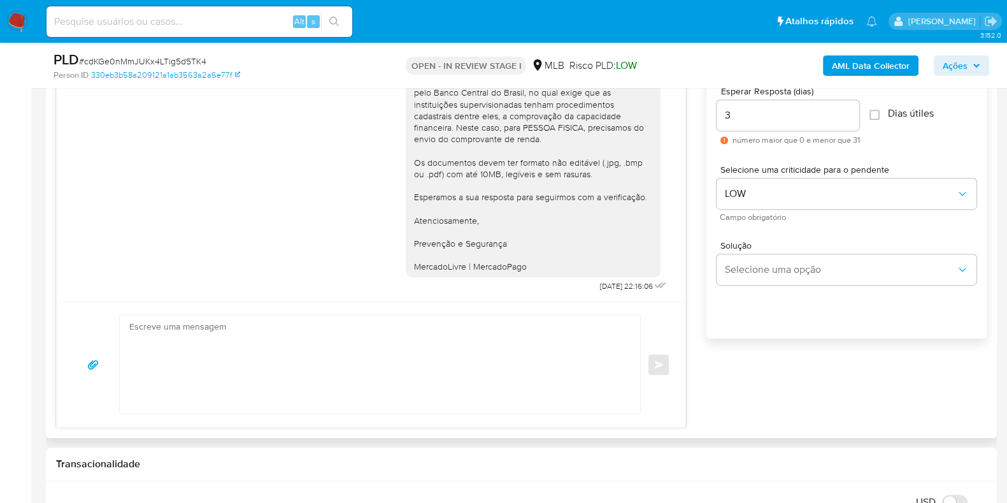
click at [672, 386] on div "common.send" at bounding box center [371, 363] width 629 height 125
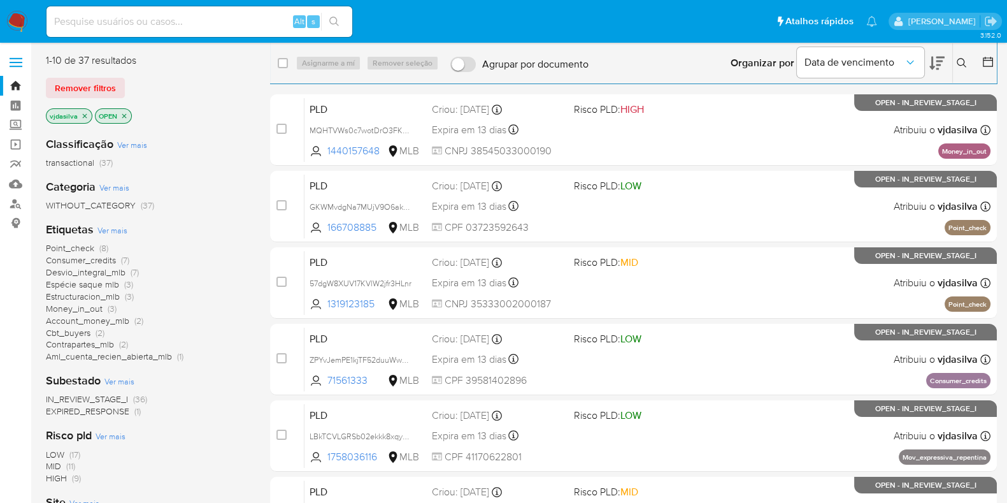
click at [123, 117] on icon "close-filter" at bounding box center [124, 116] width 8 height 8
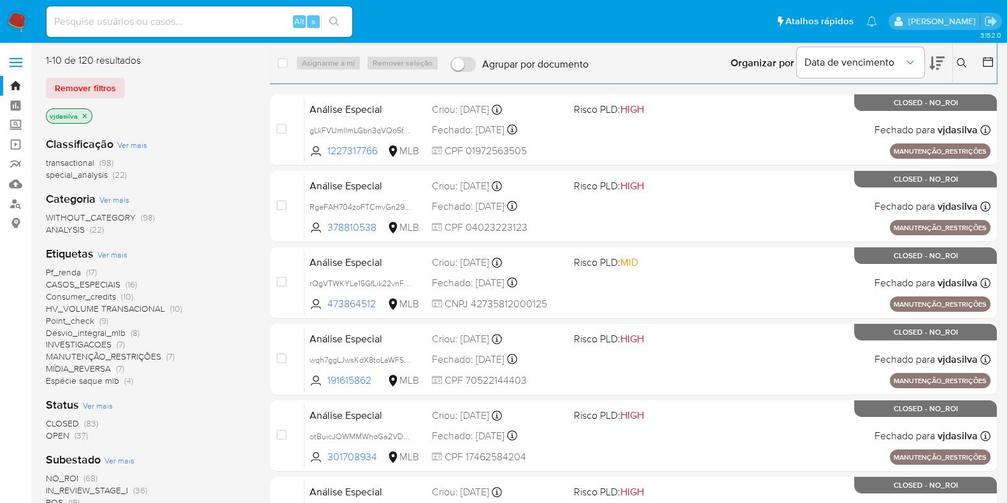
click at [118, 253] on span "Ver mais" at bounding box center [112, 253] width 30 height 11
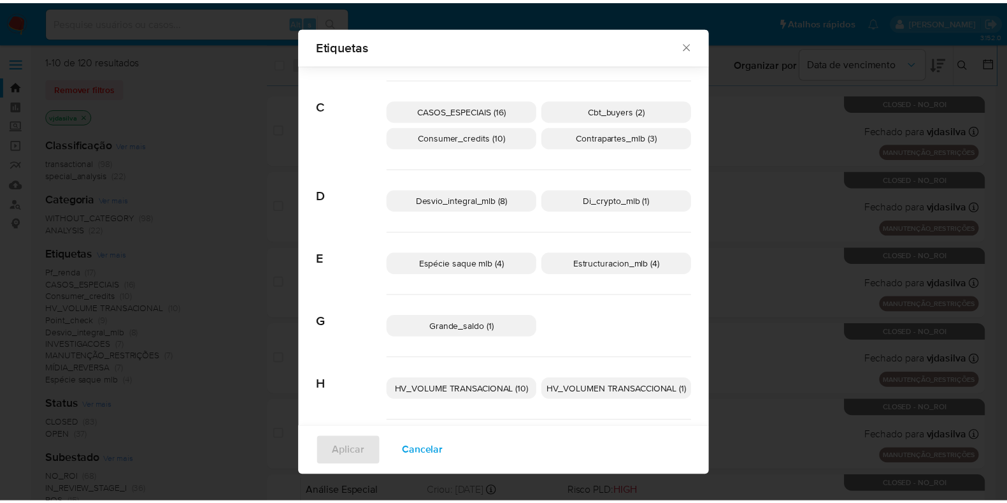
scroll to position [149, 0]
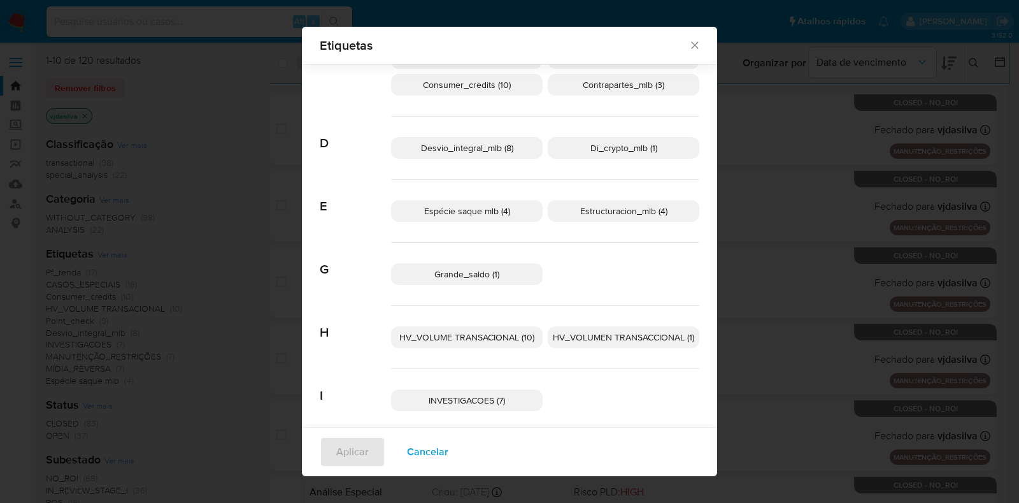
click at [444, 335] on span "HV_VOLUME TRANSACIONAL (10)" at bounding box center [466, 337] width 135 height 13
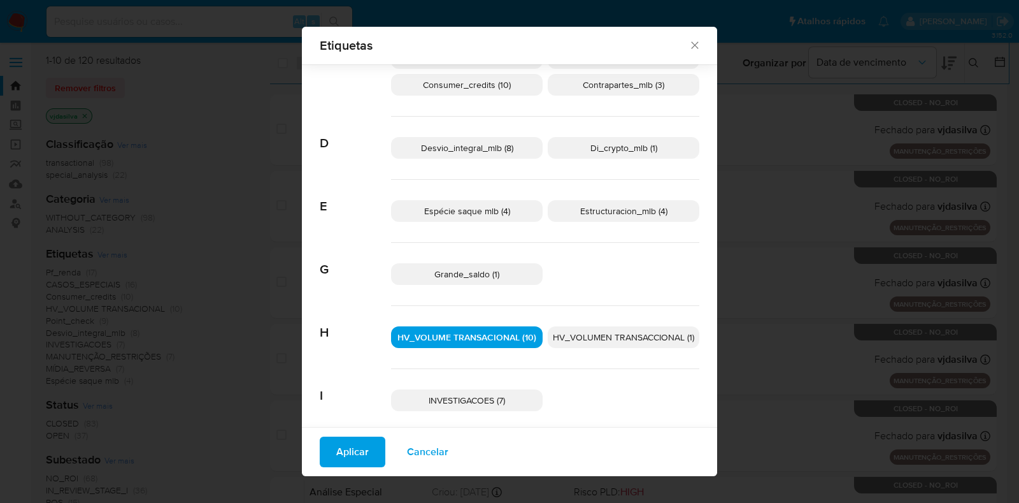
click at [343, 445] on span "Aplicar" at bounding box center [352, 452] width 32 height 28
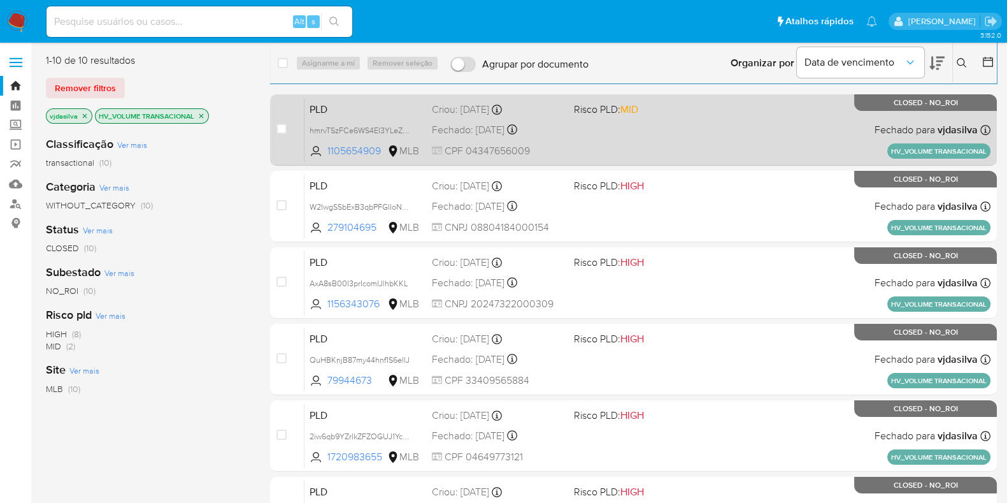
click at [709, 106] on div "PLD hmrvTSzFCe6WS4EI3YLeZFIs 1105654909 MLB Risco PLD: MID Criou: 14/06/2025 Cr…" at bounding box center [647, 129] width 686 height 64
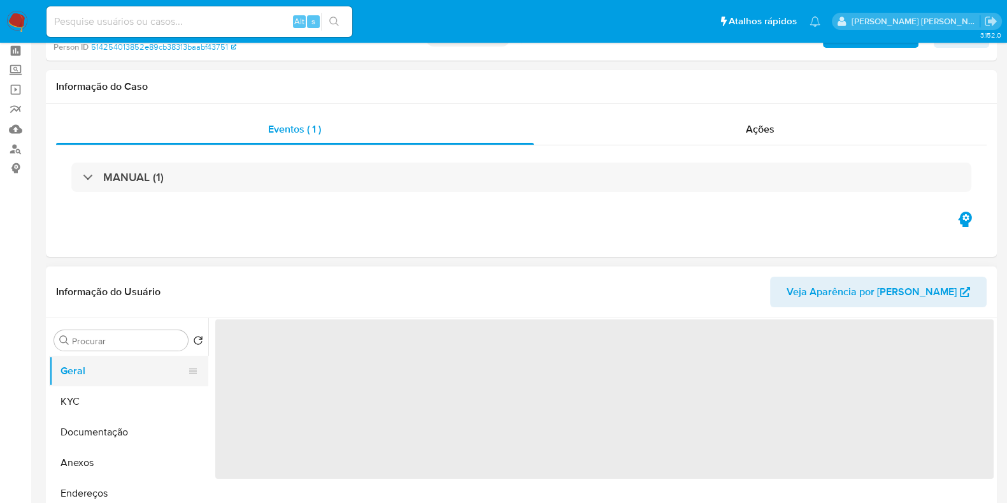
scroll to position [79, 0]
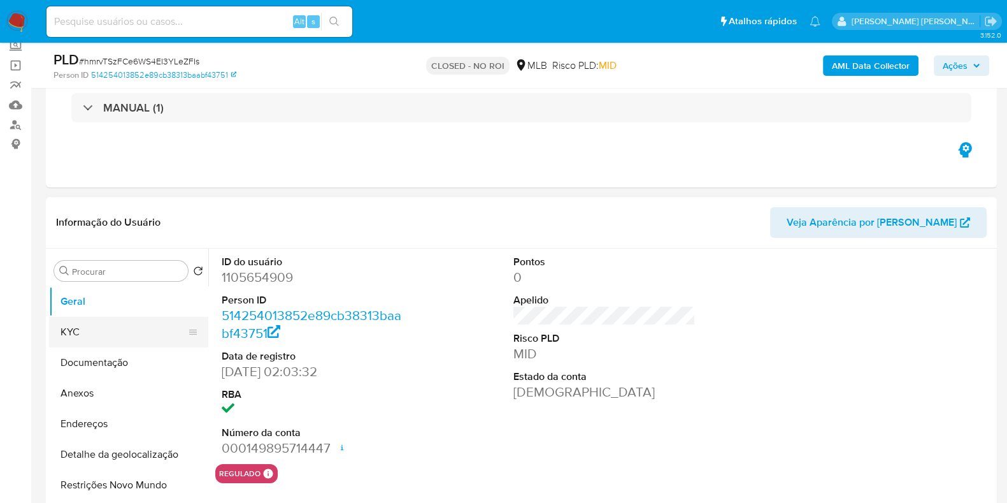
click at [127, 325] on button "KYC" at bounding box center [123, 332] width 149 height 31
select select "10"
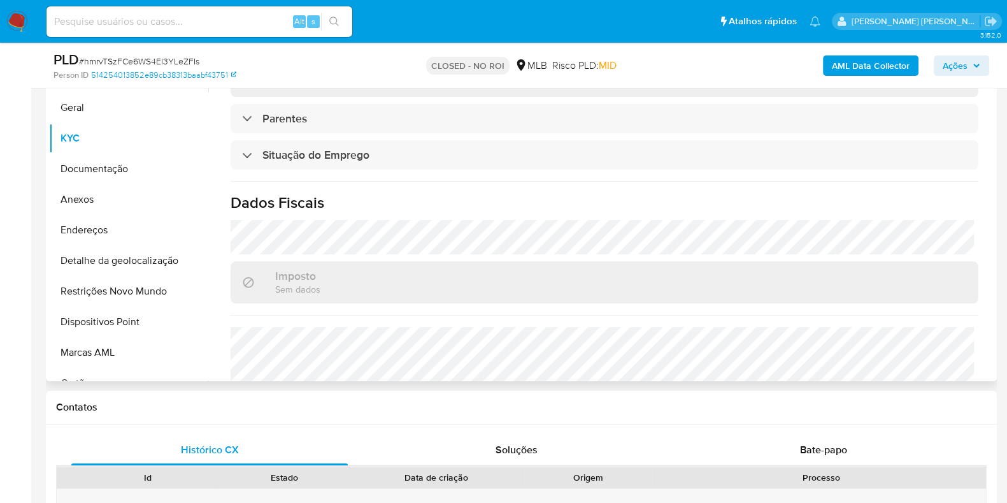
scroll to position [318, 0]
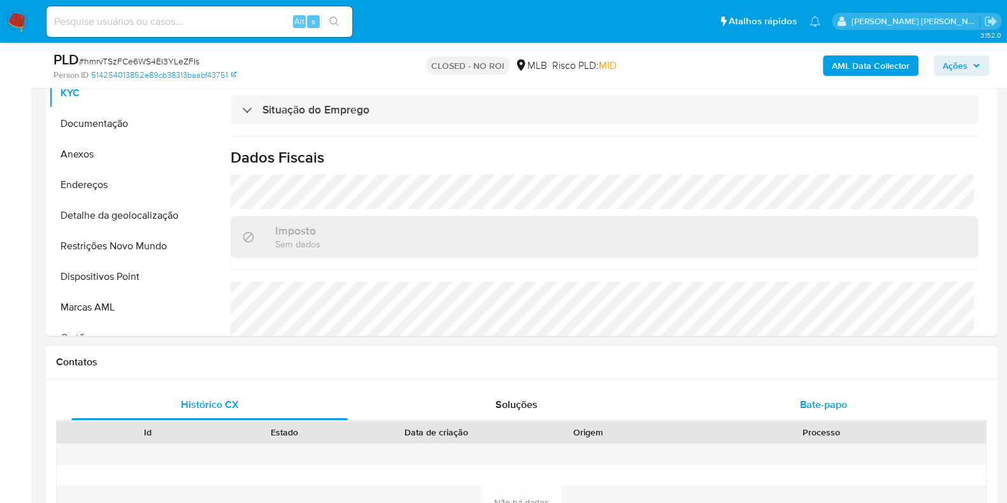
click at [857, 402] on div "Bate-papo" at bounding box center [823, 404] width 276 height 31
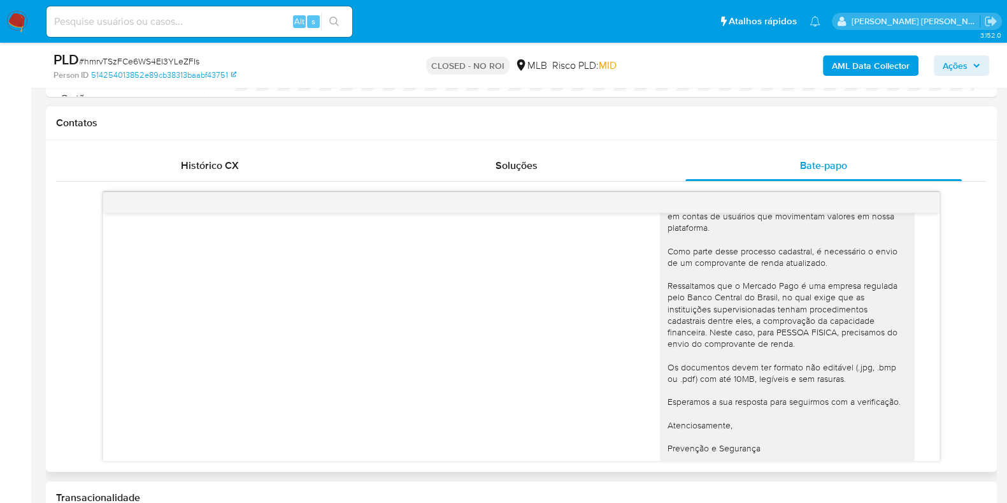
scroll to position [103, 0]
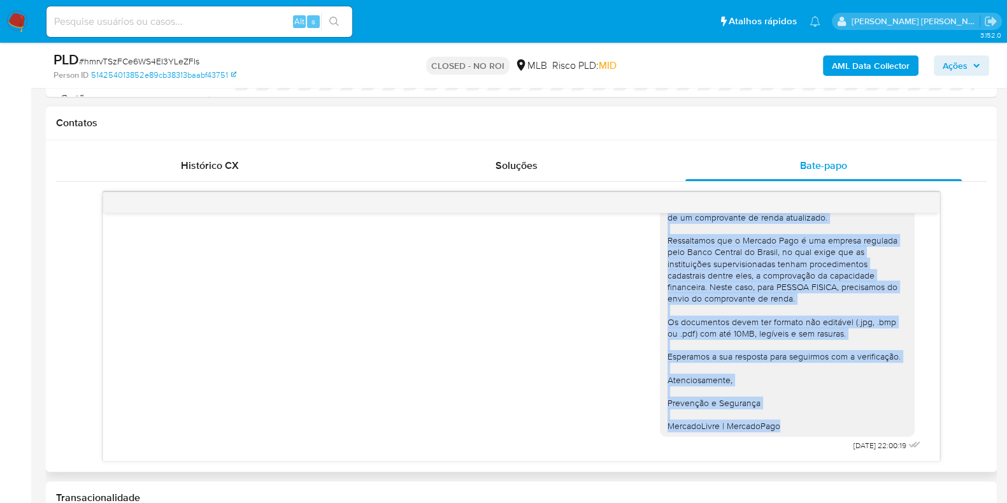
drag, startPoint x: 653, startPoint y: 236, endPoint x: 788, endPoint y: 423, distance: 230.5
click at [788, 427] on div "Ola, Estamos realizando uma verificação adicional de segurança em contas de usu…" at bounding box center [787, 280] width 255 height 311
copy div "Ola, Estamos realizando uma verificação adicional de segurança em contas de usu…"
